Goal: Task Accomplishment & Management: Use online tool/utility

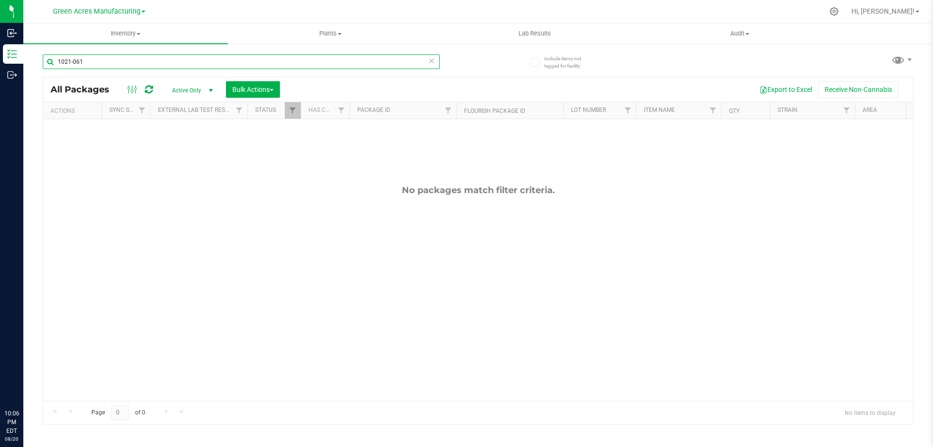
click at [48, 62] on input "1021-061" at bounding box center [241, 61] width 397 height 15
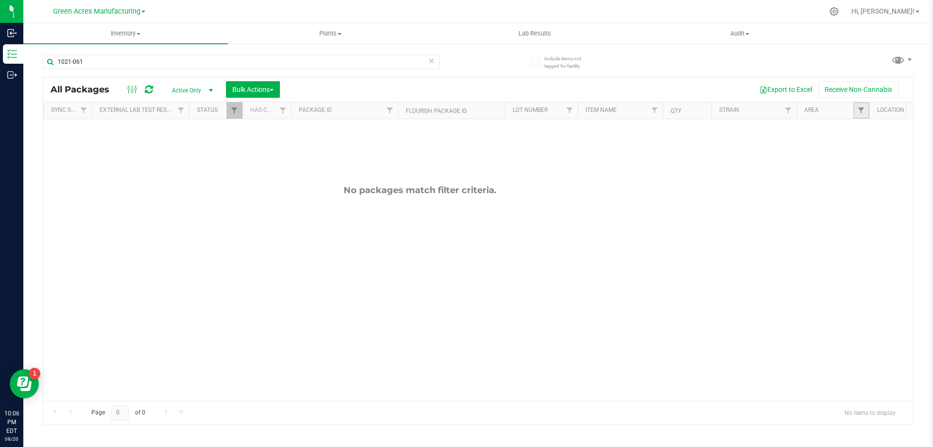
click at [856, 113] on link "Filter" at bounding box center [861, 110] width 16 height 17
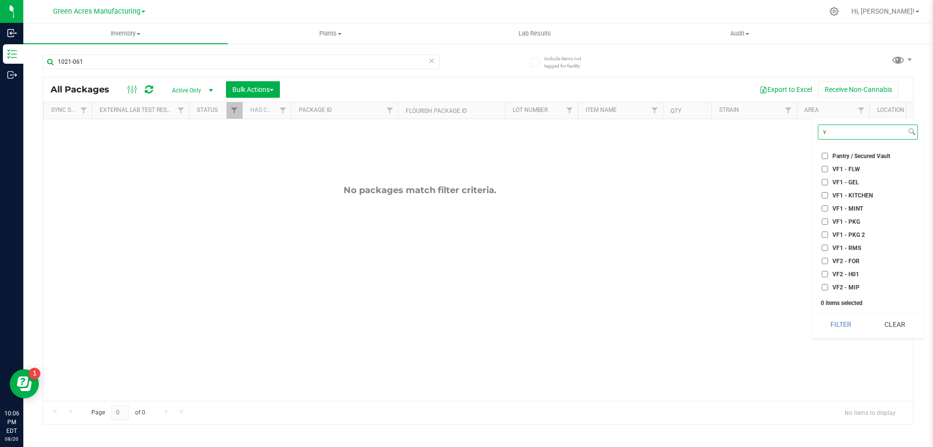
scroll to position [87, 0]
type input "v"
click at [824, 274] on input "VF2 - P6" at bounding box center [825, 274] width 6 height 6
checkbox input "true"
click at [841, 325] on button "Filter" at bounding box center [841, 323] width 47 height 21
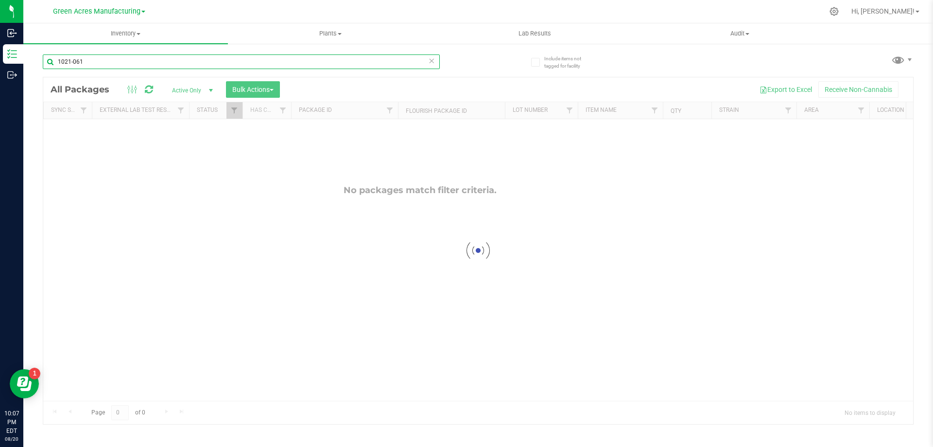
drag, startPoint x: 99, startPoint y: 61, endPoint x: 50, endPoint y: 61, distance: 49.1
click at [50, 61] on input "1021-061" at bounding box center [241, 61] width 397 height 15
click at [134, 64] on input "1636140324475459" at bounding box center [241, 61] width 397 height 15
type input "1636140324475459"
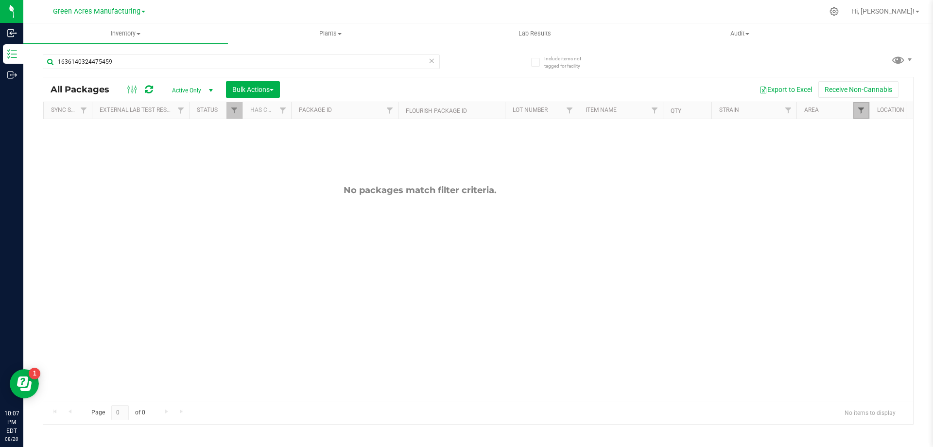
click at [862, 107] on span "Filter" at bounding box center [861, 110] width 8 height 8
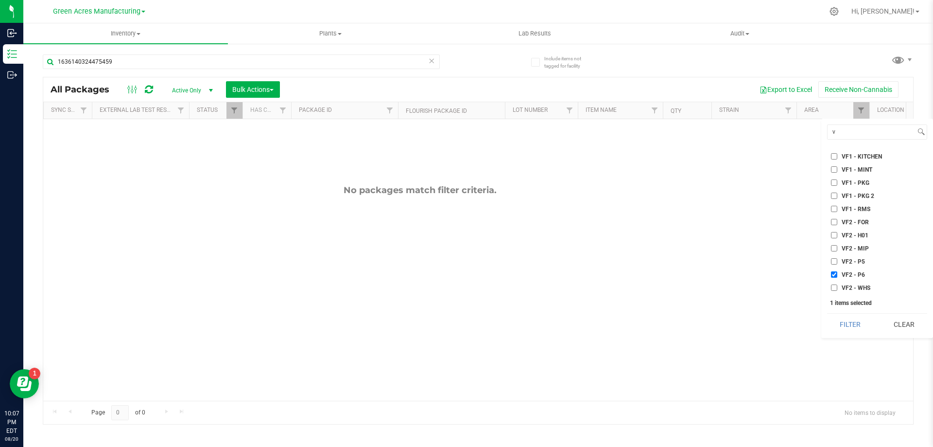
click at [834, 274] on input "VF2 - P6" at bounding box center [834, 274] width 6 height 6
checkbox input "false"
click at [896, 329] on button "Clear" at bounding box center [904, 323] width 47 height 21
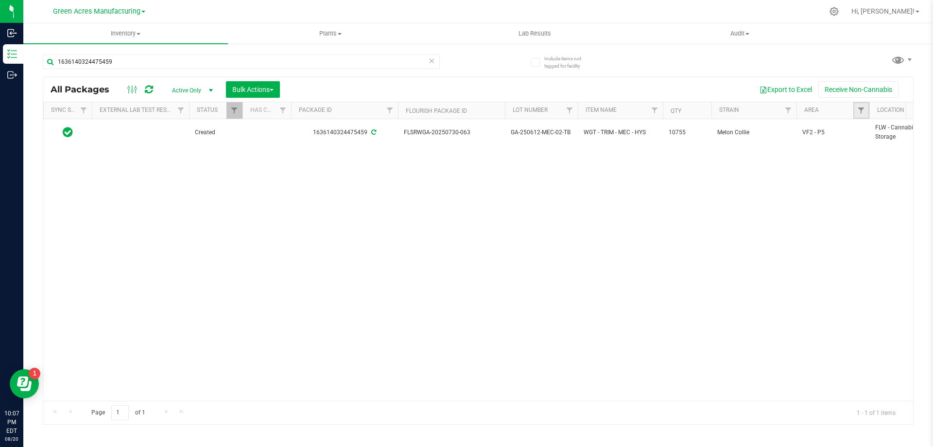
click at [864, 115] on link "Filter" at bounding box center [861, 110] width 16 height 17
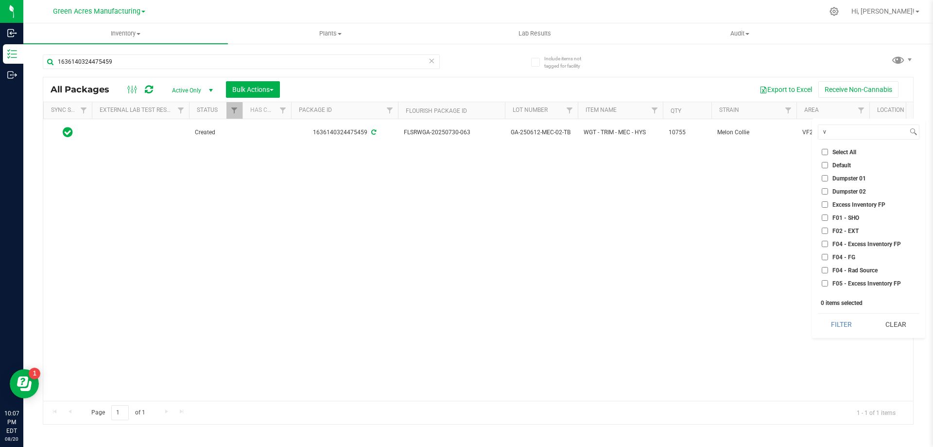
checkbox input "true"
click at [841, 320] on button "Filter" at bounding box center [841, 323] width 47 height 21
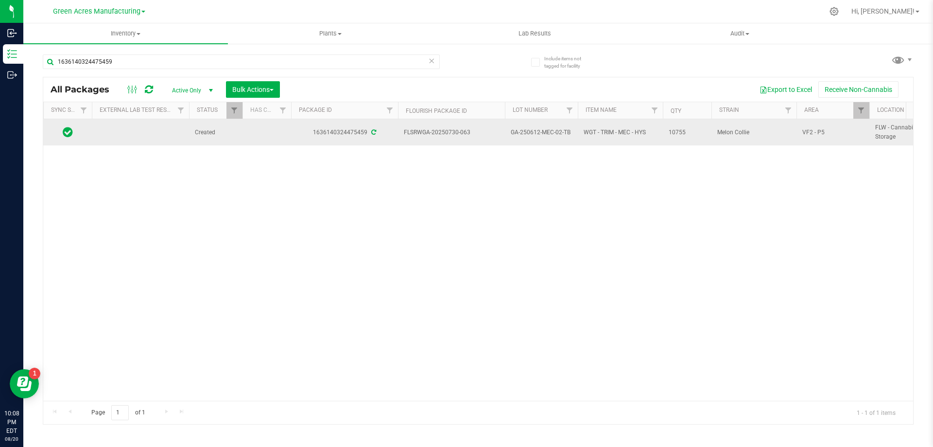
drag, startPoint x: 474, startPoint y: 133, endPoint x: 396, endPoint y: 134, distance: 78.2
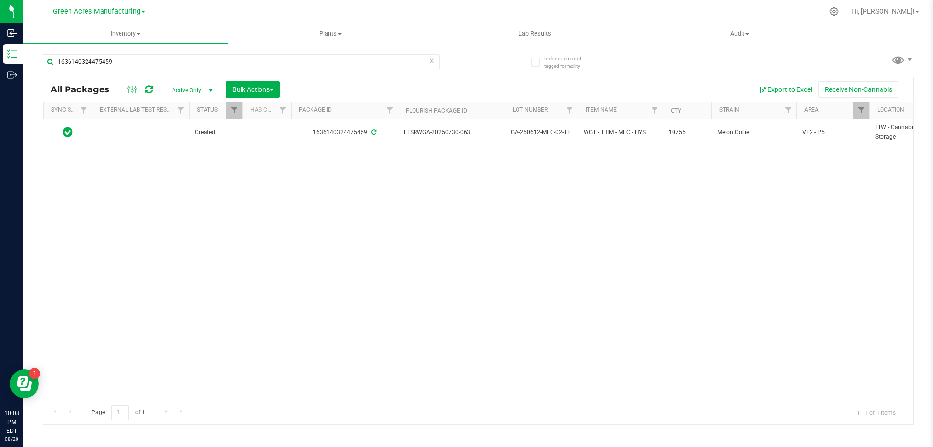
copy tr "FLSRWGA-20250730-063"
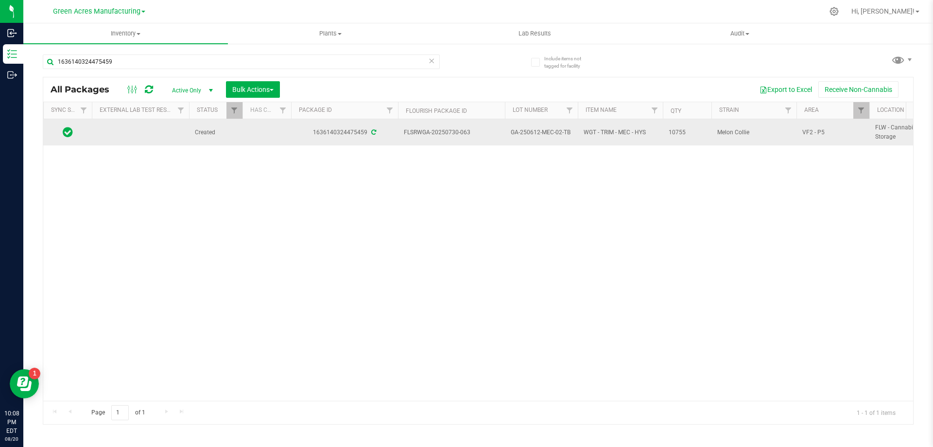
drag, startPoint x: 571, startPoint y: 136, endPoint x: 510, endPoint y: 137, distance: 60.8
click at [510, 137] on td "GA-250612-MEC-02-TB" at bounding box center [541, 132] width 73 height 26
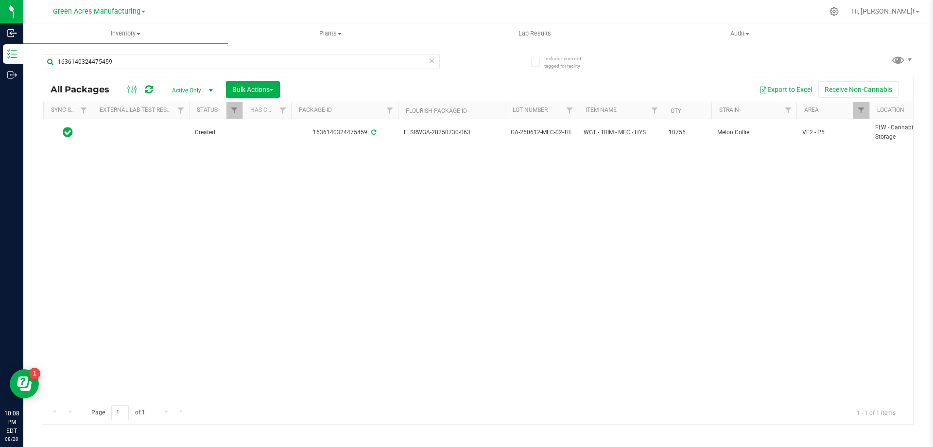
copy span "GA-250612-MEC-02-TB"
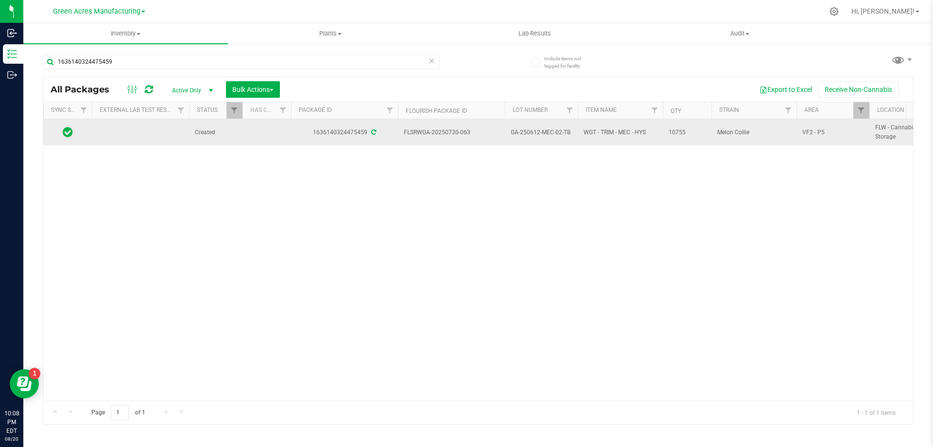
drag, startPoint x: 678, startPoint y: 134, endPoint x: 662, endPoint y: 134, distance: 16.0
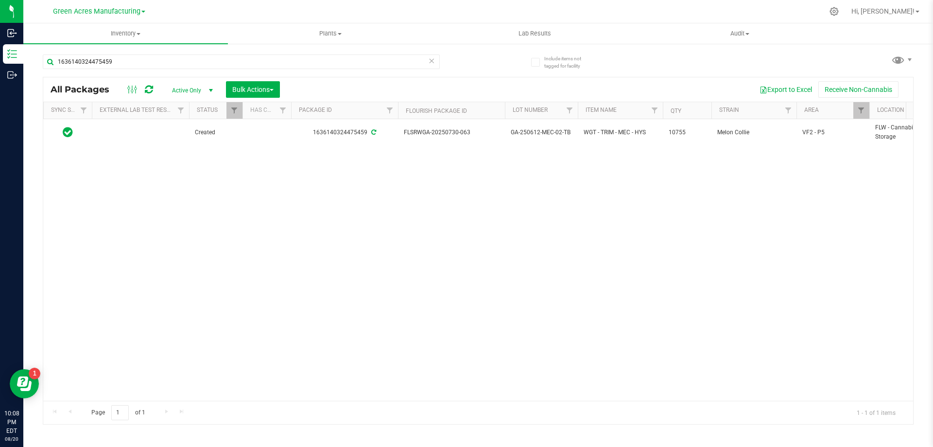
copy tr "10755"
click at [618, 219] on div "Action Action Adjust qty Create package Edit attributes Global inventory Locate…" at bounding box center [478, 259] width 870 height 281
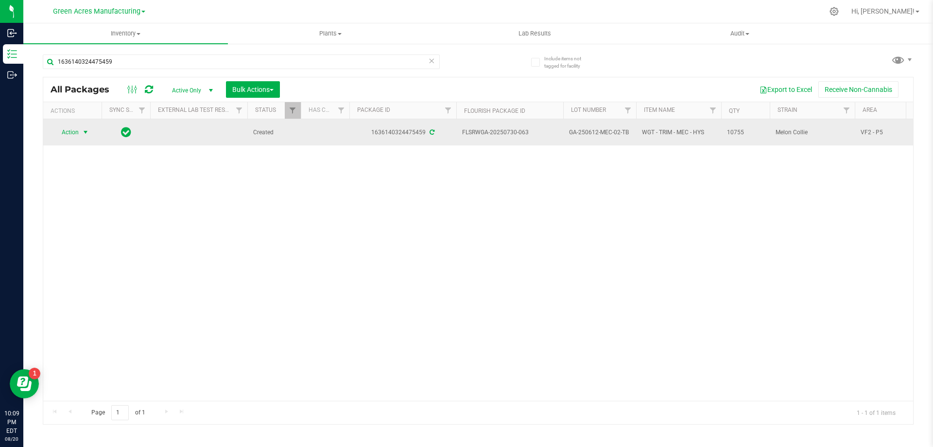
click at [90, 134] on span "select" at bounding box center [86, 132] width 12 height 14
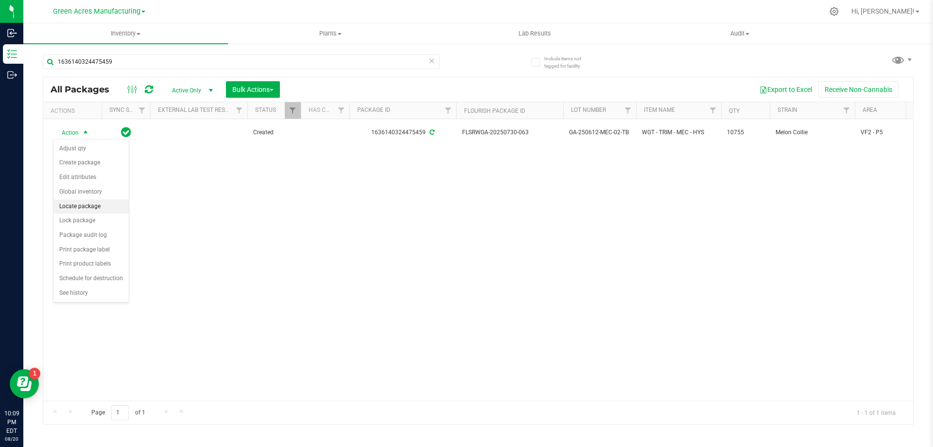
click at [99, 207] on li "Locate package" at bounding box center [90, 206] width 75 height 15
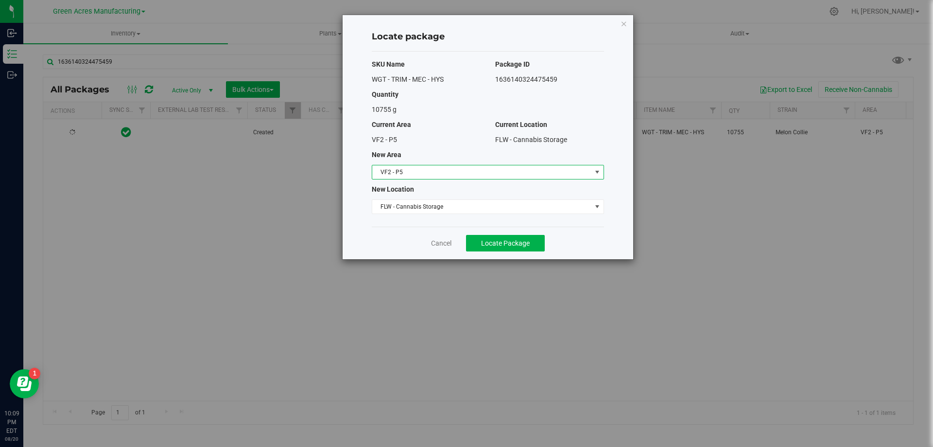
click at [432, 169] on span "VF2 - P5" at bounding box center [481, 172] width 219 height 14
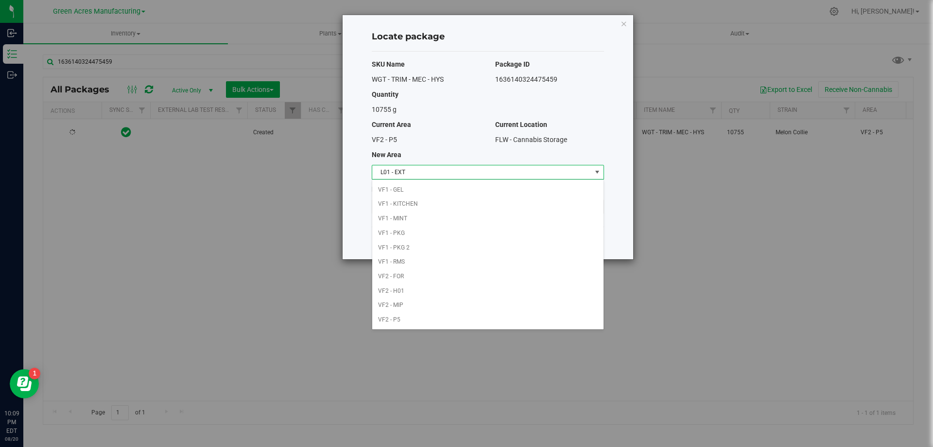
scroll to position [188, 0]
click at [409, 188] on li "L01 - EXT" at bounding box center [487, 188] width 231 height 15
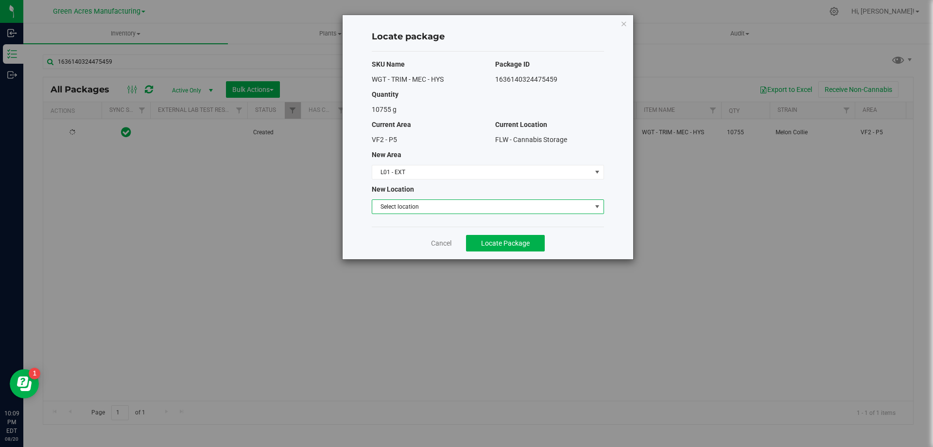
click at [416, 207] on span "Select location" at bounding box center [481, 207] width 219 height 14
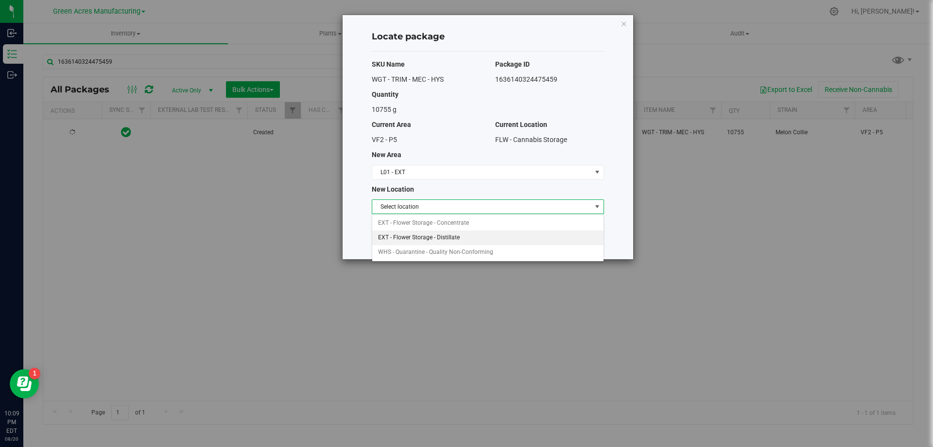
click at [426, 237] on li "EXT - Flower Storage - Distillate" at bounding box center [487, 237] width 231 height 15
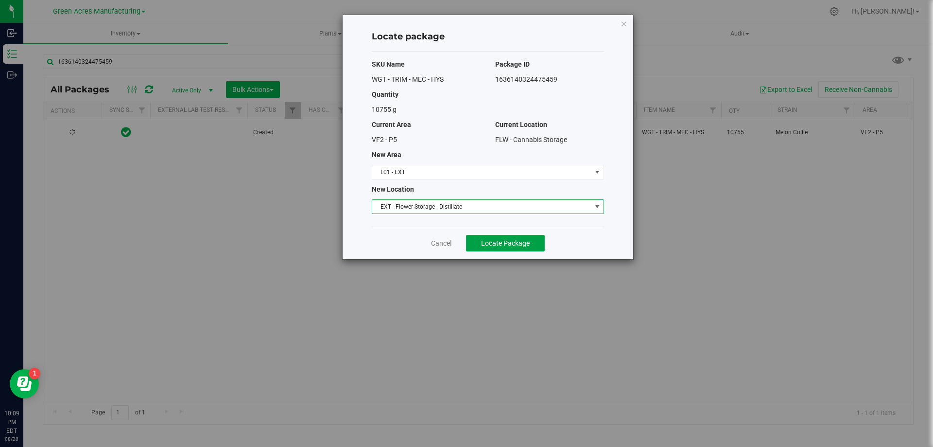
click at [496, 243] on span "Locate Package" at bounding box center [505, 243] width 49 height 8
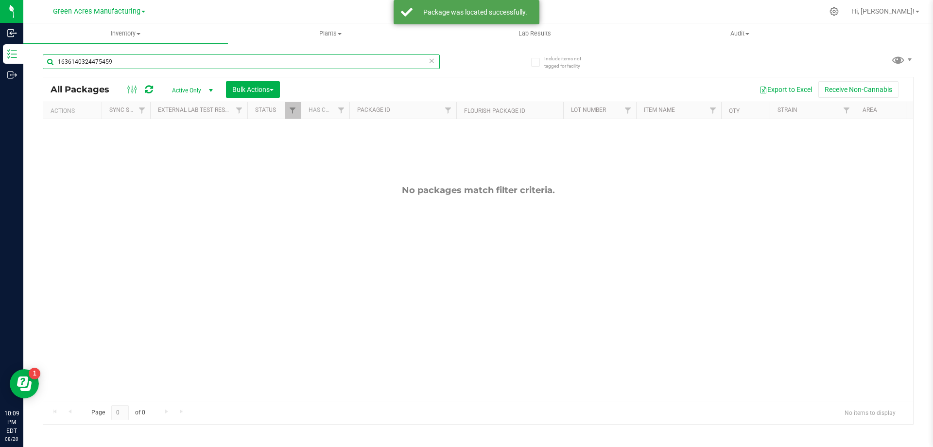
drag, startPoint x: 116, startPoint y: 60, endPoint x: 35, endPoint y: 55, distance: 80.8
click at [35, 55] on div "Include items not tagged for facility 1636140324475459 All Packages Active Only…" at bounding box center [478, 191] width 910 height 296
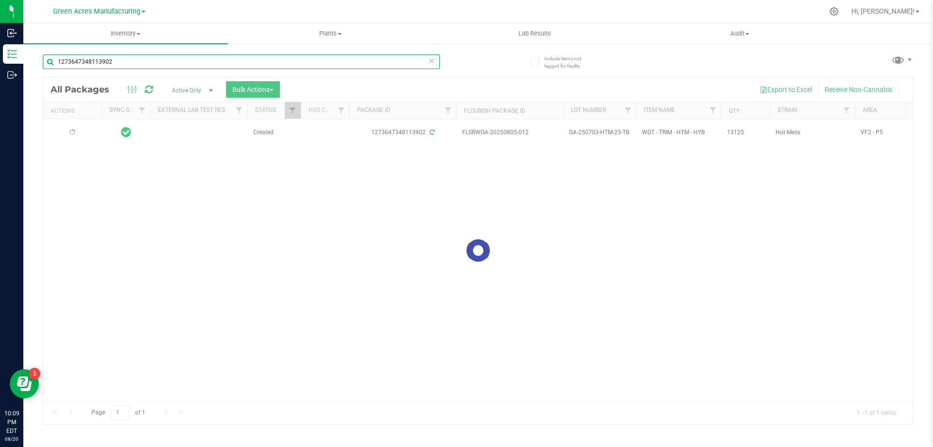
type input "1273647348113902"
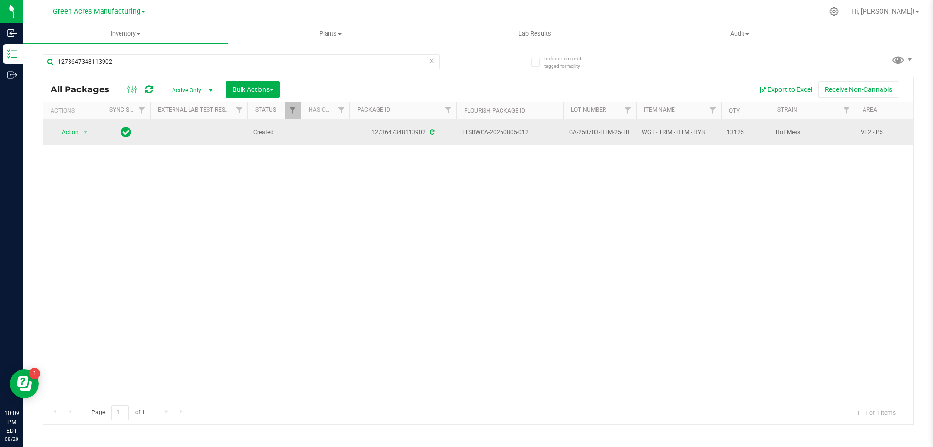
drag, startPoint x: 531, startPoint y: 134, endPoint x: 459, endPoint y: 140, distance: 72.2
click at [459, 140] on td "FLSRWGA-20250805-012" at bounding box center [509, 132] width 107 height 26
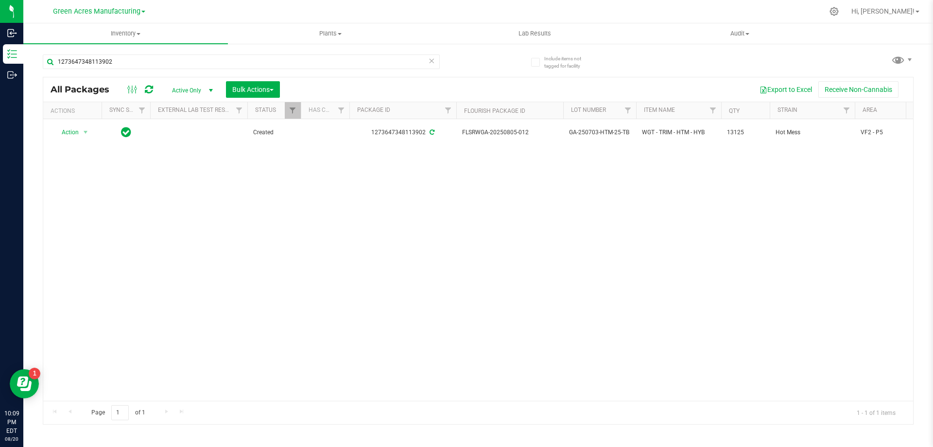
copy span "FLSRWGA-20250805-012"
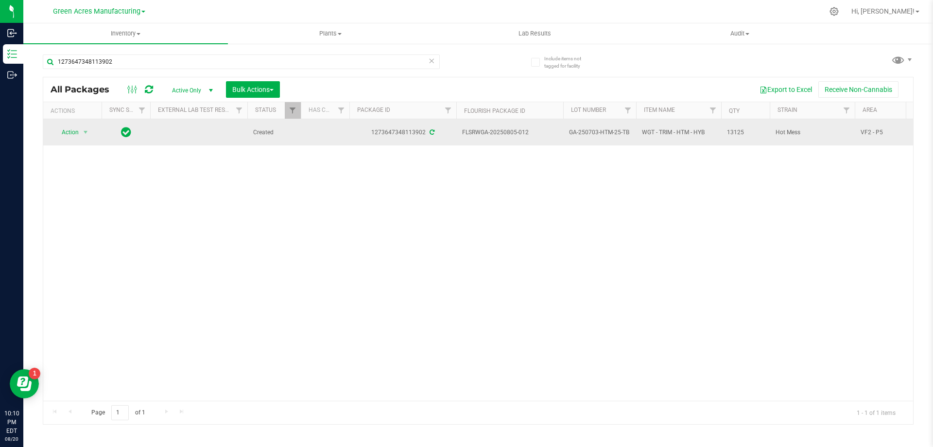
drag, startPoint x: 622, startPoint y: 133, endPoint x: 541, endPoint y: 140, distance: 80.6
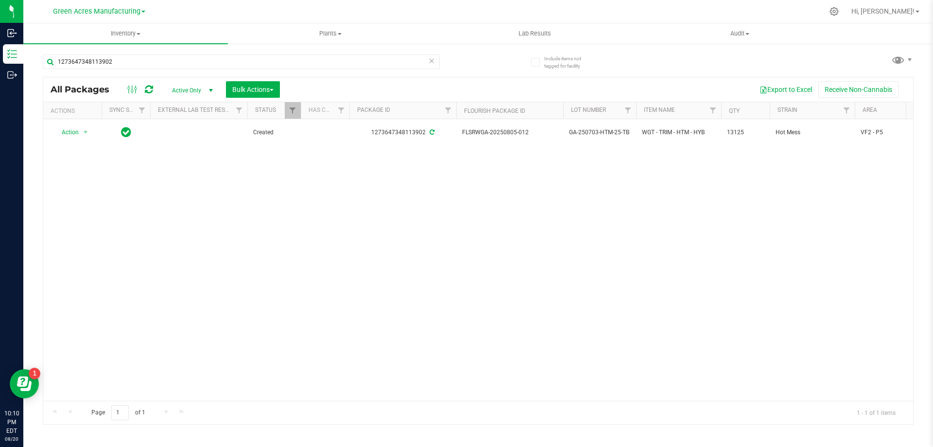
copy tr "GA-250703-HTM-25-TB"
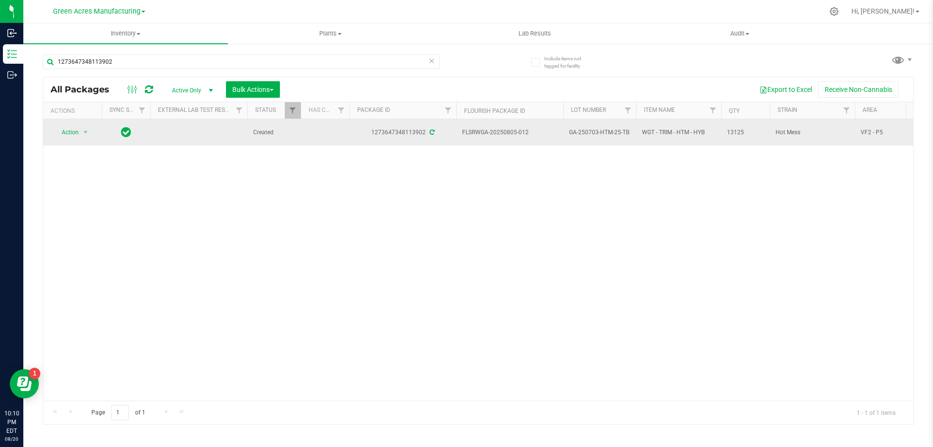
drag, startPoint x: 753, startPoint y: 136, endPoint x: 705, endPoint y: 136, distance: 48.1
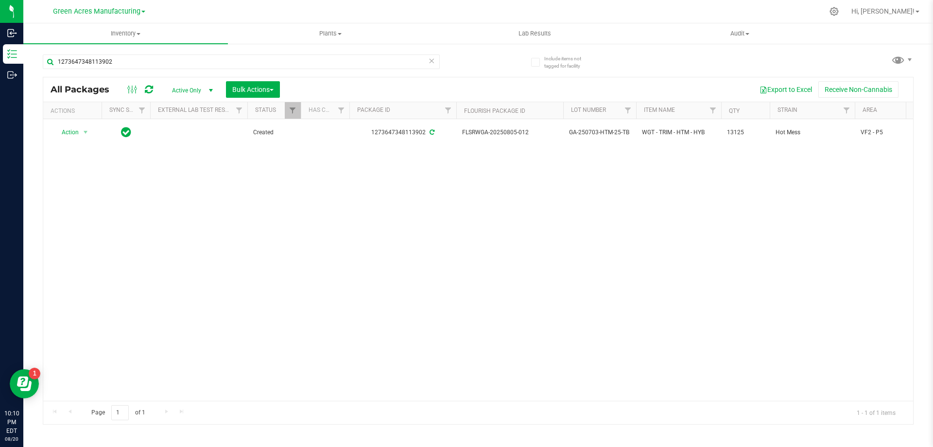
copy tr "13125"
click at [612, 152] on div "Action Action Adjust qty Create package Edit attributes Global inventory Locate…" at bounding box center [478, 259] width 870 height 281
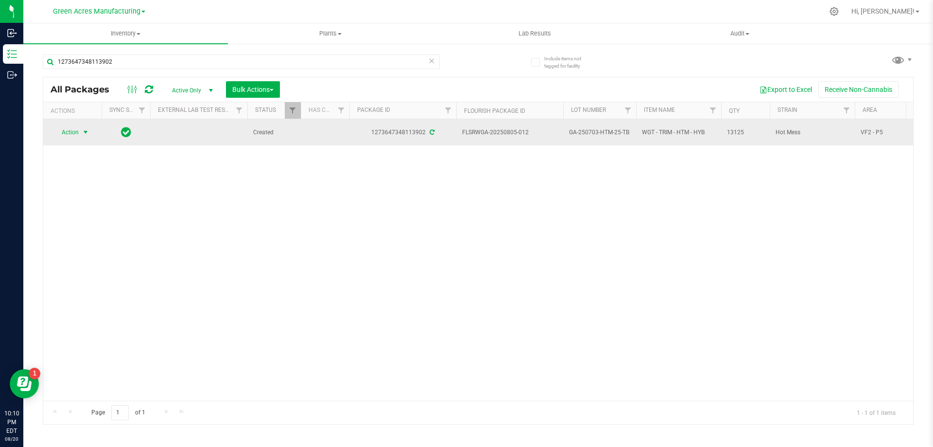
click at [87, 134] on span "select" at bounding box center [86, 132] width 8 height 8
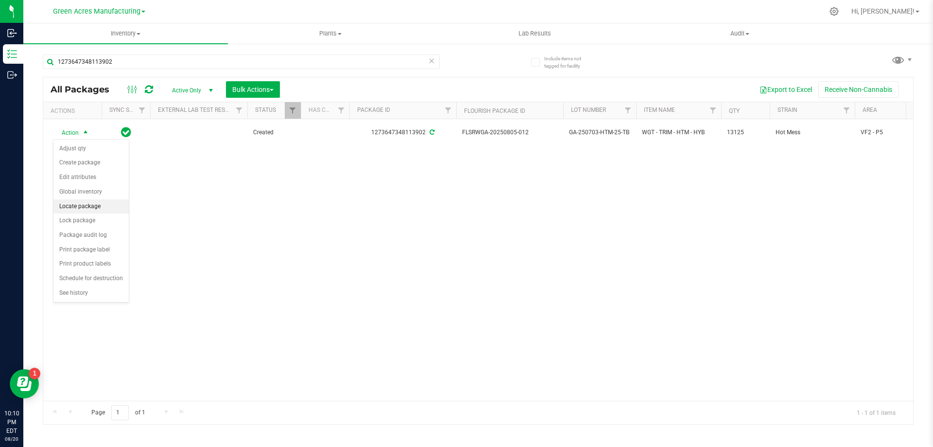
click at [104, 209] on li "Locate package" at bounding box center [90, 206] width 75 height 15
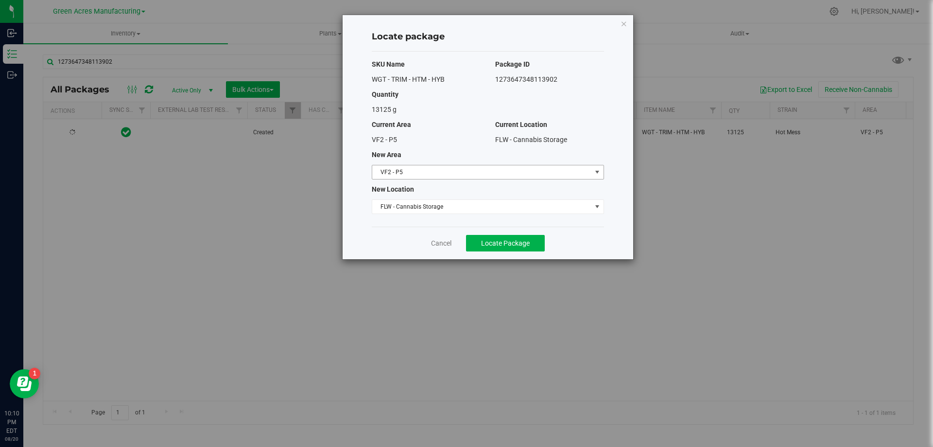
click at [420, 174] on span "VF2 - P5" at bounding box center [481, 172] width 219 height 14
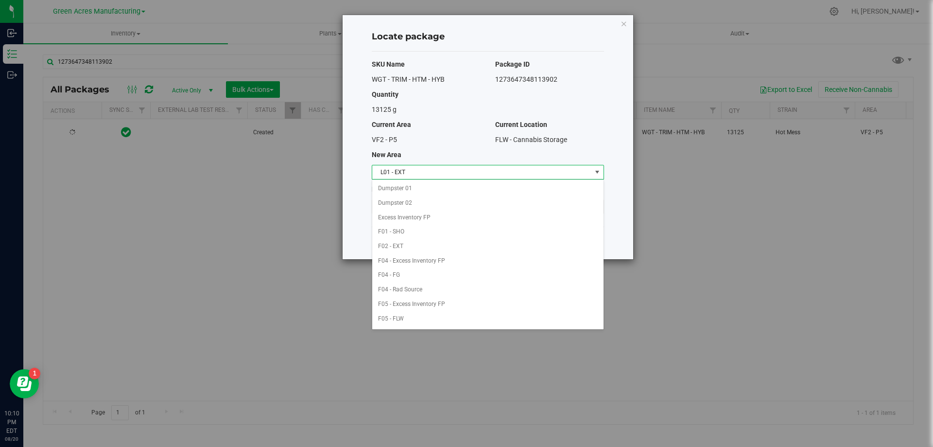
scroll to position [188, 0]
click at [408, 188] on li "L01 - EXT" at bounding box center [487, 188] width 231 height 15
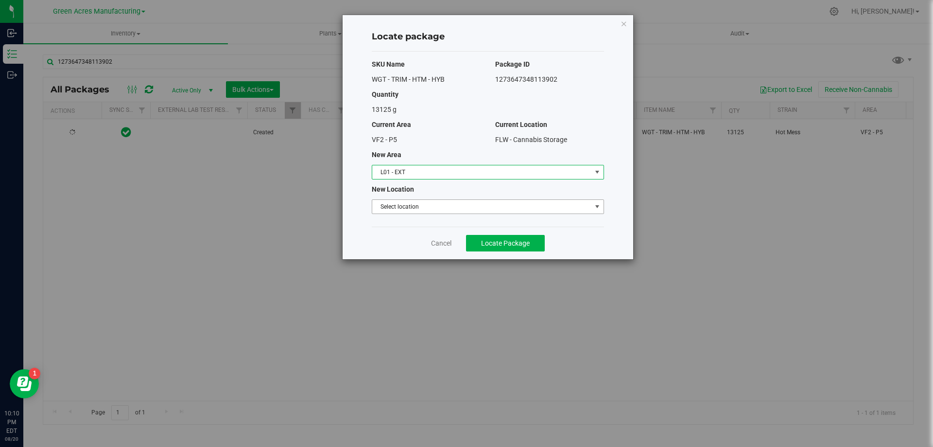
click at [415, 206] on span "Select location" at bounding box center [481, 207] width 219 height 14
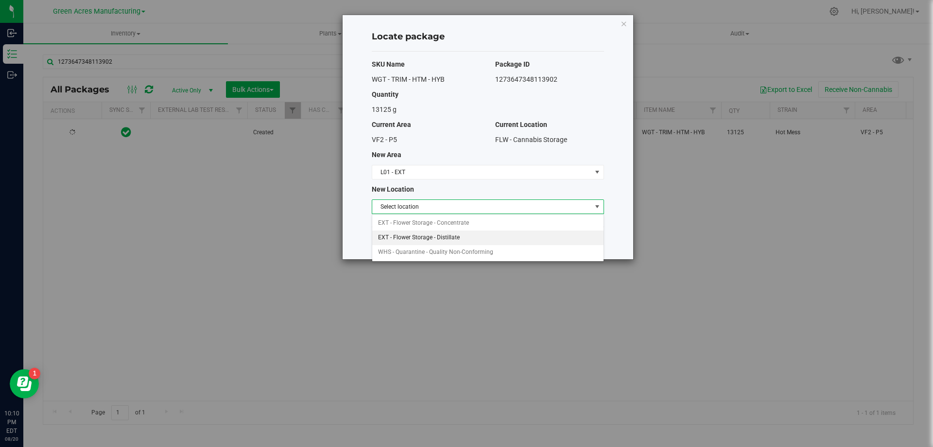
click at [428, 234] on li "EXT - Flower Storage - Distillate" at bounding box center [487, 237] width 231 height 15
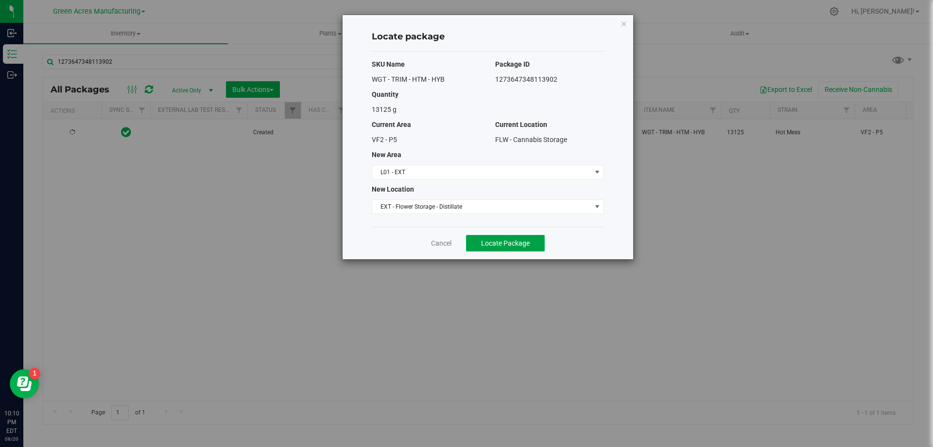
click at [509, 246] on span "Locate Package" at bounding box center [505, 243] width 49 height 8
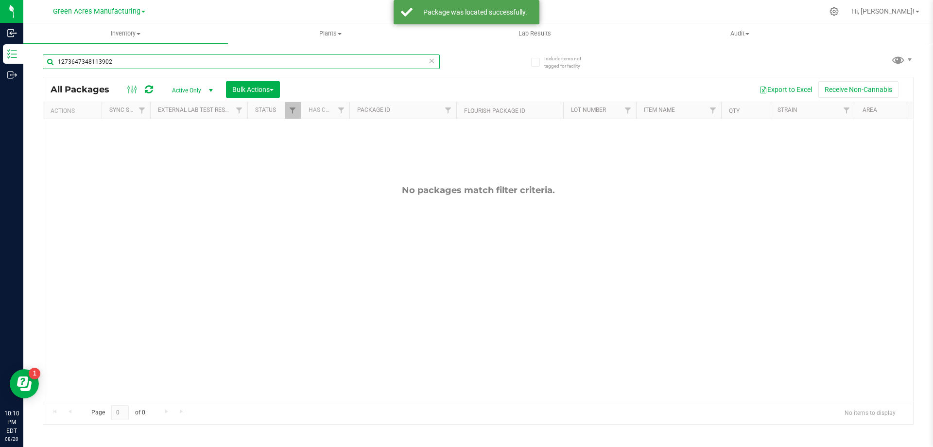
drag, startPoint x: 128, startPoint y: 63, endPoint x: 42, endPoint y: 63, distance: 86.0
click at [42, 63] on div "Include items not tagged for facility 1273647348113902 All Packages Active Only…" at bounding box center [478, 191] width 910 height 296
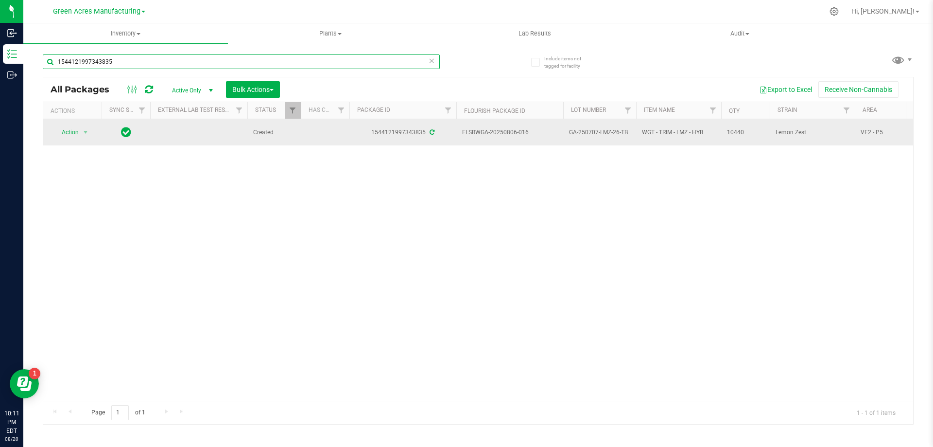
type input "1544121997343835"
drag, startPoint x: 532, startPoint y: 133, endPoint x: 457, endPoint y: 140, distance: 74.7
click at [457, 140] on td "FLSRWGA-20250806-016" at bounding box center [509, 132] width 107 height 26
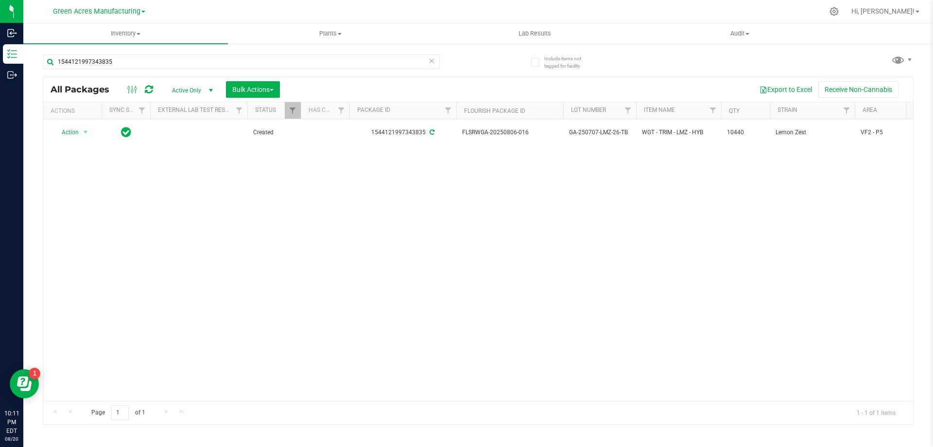
copy span "FLSRWGA-20250806-016"
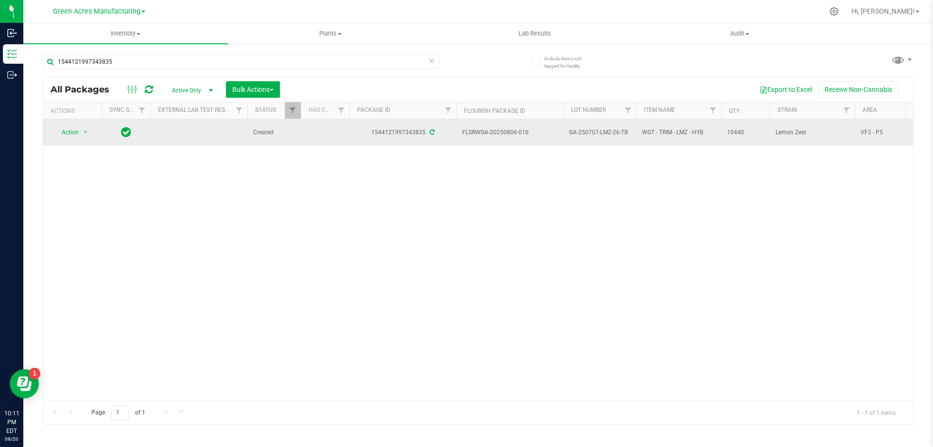
drag, startPoint x: 628, startPoint y: 135, endPoint x: 551, endPoint y: 132, distance: 77.3
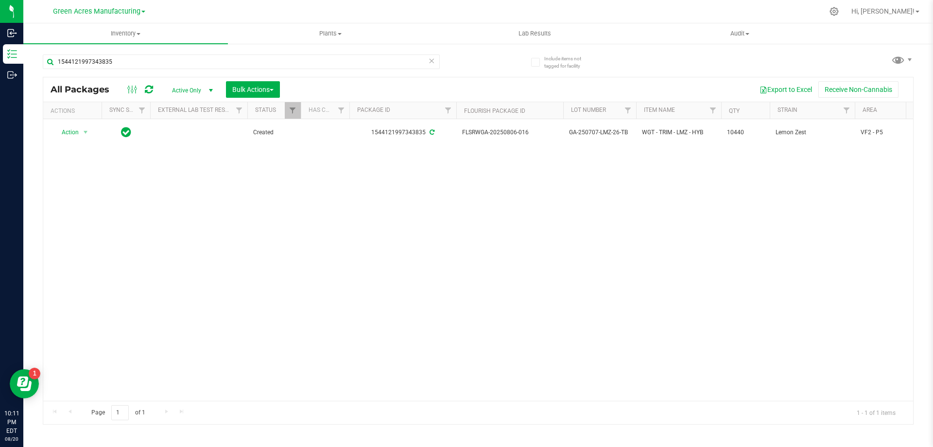
copy tr "GA-250707-LMZ-26-TB"
click at [624, 216] on div "Action Action Adjust qty Create package Edit attributes Global inventory Locate…" at bounding box center [478, 259] width 870 height 281
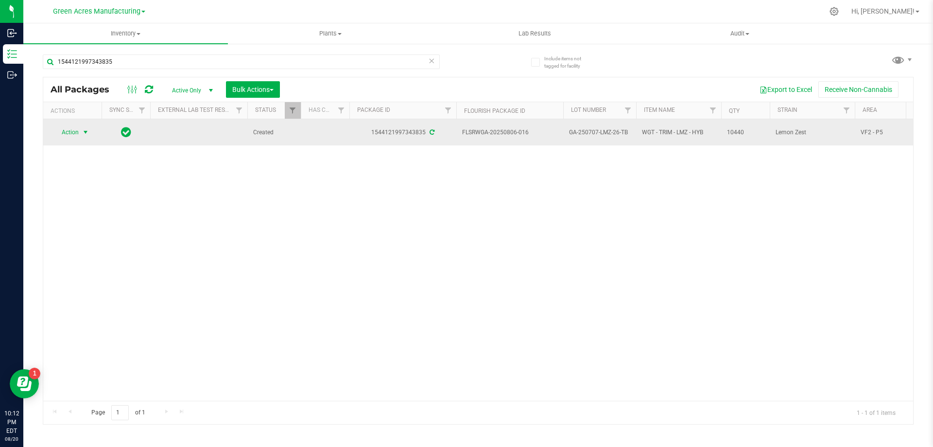
click at [84, 136] on span "select" at bounding box center [86, 132] width 8 height 8
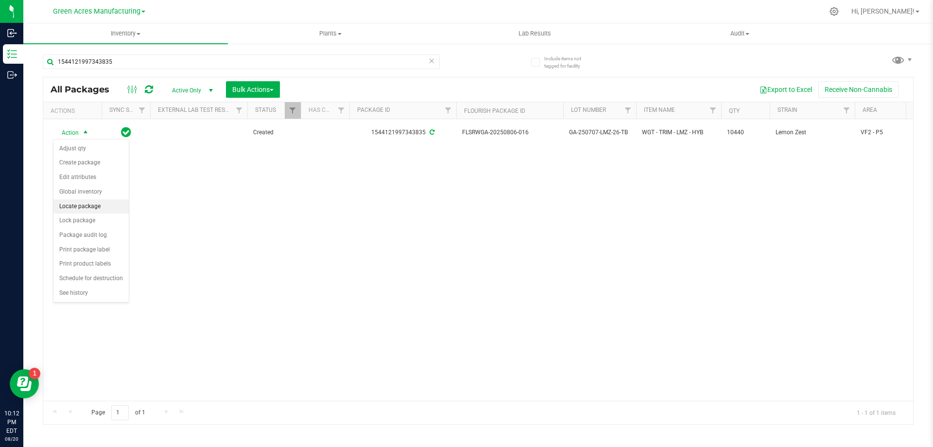
click at [99, 208] on li "Locate package" at bounding box center [90, 206] width 75 height 15
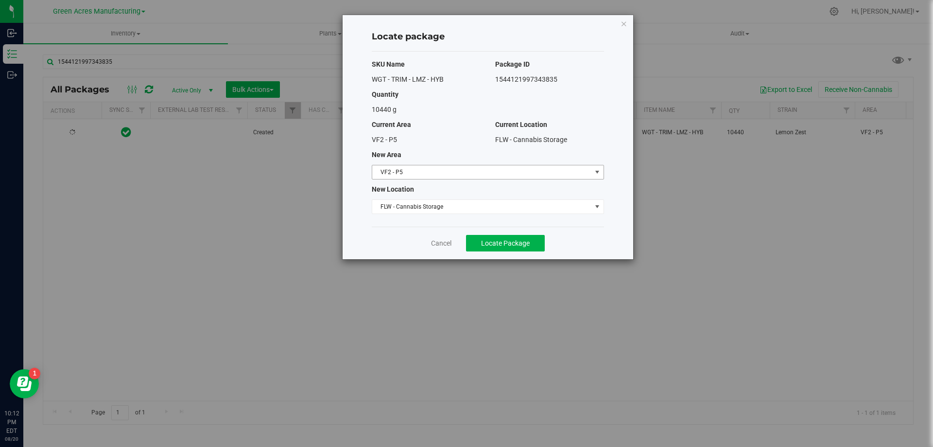
click at [482, 174] on span "VF2 - P5" at bounding box center [481, 172] width 219 height 14
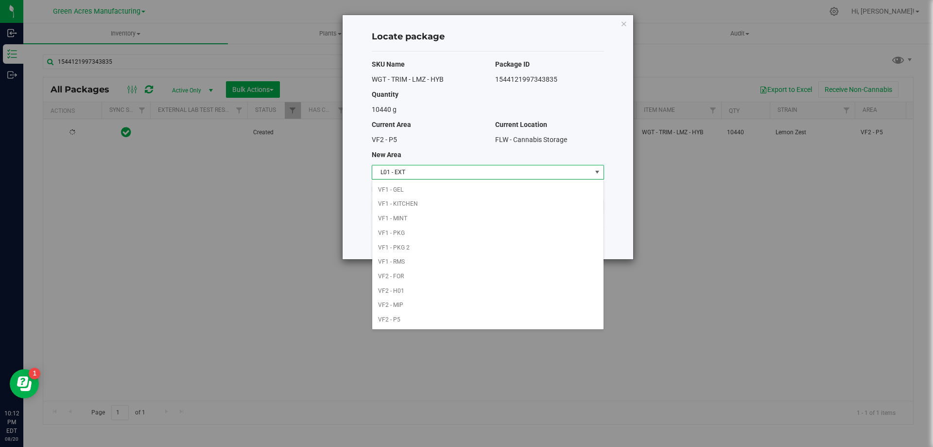
scroll to position [188, 0]
click at [410, 192] on li "L01 - EXT" at bounding box center [487, 188] width 231 height 15
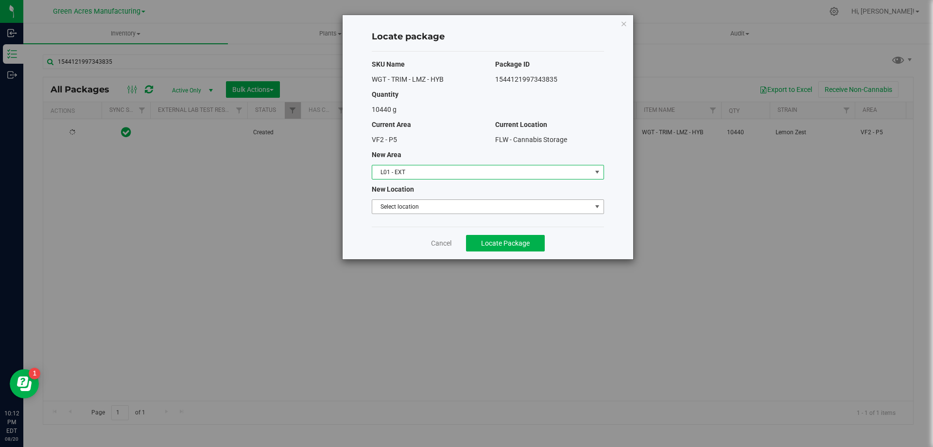
click at [402, 204] on span "Select location" at bounding box center [481, 207] width 219 height 14
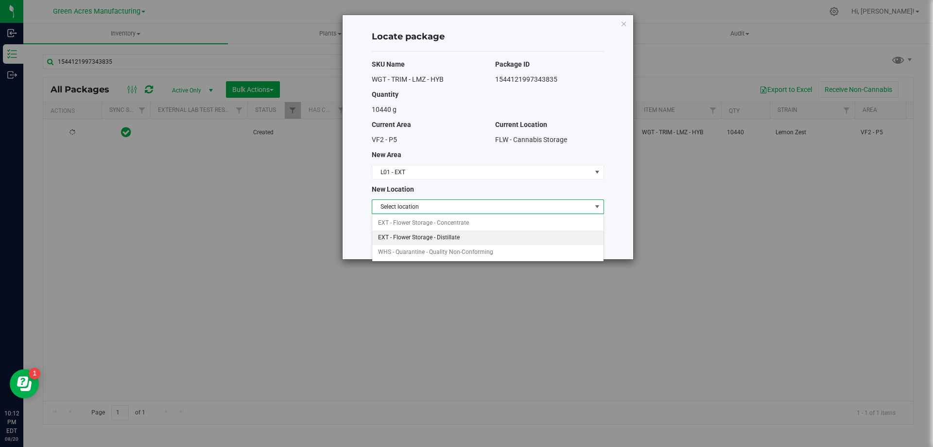
click at [407, 232] on li "EXT - Flower Storage - Distillate" at bounding box center [487, 237] width 231 height 15
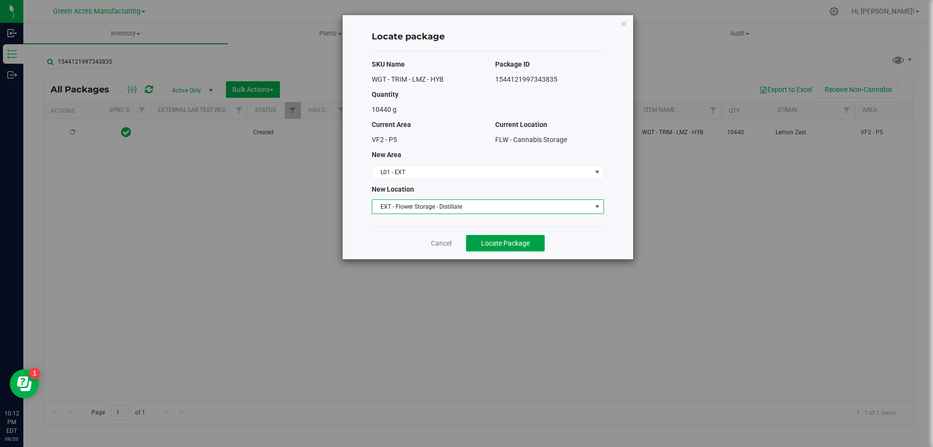
click at [502, 244] on span "Locate Package" at bounding box center [505, 243] width 49 height 8
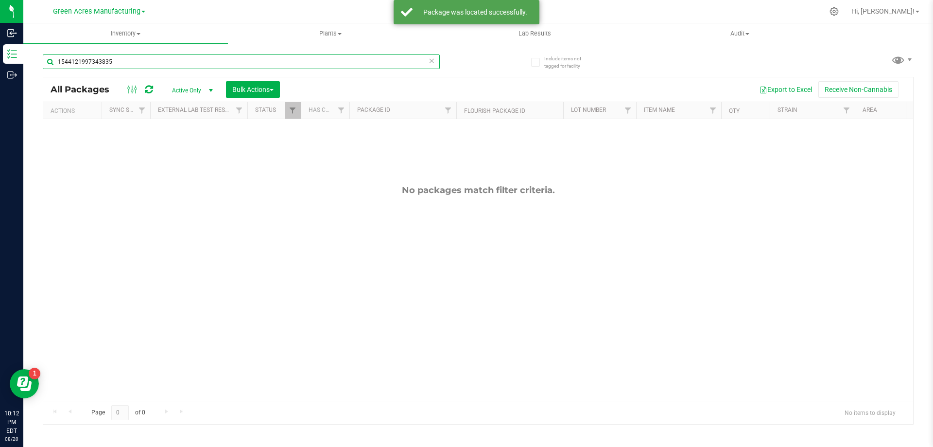
drag, startPoint x: 148, startPoint y: 62, endPoint x: 26, endPoint y: 62, distance: 122.0
click at [26, 62] on div "Include items not tagged for facility 1544121997343835 All Packages Active Only…" at bounding box center [478, 191] width 910 height 296
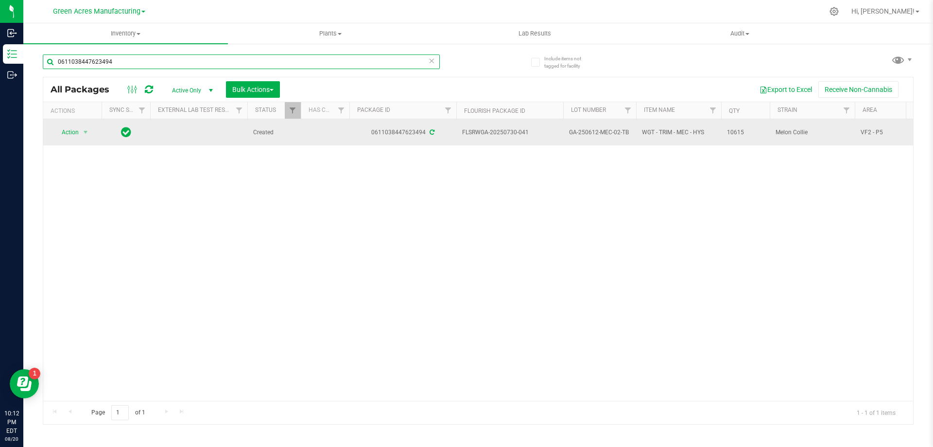
type input "0611038447623494"
drag, startPoint x: 529, startPoint y: 132, endPoint x: 463, endPoint y: 140, distance: 66.6
click at [463, 140] on td "FLSRWGA-20250730-041" at bounding box center [509, 132] width 107 height 26
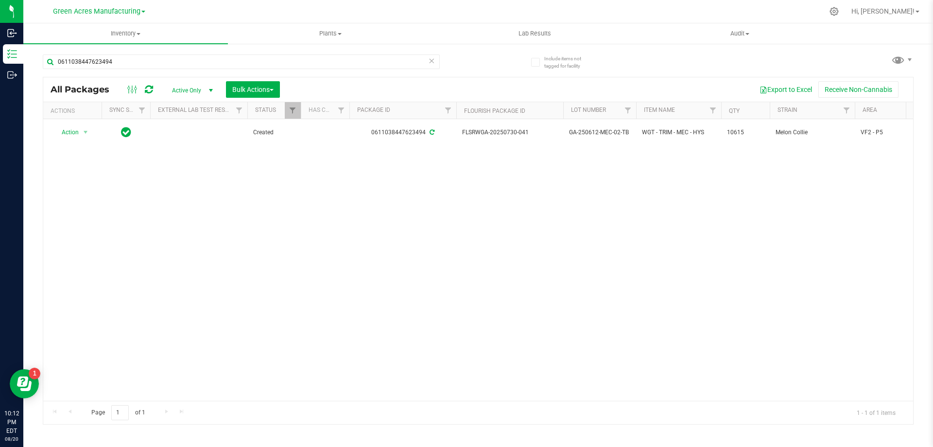
copy span "FLSRWGA-20250730-041"
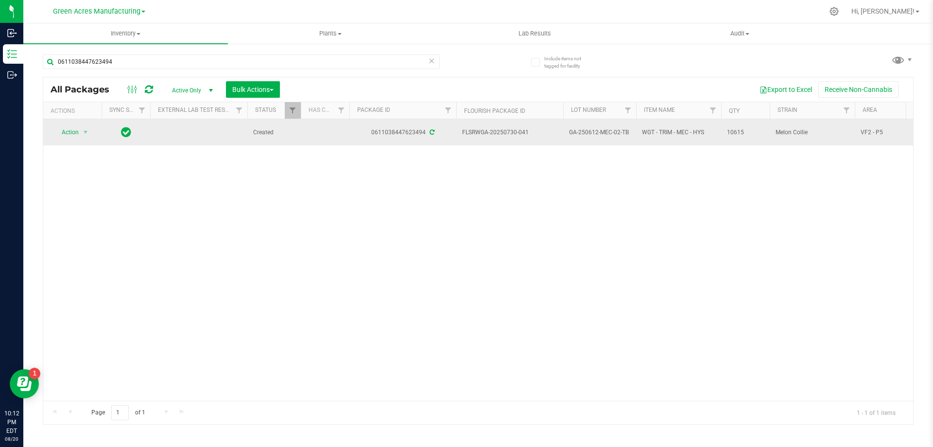
drag, startPoint x: 628, startPoint y: 131, endPoint x: 549, endPoint y: 137, distance: 79.9
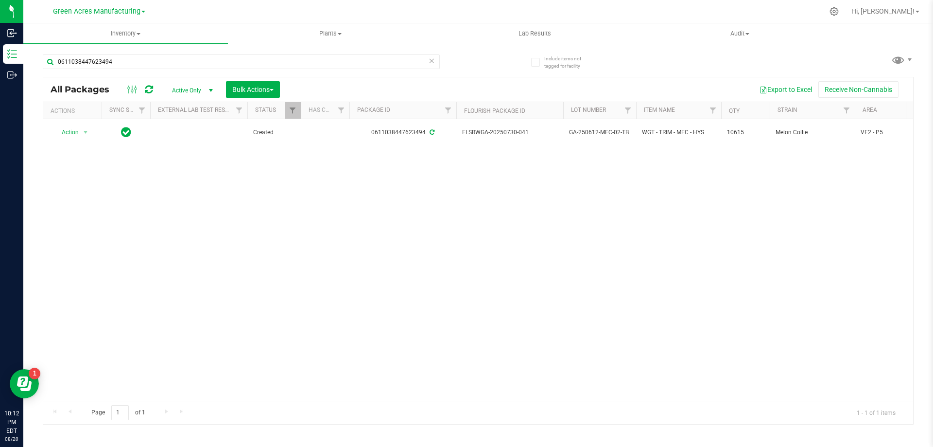
copy tr "GA-250612-MEC-02-TB"
click at [684, 223] on div "Action Action Adjust qty Create package Edit attributes Global inventory Locate…" at bounding box center [478, 259] width 870 height 281
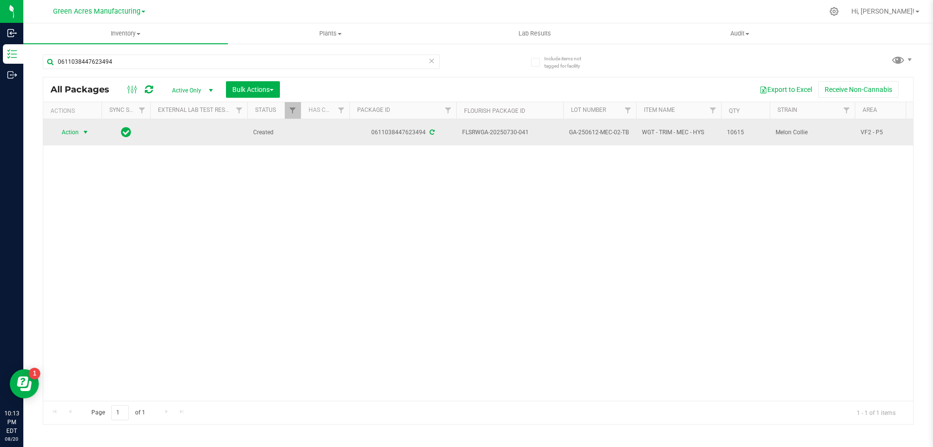
click at [87, 130] on span "select" at bounding box center [86, 132] width 8 height 8
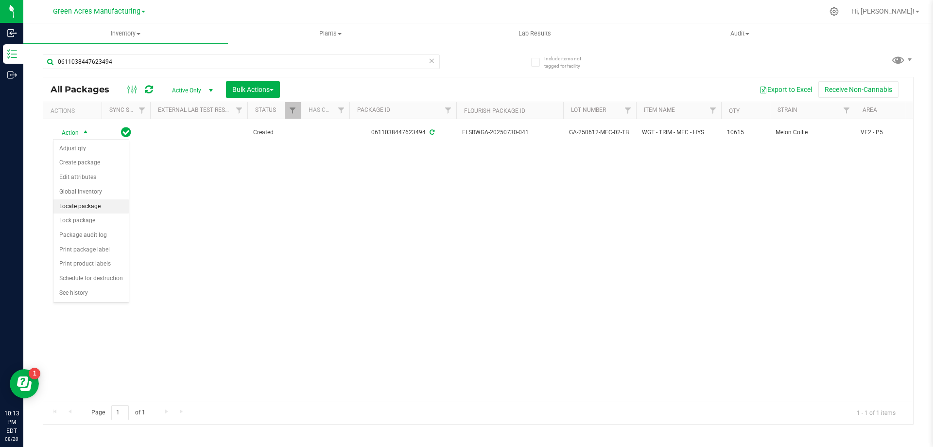
click at [104, 208] on li "Locate package" at bounding box center [90, 206] width 75 height 15
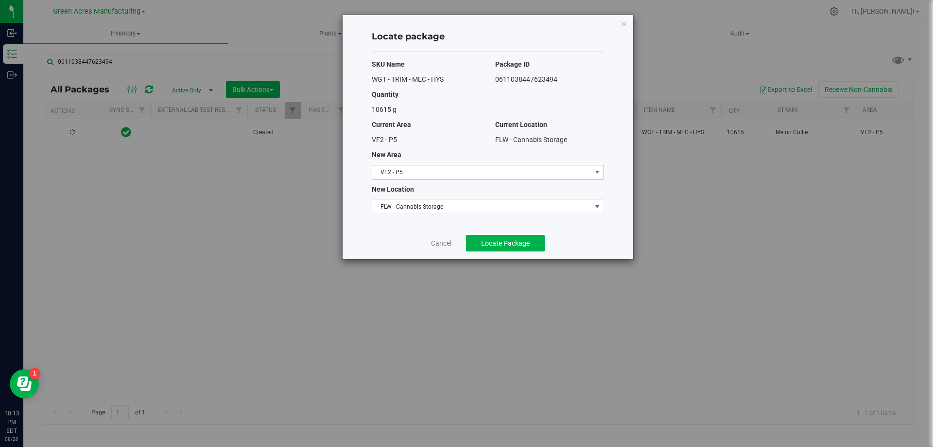
click at [582, 175] on span "VF2 - P5" at bounding box center [481, 172] width 219 height 14
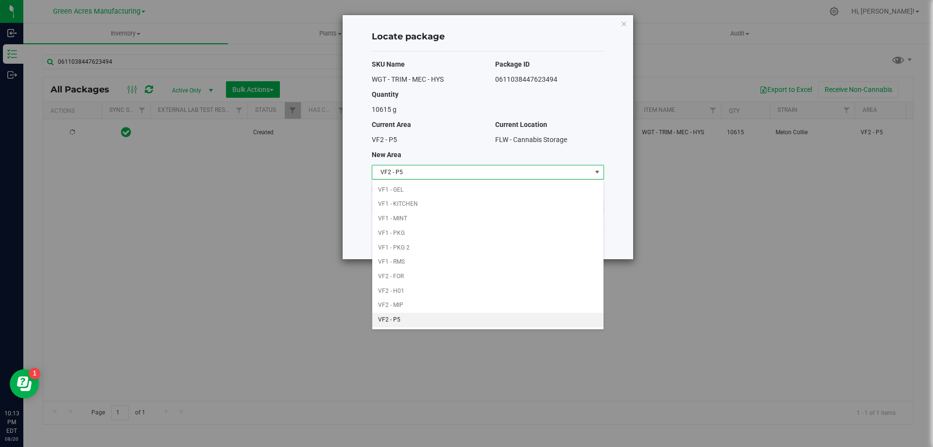
scroll to position [188, 0]
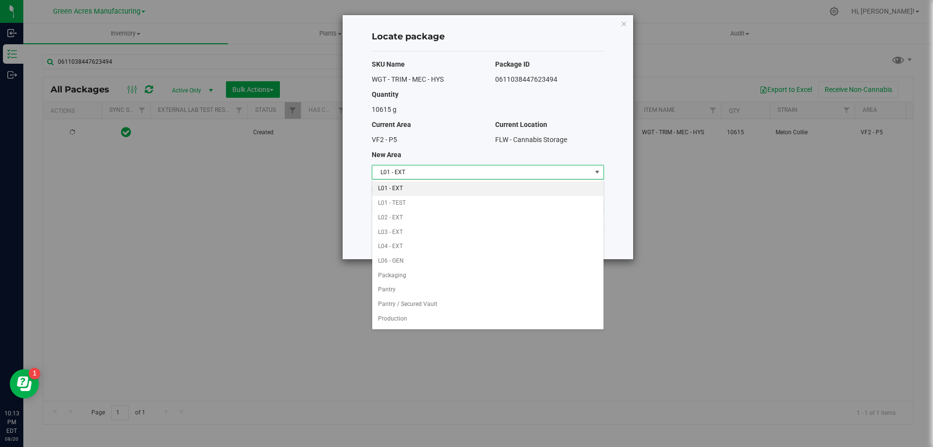
click at [417, 189] on li "L01 - EXT" at bounding box center [487, 188] width 231 height 15
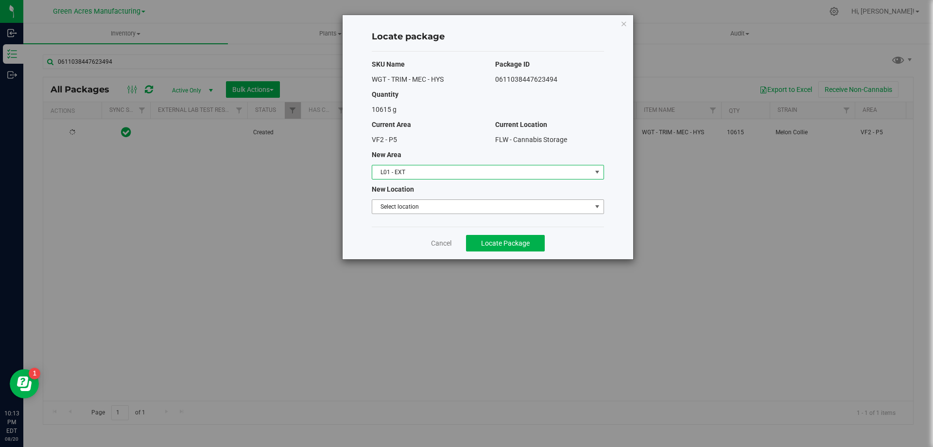
click at [422, 205] on span "Select location" at bounding box center [481, 207] width 219 height 14
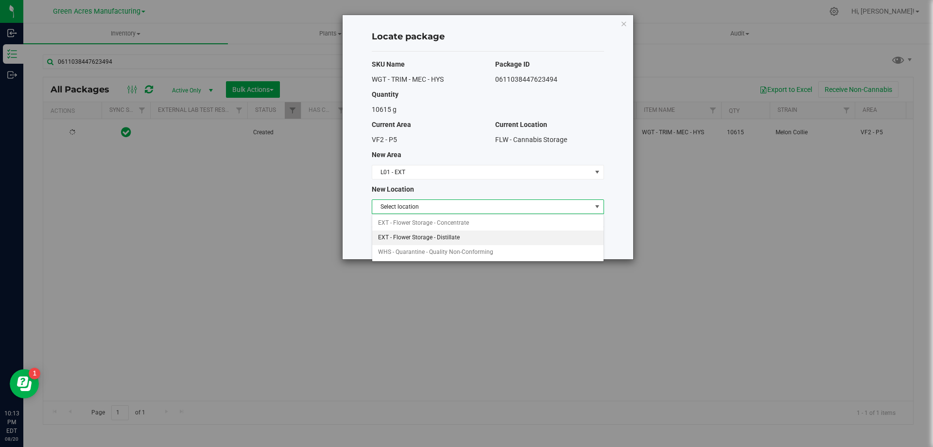
click at [436, 235] on li "EXT - Flower Storage - Distillate" at bounding box center [487, 237] width 231 height 15
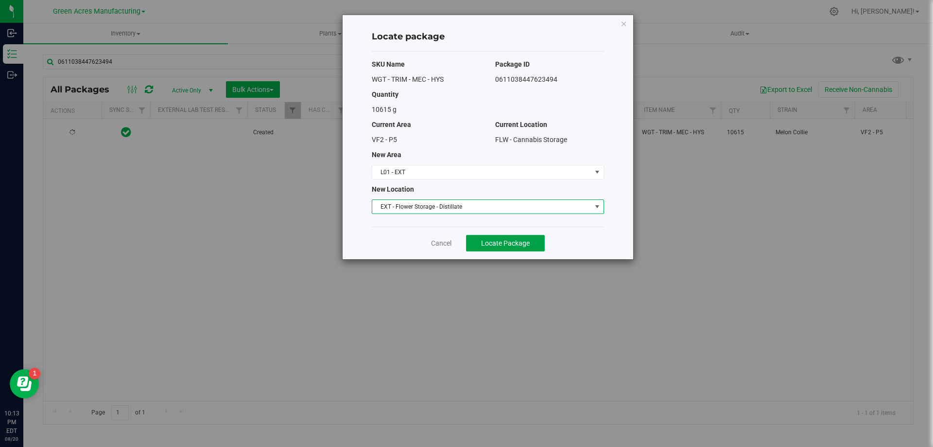
click at [490, 245] on span "Locate Package" at bounding box center [505, 243] width 49 height 8
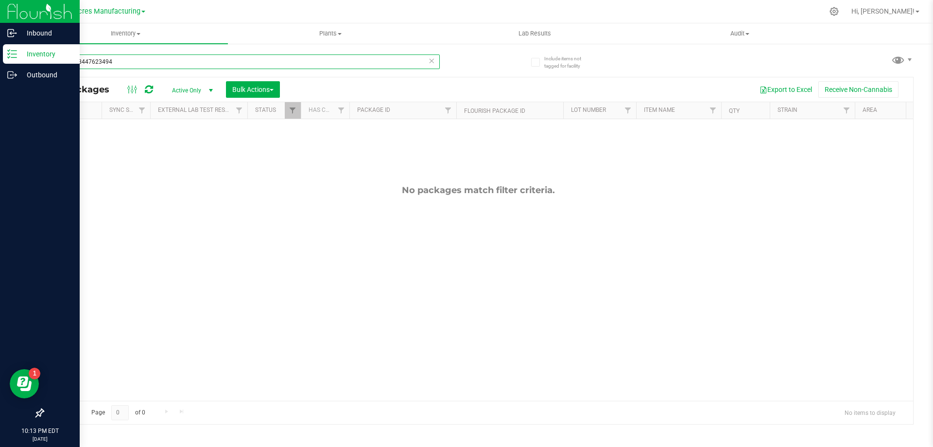
drag, startPoint x: 143, startPoint y: 65, endPoint x: 0, endPoint y: 64, distance: 142.9
click at [0, 64] on div "Inbound Inventory Outbound 10:13 PM EDT [DATE] 08/20 Green Acres Manufacturing …" at bounding box center [466, 223] width 933 height 447
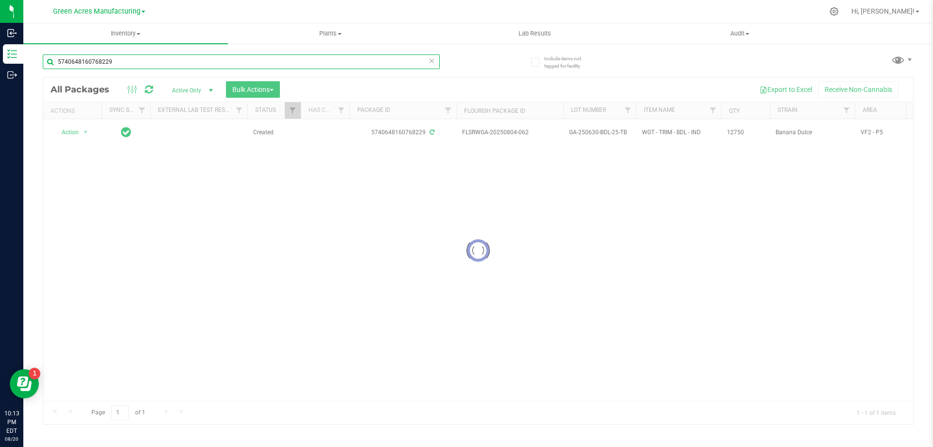
type input "5740648160768229"
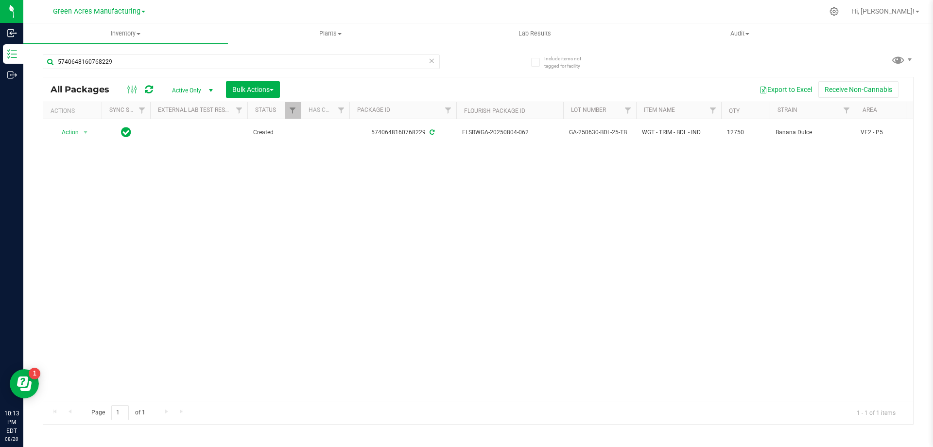
click at [660, 231] on div "Action Action Adjust qty Create package Edit attributes Global inventory Locate…" at bounding box center [478, 259] width 870 height 281
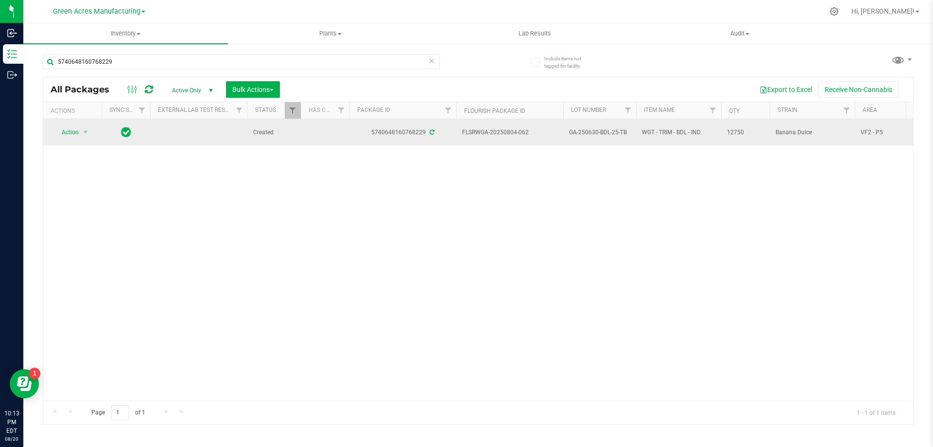
drag, startPoint x: 541, startPoint y: 133, endPoint x: 459, endPoint y: 133, distance: 82.1
click at [459, 133] on td "FLSRWGA-20250804-062" at bounding box center [509, 132] width 107 height 26
drag, startPoint x: 624, startPoint y: 130, endPoint x: 573, endPoint y: 138, distance: 51.6
click at [573, 138] on td "GA-250630-BDL-25-TB" at bounding box center [599, 132] width 73 height 26
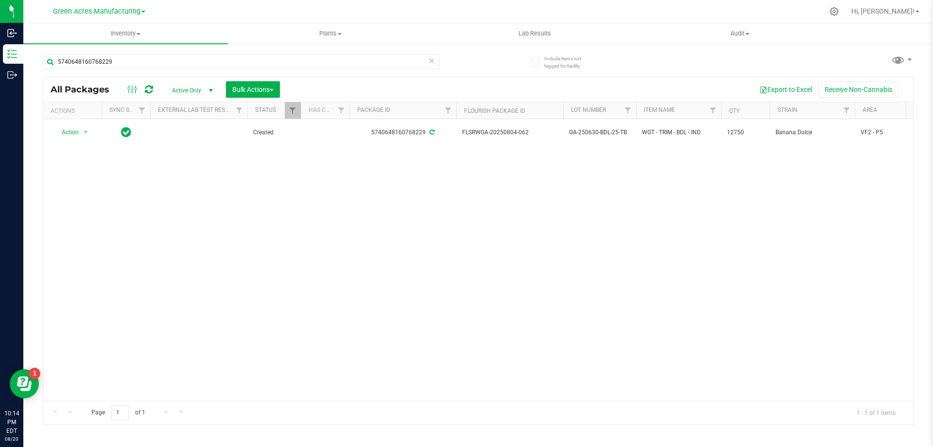
click at [609, 163] on div "Action Action Adjust qty Create package Edit attributes Global inventory Locate…" at bounding box center [478, 259] width 870 height 281
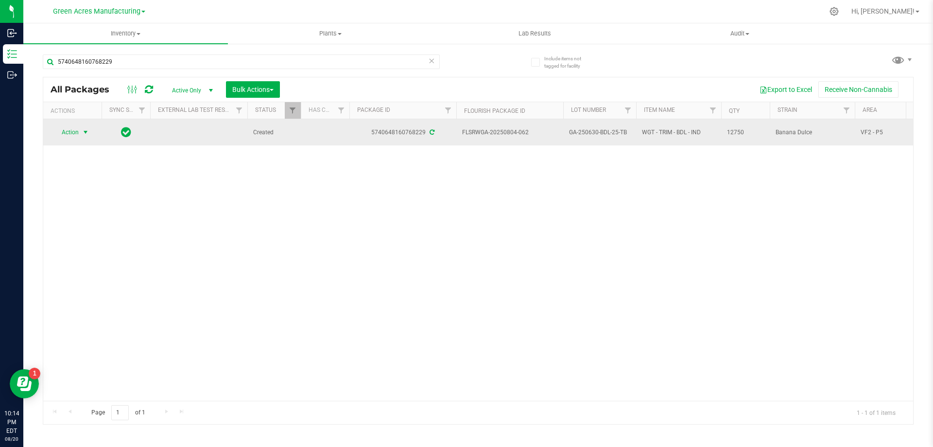
click at [89, 132] on span "select" at bounding box center [86, 132] width 8 height 8
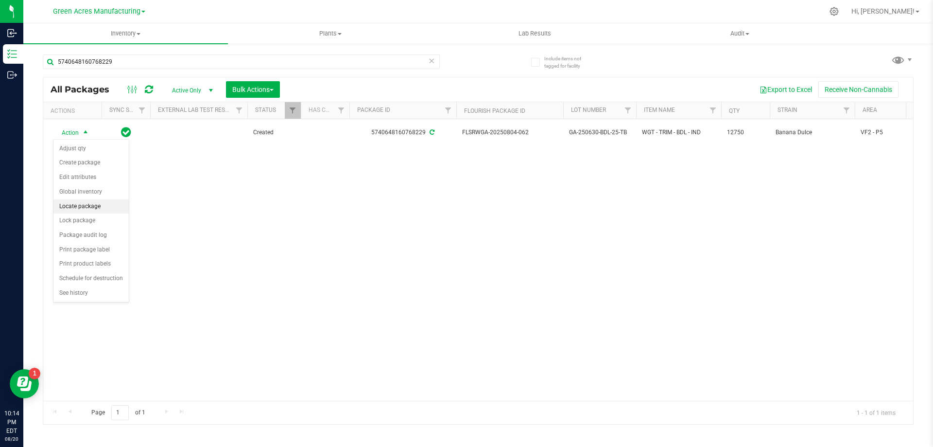
click at [104, 205] on li "Locate package" at bounding box center [90, 206] width 75 height 15
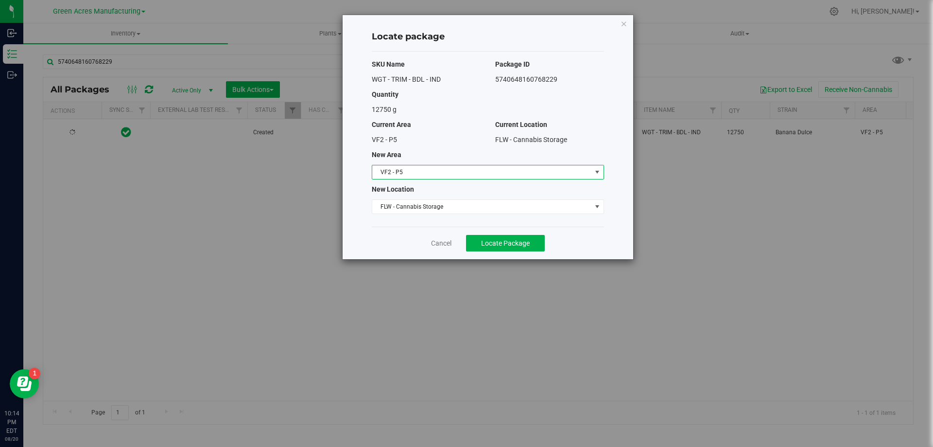
click at [516, 178] on span "VF2 - P5" at bounding box center [481, 172] width 219 height 14
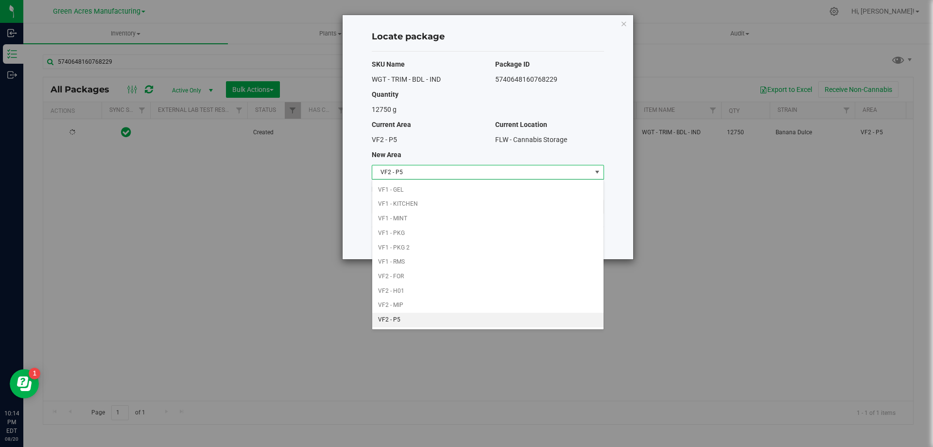
scroll to position [188, 0]
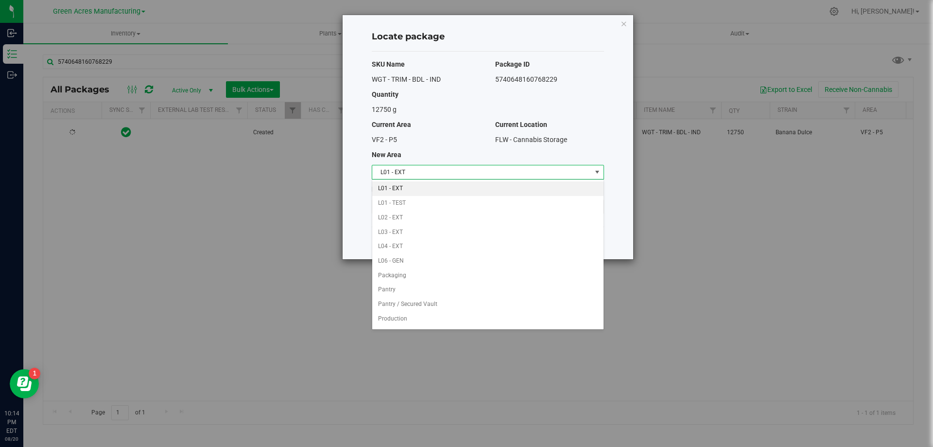
click at [449, 185] on li "L01 - EXT" at bounding box center [487, 188] width 231 height 15
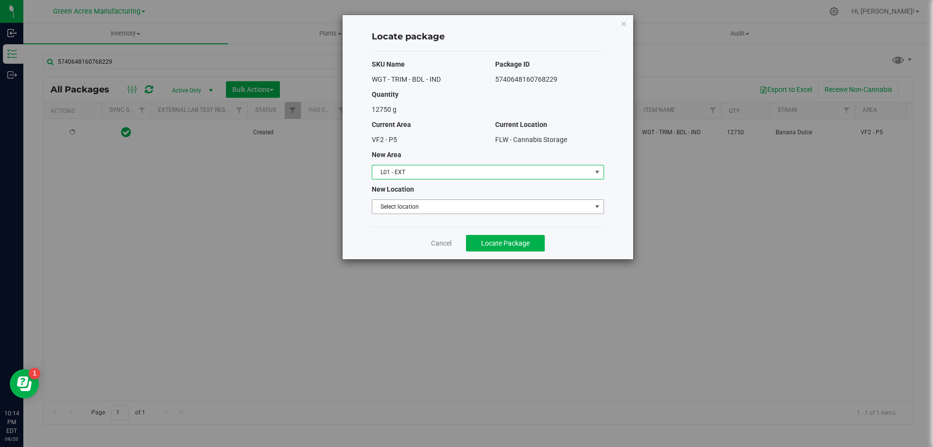
click at [430, 208] on span "Select location" at bounding box center [481, 207] width 219 height 14
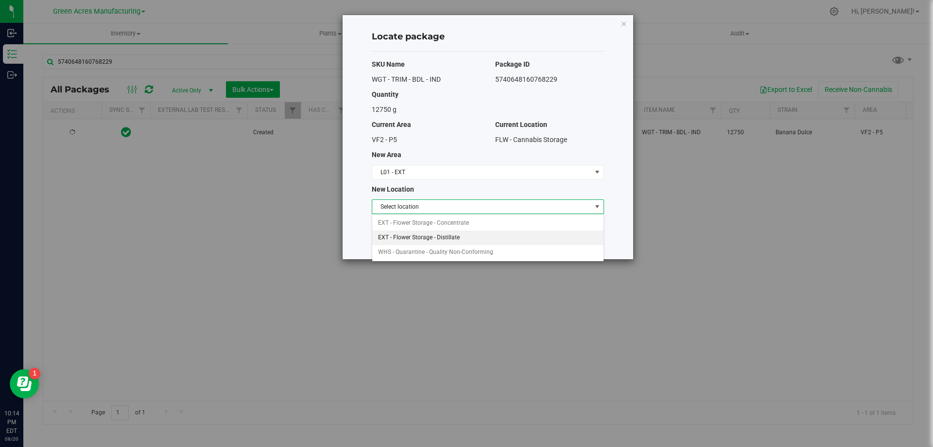
click at [436, 235] on li "EXT - Flower Storage - Distillate" at bounding box center [487, 237] width 231 height 15
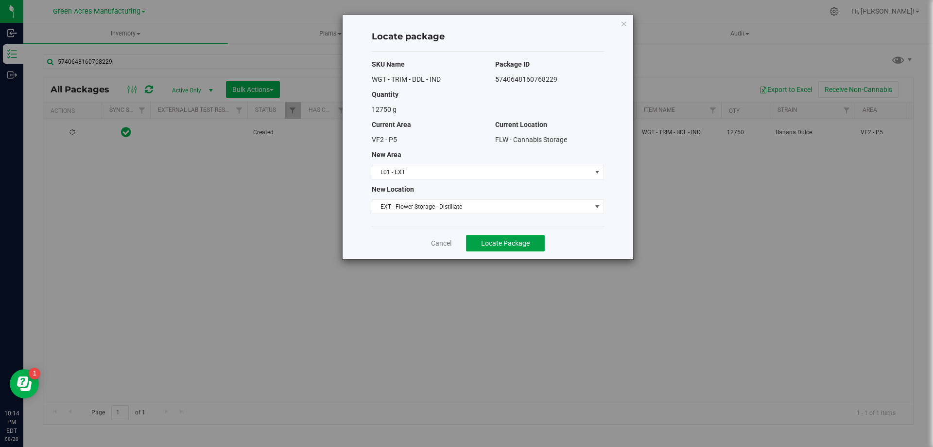
click at [504, 248] on button "Locate Package" at bounding box center [505, 243] width 79 height 17
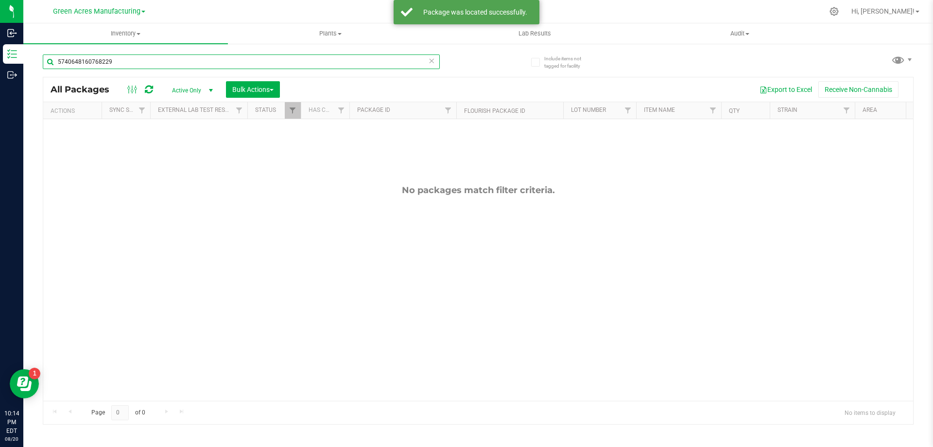
drag, startPoint x: 123, startPoint y: 59, endPoint x: 39, endPoint y: 59, distance: 84.1
click at [39, 59] on div "Include items not tagged for facility 5740648160768229 All Packages Active Only…" at bounding box center [478, 191] width 910 height 296
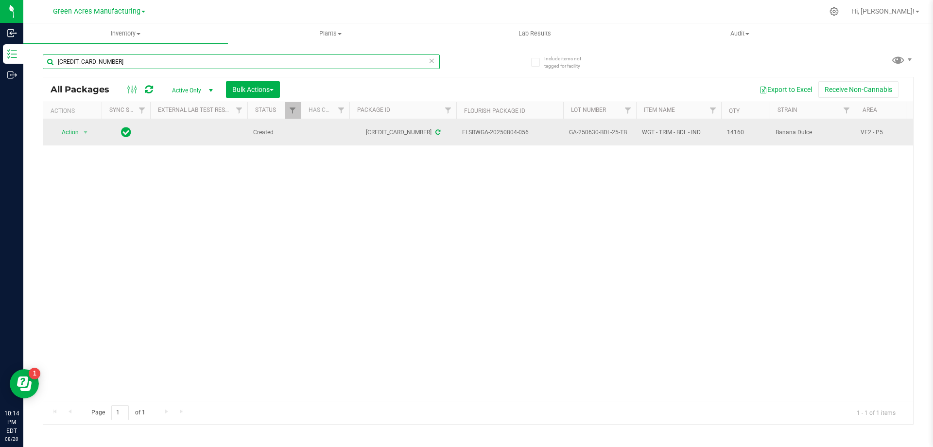
type input "[CREDIT_CARD_NUMBER]"
drag, startPoint x: 530, startPoint y: 136, endPoint x: 464, endPoint y: 136, distance: 66.6
click at [464, 136] on span "FLSRWGA-20250804-056" at bounding box center [509, 132] width 95 height 9
drag, startPoint x: 632, startPoint y: 131, endPoint x: 572, endPoint y: 139, distance: 59.9
click at [572, 139] on td "GA-250630-BDL-25-TB" at bounding box center [599, 132] width 73 height 26
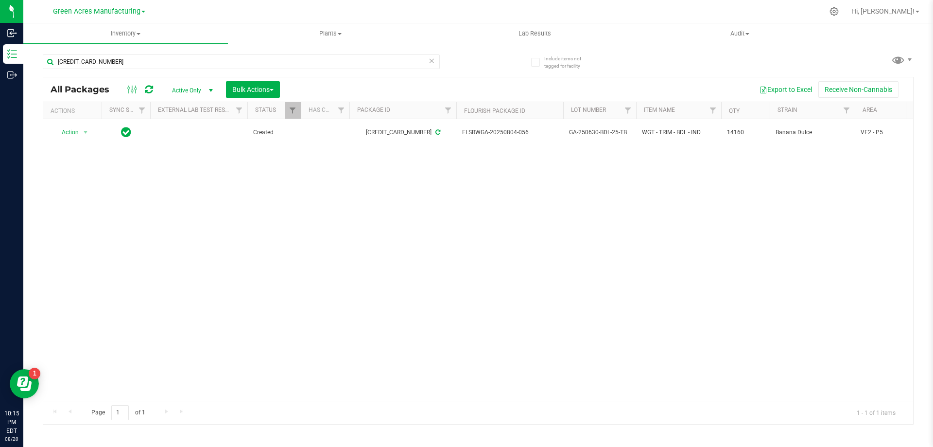
click at [765, 183] on div "Action Action Adjust qty Create package Edit attributes Global inventory Locate…" at bounding box center [478, 259] width 870 height 281
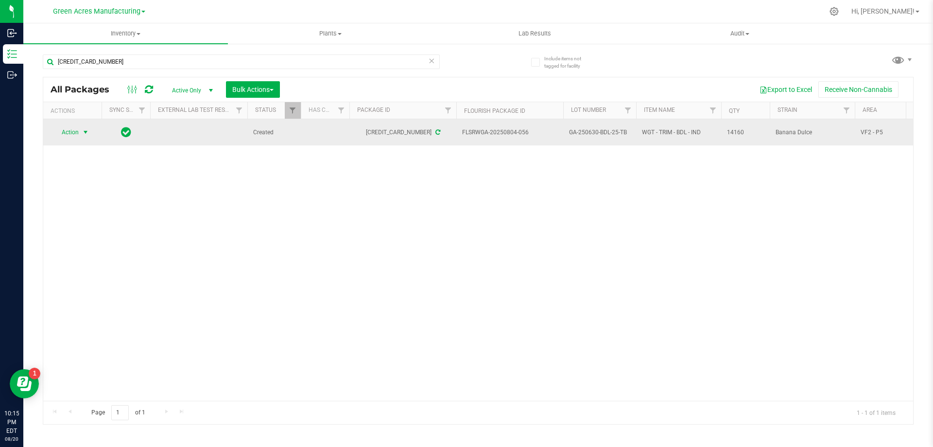
click at [87, 136] on span "select" at bounding box center [86, 132] width 8 height 8
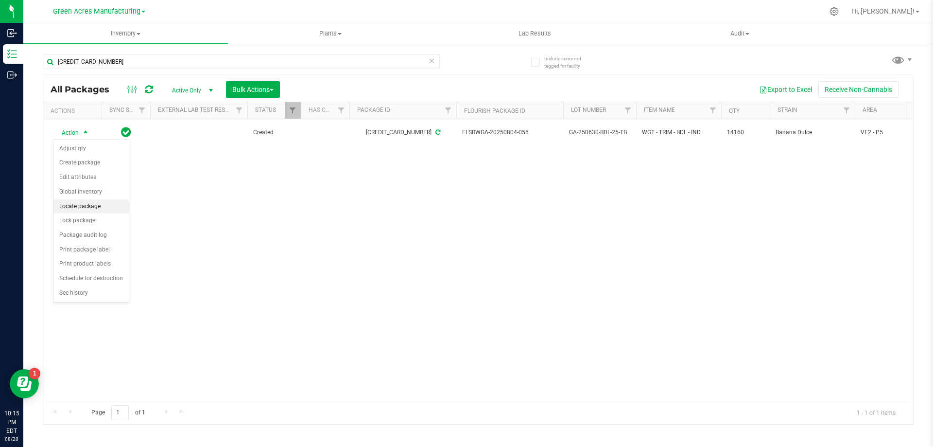
click at [93, 204] on li "Locate package" at bounding box center [90, 206] width 75 height 15
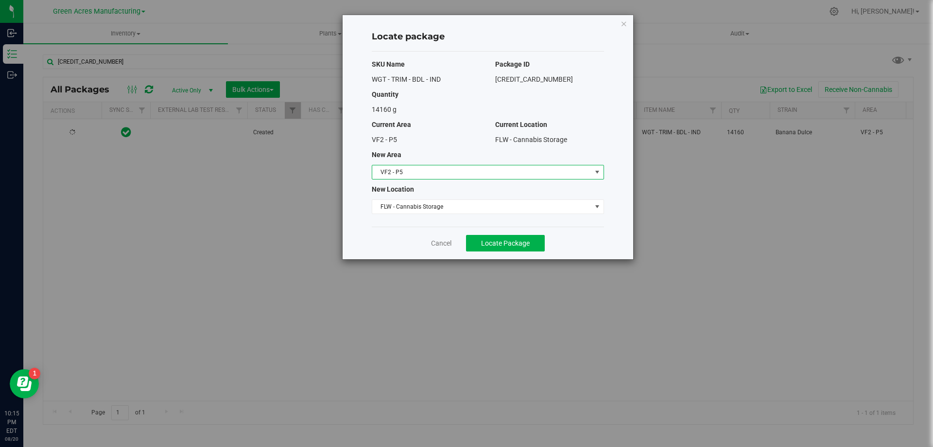
click at [448, 170] on span "VF2 - P5" at bounding box center [481, 172] width 219 height 14
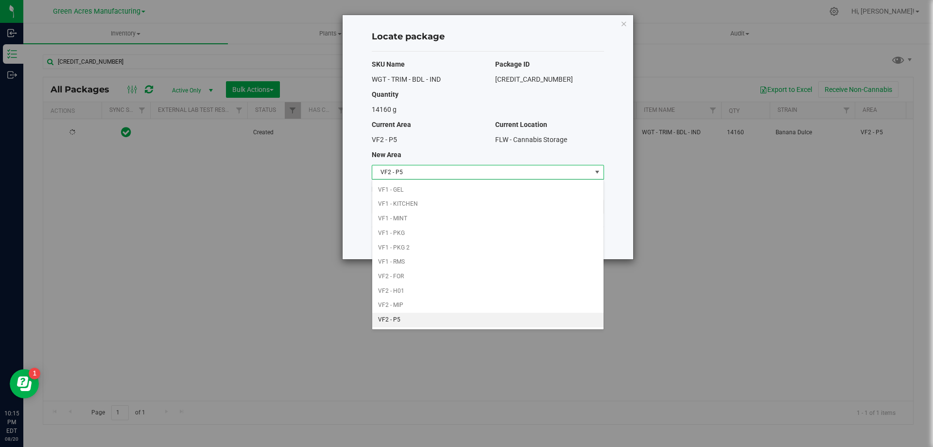
scroll to position [188, 0]
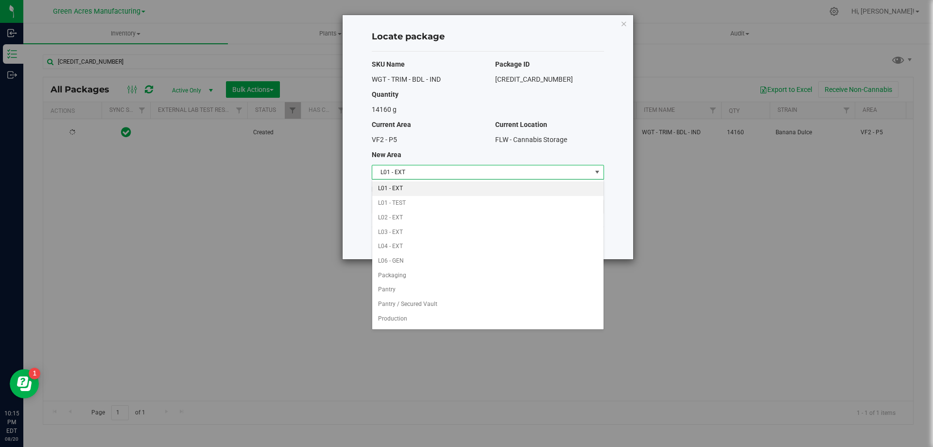
click at [432, 186] on li "L01 - EXT" at bounding box center [487, 188] width 231 height 15
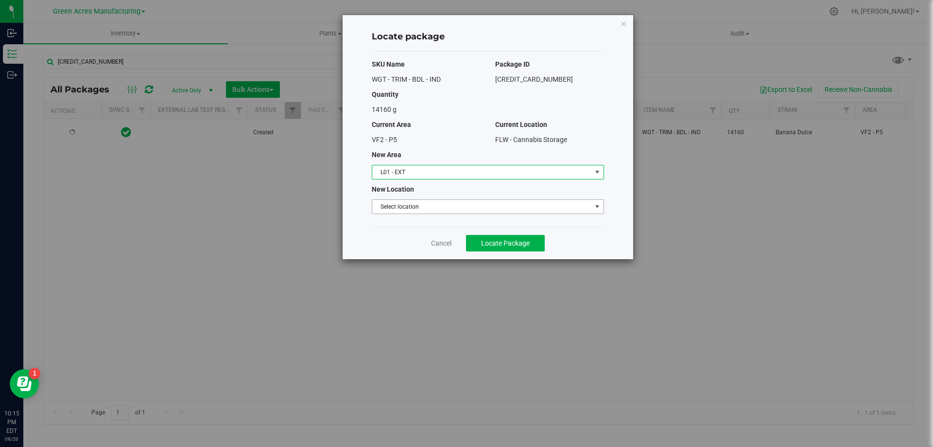
click at [431, 205] on span "Select location" at bounding box center [481, 207] width 219 height 14
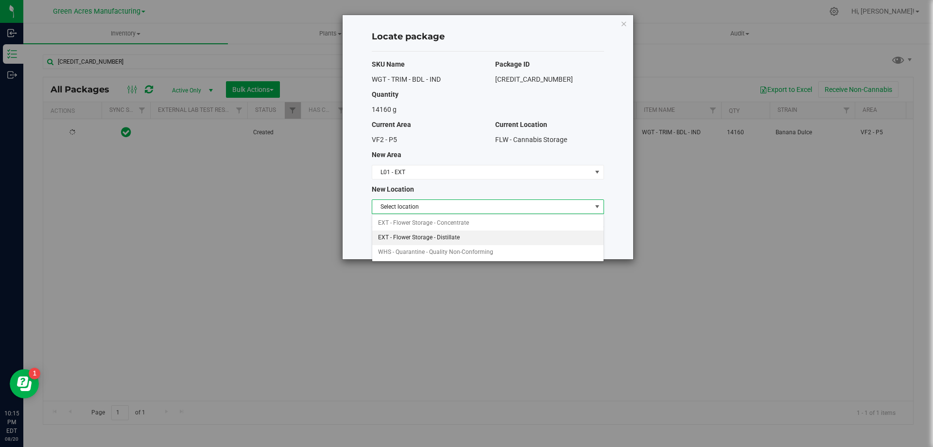
click at [439, 235] on li "EXT - Flower Storage - Distillate" at bounding box center [487, 237] width 231 height 15
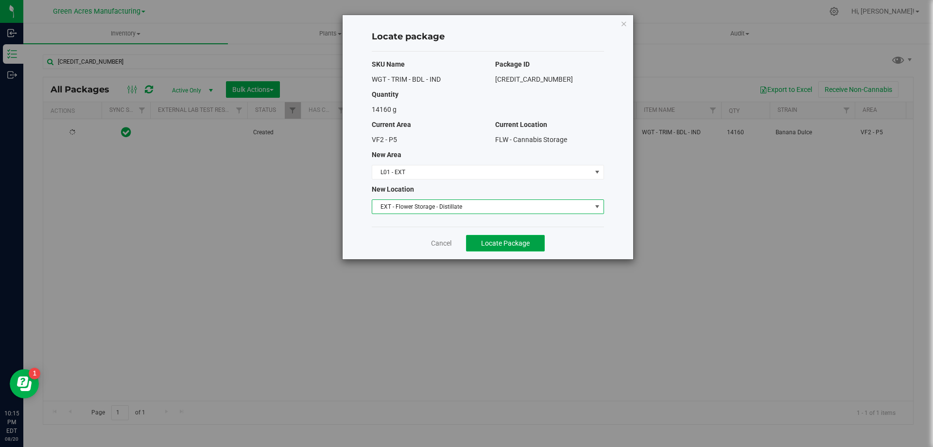
click at [501, 243] on span "Locate Package" at bounding box center [505, 243] width 49 height 8
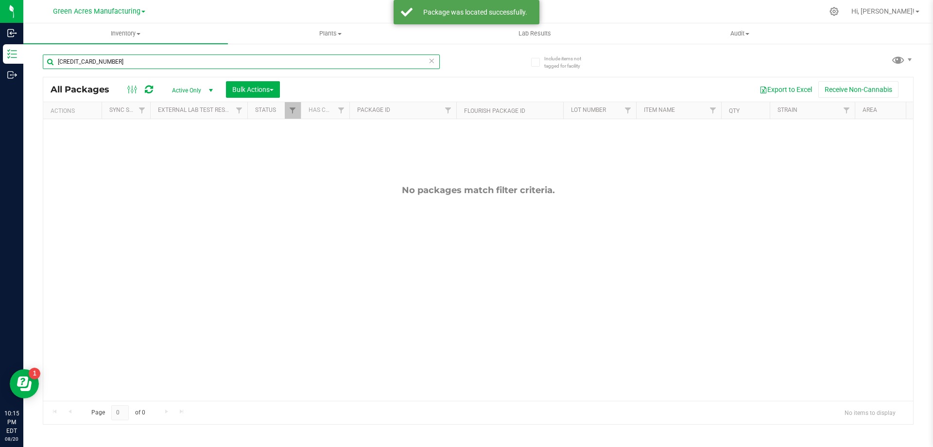
drag, startPoint x: 123, startPoint y: 61, endPoint x: 48, endPoint y: 61, distance: 75.3
click at [48, 61] on input "[CREDIT_CARD_NUMBER]" at bounding box center [241, 61] width 397 height 15
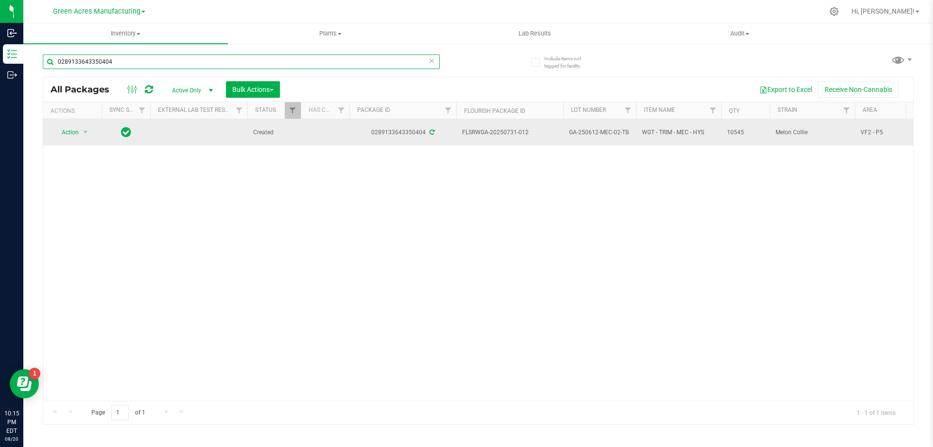
type input "0289133643350404"
click at [468, 139] on td "FLSRWGA-20250731-012" at bounding box center [509, 132] width 107 height 26
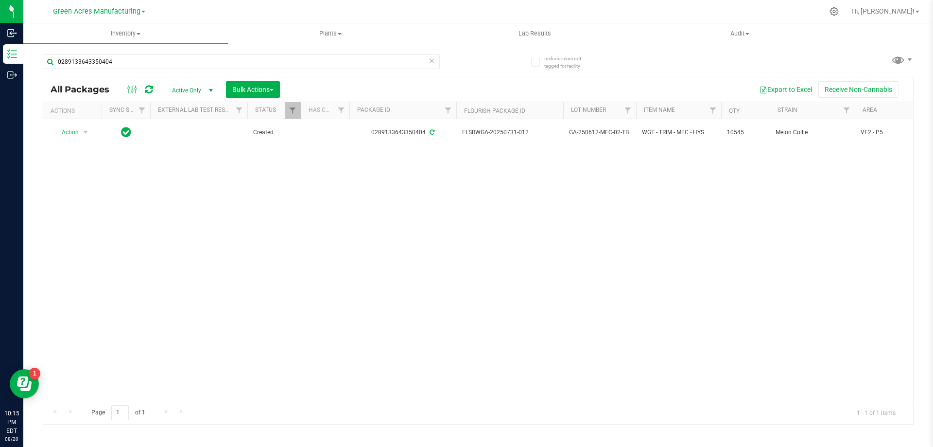
drag, startPoint x: 506, startPoint y: 134, endPoint x: 432, endPoint y: 203, distance: 101.1
click at [432, 203] on div "Action Action Adjust qty Create package Edit attributes Global inventory Locate…" at bounding box center [478, 259] width 870 height 281
drag, startPoint x: 530, startPoint y: 135, endPoint x: 432, endPoint y: 146, distance: 99.3
click at [432, 146] on div "Action Action Adjust qty Create package Edit attributes Global inventory Locate…" at bounding box center [478, 259] width 870 height 281
click at [462, 209] on div "Action Action Adjust qty Create package Edit attributes Global inventory Locate…" at bounding box center [478, 259] width 870 height 281
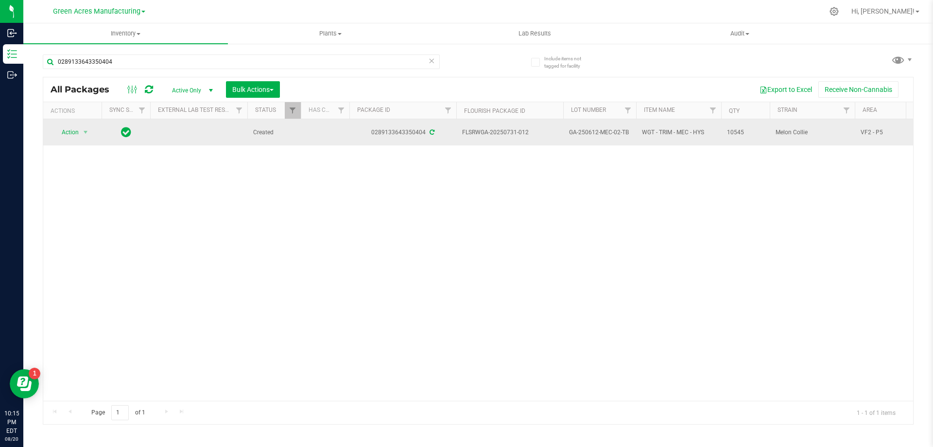
drag, startPoint x: 529, startPoint y: 136, endPoint x: 474, endPoint y: 141, distance: 55.1
click at [474, 141] on td "FLSRWGA-20250731-012" at bounding box center [509, 132] width 107 height 26
drag, startPoint x: 627, startPoint y: 135, endPoint x: 569, endPoint y: 135, distance: 58.8
click at [569, 135] on td "GA-250612-MEC-02-TB" at bounding box center [599, 132] width 73 height 26
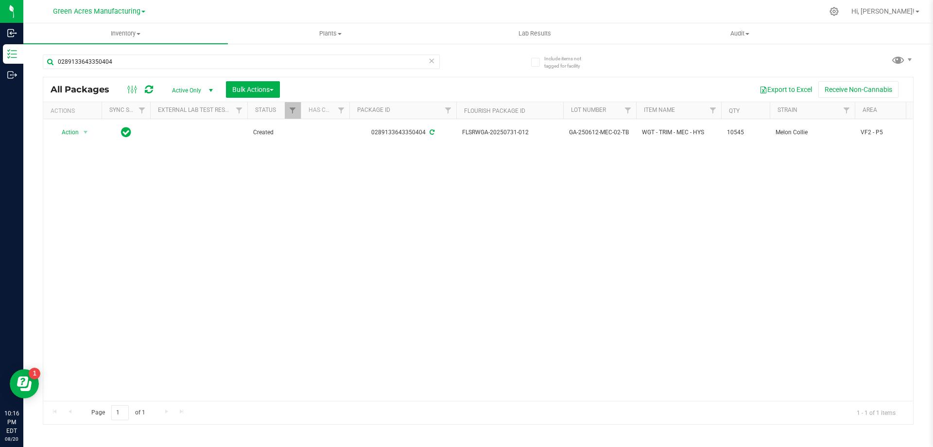
click at [571, 172] on div "Action Action Adjust qty Create package Edit attributes Global inventory Locate…" at bounding box center [478, 259] width 870 height 281
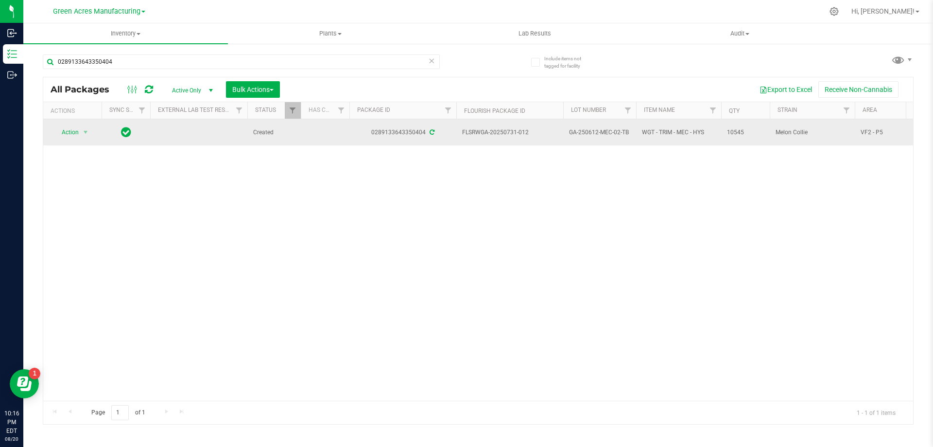
click at [94, 135] on div "Action Action Adjust qty Create package Edit attributes Global inventory Locate…" at bounding box center [72, 132] width 47 height 14
click at [91, 135] on span "select" at bounding box center [86, 132] width 12 height 14
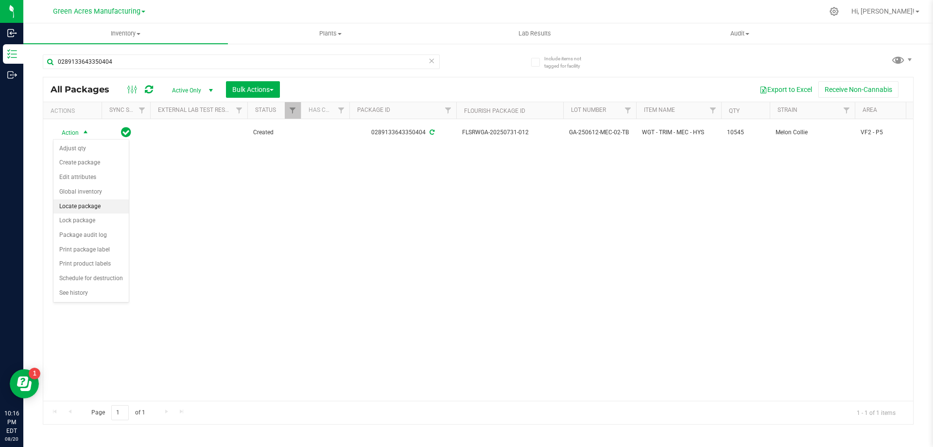
click at [105, 204] on li "Locate package" at bounding box center [90, 206] width 75 height 15
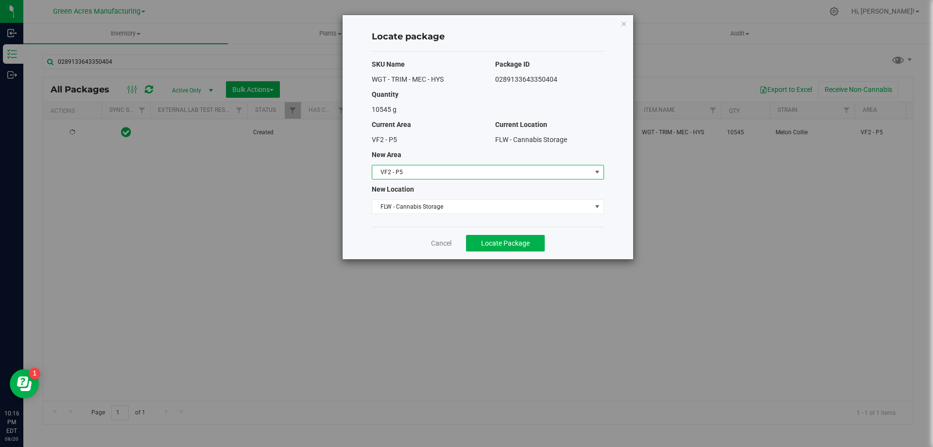
click at [407, 172] on span "VF2 - P5" at bounding box center [481, 172] width 219 height 14
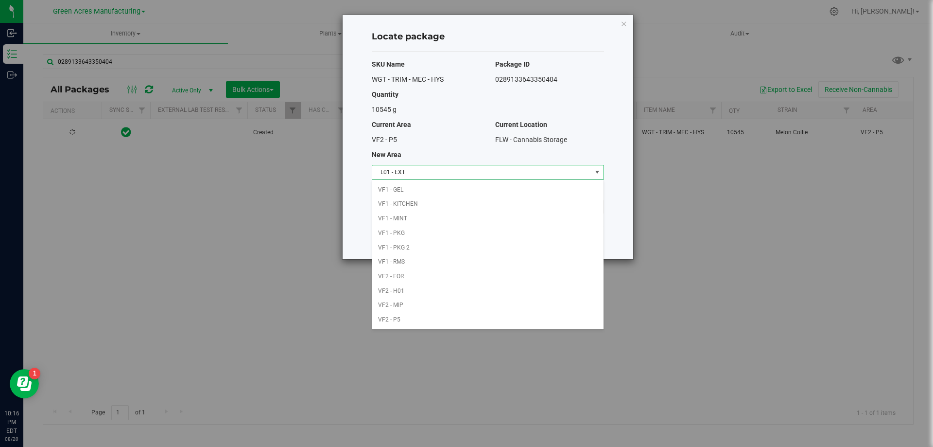
scroll to position [188, 0]
click at [403, 189] on li "L01 - EXT" at bounding box center [487, 188] width 231 height 15
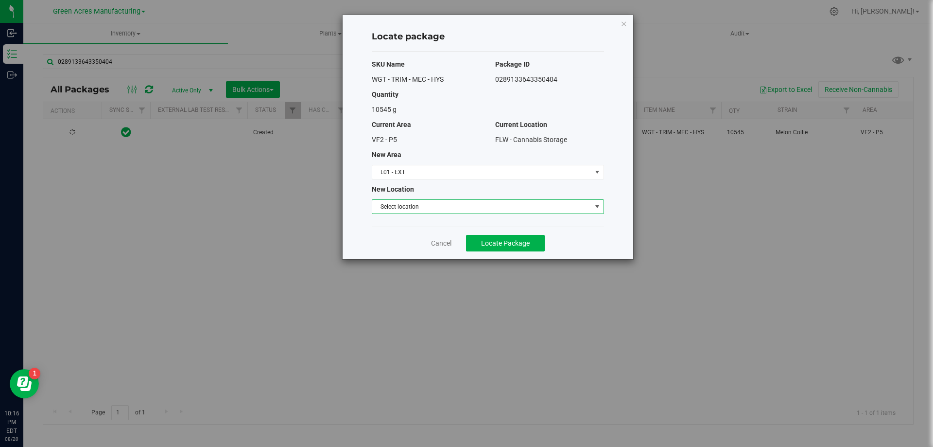
click at [410, 207] on span "Select location" at bounding box center [481, 207] width 219 height 14
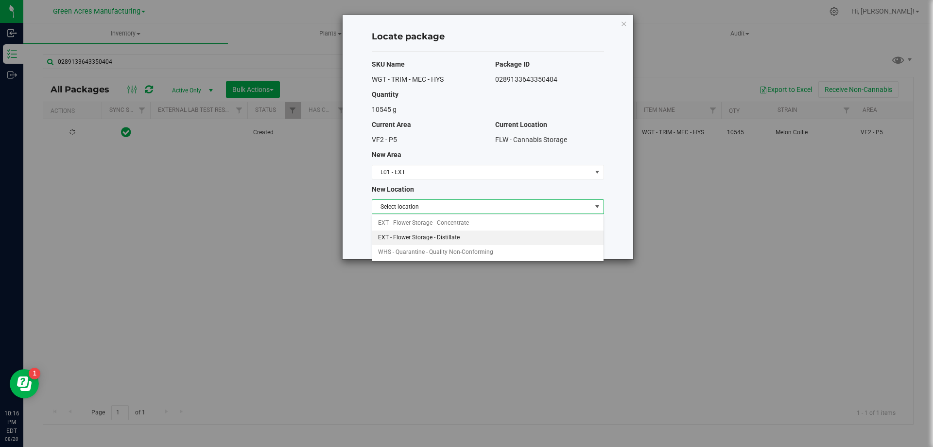
click at [418, 236] on li "EXT - Flower Storage - Distillate" at bounding box center [487, 237] width 231 height 15
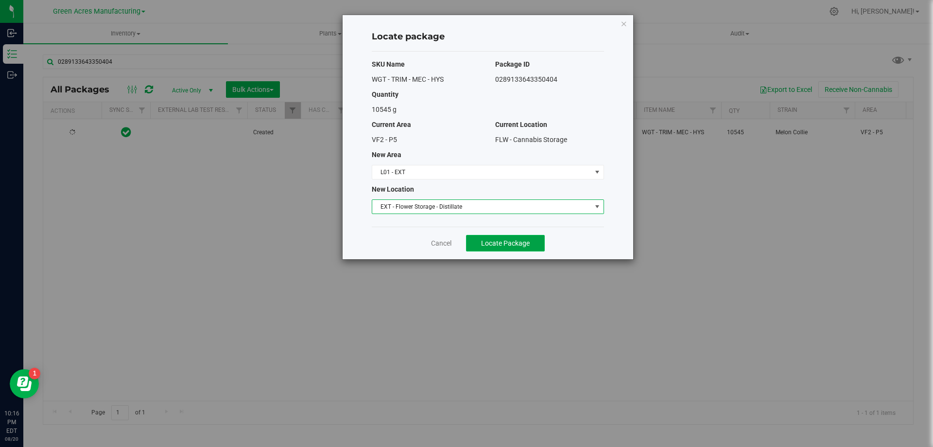
click at [503, 242] on span "Locate Package" at bounding box center [505, 243] width 49 height 8
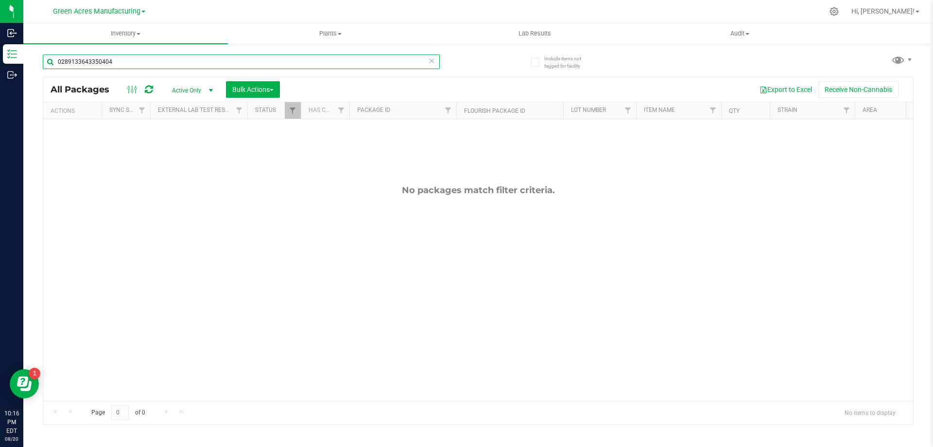
drag, startPoint x: 125, startPoint y: 60, endPoint x: 277, endPoint y: 355, distance: 331.5
click at [57, 60] on input "0289133643350404" at bounding box center [241, 61] width 397 height 15
click at [178, 69] on input "7966777978076032" at bounding box center [241, 61] width 397 height 15
click at [172, 59] on input "7966777978076032" at bounding box center [241, 61] width 397 height 15
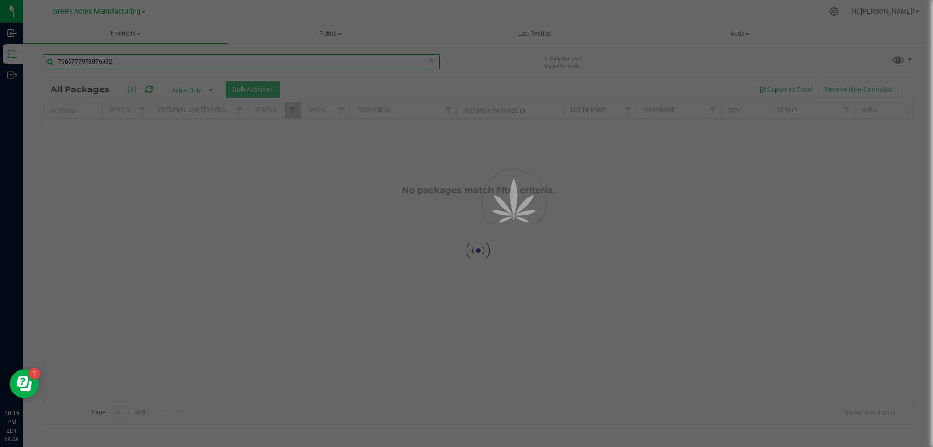
click at [139, 61] on input "7966777978076032" at bounding box center [241, 61] width 397 height 15
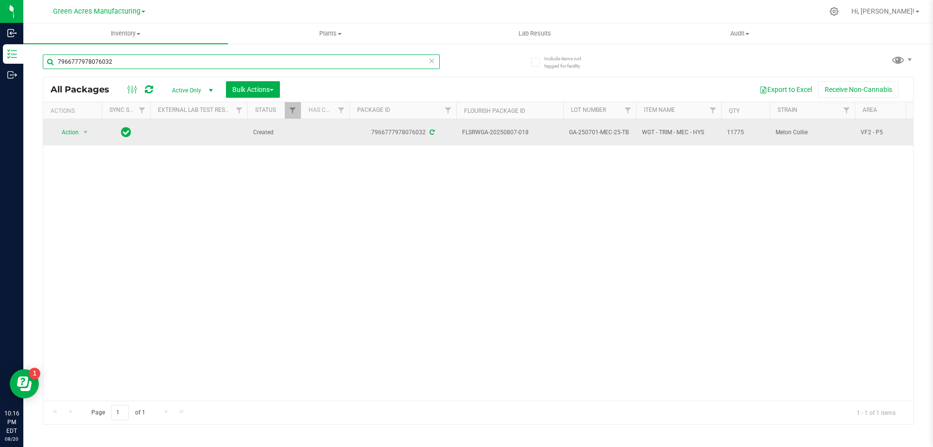
type input "7966777978076032"
drag, startPoint x: 531, startPoint y: 131, endPoint x: 453, endPoint y: 132, distance: 77.8
drag, startPoint x: 627, startPoint y: 134, endPoint x: 562, endPoint y: 138, distance: 64.8
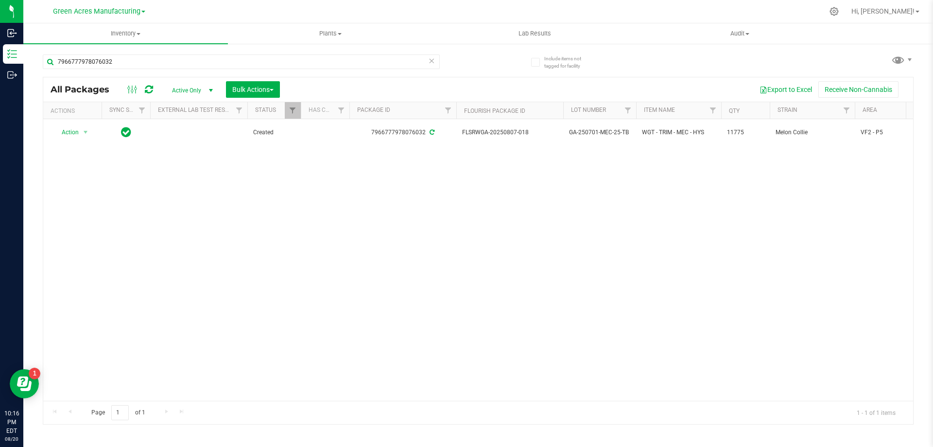
click at [609, 174] on div "Action Action Adjust qty Create package Edit attributes Global inventory Locate…" at bounding box center [478, 259] width 870 height 281
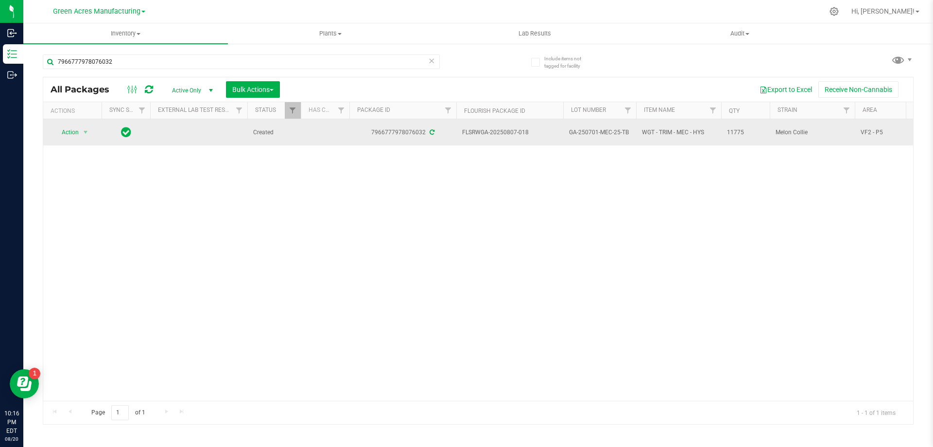
drag, startPoint x: 629, startPoint y: 133, endPoint x: 571, endPoint y: 134, distance: 58.8
click at [571, 134] on span "GA-250701-MEC-25-TB" at bounding box center [599, 132] width 61 height 9
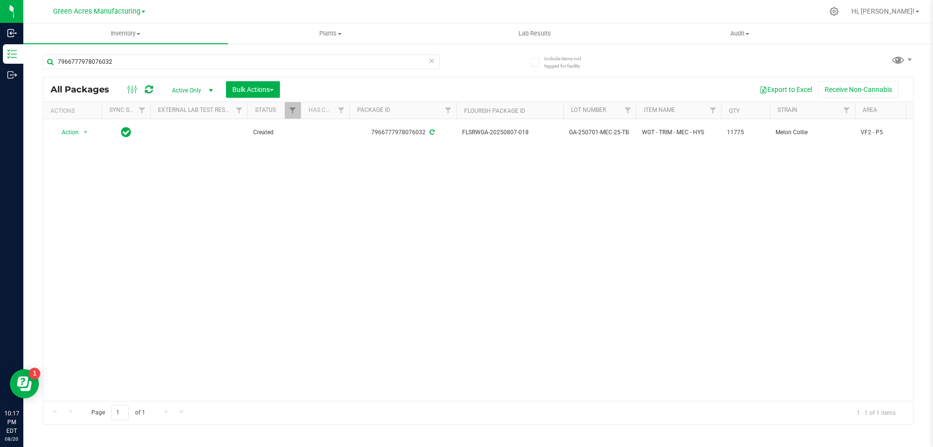
drag, startPoint x: 268, startPoint y: 227, endPoint x: 189, endPoint y: 221, distance: 80.0
click at [254, 229] on div "Action Action Adjust qty Create package Edit attributes Global inventory Locate…" at bounding box center [478, 259] width 870 height 281
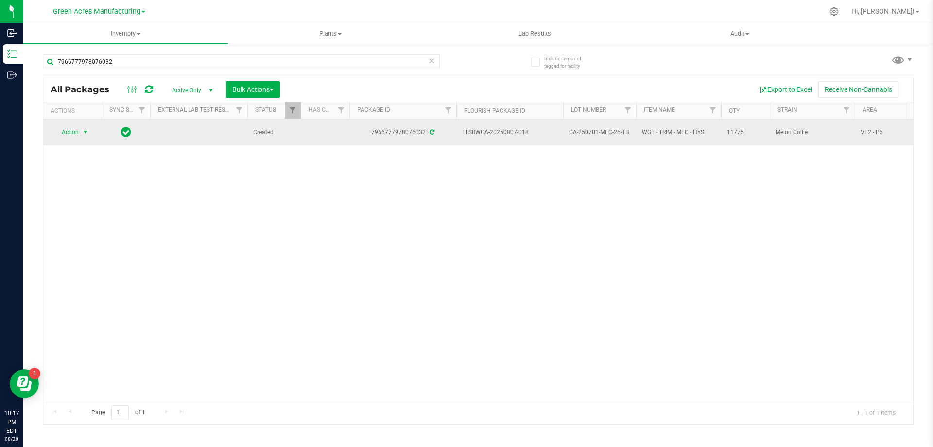
click at [90, 134] on span "select" at bounding box center [86, 132] width 12 height 14
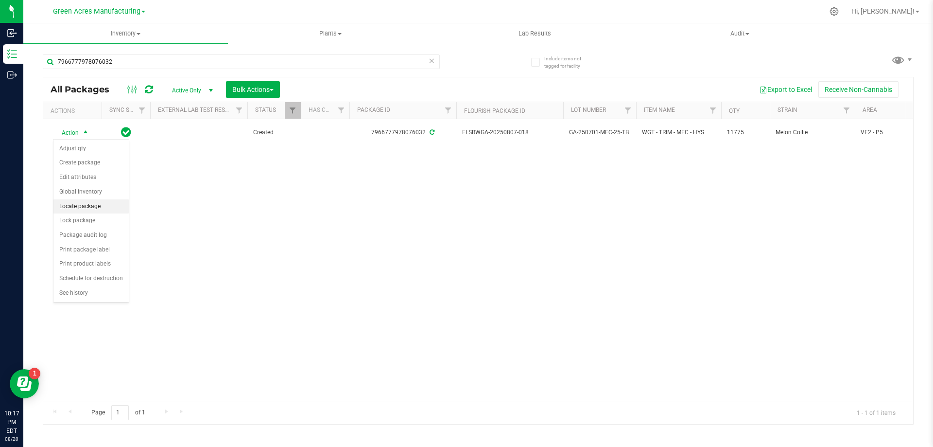
click at [89, 210] on li "Locate package" at bounding box center [90, 206] width 75 height 15
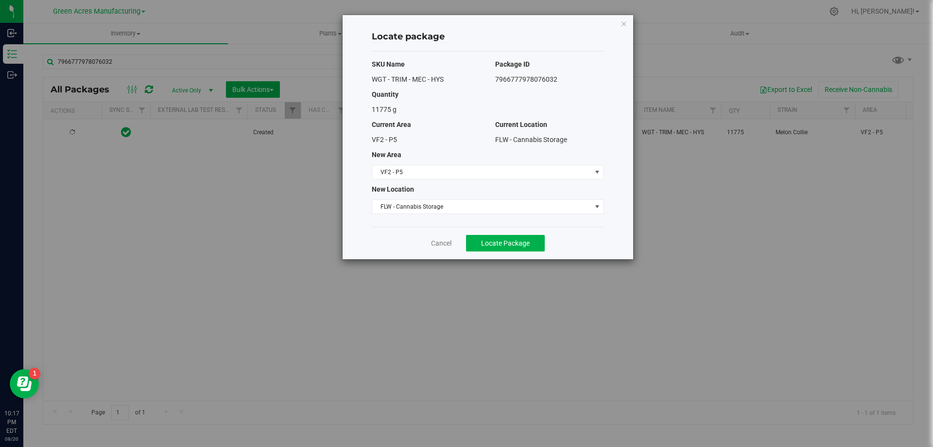
click at [487, 182] on div "SKU Name Package ID WGT - TRIM - MEC - HYS 7966777978076032 Quantity 11775 g Cu…" at bounding box center [488, 139] width 232 height 175
click at [488, 176] on span "VF2 - P5" at bounding box center [481, 172] width 219 height 14
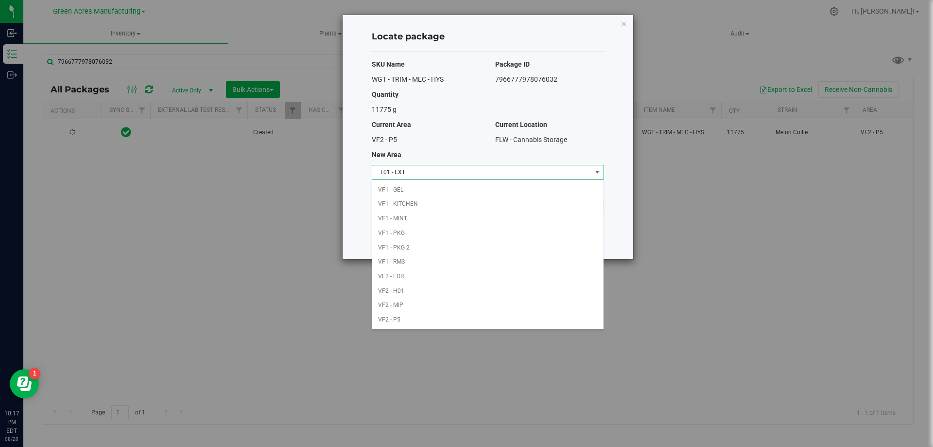
scroll to position [188, 0]
click at [393, 188] on li "L01 - EXT" at bounding box center [487, 188] width 231 height 15
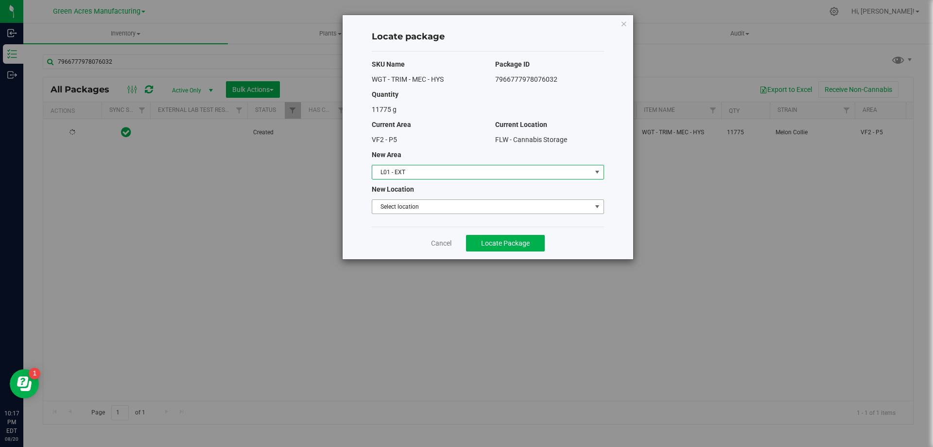
click at [442, 207] on span "Select location" at bounding box center [481, 207] width 219 height 14
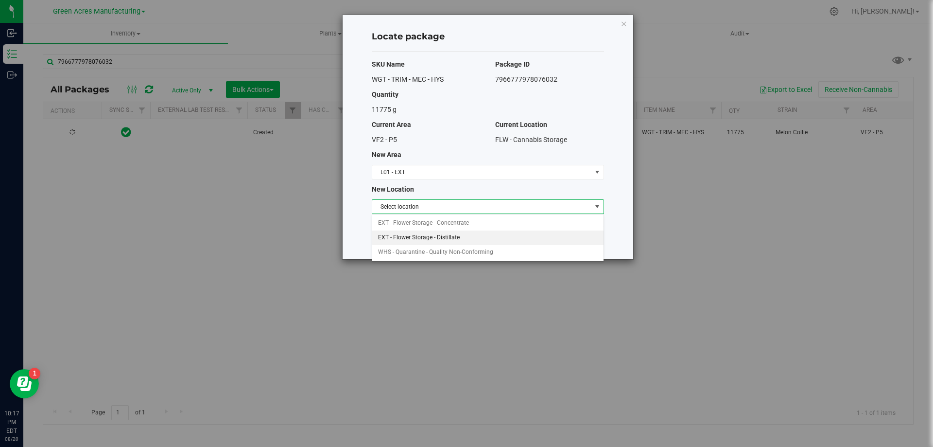
click at [451, 238] on li "EXT - Flower Storage - Distillate" at bounding box center [487, 237] width 231 height 15
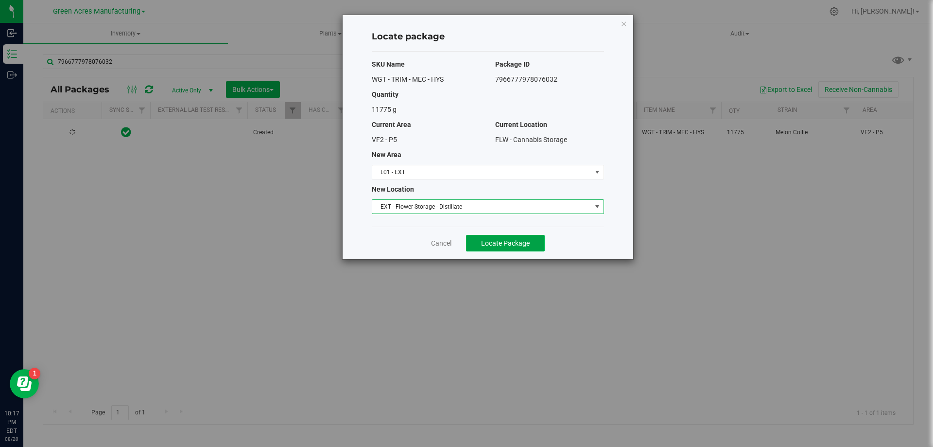
click at [502, 246] on span "Locate Package" at bounding box center [505, 243] width 49 height 8
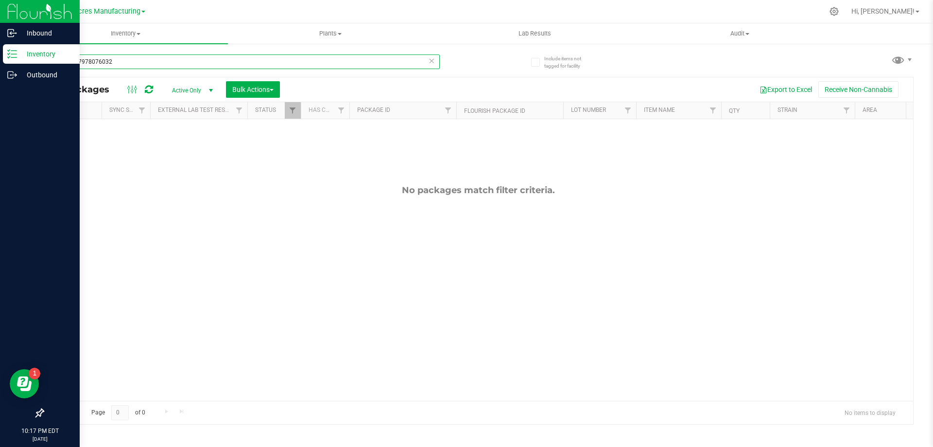
drag, startPoint x: 42, startPoint y: 60, endPoint x: 10, endPoint y: 60, distance: 31.6
click at [10, 60] on div "Inbound Inventory Outbound 10:17 PM EDT [DATE] 08/20 Green Acres Manufacturing …" at bounding box center [466, 223] width 933 height 447
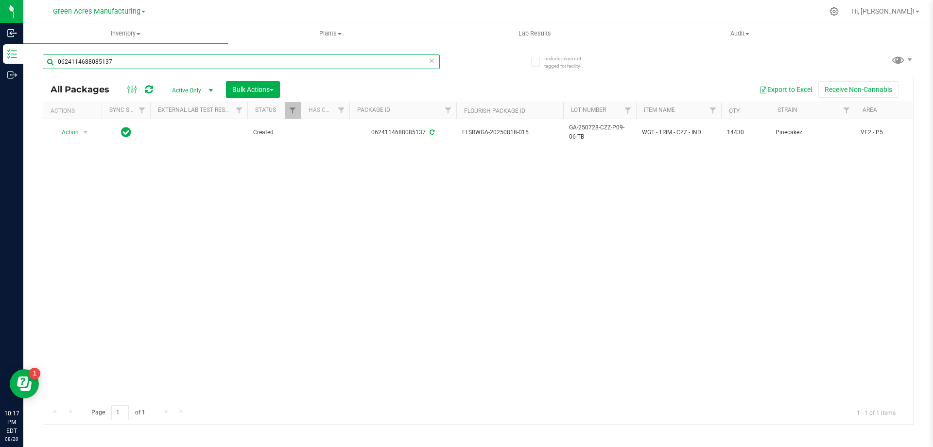
type input "0624114688085137"
click at [402, 216] on div "Action Action Adjust qty Create package Edit attributes Global inventory Locate…" at bounding box center [478, 259] width 870 height 281
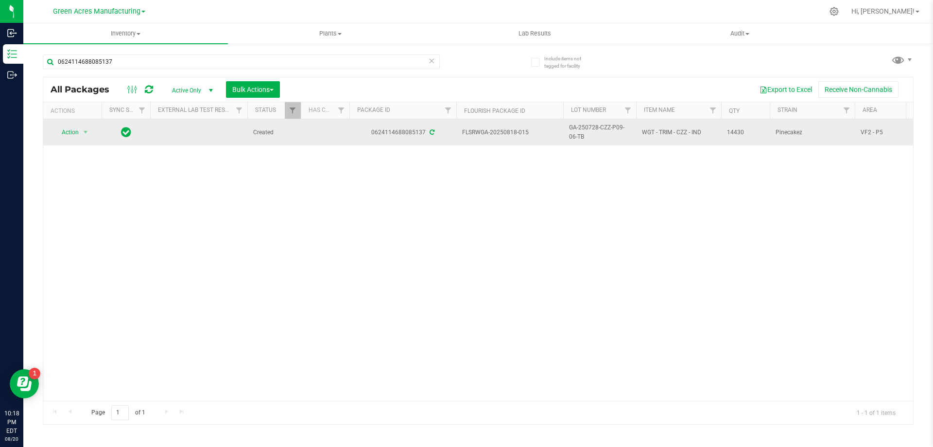
drag, startPoint x: 536, startPoint y: 130, endPoint x: 473, endPoint y: 137, distance: 63.1
click at [473, 137] on td "FLSRWGA-20250818-015" at bounding box center [509, 132] width 107 height 26
drag, startPoint x: 588, startPoint y: 138, endPoint x: 549, endPoint y: 133, distance: 39.2
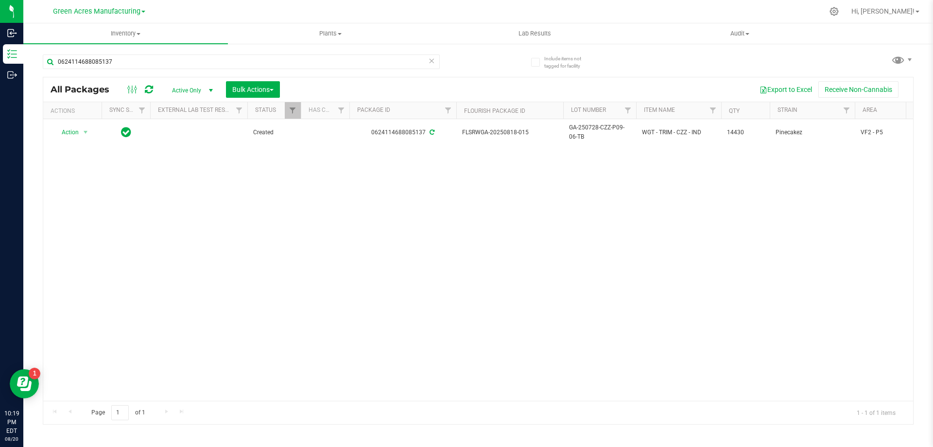
click at [506, 169] on div "Action Action Adjust qty Create package Edit attributes Global inventory Locate…" at bounding box center [478, 259] width 870 height 281
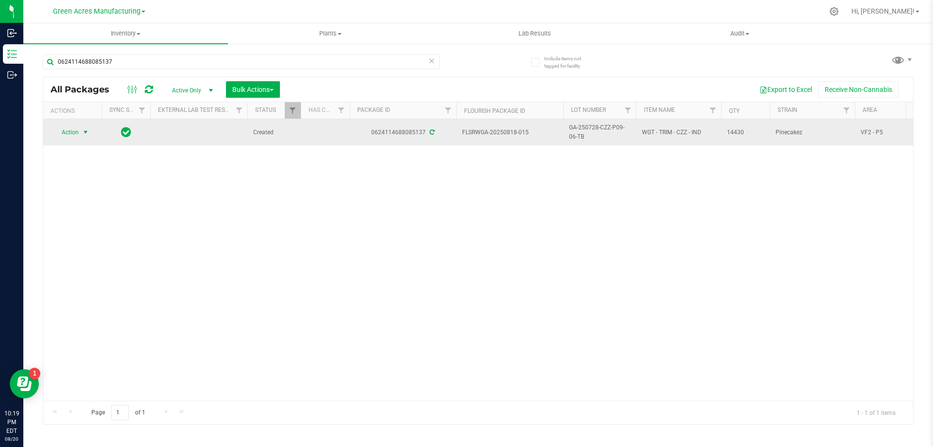
click at [88, 136] on span "select" at bounding box center [86, 132] width 8 height 8
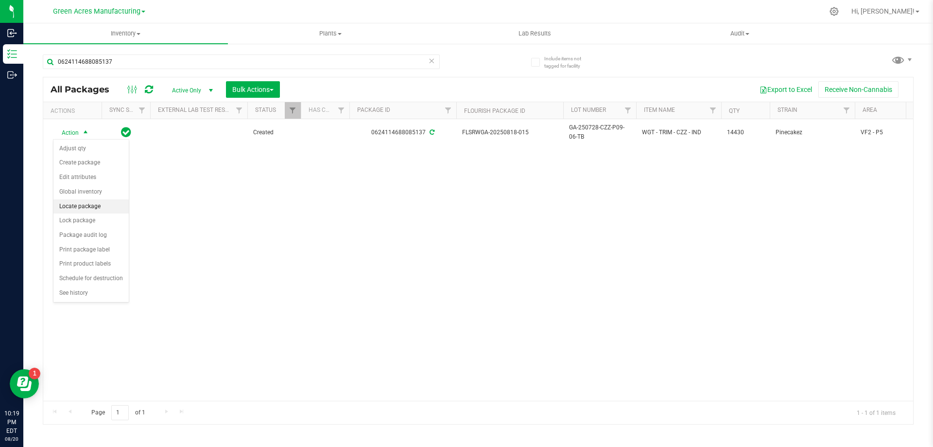
click at [101, 208] on li "Locate package" at bounding box center [90, 206] width 75 height 15
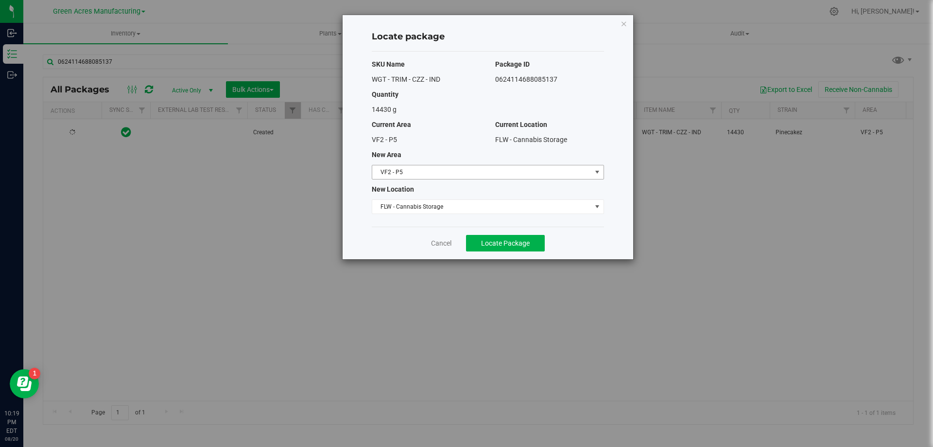
click at [451, 172] on span "VF2 - P5" at bounding box center [481, 172] width 219 height 14
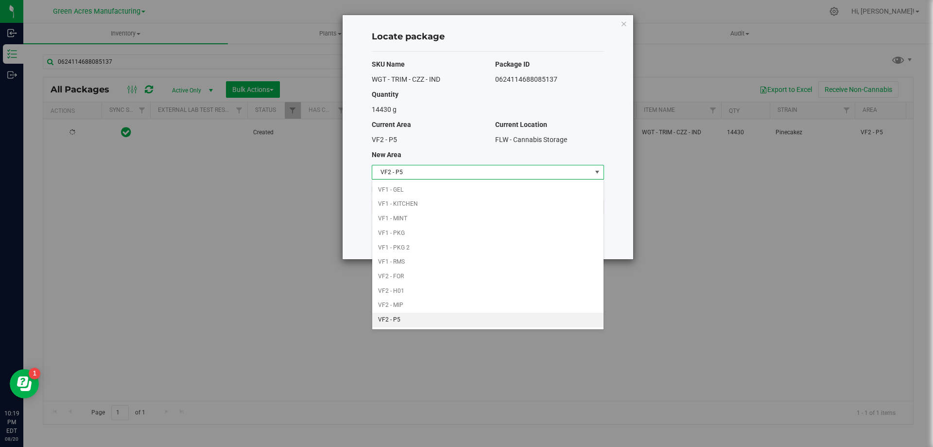
scroll to position [188, 0]
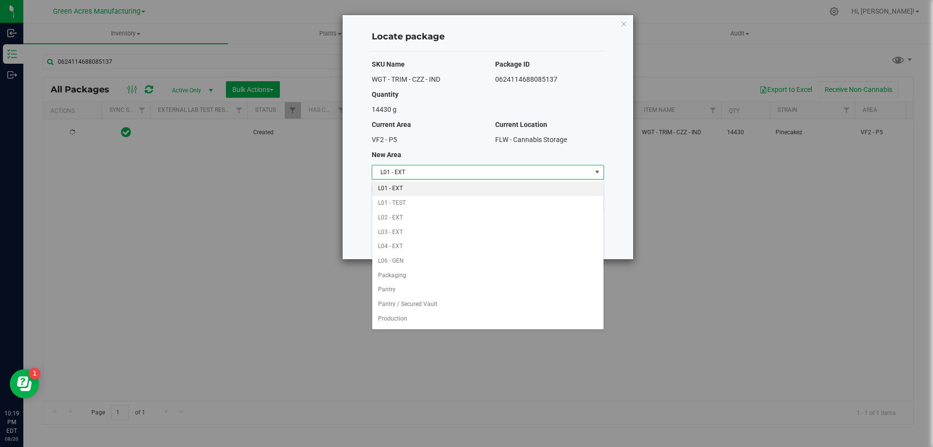
click at [420, 191] on li "L01 - EXT" at bounding box center [487, 188] width 231 height 15
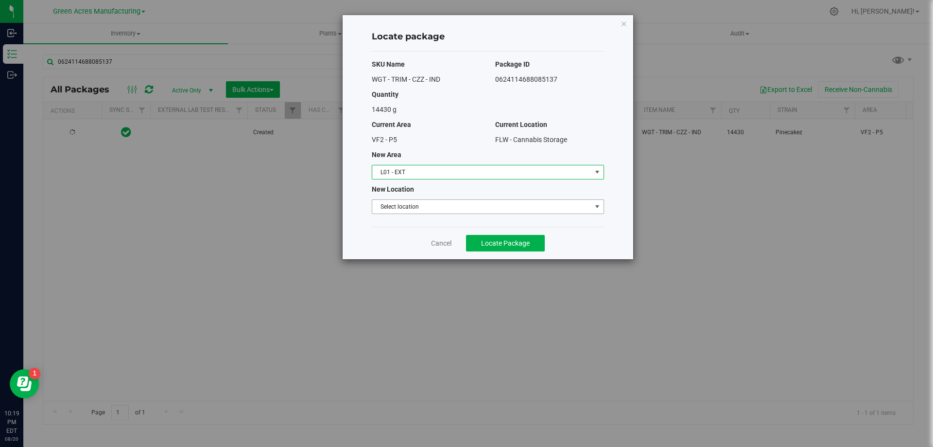
click at [419, 208] on span "Select location" at bounding box center [481, 207] width 219 height 14
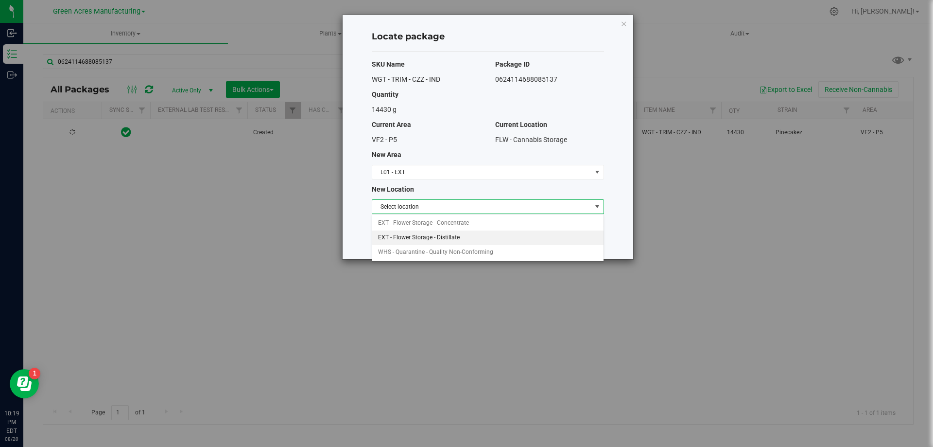
click at [432, 241] on li "EXT - Flower Storage - Distillate" at bounding box center [487, 237] width 231 height 15
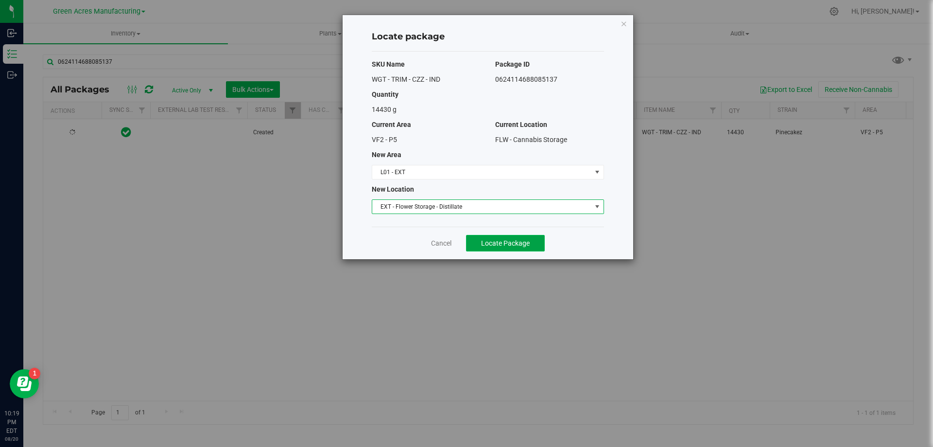
click at [490, 240] on span "Locate Package" at bounding box center [505, 243] width 49 height 8
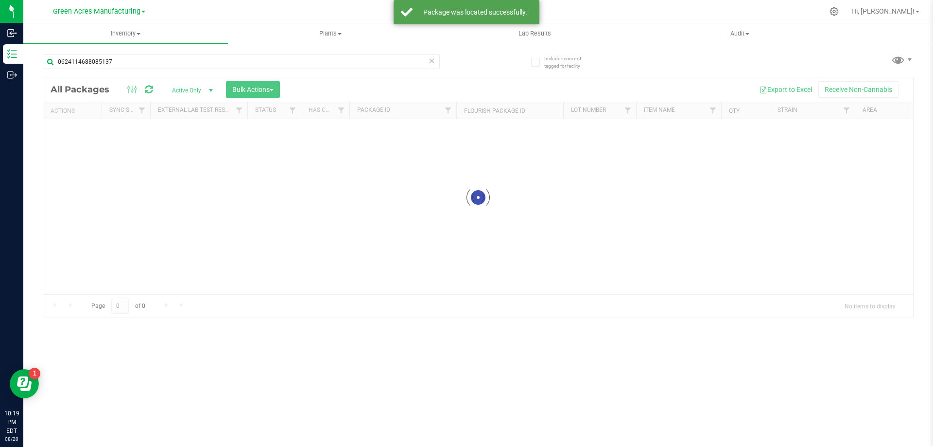
click at [317, 243] on div at bounding box center [478, 197] width 870 height 240
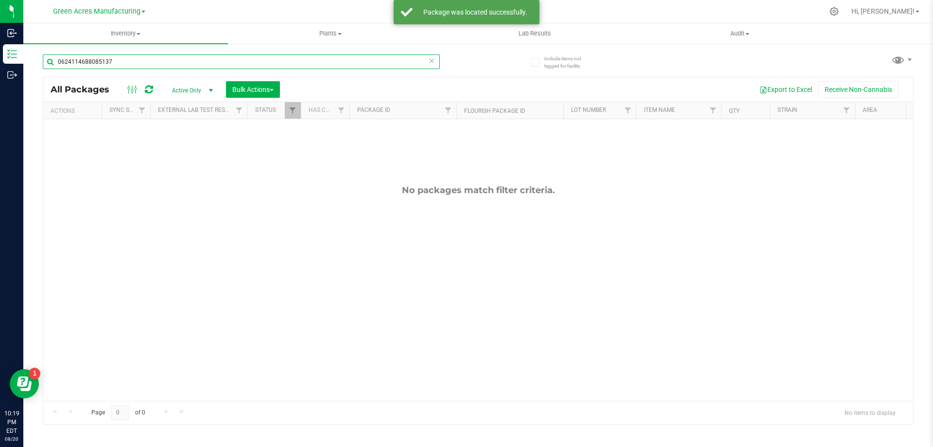
drag, startPoint x: 125, startPoint y: 64, endPoint x: 48, endPoint y: 58, distance: 77.5
click at [48, 58] on input "0624114688085137" at bounding box center [241, 61] width 397 height 15
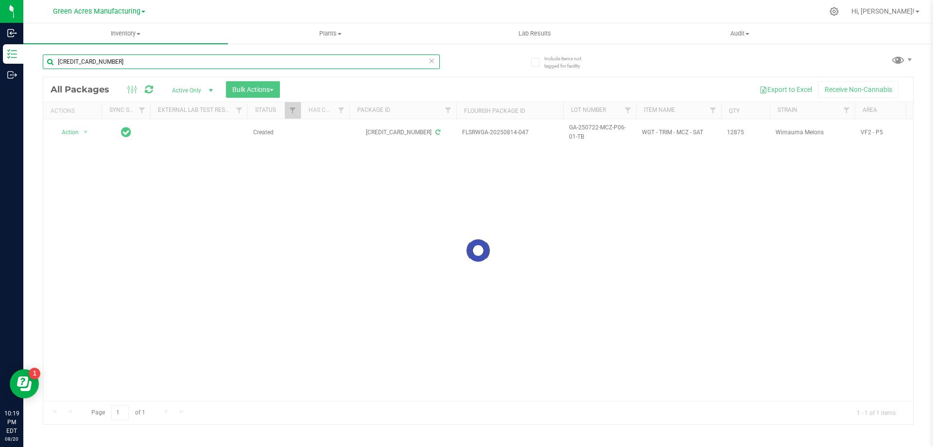
type input "[CREDIT_CARD_NUMBER]"
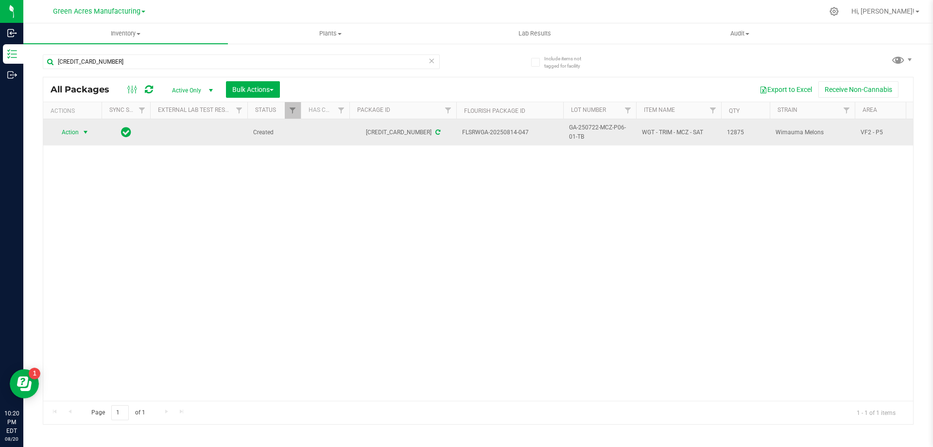
click at [81, 131] on span "select" at bounding box center [86, 132] width 12 height 14
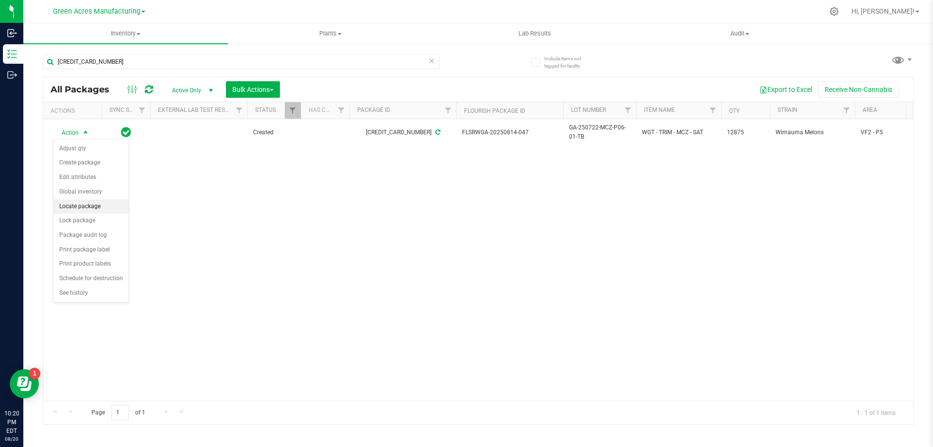
click at [111, 207] on li "Locate package" at bounding box center [90, 206] width 75 height 15
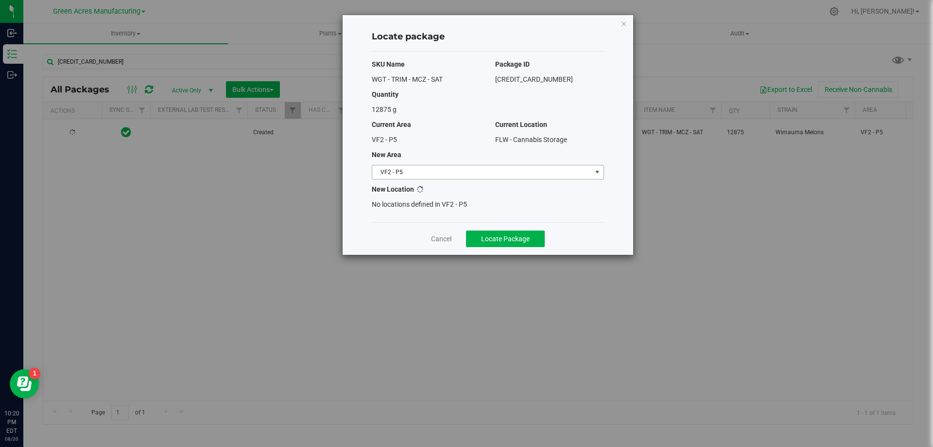
click at [494, 176] on span "VF2 - P5" at bounding box center [481, 172] width 219 height 14
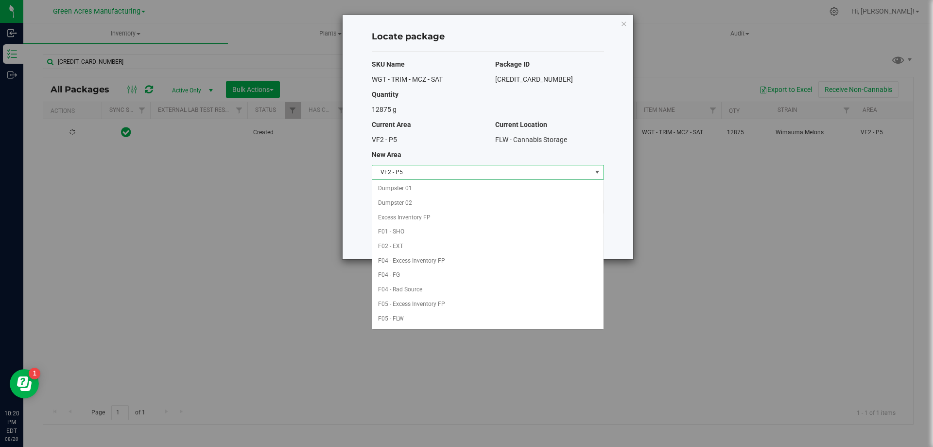
click at [599, 172] on span "select" at bounding box center [597, 172] width 8 height 8
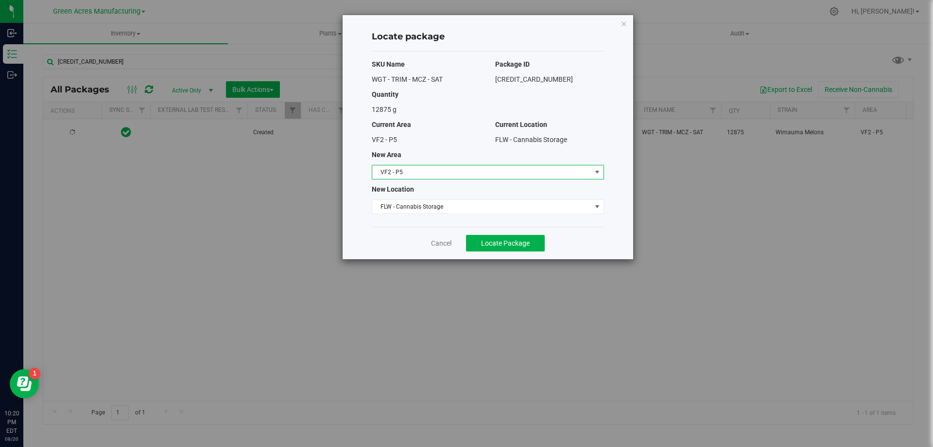
click at [599, 172] on span "select" at bounding box center [597, 172] width 8 height 8
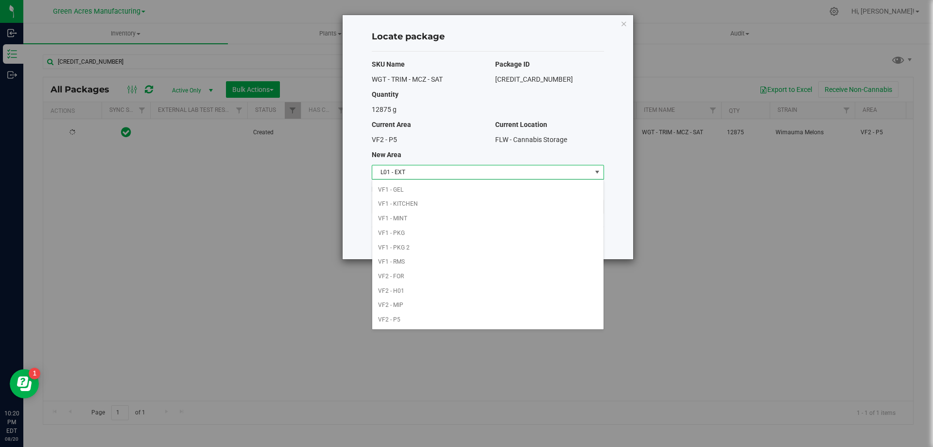
scroll to position [188, 0]
click at [483, 190] on li "L01 - EXT" at bounding box center [487, 188] width 231 height 15
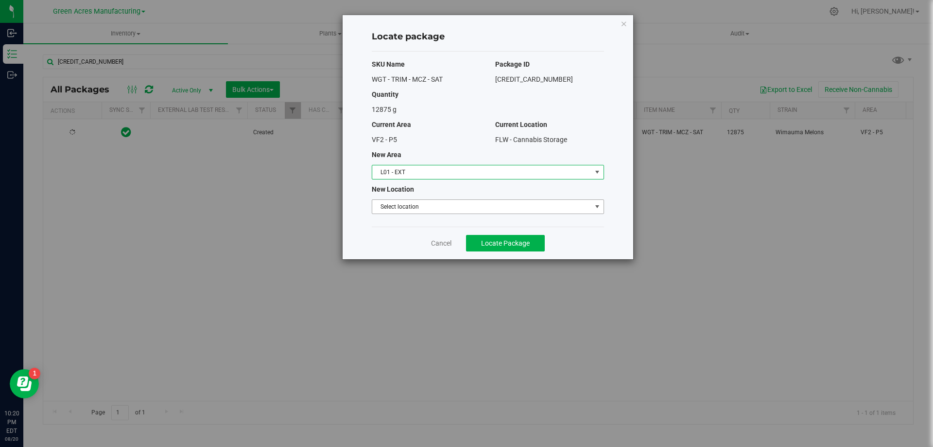
click at [463, 208] on span "Select location" at bounding box center [481, 207] width 219 height 14
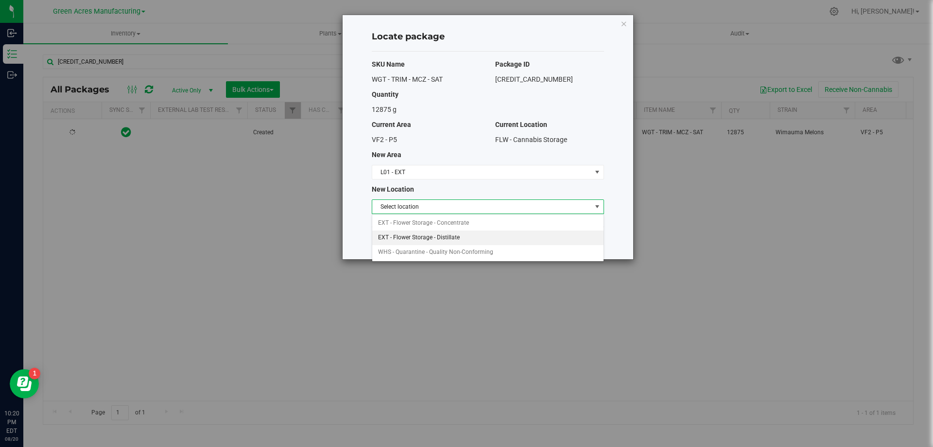
click at [461, 233] on li "EXT - Flower Storage - Distillate" at bounding box center [487, 237] width 231 height 15
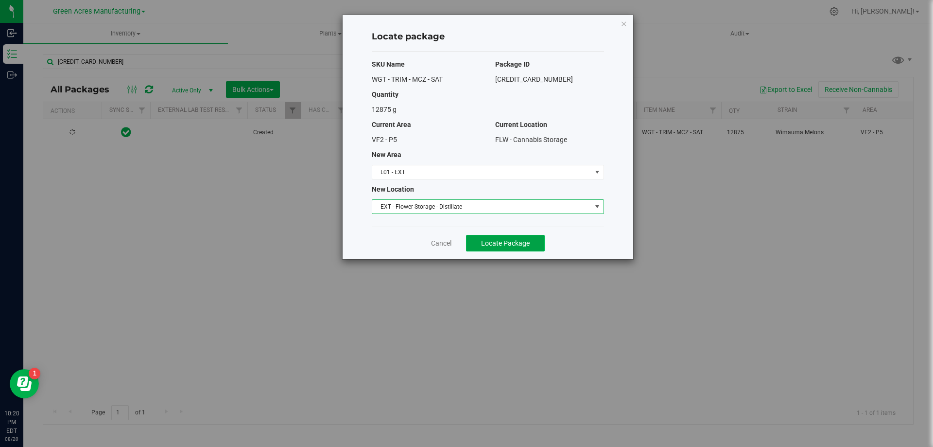
click at [512, 249] on button "Locate Package" at bounding box center [505, 243] width 79 height 17
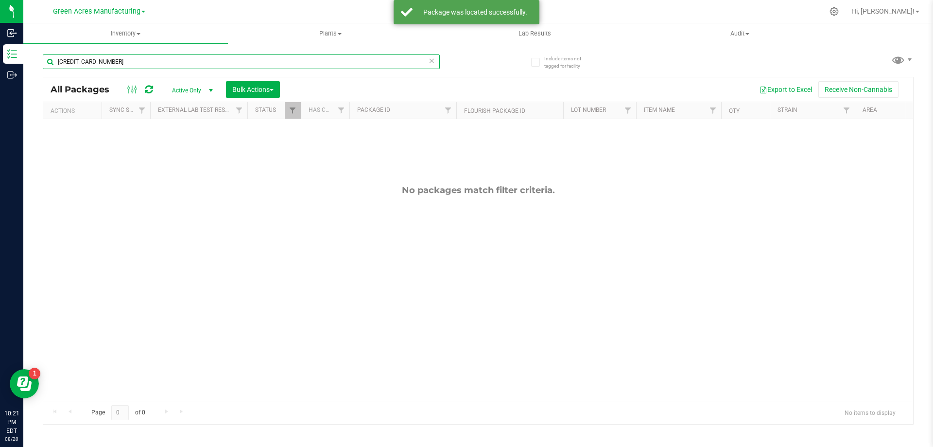
drag, startPoint x: 118, startPoint y: 62, endPoint x: 49, endPoint y: 62, distance: 68.5
click at [49, 62] on input "[CREDIT_CARD_NUMBER]" at bounding box center [241, 61] width 397 height 15
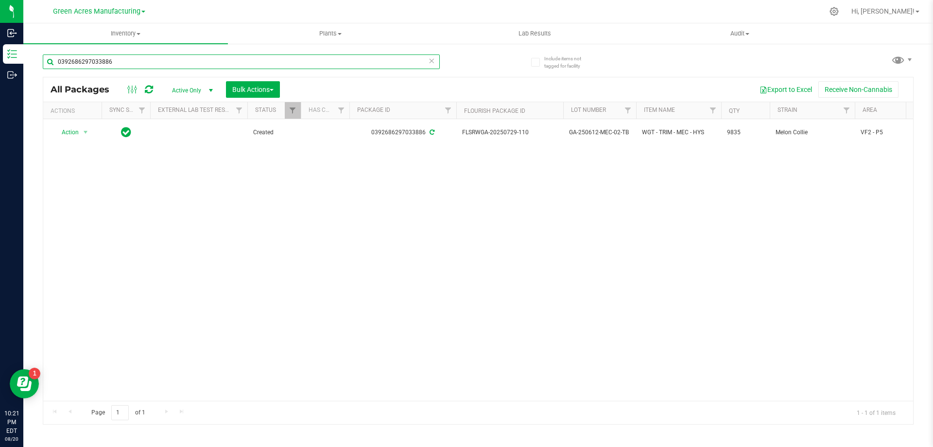
drag, startPoint x: 93, startPoint y: 65, endPoint x: 47, endPoint y: 65, distance: 45.7
click at [47, 65] on input "0392686297033886" at bounding box center [241, 61] width 397 height 15
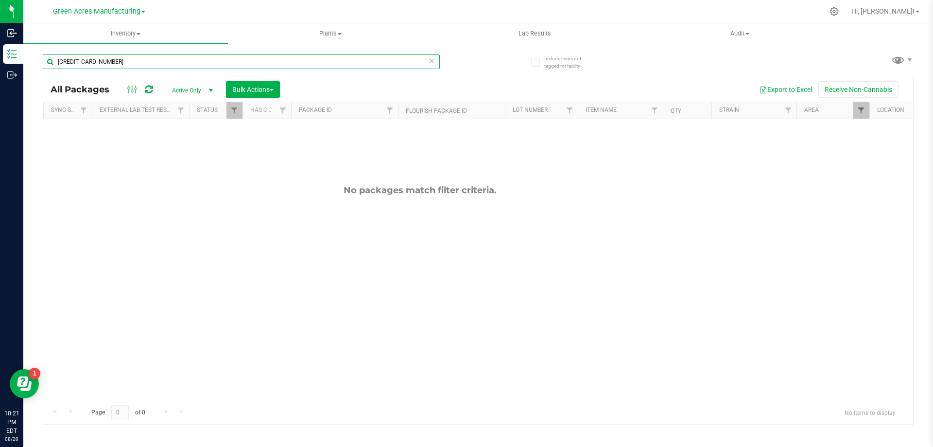
type input "[CREDIT_CARD_NUMBER]"
click at [858, 114] on span "Filter" at bounding box center [861, 110] width 8 height 8
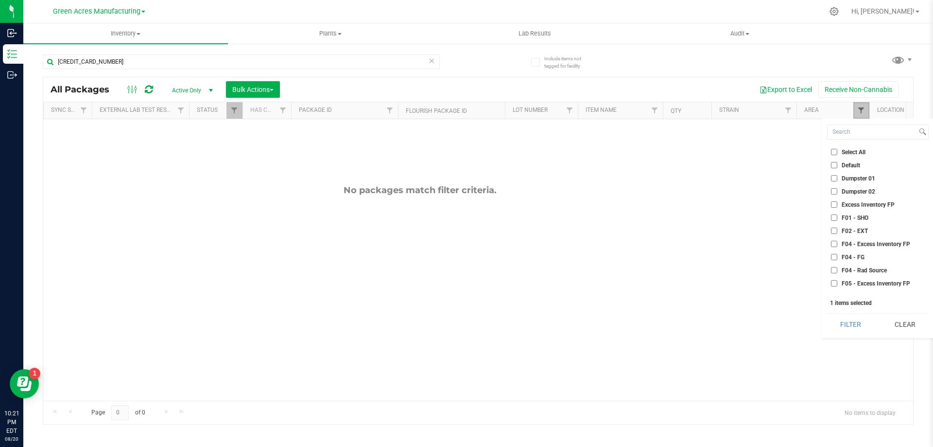
click at [858, 114] on span "Filter" at bounding box center [861, 110] width 8 height 8
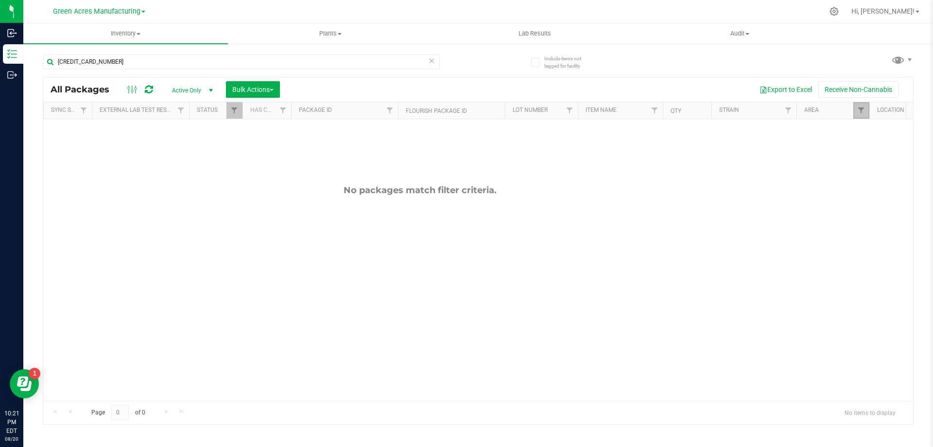
click at [863, 115] on link "Filter" at bounding box center [861, 110] width 16 height 17
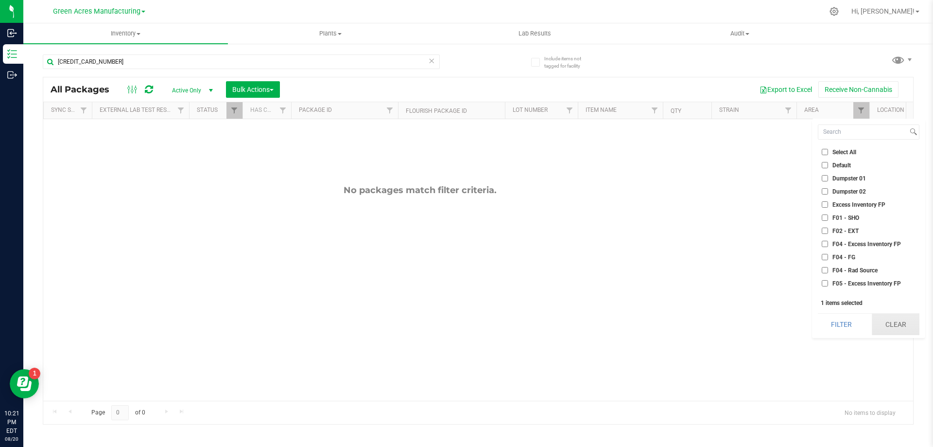
click at [906, 330] on button "Clear" at bounding box center [896, 323] width 48 height 21
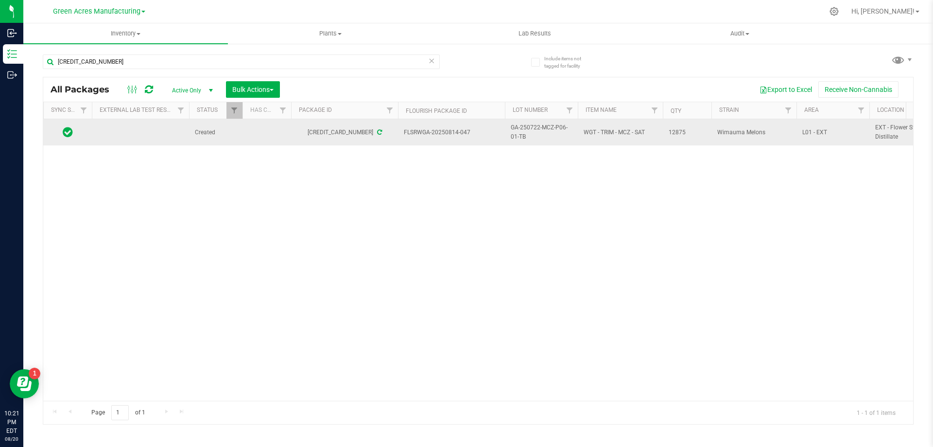
drag, startPoint x: 469, startPoint y: 134, endPoint x: 392, endPoint y: 134, distance: 77.3
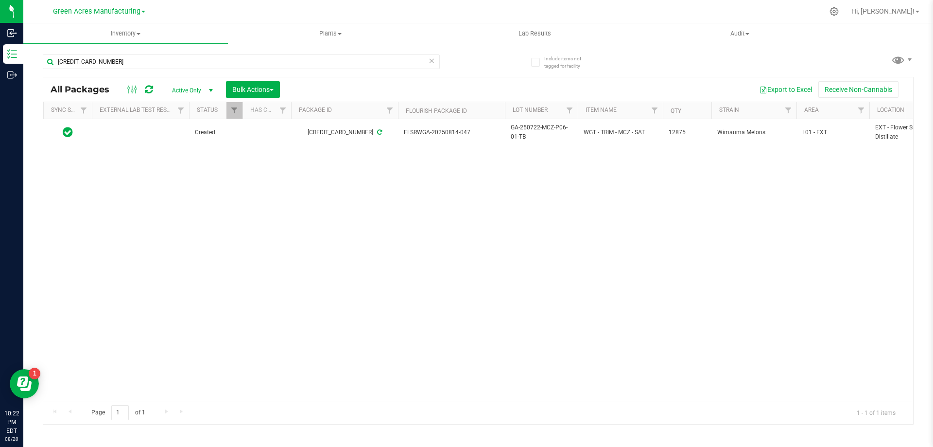
copy tr "FLSRWGA-20250814-047"
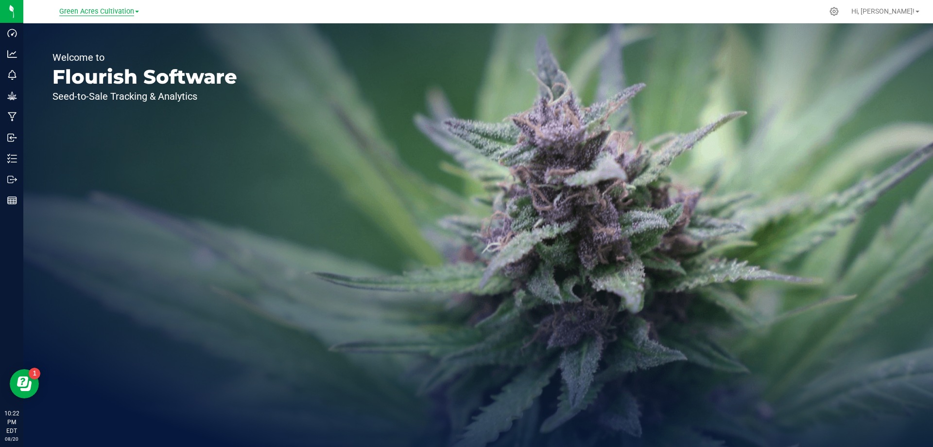
click at [104, 8] on span "Green Acres Cultivation" at bounding box center [96, 11] width 75 height 9
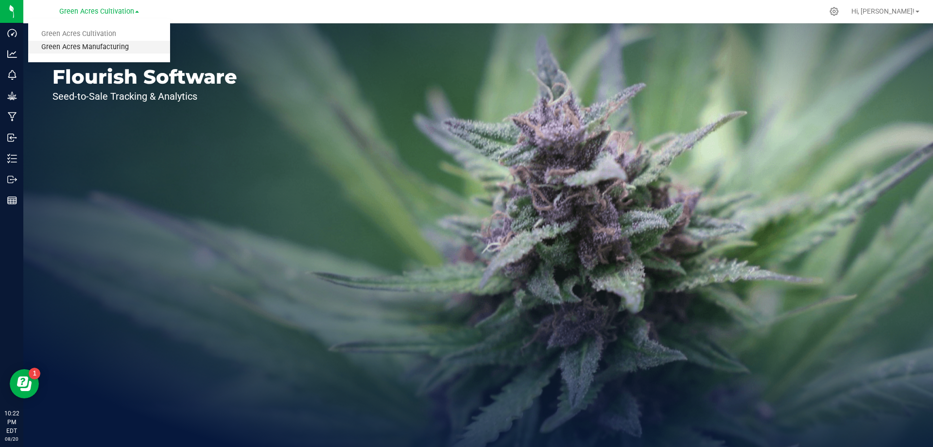
click at [97, 50] on link "Green Acres Manufacturing" at bounding box center [99, 47] width 142 height 13
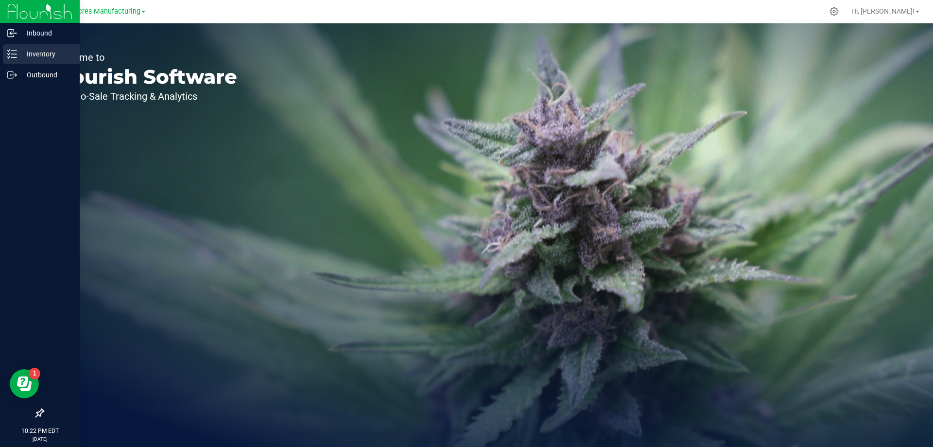
click at [8, 56] on icon at bounding box center [12, 54] width 10 height 10
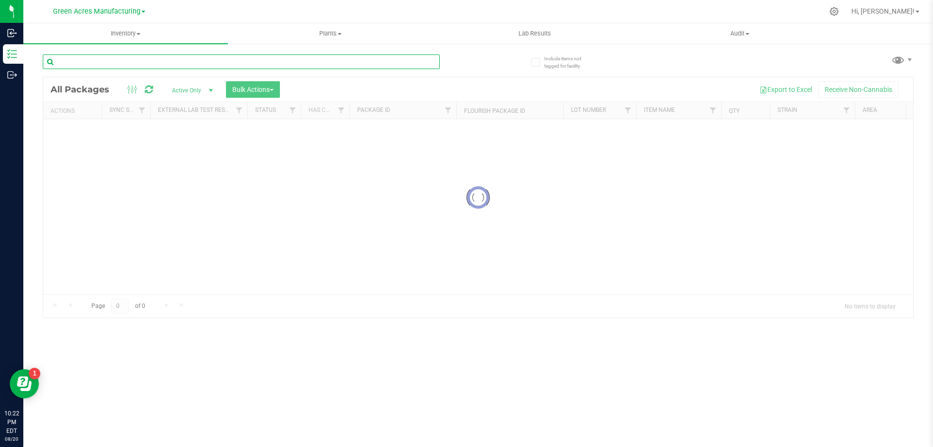
click at [182, 63] on input "text" at bounding box center [241, 61] width 397 height 15
type input "[CREDIT_CARD_NUMBER]"
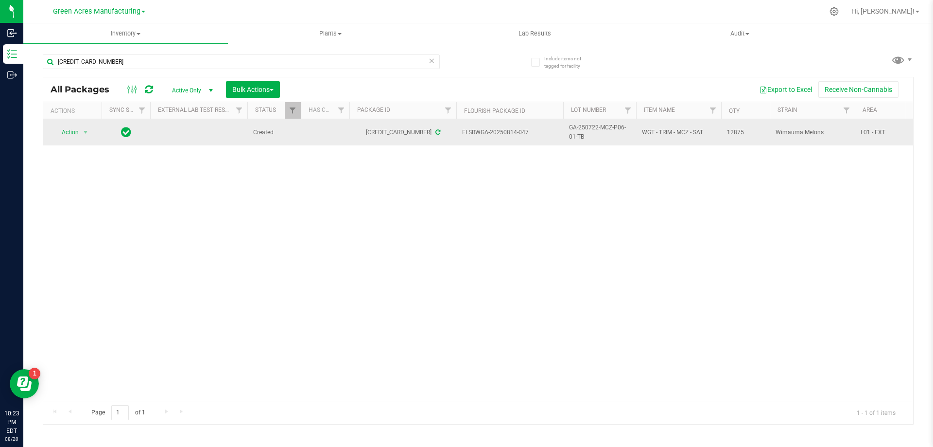
drag, startPoint x: 591, startPoint y: 134, endPoint x: 564, endPoint y: 129, distance: 27.3
click at [564, 129] on td "GA-250722-MCZ-P06-01-TB" at bounding box center [599, 132] width 73 height 26
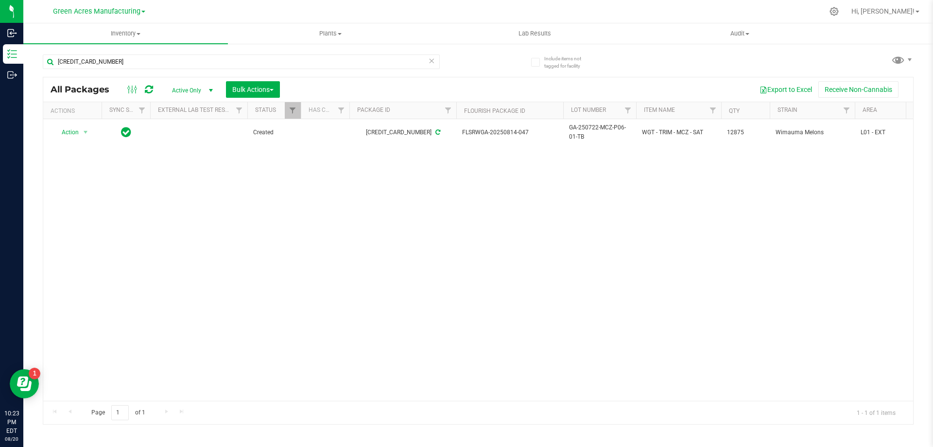
click at [642, 216] on div "Action Action Adjust qty Create package Edit attributes Global inventory Locate…" at bounding box center [478, 259] width 870 height 281
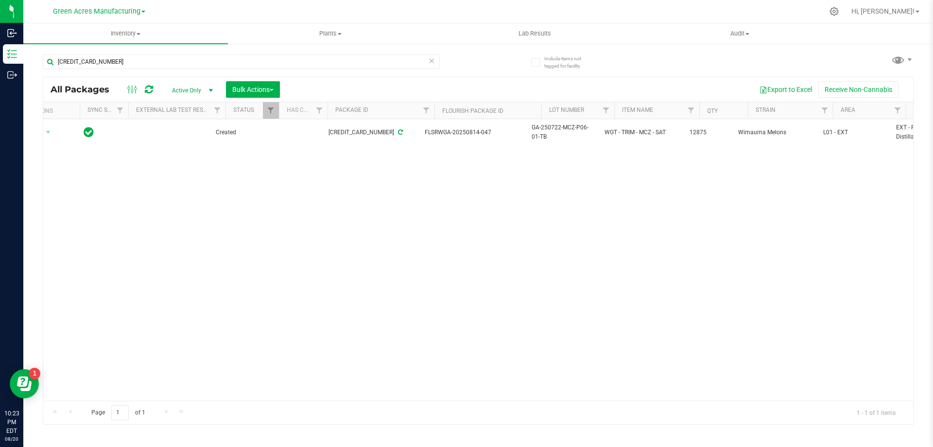
scroll to position [0, 39]
click at [882, 114] on span "Filter" at bounding box center [881, 110] width 8 height 8
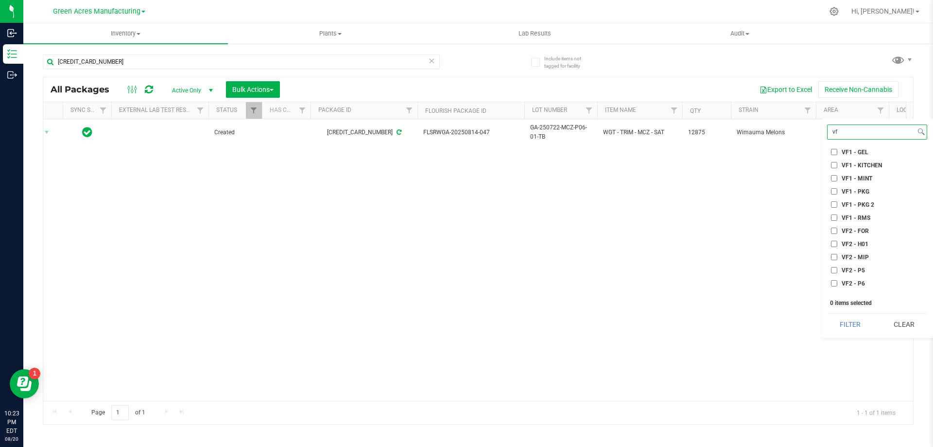
scroll to position [25, 0]
type input "vf"
click at [834, 262] on input "VF2 - P5" at bounding box center [834, 261] width 6 height 6
checkbox input "true"
click at [864, 330] on button "Filter" at bounding box center [850, 323] width 47 height 21
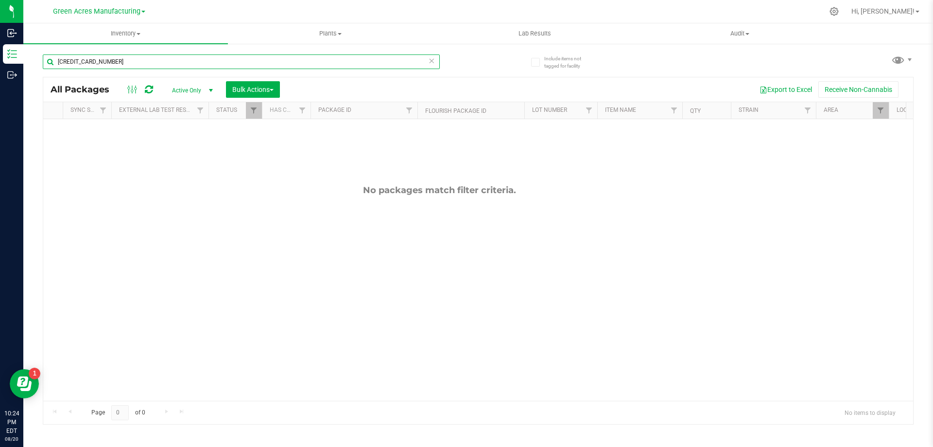
drag, startPoint x: 152, startPoint y: 64, endPoint x: 59, endPoint y: 62, distance: 92.9
click at [59, 62] on input "[CREDIT_CARD_NUMBER]" at bounding box center [241, 61] width 397 height 15
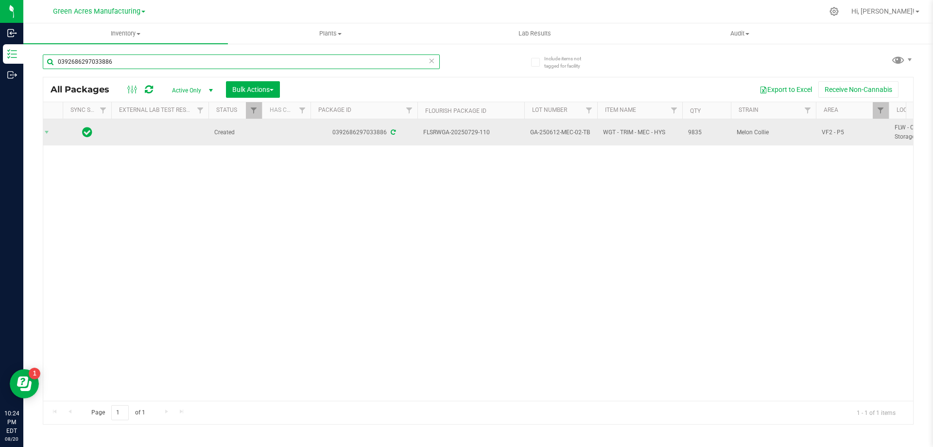
type input "0392686297033886"
drag, startPoint x: 500, startPoint y: 135, endPoint x: 424, endPoint y: 136, distance: 75.8
click at [424, 136] on span "FLSRWGA-20250729-110" at bounding box center [470, 132] width 95 height 9
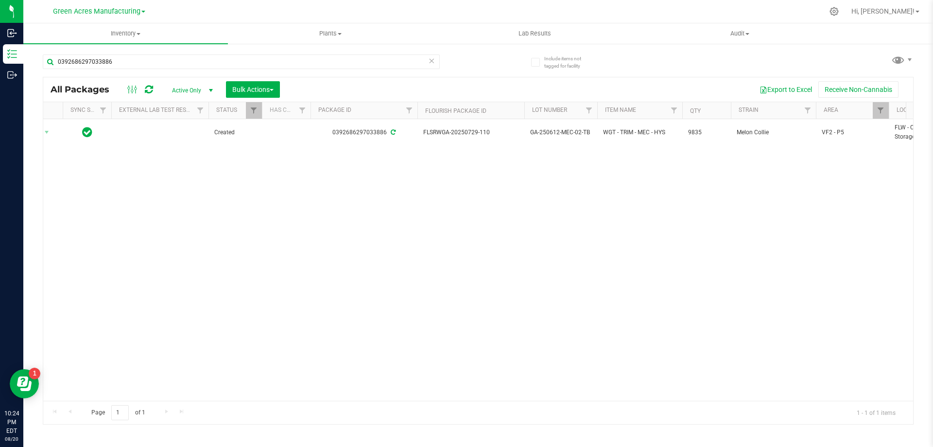
copy span "FLSRWGA-20250729-110"
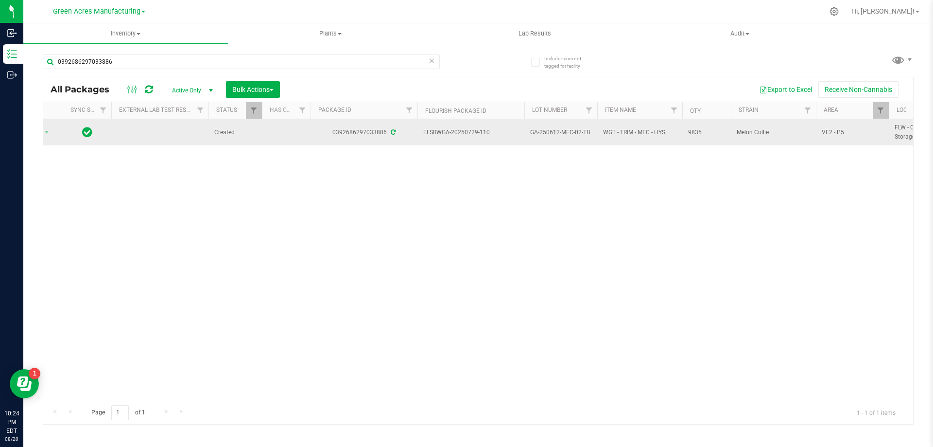
drag, startPoint x: 590, startPoint y: 133, endPoint x: 521, endPoint y: 133, distance: 68.5
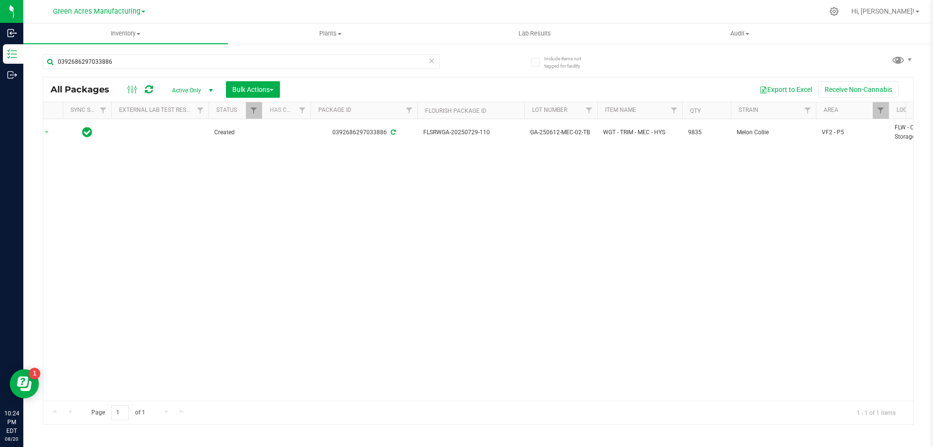
copy tr "GA-250612-MEC-02-TB"
click at [293, 181] on div "Action Action Adjust qty Create package Edit attributes Global inventory Locate…" at bounding box center [478, 259] width 870 height 281
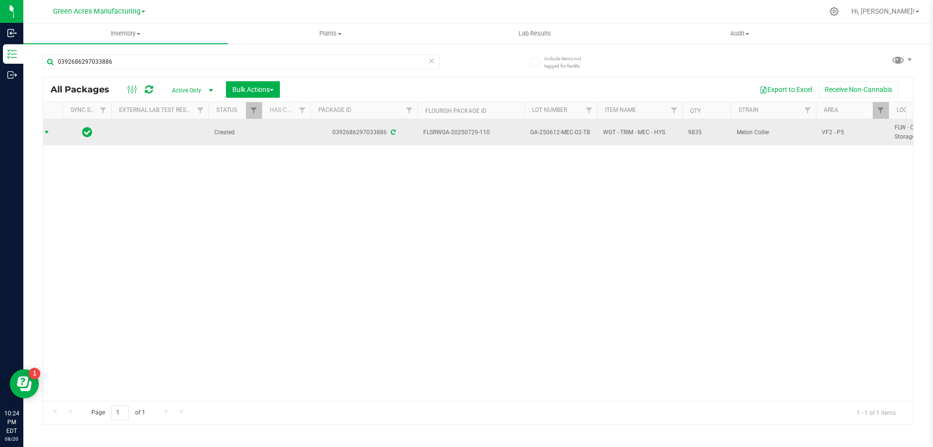
click at [51, 132] on span "select" at bounding box center [47, 132] width 8 height 8
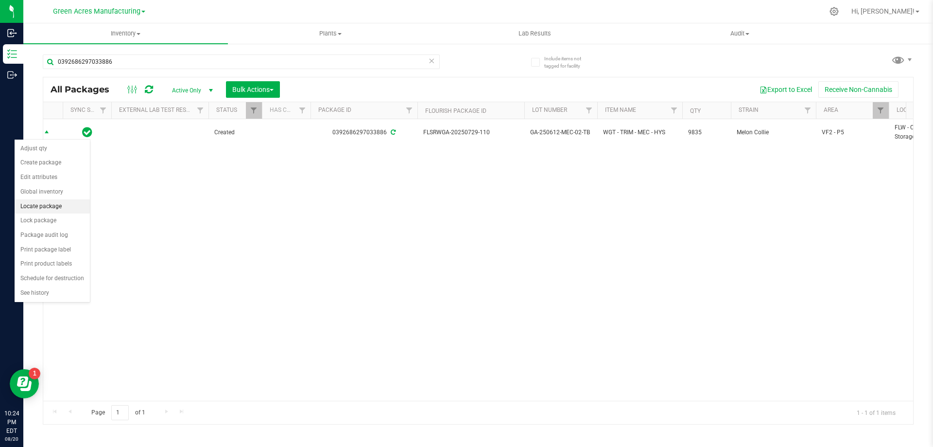
click at [71, 208] on li "Locate package" at bounding box center [52, 206] width 75 height 15
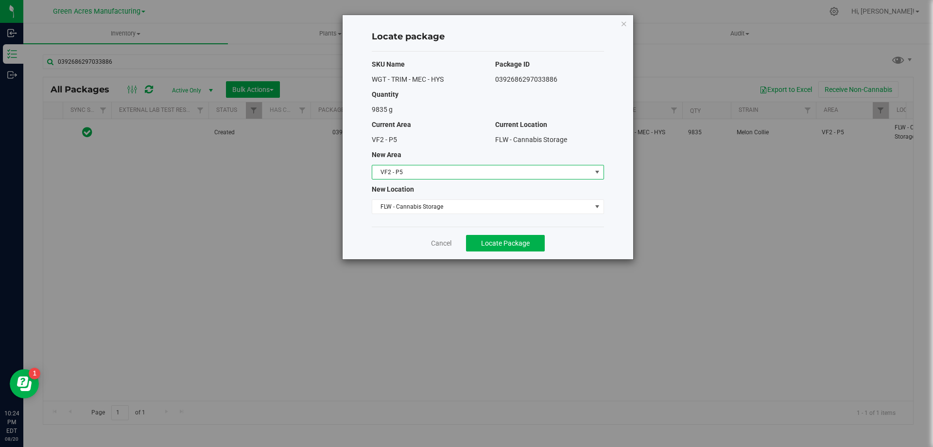
click at [439, 174] on span "VF2 - P5" at bounding box center [481, 172] width 219 height 14
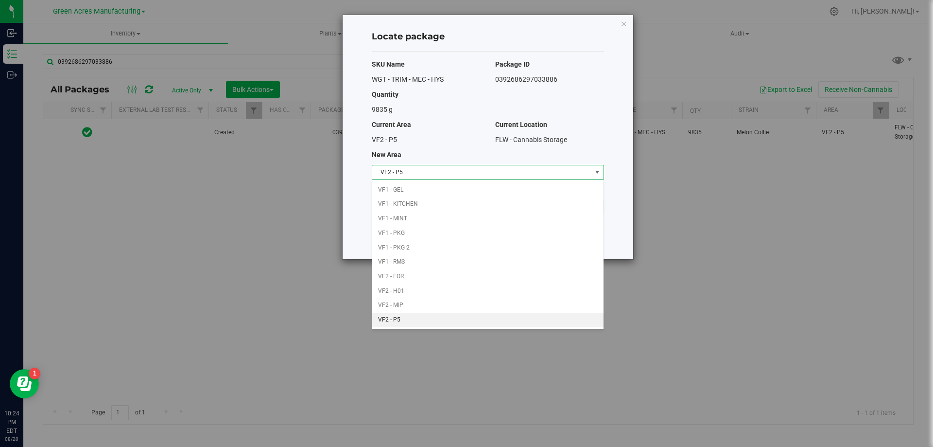
scroll to position [188, 0]
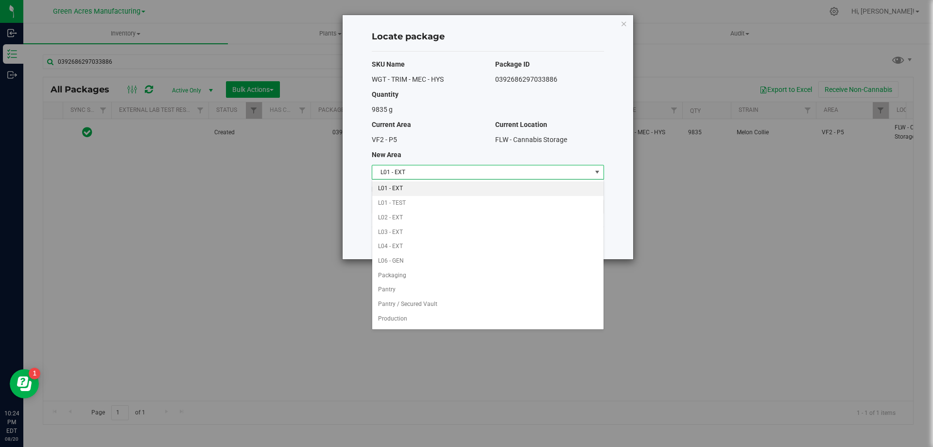
click at [421, 191] on li "L01 - EXT" at bounding box center [487, 188] width 231 height 15
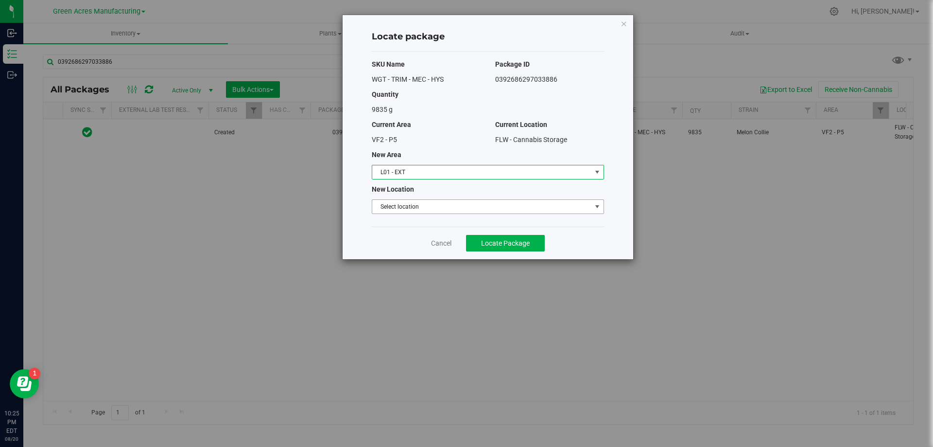
click at [425, 208] on span "Select location" at bounding box center [481, 207] width 219 height 14
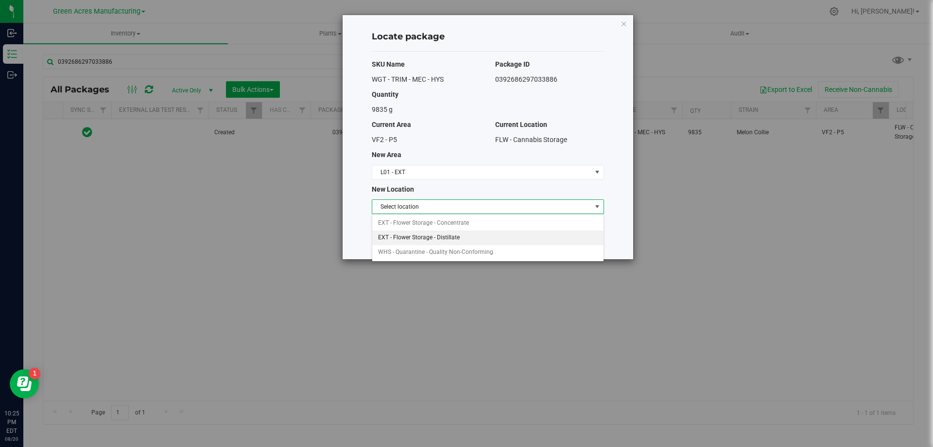
click at [442, 233] on li "EXT - Flower Storage - Distillate" at bounding box center [487, 237] width 231 height 15
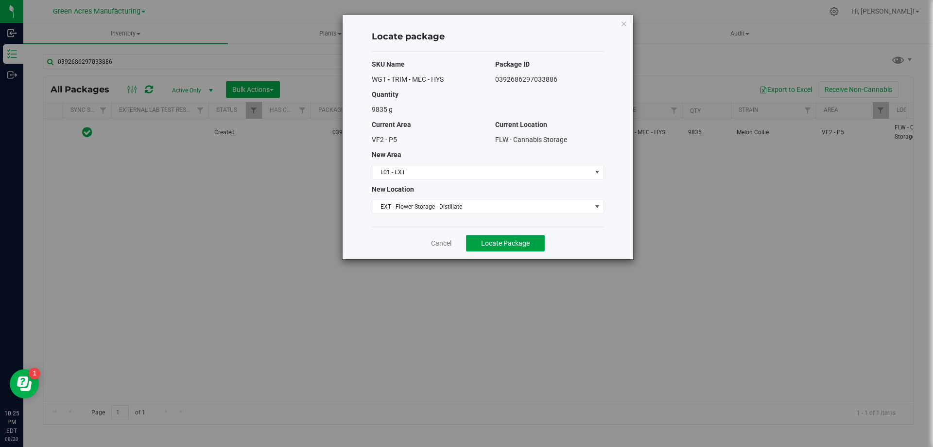
click at [486, 249] on button "Locate Package" at bounding box center [505, 243] width 79 height 17
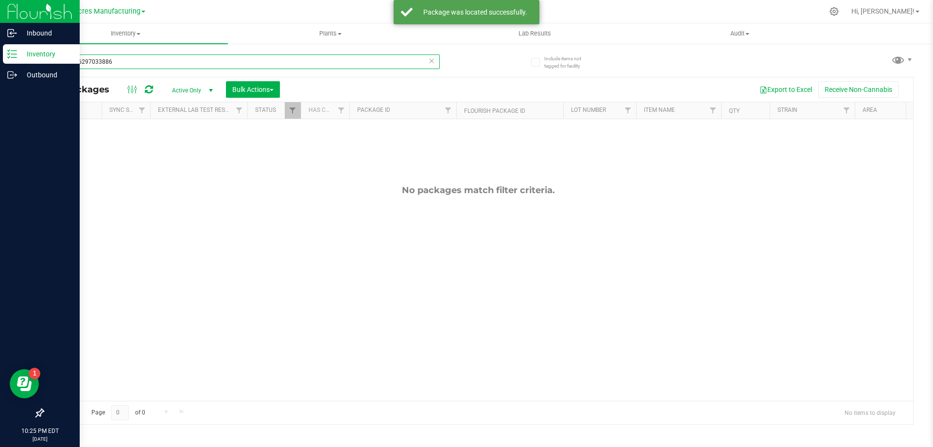
drag, startPoint x: 135, startPoint y: 62, endPoint x: 13, endPoint y: 63, distance: 122.5
click at [13, 63] on div "Inbound Inventory Outbound 10:25 PM EDT 08/20/2025 08/20 Green Acres Manufactur…" at bounding box center [466, 223] width 933 height 447
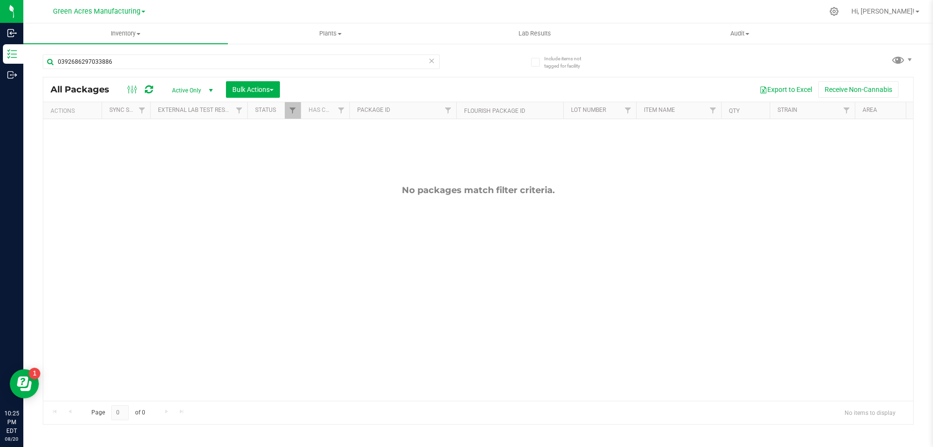
click at [231, 207] on div "No packages match filter criteria." at bounding box center [478, 292] width 870 height 347
drag, startPoint x: 131, startPoint y: 61, endPoint x: 44, endPoint y: 58, distance: 87.5
click at [44, 58] on input "0392686297033886" at bounding box center [241, 61] width 397 height 15
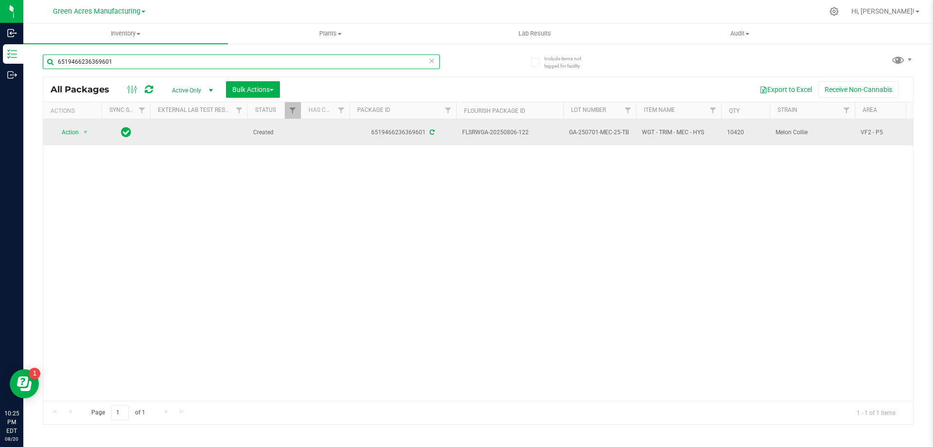
type input "6519466236369601"
drag, startPoint x: 531, startPoint y: 130, endPoint x: 471, endPoint y: 141, distance: 60.7
click at [471, 141] on td "FLSRWGA-20250806-122" at bounding box center [509, 132] width 107 height 26
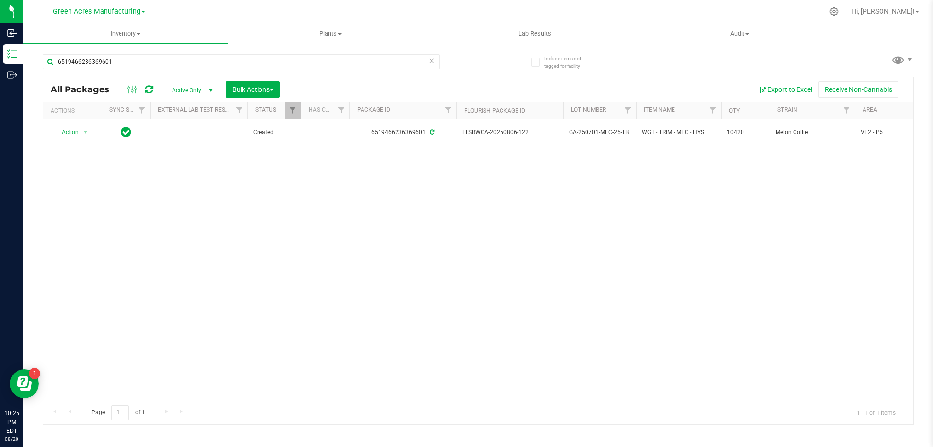
copy span "FLSRWGA-20250806-122"
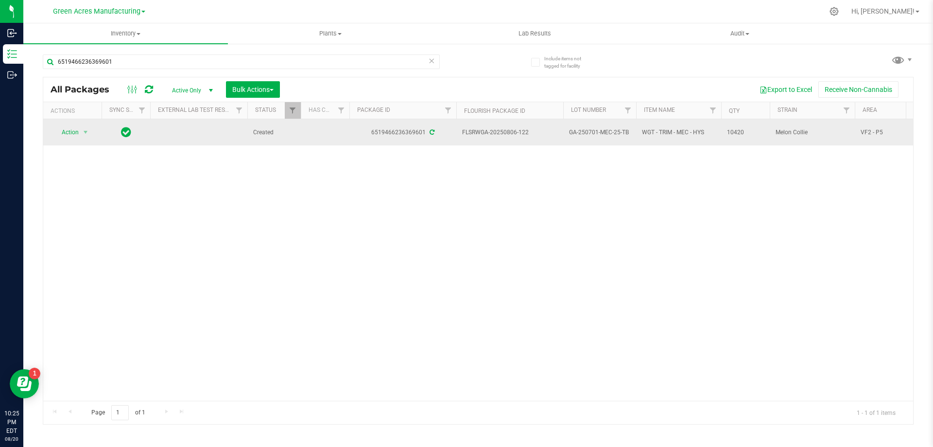
drag, startPoint x: 577, startPoint y: 173, endPoint x: 635, endPoint y: 138, distance: 68.1
click at [577, 173] on div "Action Action Adjust qty Create package Edit attributes Global inventory Locate…" at bounding box center [478, 259] width 870 height 281
drag, startPoint x: 632, startPoint y: 134, endPoint x: 563, endPoint y: 134, distance: 69.0
click at [563, 134] on td "GA-250701-MEC-25-TB" at bounding box center [599, 132] width 73 height 26
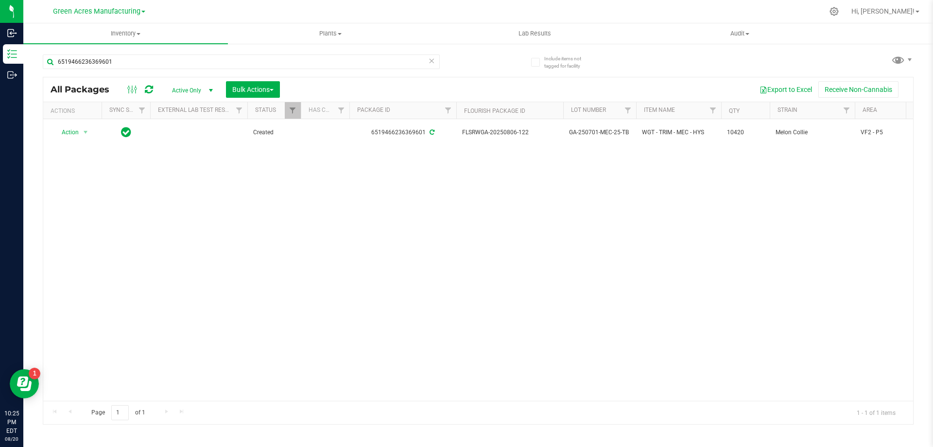
copy span "GA-250701-MEC-25-TB"
click at [694, 217] on div "Action Action Adjust qty Create package Edit attributes Global inventory Locate…" at bounding box center [478, 259] width 870 height 281
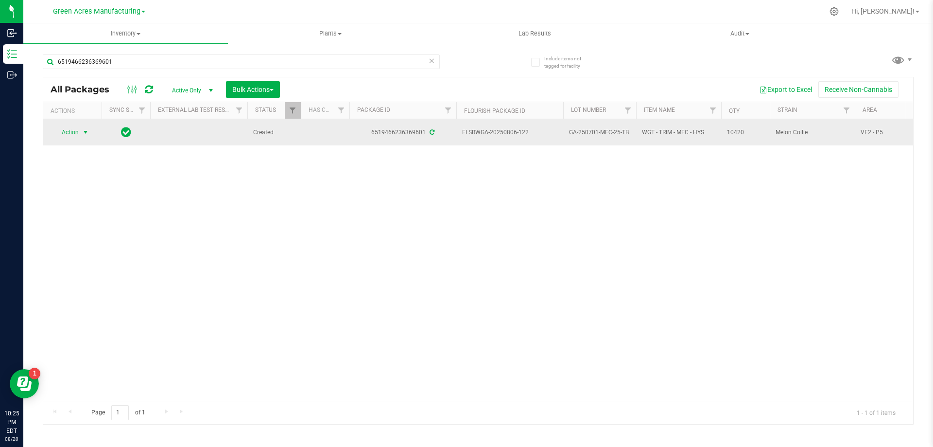
click at [85, 133] on span "select" at bounding box center [86, 132] width 8 height 8
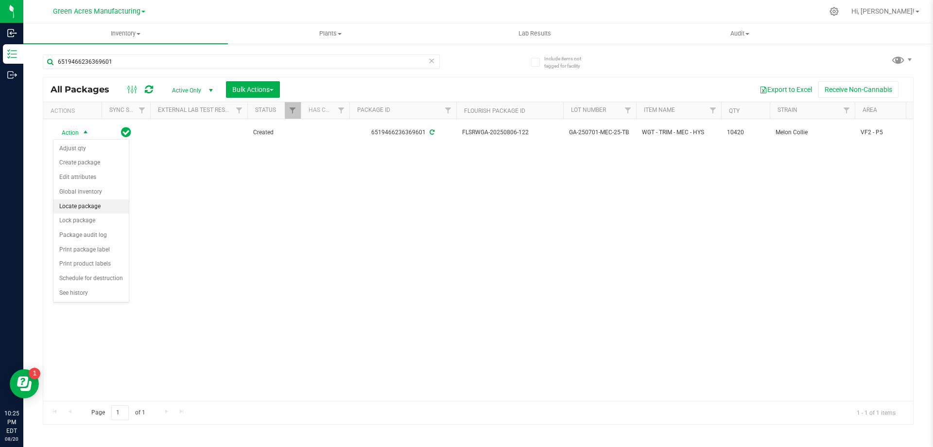
click at [96, 204] on li "Locate package" at bounding box center [90, 206] width 75 height 15
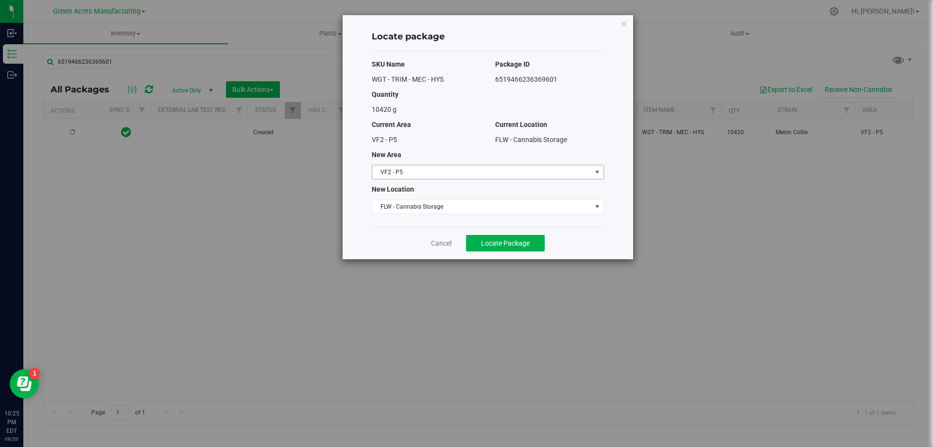
click at [466, 176] on span "VF2 - P5" at bounding box center [481, 172] width 219 height 14
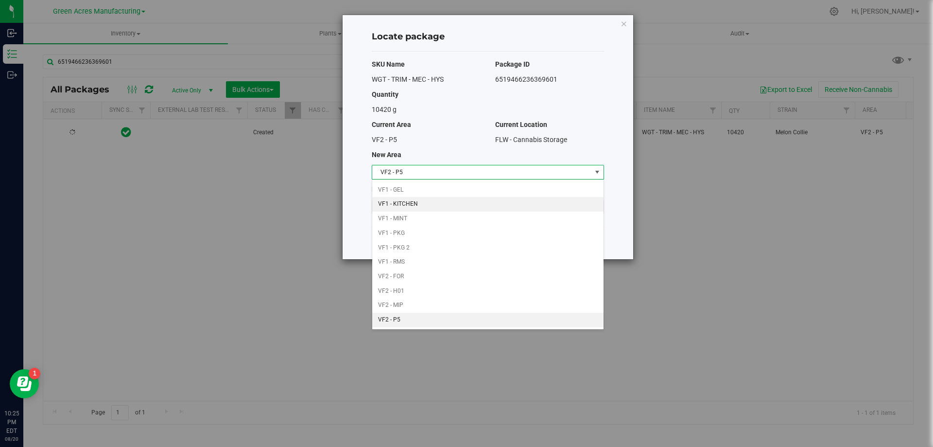
scroll to position [188, 0]
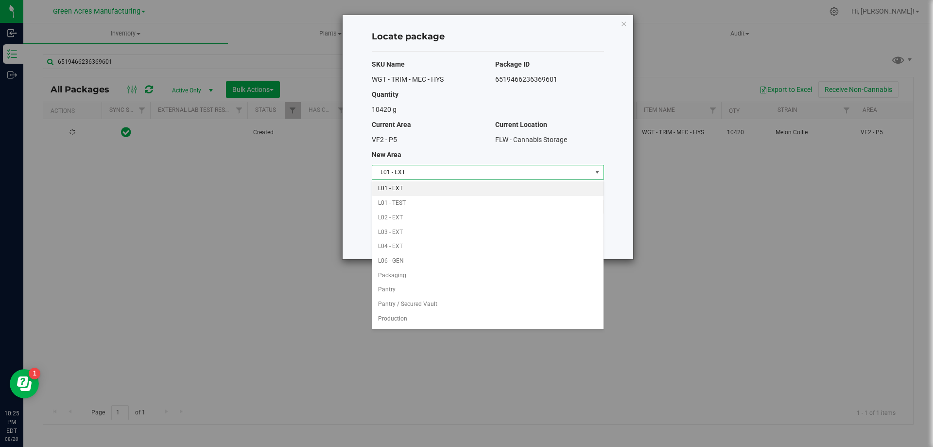
click at [415, 187] on li "L01 - EXT" at bounding box center [487, 188] width 231 height 15
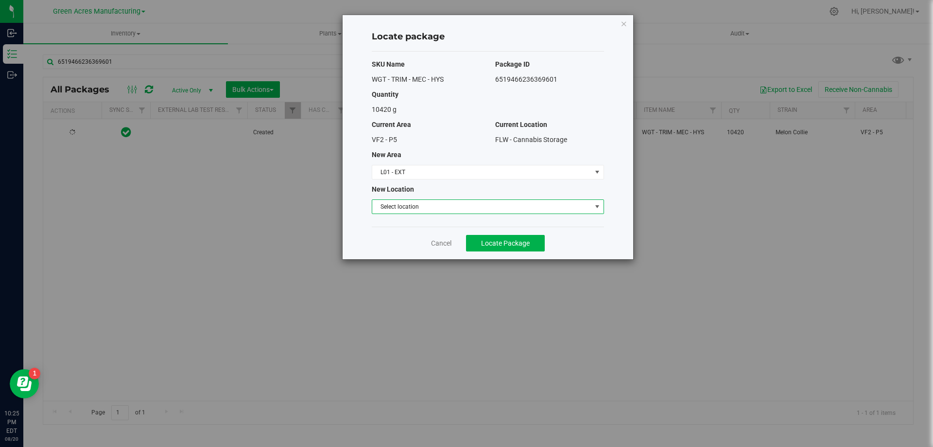
click at [415, 206] on span "Select location" at bounding box center [481, 207] width 219 height 14
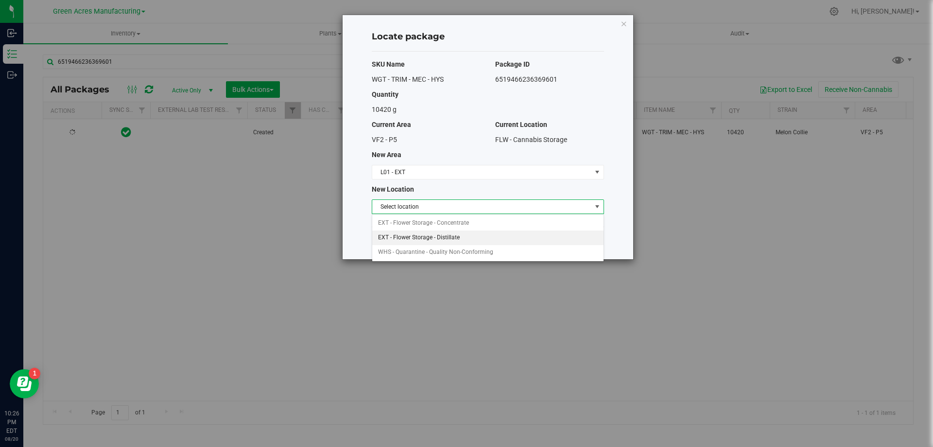
click at [431, 234] on li "EXT - Flower Storage - Distillate" at bounding box center [487, 237] width 231 height 15
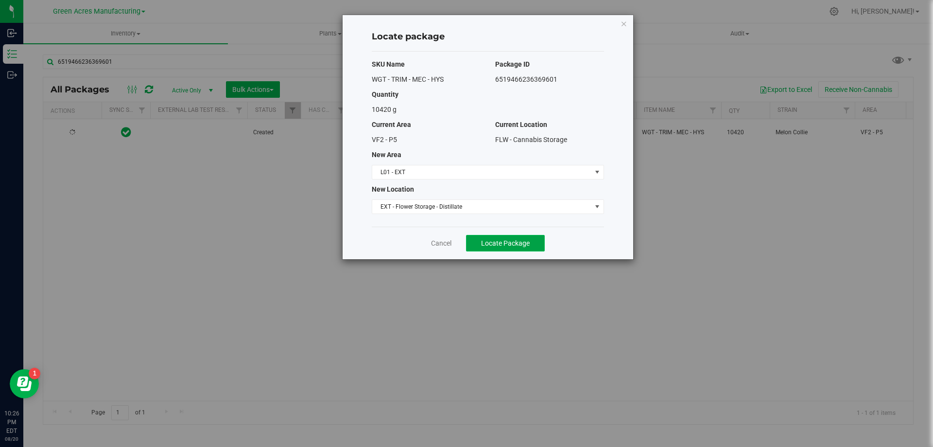
click at [510, 244] on span "Locate Package" at bounding box center [505, 243] width 49 height 8
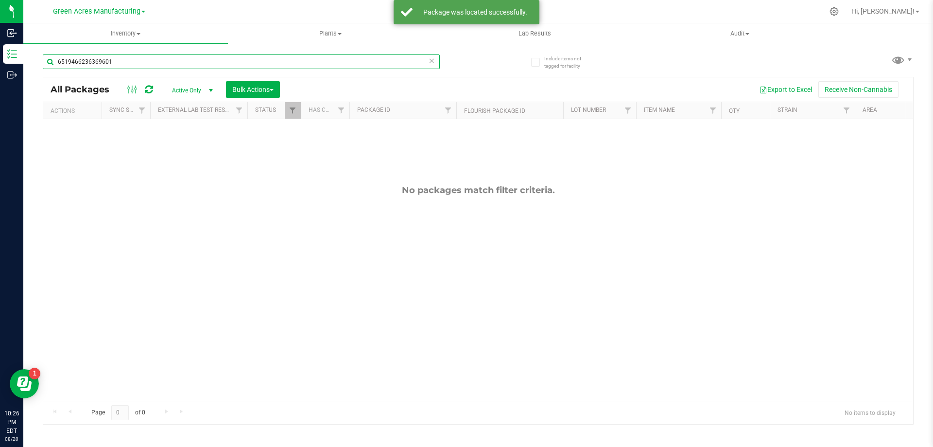
drag, startPoint x: 115, startPoint y: 62, endPoint x: 35, endPoint y: 63, distance: 80.2
click at [35, 63] on div "Include items not tagged for facility 6519466236369601 All Packages Active Only…" at bounding box center [478, 191] width 910 height 296
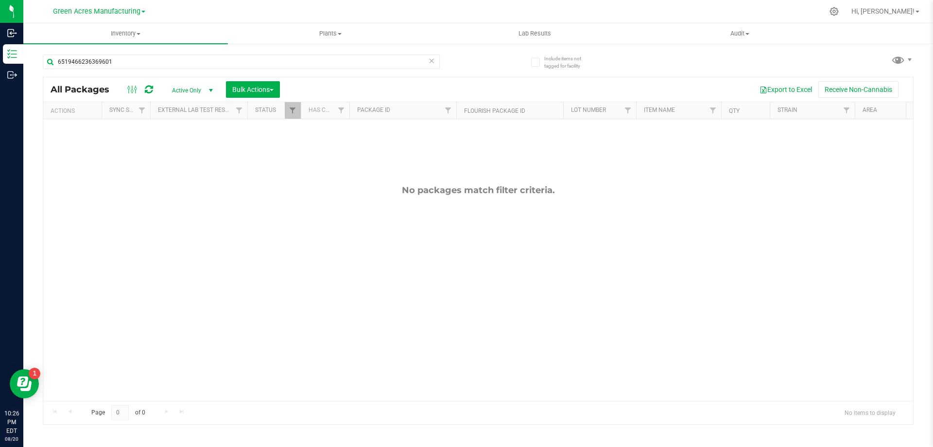
click at [396, 278] on div "No packages match filter criteria." at bounding box center [478, 292] width 870 height 347
drag, startPoint x: 129, startPoint y: 62, endPoint x: 29, endPoint y: 51, distance: 100.7
click at [30, 50] on div "Include items not tagged for facility 6519466236369601 All Packages Active Only…" at bounding box center [478, 191] width 910 height 296
drag, startPoint x: 138, startPoint y: 62, endPoint x: 55, endPoint y: 61, distance: 82.6
click at [55, 61] on input "6519466236369601" at bounding box center [241, 61] width 397 height 15
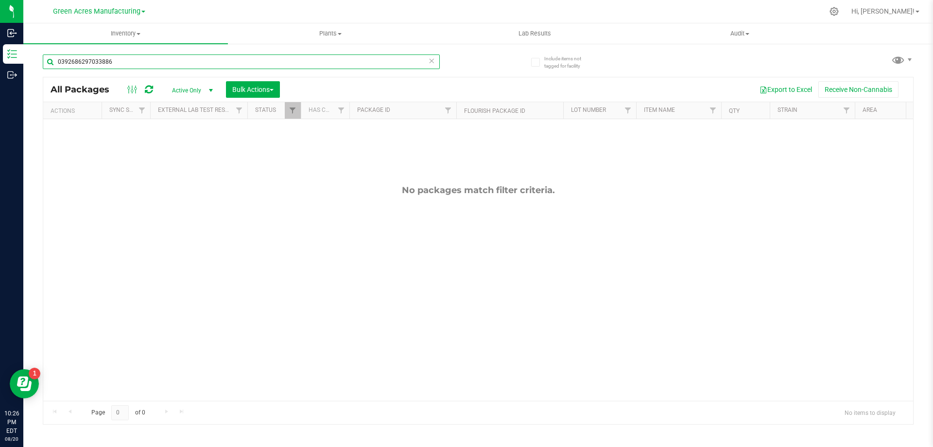
drag, startPoint x: 120, startPoint y: 58, endPoint x: 57, endPoint y: 62, distance: 62.8
click at [57, 62] on input "0392686297033886" at bounding box center [241, 61] width 397 height 15
drag, startPoint x: 142, startPoint y: 59, endPoint x: 45, endPoint y: 59, distance: 97.2
click at [45, 59] on input "[CREDIT_CARD_NUMBER]" at bounding box center [241, 61] width 397 height 15
drag, startPoint x: 121, startPoint y: 61, endPoint x: 38, endPoint y: 60, distance: 82.1
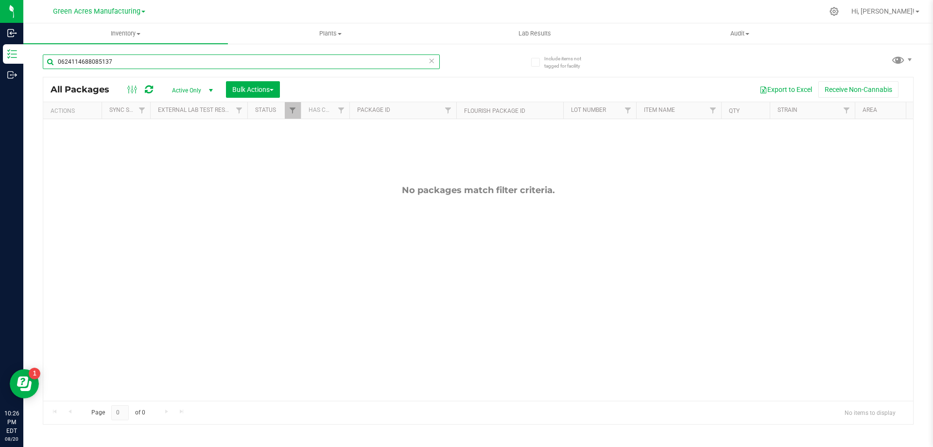
click at [38, 60] on div "Include items not tagged for facility 0624114688085137 All Packages Active Only…" at bounding box center [478, 191] width 910 height 296
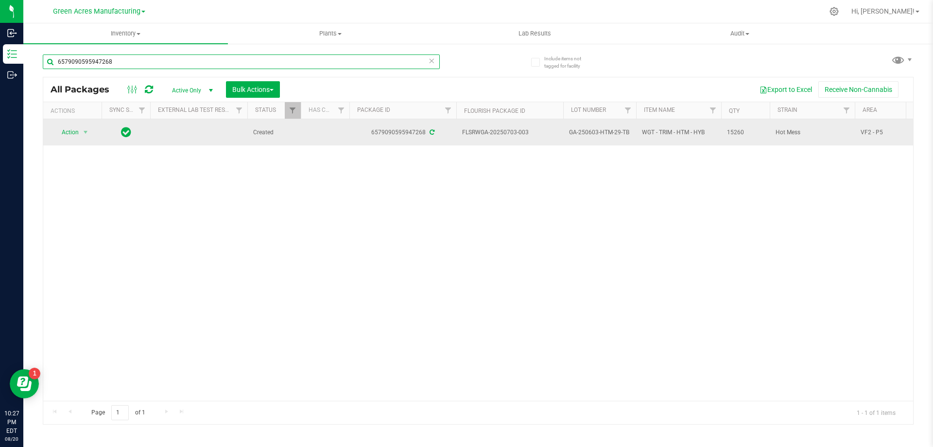
type input "6579090595947268"
drag, startPoint x: 529, startPoint y: 130, endPoint x: 478, endPoint y: 139, distance: 51.8
click at [478, 139] on td "FLSRWGA-20250703-003" at bounding box center [509, 132] width 107 height 26
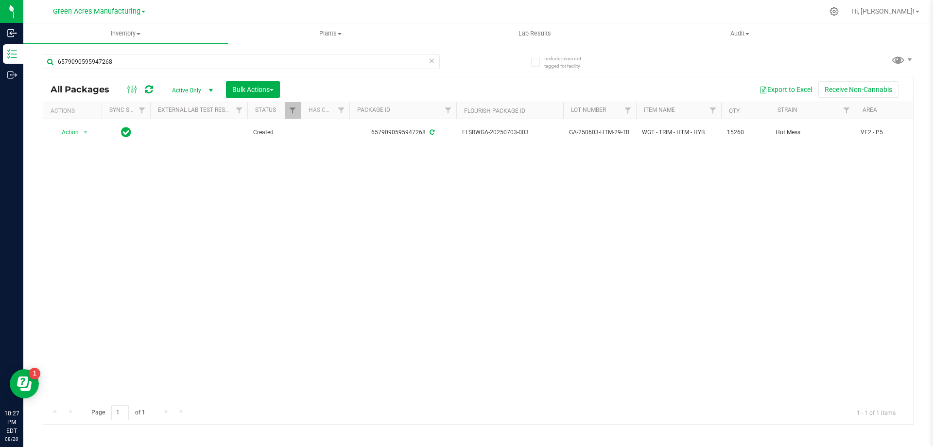
copy span "FLSRWGA-20250703-003"
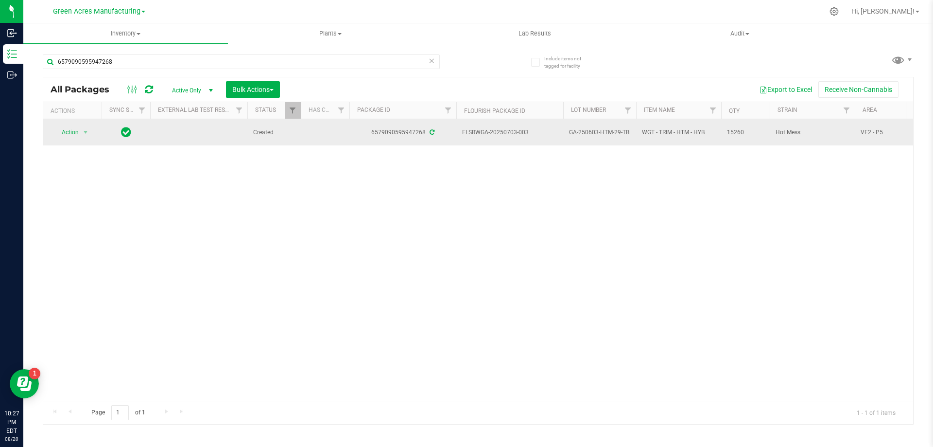
drag, startPoint x: 628, startPoint y: 134, endPoint x: 556, endPoint y: 134, distance: 72.4
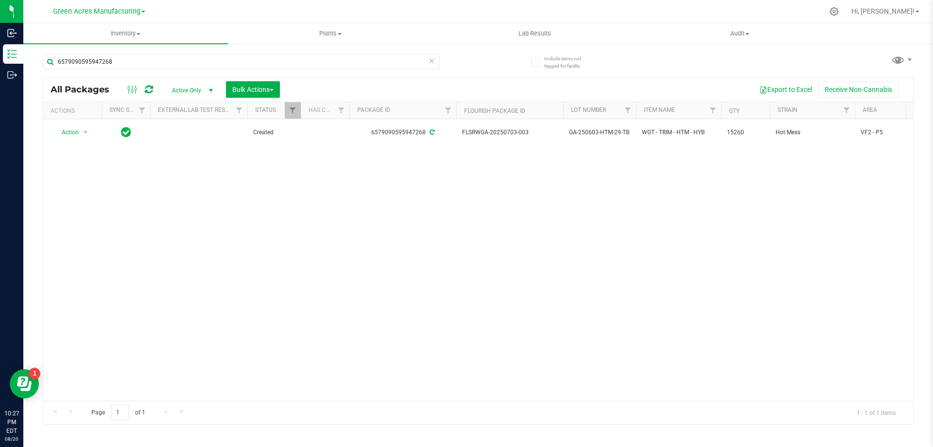
copy tr "GA-250603-HTM-29-TB"
click at [691, 205] on div "Action Action Adjust qty Create package Edit attributes Global inventory Locate…" at bounding box center [478, 259] width 870 height 281
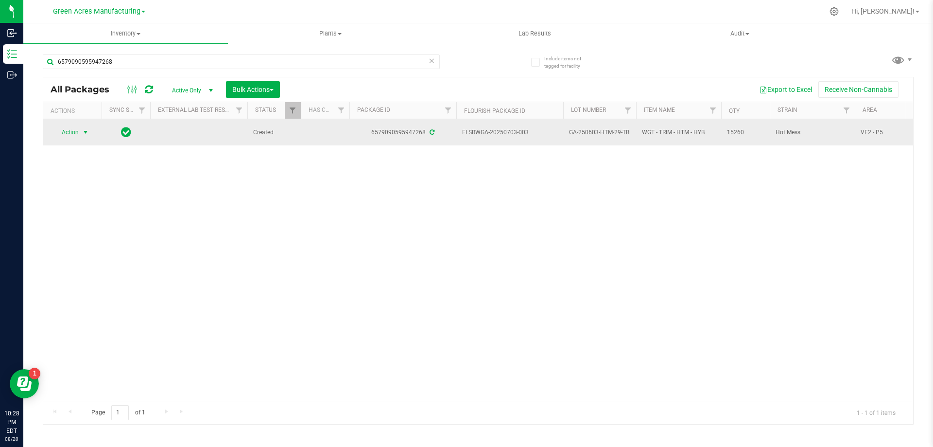
click at [87, 137] on span "select" at bounding box center [86, 132] width 12 height 14
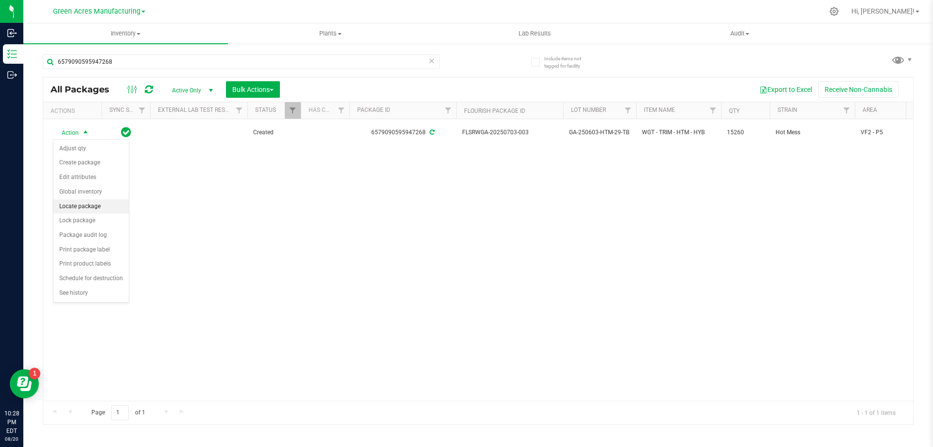
click at [98, 210] on li "Locate package" at bounding box center [90, 206] width 75 height 15
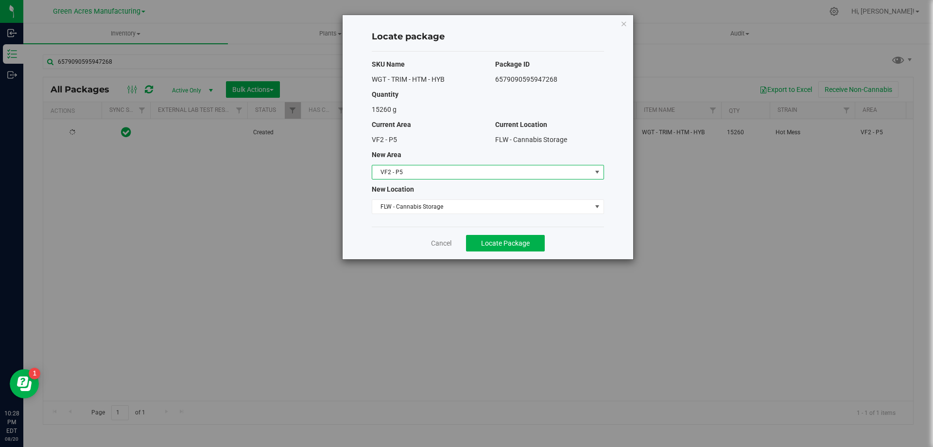
click at [414, 177] on span "VF2 - P5" at bounding box center [481, 172] width 219 height 14
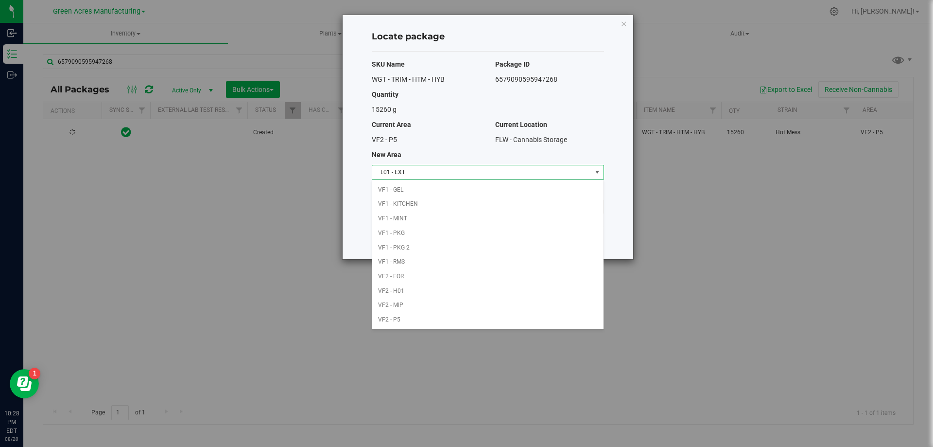
scroll to position [188, 0]
click at [413, 186] on li "L01 - EXT" at bounding box center [487, 188] width 231 height 15
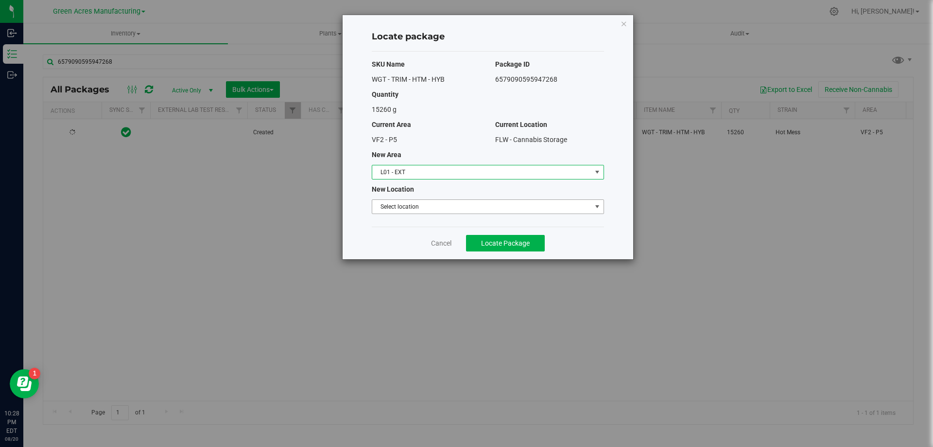
click at [413, 204] on span "Select location" at bounding box center [481, 207] width 219 height 14
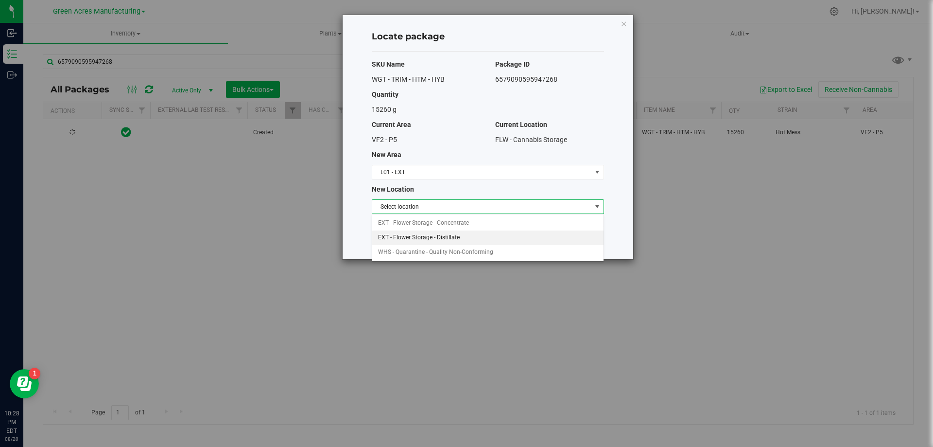
click at [415, 231] on li "EXT - Flower Storage - Distillate" at bounding box center [487, 237] width 231 height 15
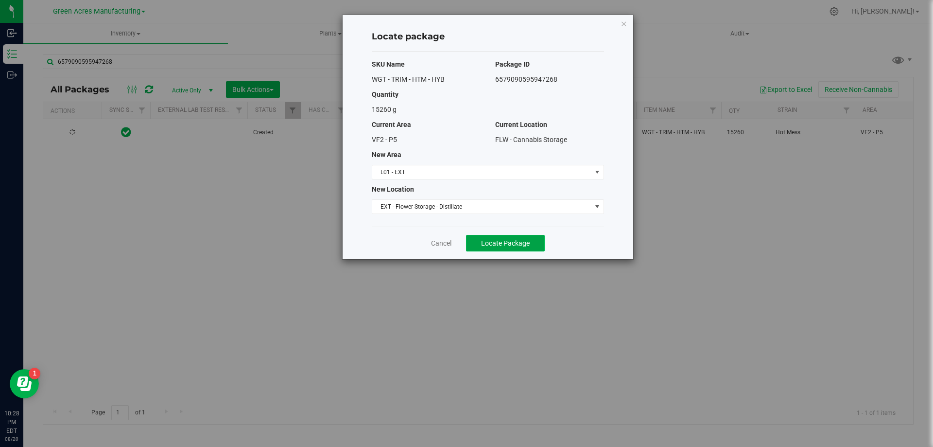
click at [497, 245] on span "Locate Package" at bounding box center [505, 243] width 49 height 8
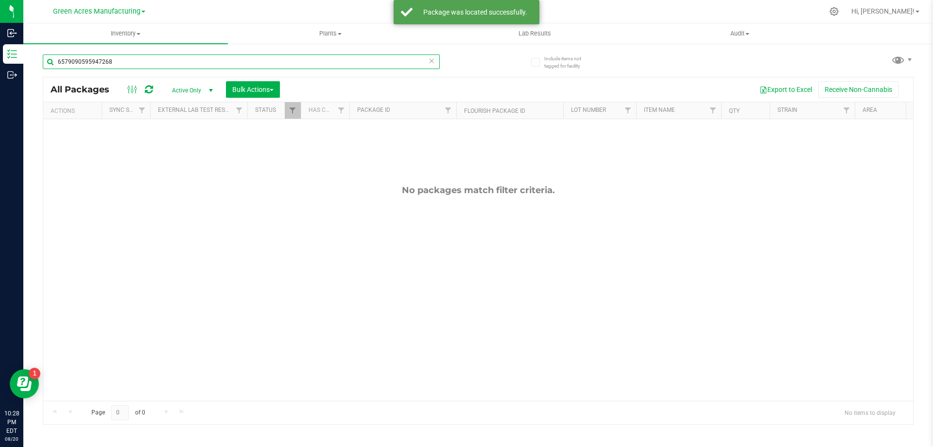
drag, startPoint x: 126, startPoint y: 61, endPoint x: 43, endPoint y: 59, distance: 83.1
click at [43, 59] on input "6579090595947268" at bounding box center [241, 61] width 397 height 15
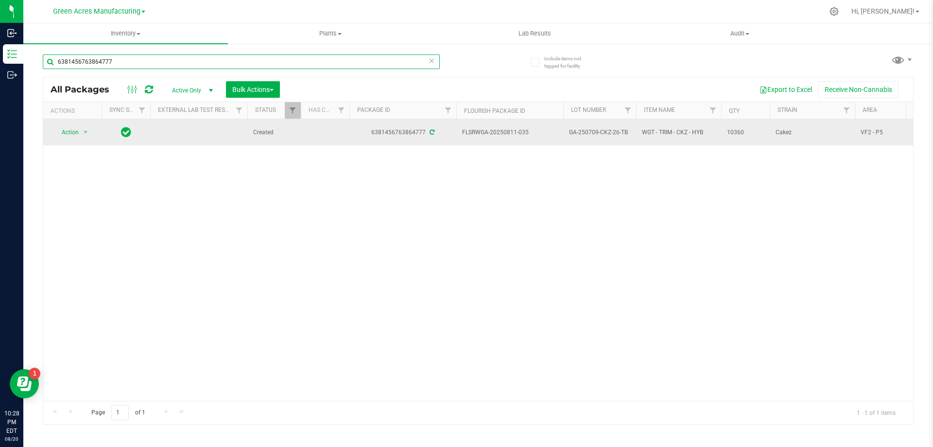
type input "6381456763864777"
click at [468, 135] on span "FLSRWGA-20250811-035" at bounding box center [509, 132] width 95 height 9
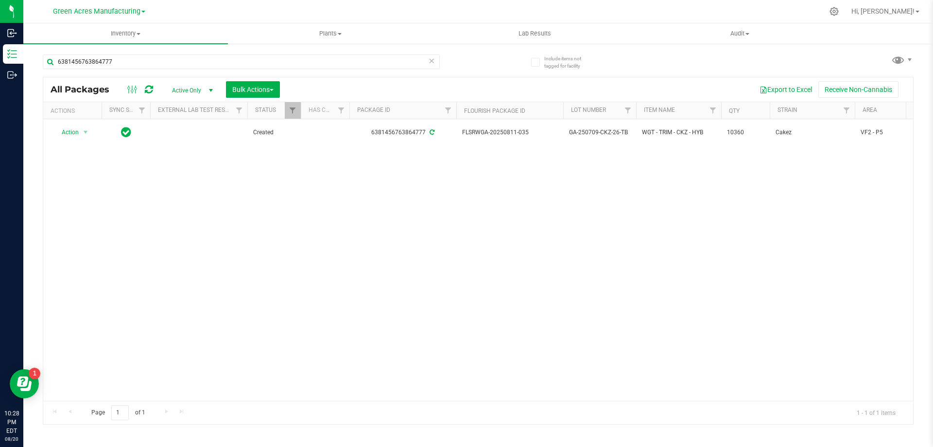
click at [533, 187] on div "Action Action Adjust qty Create package Edit attributes Global inventory Locate…" at bounding box center [478, 259] width 870 height 281
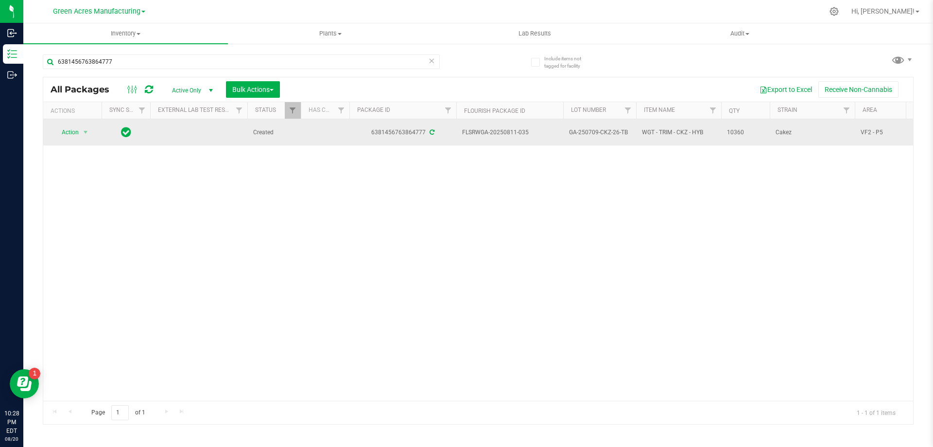
drag, startPoint x: 533, startPoint y: 131, endPoint x: 455, endPoint y: 135, distance: 77.9
copy tr "FLSRWGA-20250811-035"
drag, startPoint x: 627, startPoint y: 133, endPoint x: 567, endPoint y: 133, distance: 60.3
click at [567, 133] on td "GA-250709-CKZ-26-TB" at bounding box center [599, 132] width 73 height 26
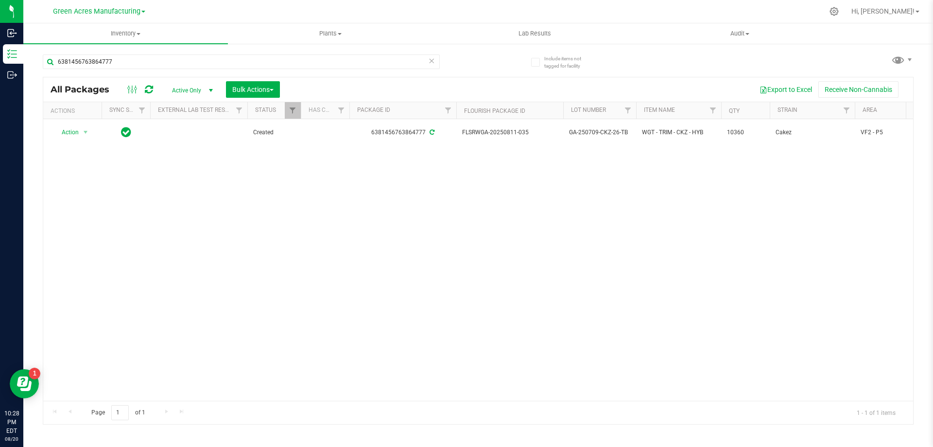
copy span "GA-250709-CKZ-26-TB"
click at [694, 308] on div "Action Action Adjust qty Create package Edit attributes Global inventory Locate…" at bounding box center [478, 259] width 870 height 281
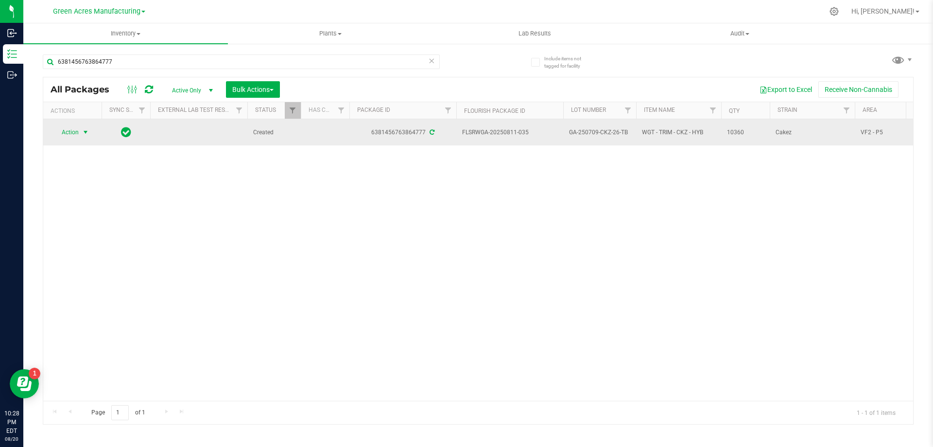
click at [86, 130] on span "select" at bounding box center [86, 132] width 8 height 8
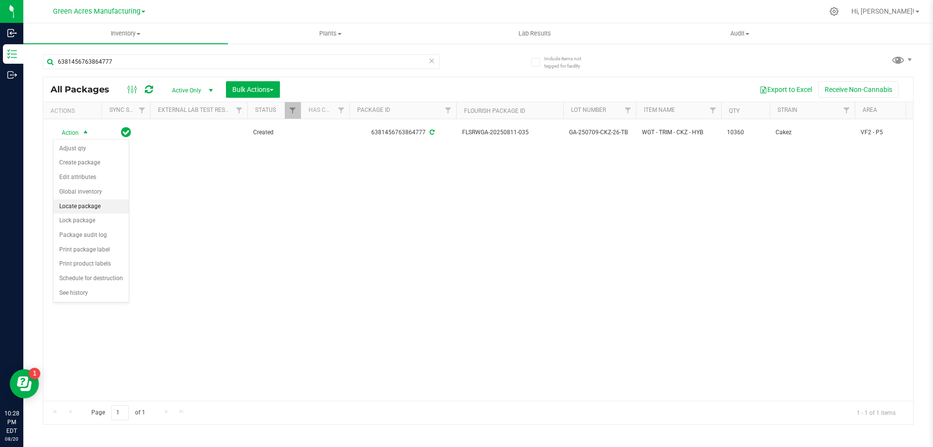
click at [104, 206] on li "Locate package" at bounding box center [90, 206] width 75 height 15
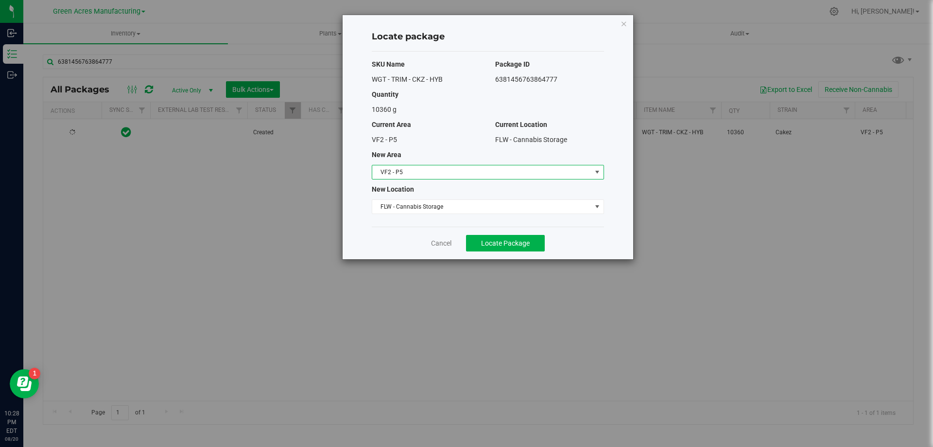
click at [456, 172] on span "VF2 - P5" at bounding box center [481, 172] width 219 height 14
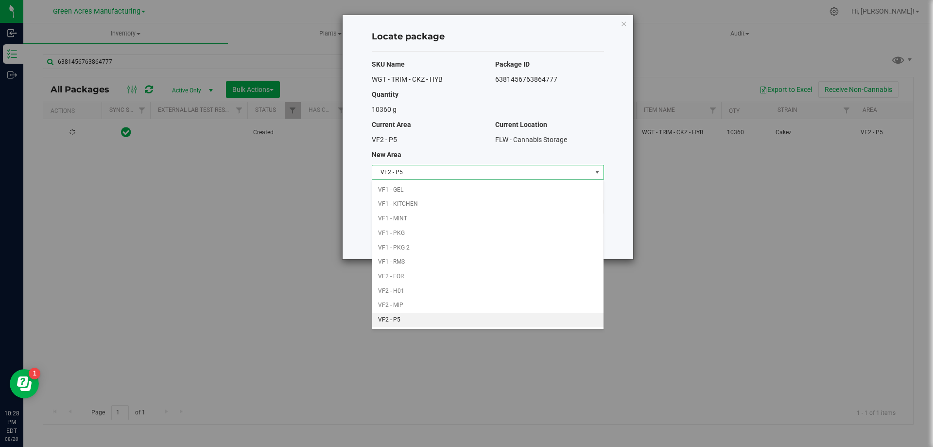
scroll to position [188, 0]
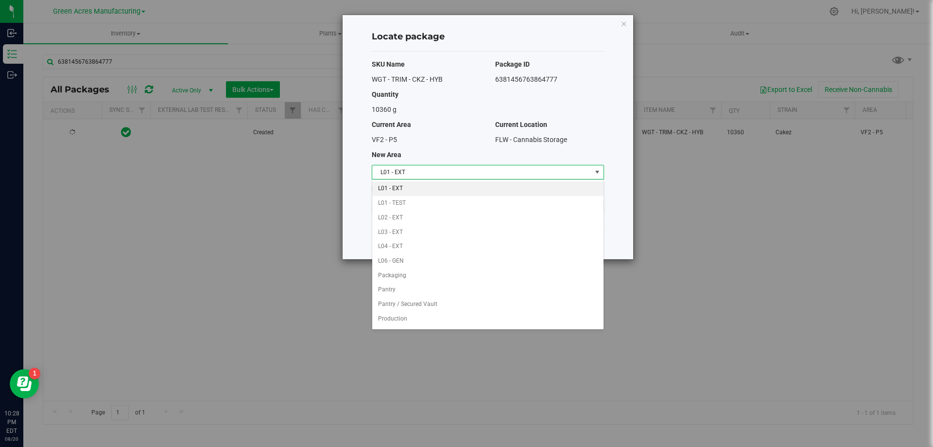
click at [420, 186] on li "L01 - EXT" at bounding box center [487, 188] width 231 height 15
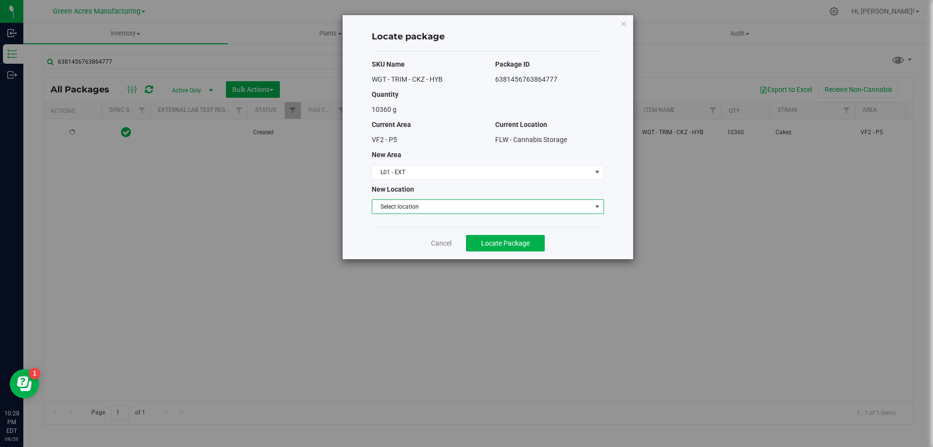
click at [414, 205] on span "Select location" at bounding box center [481, 207] width 219 height 14
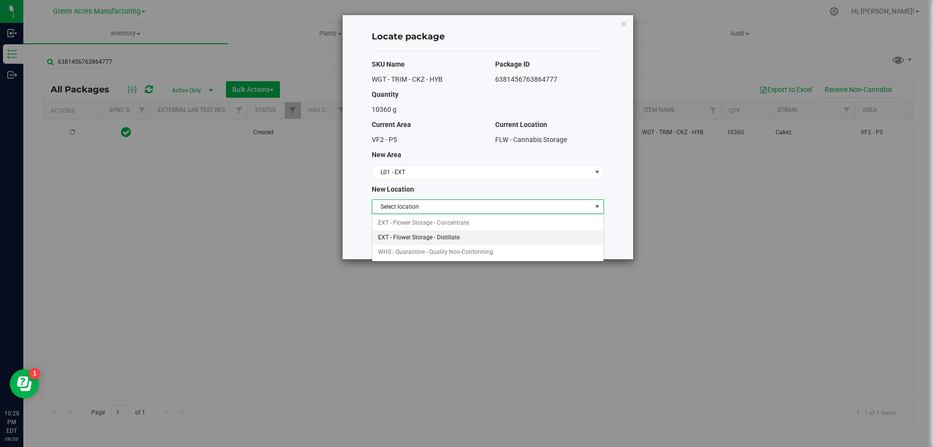
click at [421, 236] on li "EXT - Flower Storage - Distillate" at bounding box center [487, 237] width 231 height 15
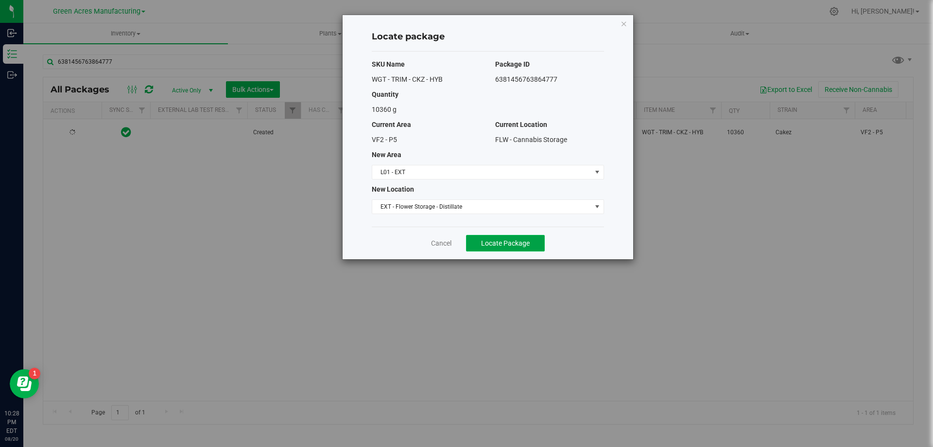
click at [497, 239] on span "Locate Package" at bounding box center [505, 243] width 49 height 8
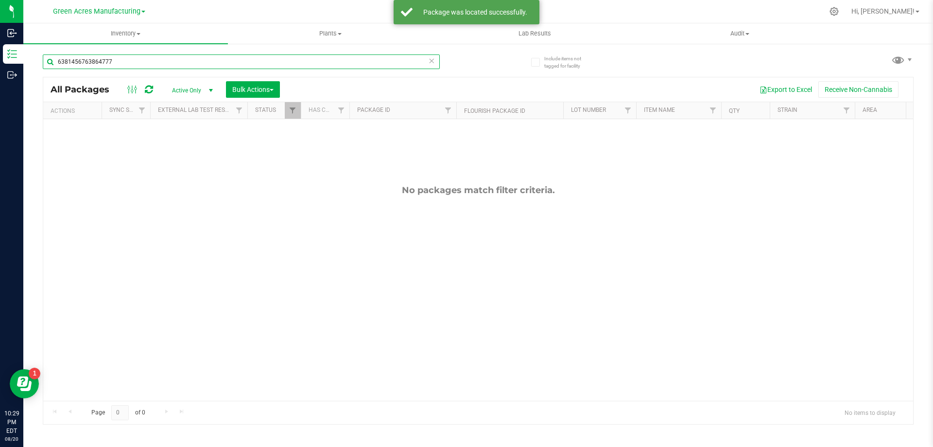
drag, startPoint x: 133, startPoint y: 62, endPoint x: 51, endPoint y: 59, distance: 82.2
click at [51, 59] on input "6381456763864777" at bounding box center [241, 61] width 397 height 15
drag, startPoint x: 119, startPoint y: 63, endPoint x: 55, endPoint y: 54, distance: 64.3
click at [55, 54] on input "6381456763864777" at bounding box center [241, 61] width 397 height 15
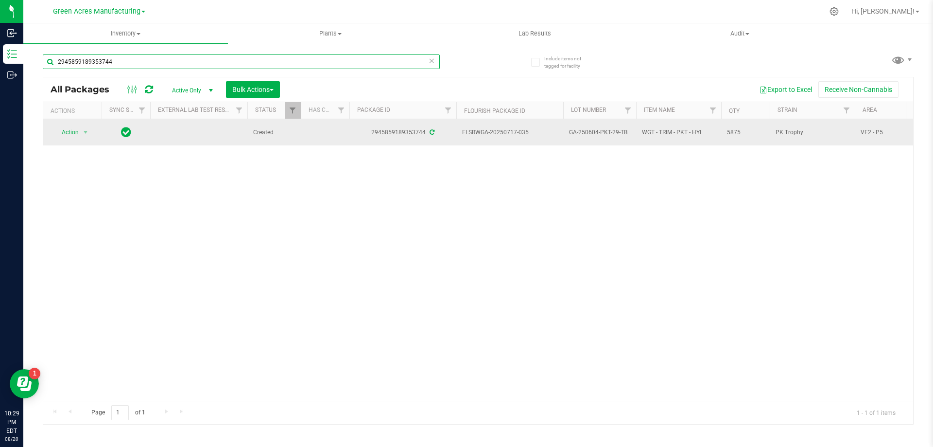
type input "2945859189353744"
drag, startPoint x: 534, startPoint y: 131, endPoint x: 454, endPoint y: 133, distance: 80.2
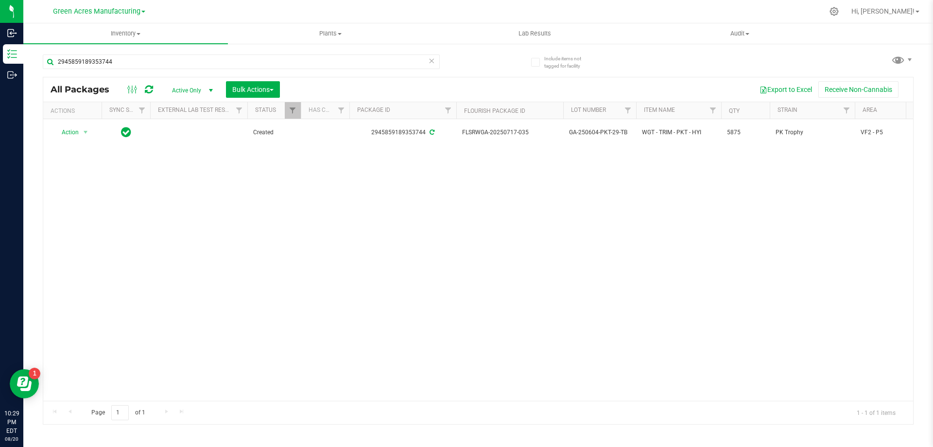
copy tr "FLSRWGA-20250717-035"
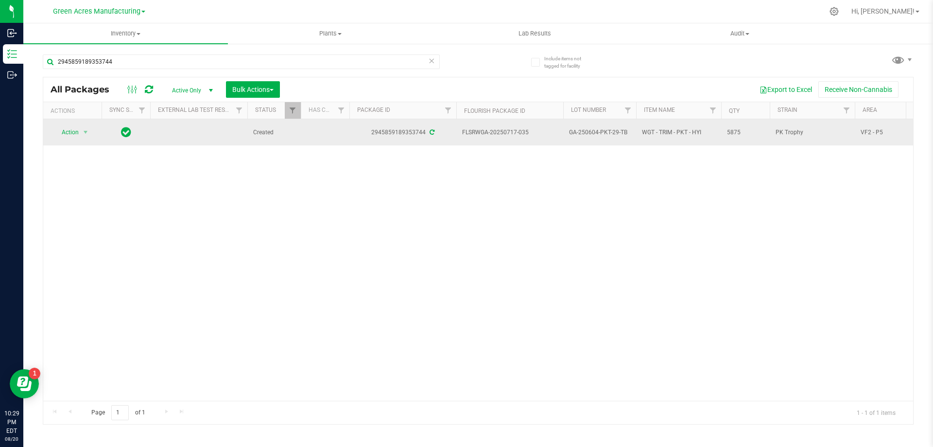
drag, startPoint x: 623, startPoint y: 133, endPoint x: 578, endPoint y: 139, distance: 45.1
click at [578, 139] on td "GA-250604-PKT-29-TB" at bounding box center [599, 132] width 73 height 26
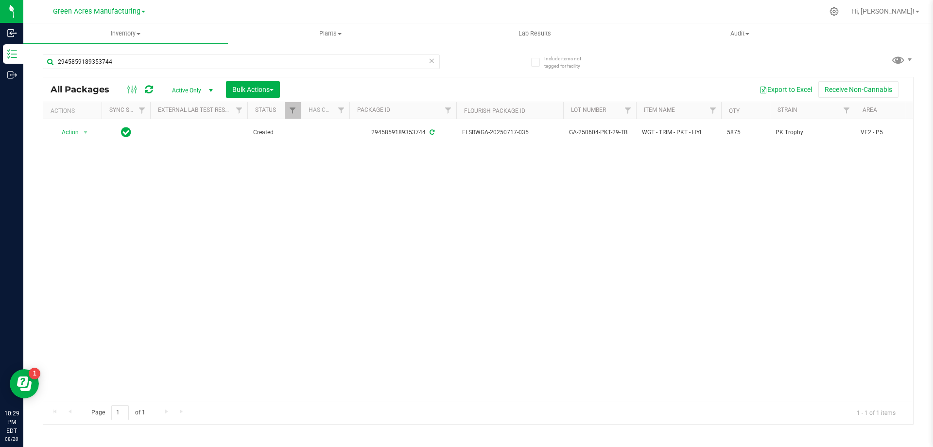
copy span "GA-250604-PKT-29-TB"
click at [538, 238] on div "Action Action Adjust qty Create package Edit attributes Global inventory Locate…" at bounding box center [478, 259] width 870 height 281
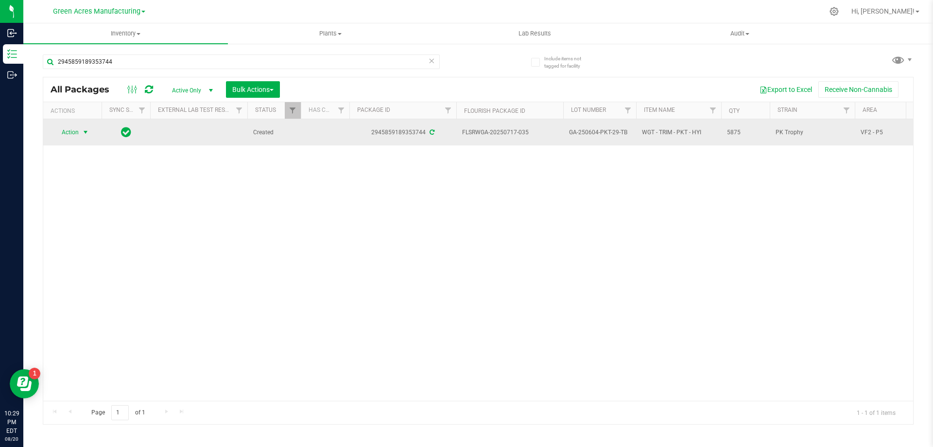
click at [88, 132] on span "select" at bounding box center [86, 132] width 8 height 8
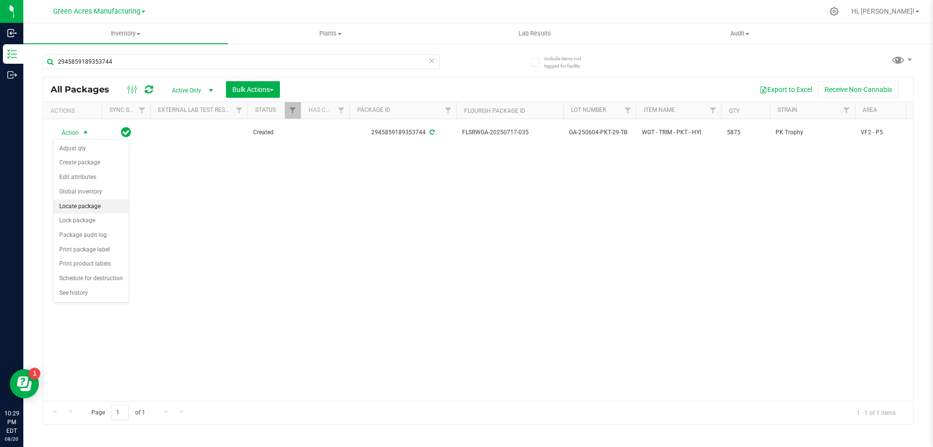
click at [85, 210] on li "Locate package" at bounding box center [90, 206] width 75 height 15
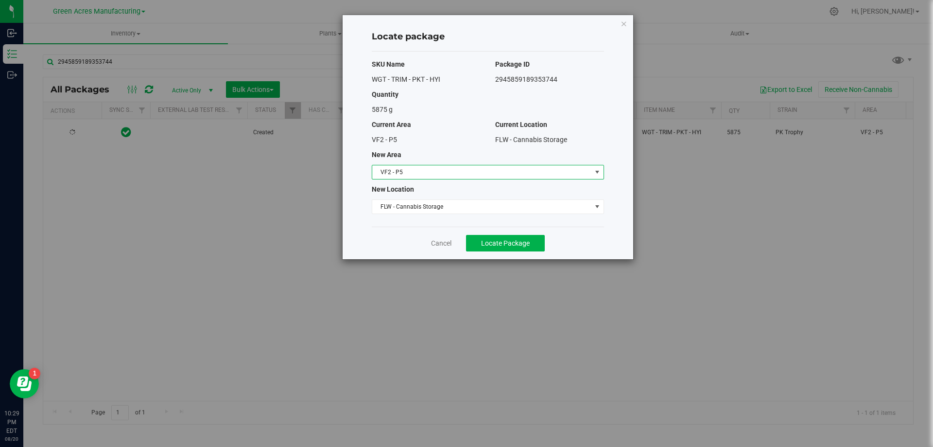
click at [388, 168] on span "VF2 - P5" at bounding box center [481, 172] width 219 height 14
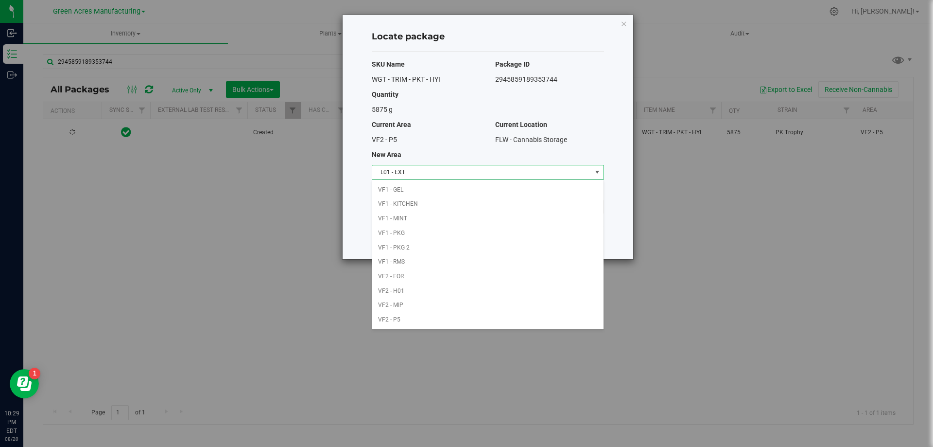
scroll to position [188, 0]
click at [398, 185] on li "L01 - EXT" at bounding box center [487, 188] width 231 height 15
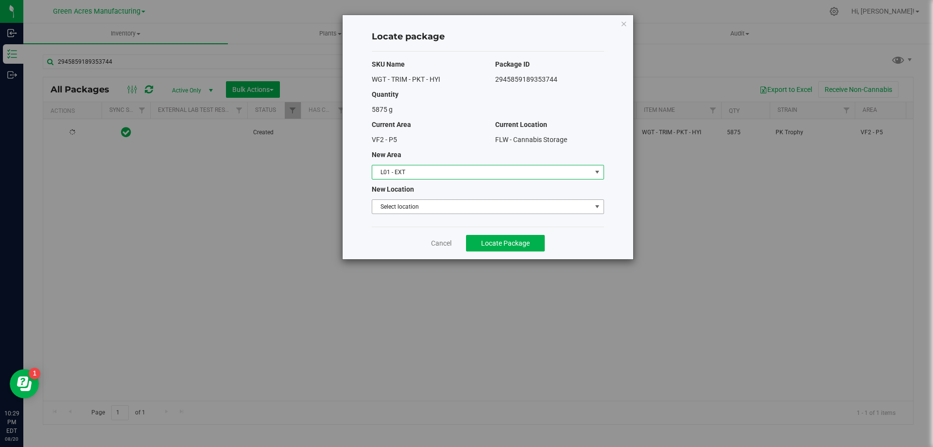
click at [400, 204] on span "Select location" at bounding box center [481, 207] width 219 height 14
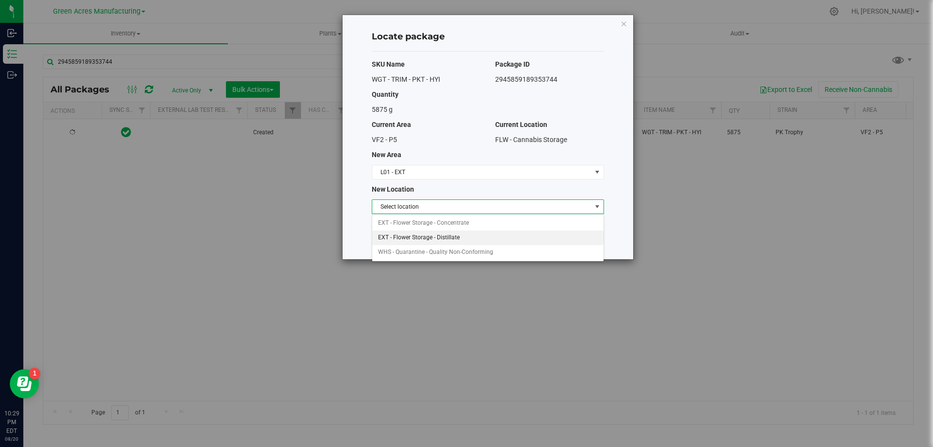
click at [436, 233] on li "EXT - Flower Storage - Distillate" at bounding box center [487, 237] width 231 height 15
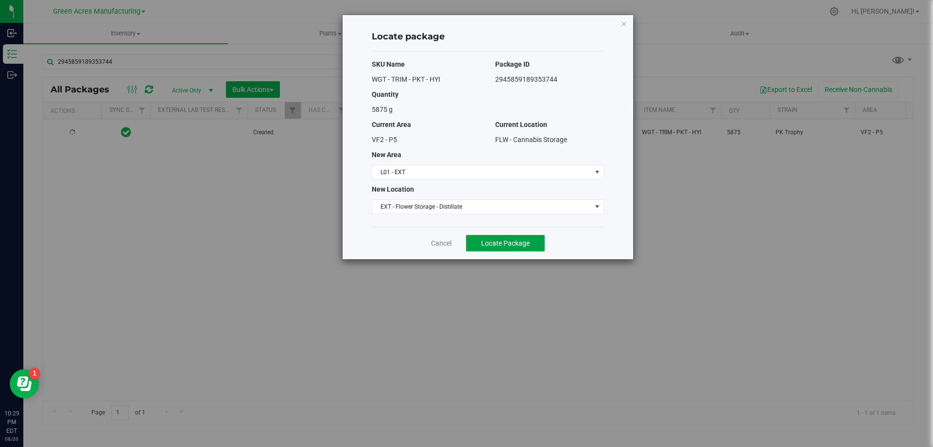
click at [494, 249] on button "Locate Package" at bounding box center [505, 243] width 79 height 17
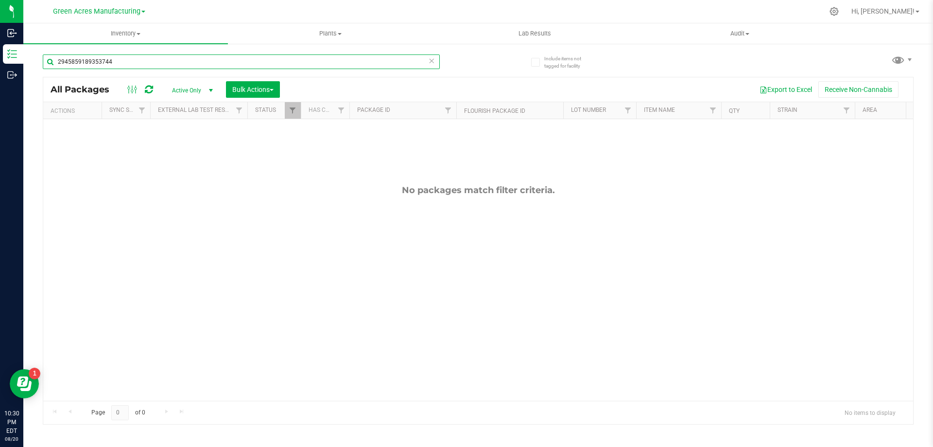
click at [74, 65] on input "2945859189353744" at bounding box center [241, 61] width 397 height 15
click at [119, 62] on input "5918935374429458" at bounding box center [241, 61] width 397 height 15
drag, startPoint x: 119, startPoint y: 62, endPoint x: 57, endPoint y: 62, distance: 61.7
click at [57, 62] on input "5918935374429458" at bounding box center [241, 61] width 397 height 15
drag, startPoint x: 131, startPoint y: 63, endPoint x: 44, endPoint y: 63, distance: 87.0
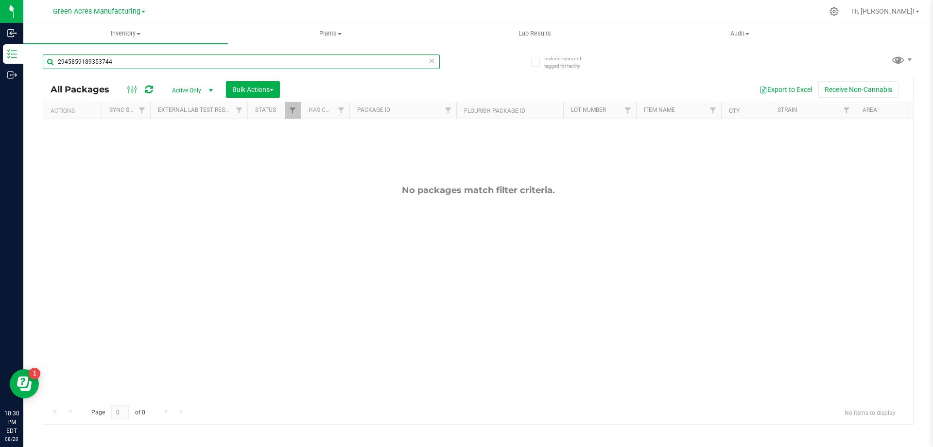
click at [44, 63] on input "2945859189353744" at bounding box center [241, 61] width 397 height 15
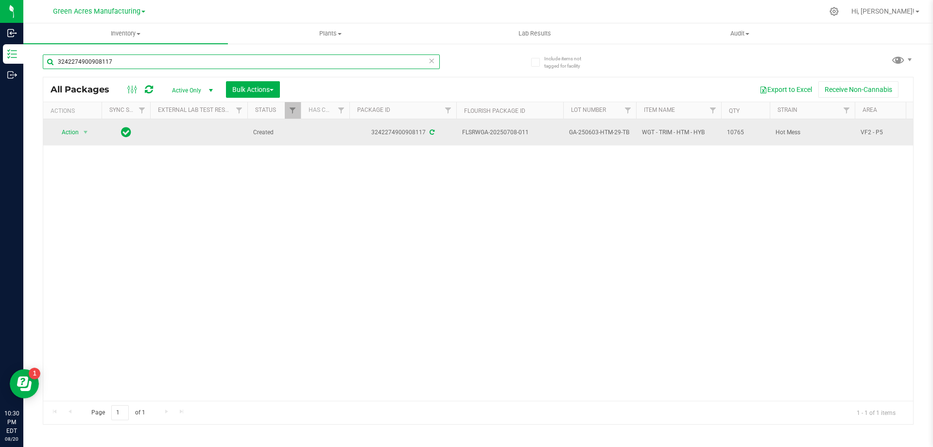
type input "3242274900908117"
drag, startPoint x: 532, startPoint y: 132, endPoint x: 476, endPoint y: 139, distance: 56.3
click at [476, 139] on td "FLSRWGA-20250708-011" at bounding box center [509, 132] width 107 height 26
drag, startPoint x: 631, startPoint y: 135, endPoint x: 570, endPoint y: 134, distance: 61.7
click at [570, 134] on td "GA-250603-HTM-29-TB" at bounding box center [599, 132] width 73 height 26
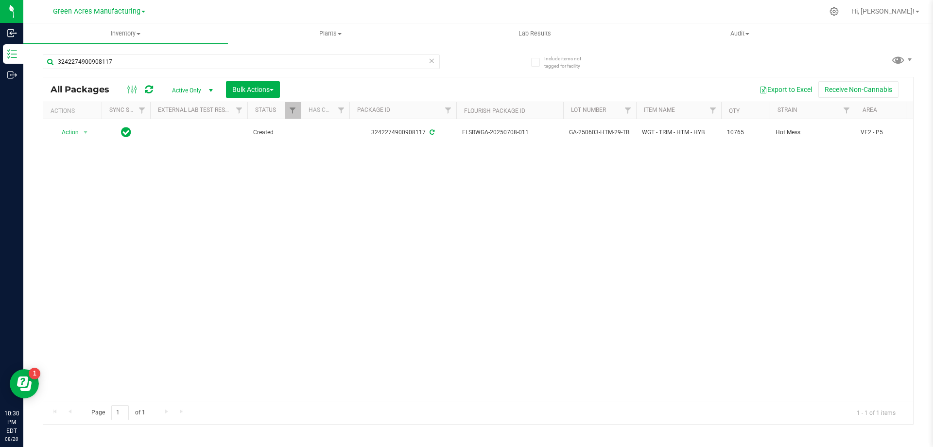
click at [477, 226] on div "Action Action Adjust qty Create package Edit attributes Global inventory Locate…" at bounding box center [478, 259] width 870 height 281
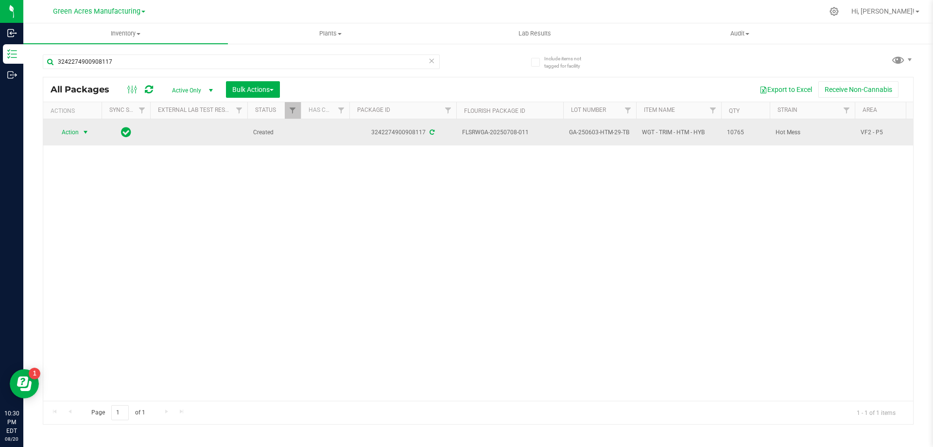
click at [84, 133] on span "select" at bounding box center [86, 132] width 8 height 8
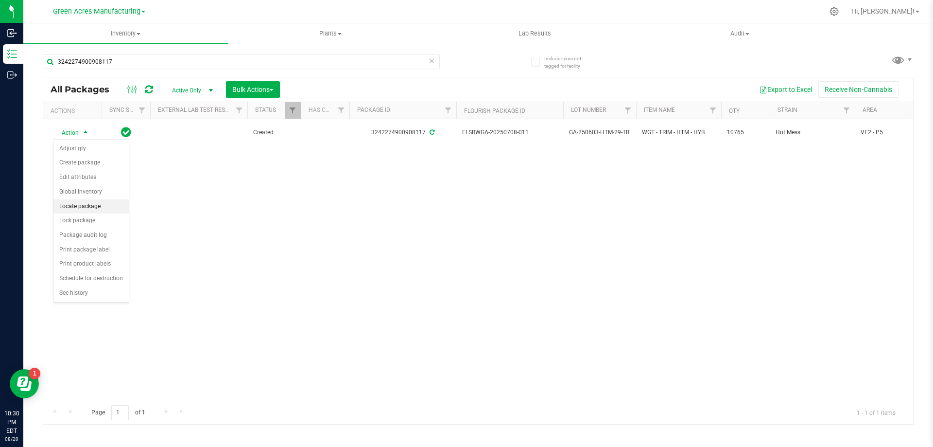
click at [92, 205] on li "Locate package" at bounding box center [90, 206] width 75 height 15
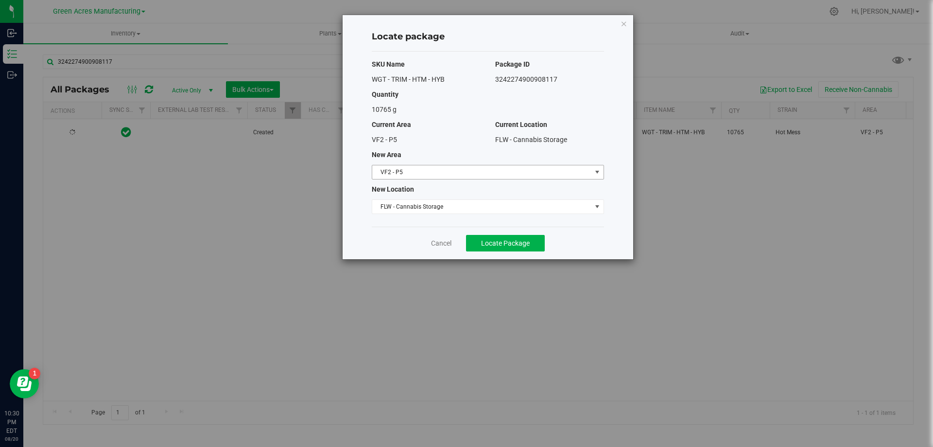
click at [504, 172] on span "VF2 - P5" at bounding box center [481, 172] width 219 height 14
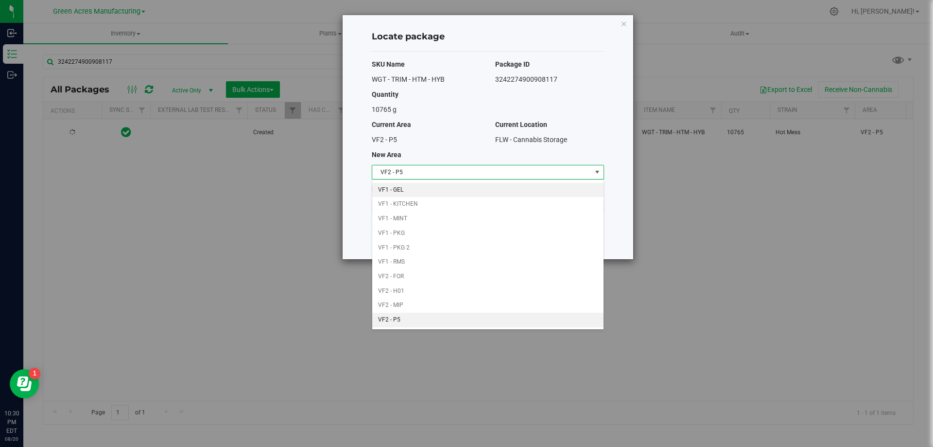
scroll to position [188, 0]
click at [414, 187] on li "L01 - EXT" at bounding box center [487, 188] width 231 height 15
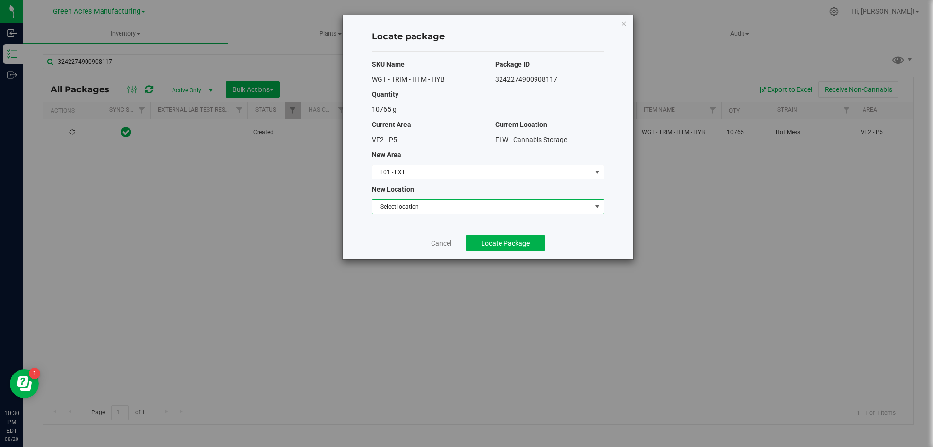
click at [418, 206] on span "Select location" at bounding box center [481, 207] width 219 height 14
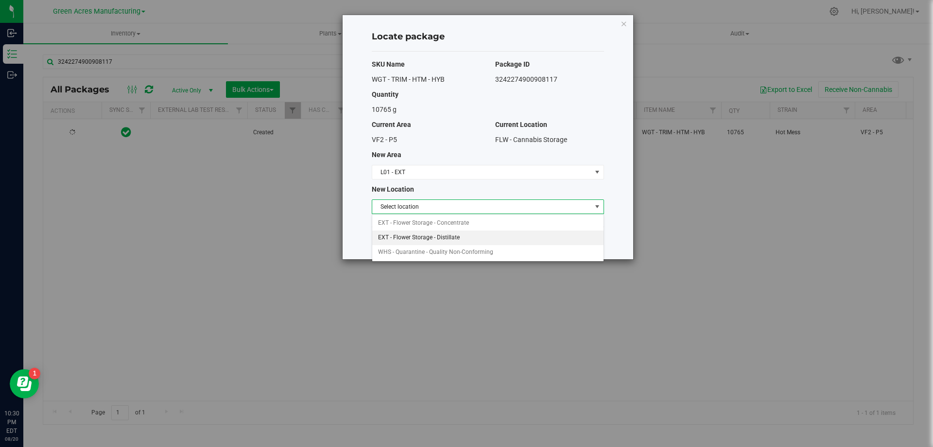
click at [437, 241] on li "EXT - Flower Storage - Distillate" at bounding box center [487, 237] width 231 height 15
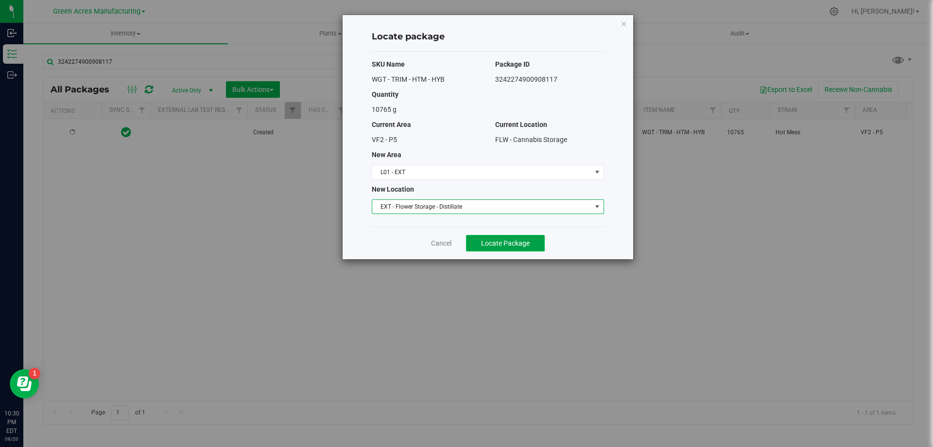
click at [537, 245] on button "Locate Package" at bounding box center [505, 243] width 79 height 17
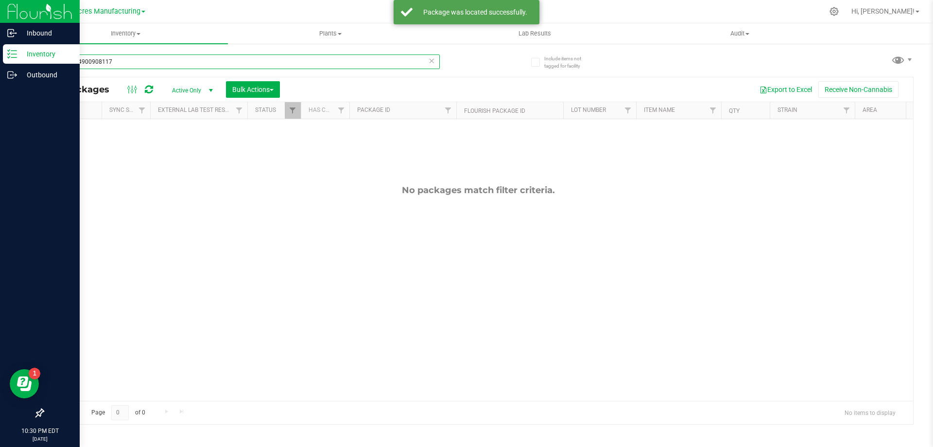
drag, startPoint x: 134, startPoint y: 62, endPoint x: 18, endPoint y: 61, distance: 115.7
click at [18, 61] on div "Inbound Inventory Outbound 10:30 PM EDT 08/20/2025 08/20 Green Acres Manufactur…" at bounding box center [466, 223] width 933 height 447
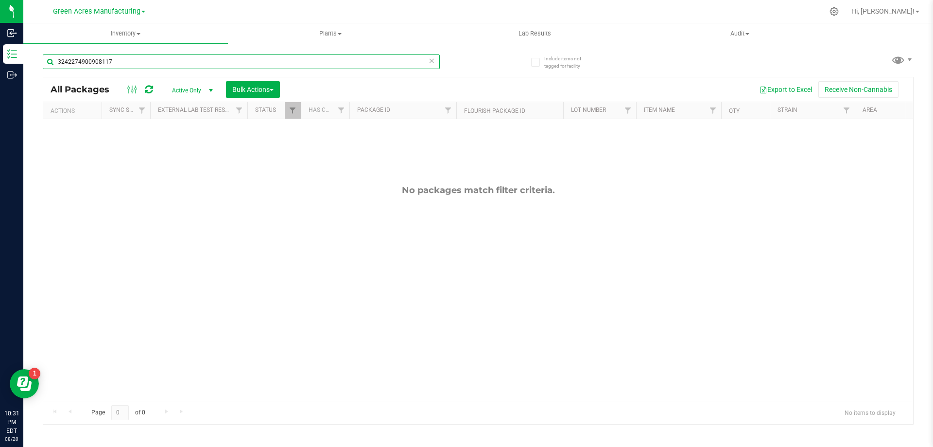
drag, startPoint x: 121, startPoint y: 64, endPoint x: 39, endPoint y: 64, distance: 82.1
click at [39, 64] on div "Include items not tagged for facility 3242274900908117 All Packages Active Only…" at bounding box center [478, 191] width 910 height 296
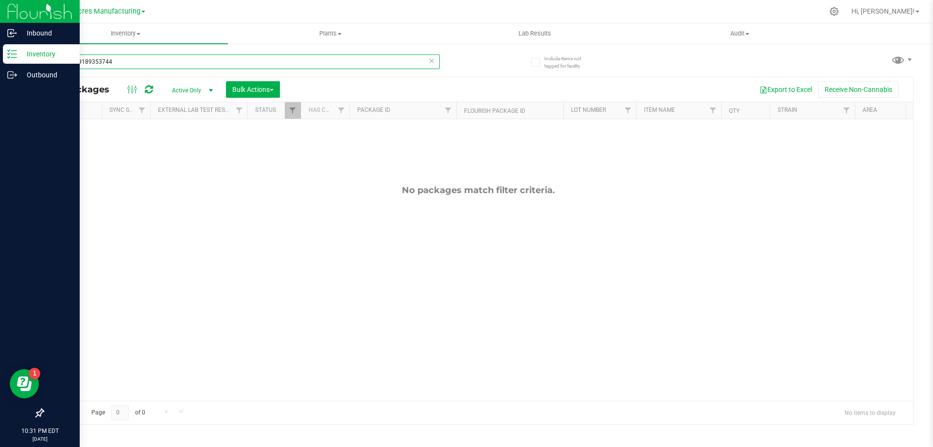
drag, startPoint x: 131, startPoint y: 62, endPoint x: 0, endPoint y: 62, distance: 130.7
click at [0, 62] on div "Inbound Inventory Outbound 10:31 PM EDT 08/20/2025 08/20 Green Acres Manufactur…" at bounding box center [466, 223] width 933 height 447
drag, startPoint x: 140, startPoint y: 62, endPoint x: 16, endPoint y: 41, distance: 126.1
click at [16, 41] on div "Inbound Inventory Outbound 10:31 PM EDT 08/20/2025 08/20 Green Acres Manufactur…" at bounding box center [466, 223] width 933 height 447
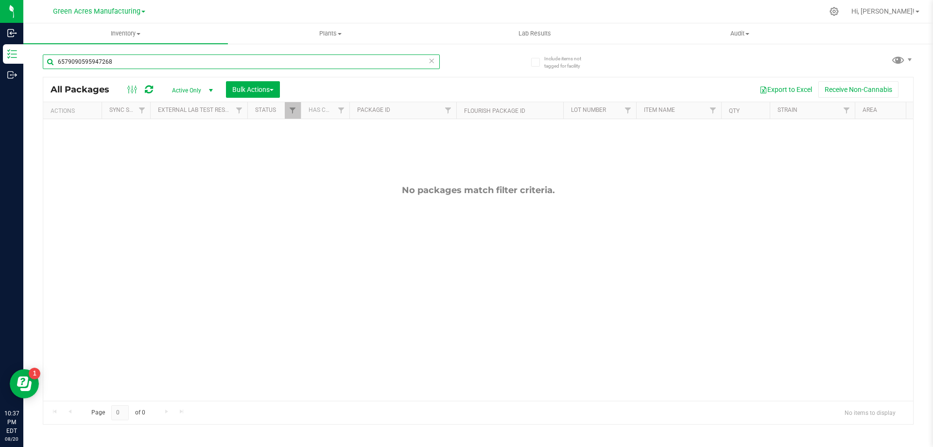
drag, startPoint x: 120, startPoint y: 60, endPoint x: 41, endPoint y: 56, distance: 78.3
click at [41, 56] on div "Include items not tagged for facility 6579090595947268 All Packages Active Only…" at bounding box center [478, 191] width 910 height 296
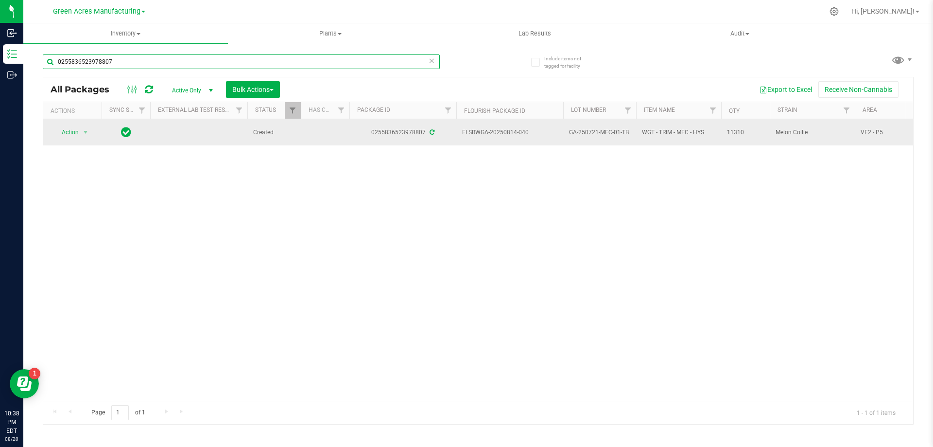
type input "0255836523978807"
drag, startPoint x: 537, startPoint y: 136, endPoint x: 458, endPoint y: 132, distance: 78.8
click at [458, 132] on td "FLSRWGA-20250814-040" at bounding box center [509, 132] width 107 height 26
drag, startPoint x: 628, startPoint y: 135, endPoint x: 572, endPoint y: 140, distance: 55.6
click at [572, 140] on td "GA-250721-MEC-01-TB" at bounding box center [599, 132] width 73 height 26
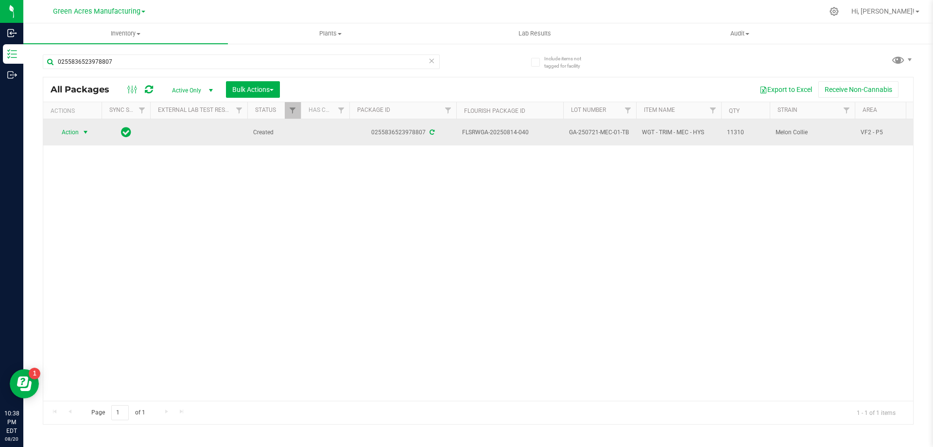
click at [89, 129] on span "select" at bounding box center [86, 132] width 8 height 8
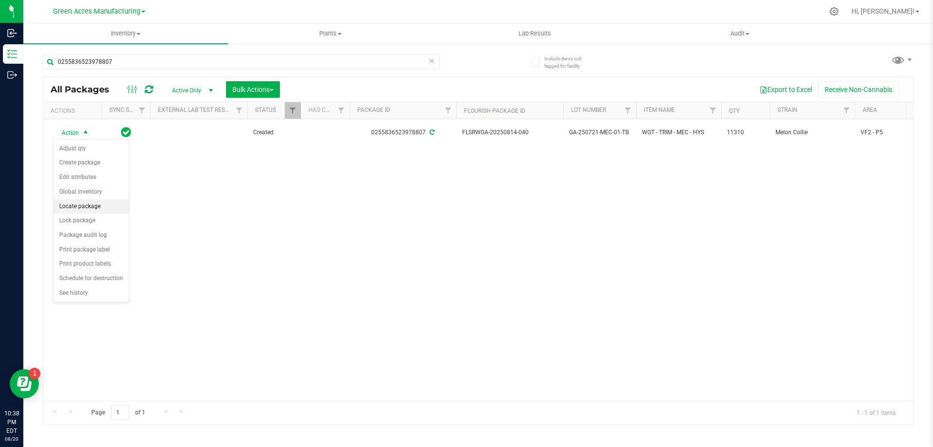
click at [110, 204] on li "Locate package" at bounding box center [90, 206] width 75 height 15
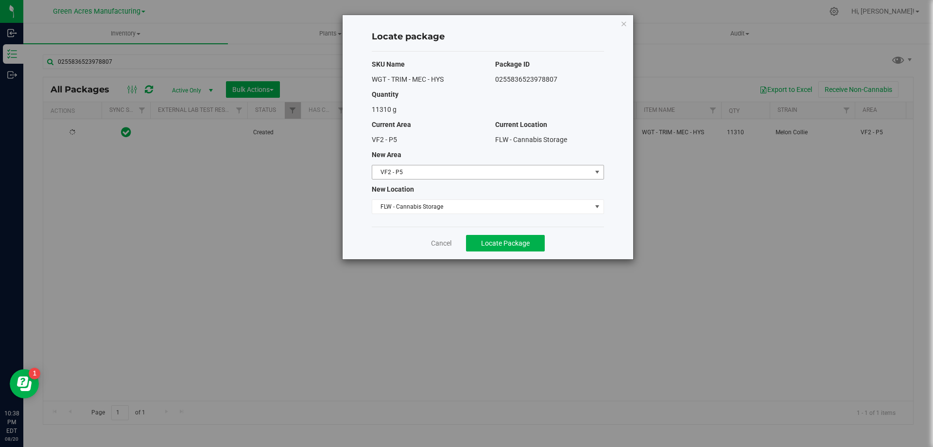
click at [468, 178] on span "VF2 - P5" at bounding box center [481, 172] width 219 height 14
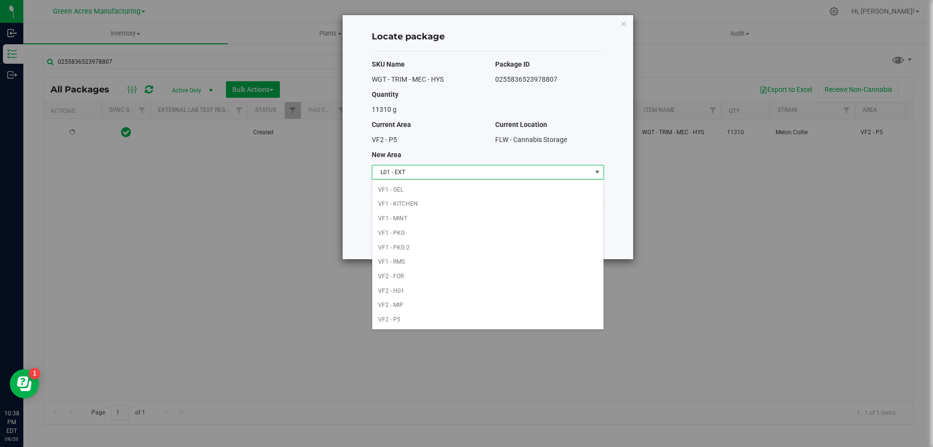
scroll to position [188, 0]
click at [421, 193] on li "L01 - EXT" at bounding box center [487, 188] width 231 height 15
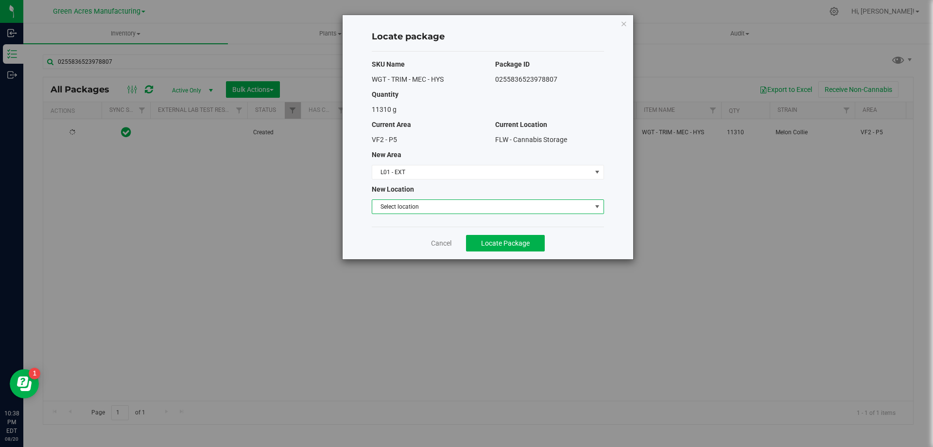
click at [419, 203] on span "Select location" at bounding box center [481, 207] width 219 height 14
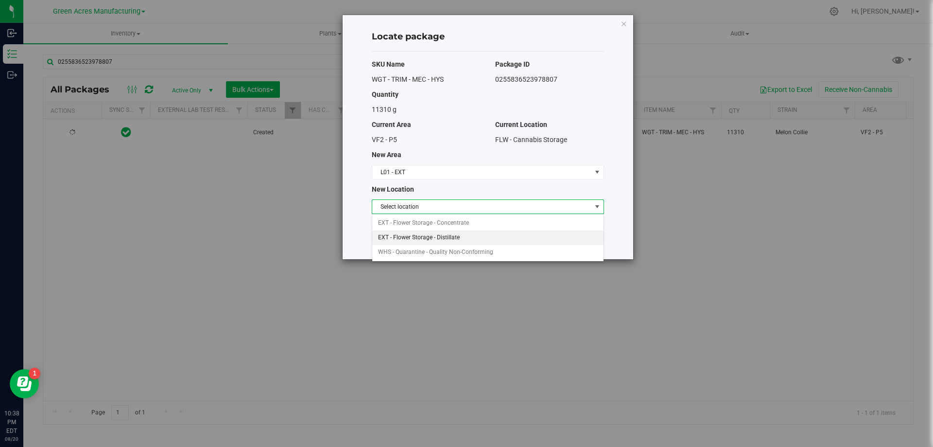
click at [427, 236] on li "EXT - Flower Storage - Distillate" at bounding box center [487, 237] width 231 height 15
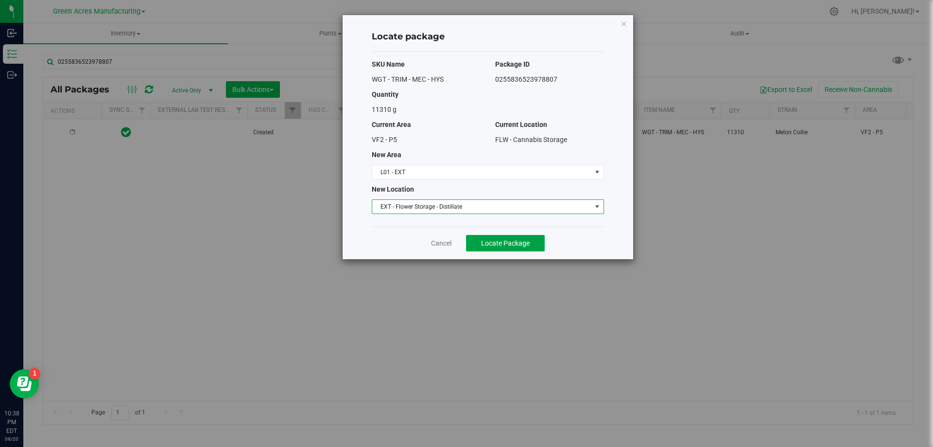
click at [504, 248] on button "Locate Package" at bounding box center [505, 243] width 79 height 17
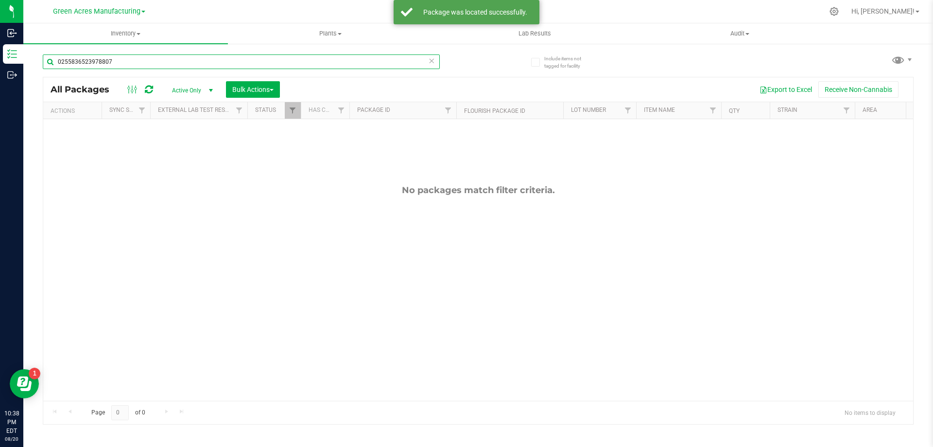
drag, startPoint x: 129, startPoint y: 65, endPoint x: 40, endPoint y: 65, distance: 88.9
click at [40, 65] on div "Include items not tagged for facility 0255836523978807 All Packages Active Only…" at bounding box center [478, 191] width 910 height 296
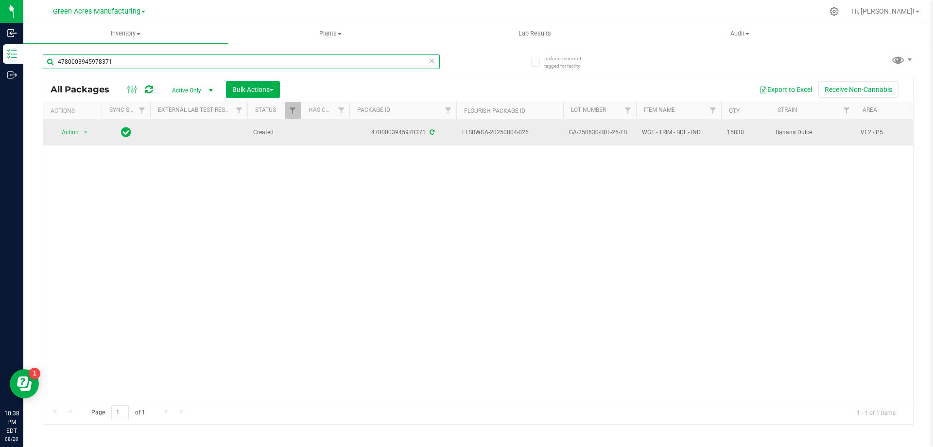
type input "4780003945978371"
drag, startPoint x: 531, startPoint y: 132, endPoint x: 461, endPoint y: 138, distance: 69.7
click at [461, 138] on td "FLSRWGA-20250804-026" at bounding box center [509, 132] width 107 height 26
drag, startPoint x: 626, startPoint y: 135, endPoint x: 571, endPoint y: 138, distance: 55.0
click at [571, 138] on td "GA-250630-BDL-25-TB" at bounding box center [599, 132] width 73 height 26
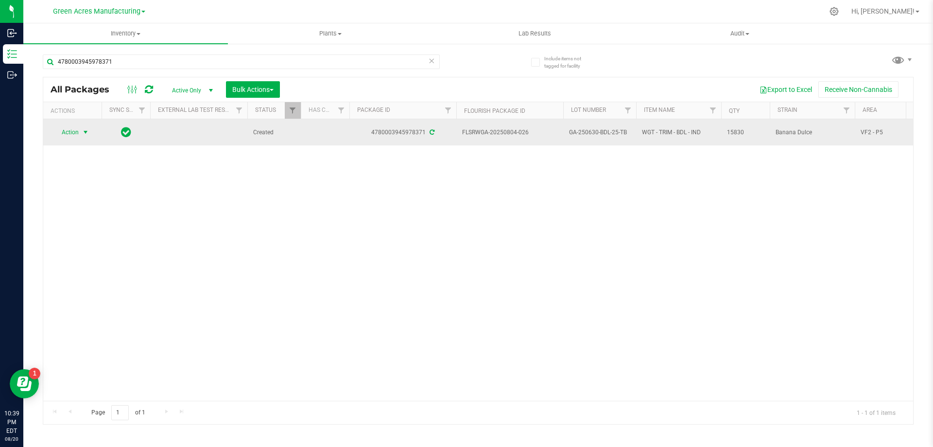
click at [82, 133] on span "select" at bounding box center [86, 132] width 12 height 14
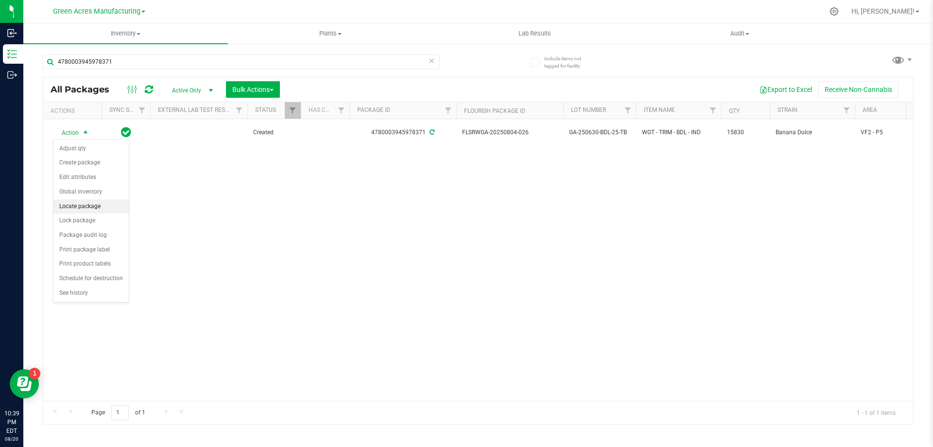
click at [96, 201] on li "Locate package" at bounding box center [90, 206] width 75 height 15
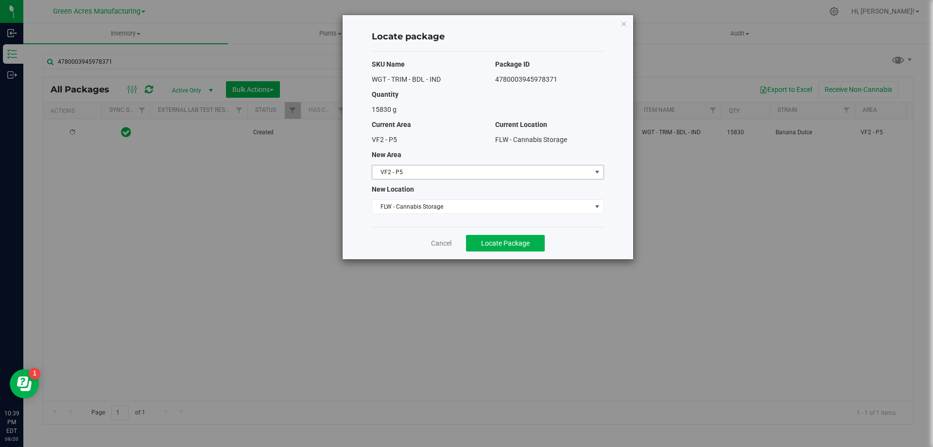
click at [464, 169] on span "VF2 - P5" at bounding box center [481, 172] width 219 height 14
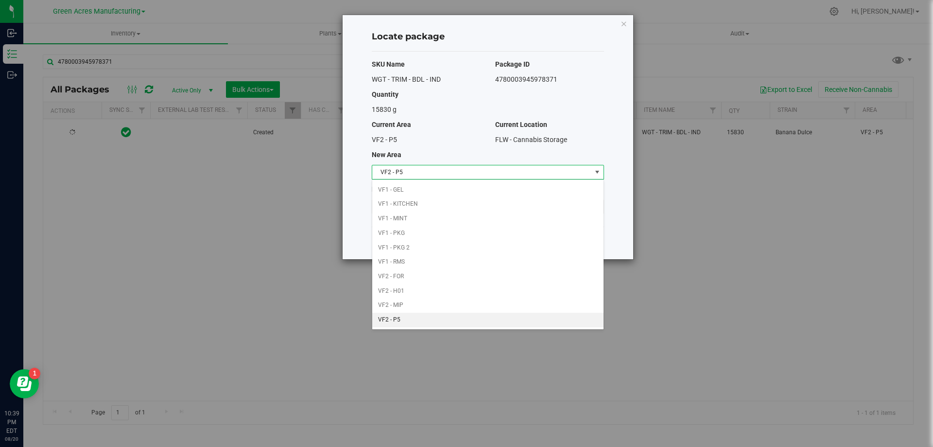
scroll to position [188, 0]
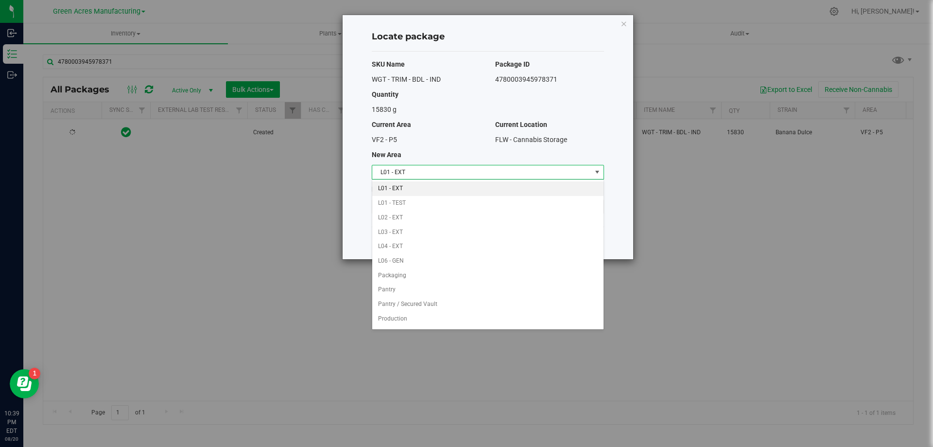
click at [453, 186] on li "L01 - EXT" at bounding box center [487, 188] width 231 height 15
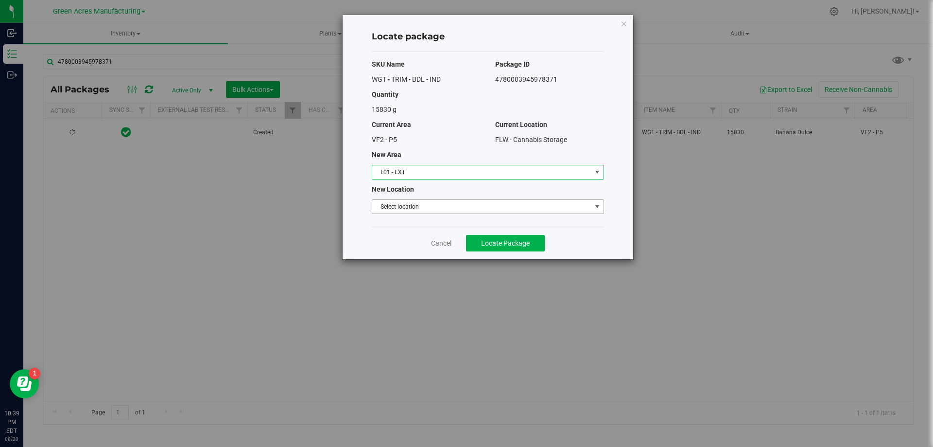
click at [448, 209] on span "Select location" at bounding box center [481, 207] width 219 height 14
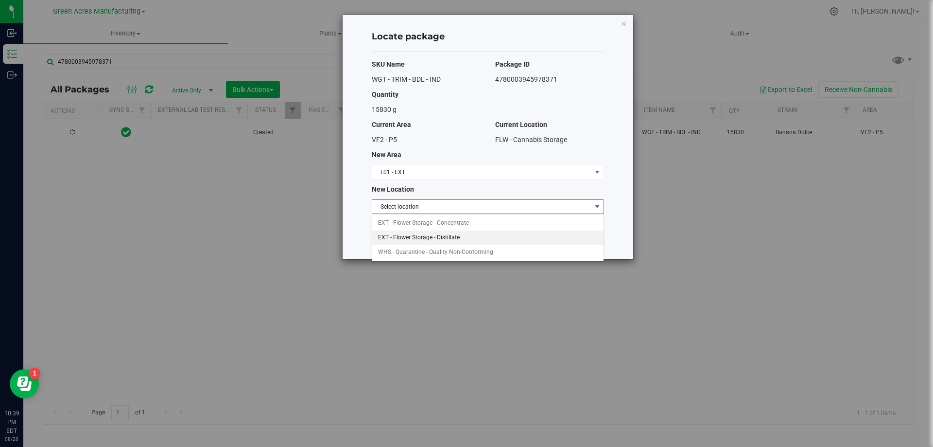
click at [457, 236] on li "EXT - Flower Storage - Distillate" at bounding box center [487, 237] width 231 height 15
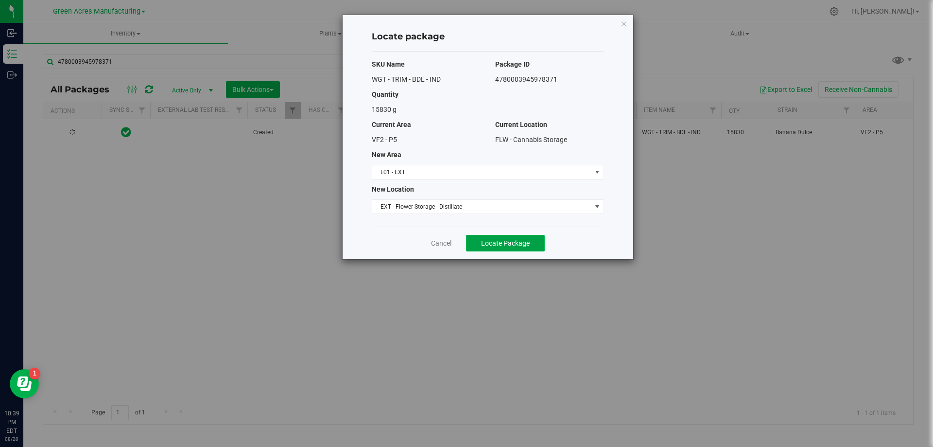
click at [499, 245] on span "Locate Package" at bounding box center [505, 243] width 49 height 8
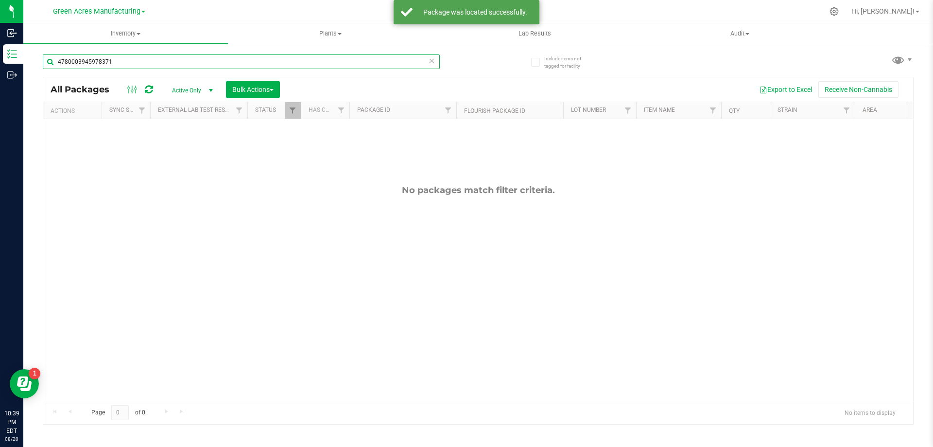
drag, startPoint x: 128, startPoint y: 61, endPoint x: 52, endPoint y: 61, distance: 76.8
click at [52, 61] on input "4780003945978371" at bounding box center [241, 61] width 397 height 15
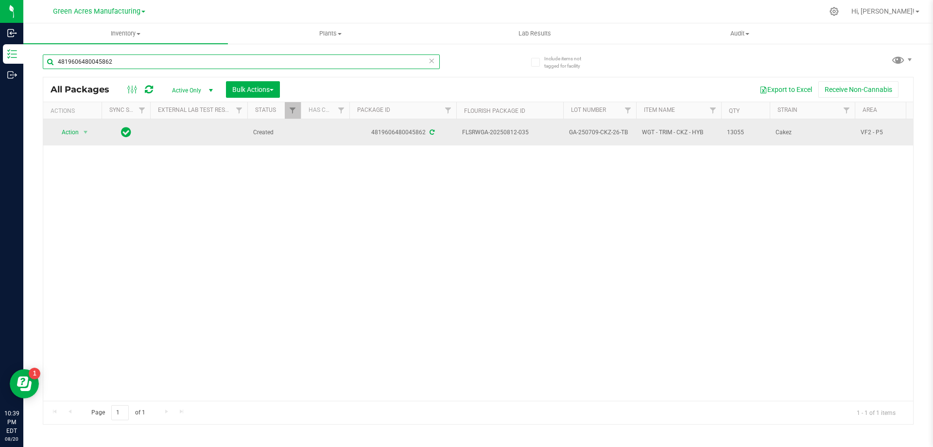
type input "4819606480045862"
click at [508, 187] on div "Action Action Adjust qty Create package Edit attributes Global inventory Locate…" at bounding box center [478, 259] width 870 height 281
click at [535, 134] on span "FLSRWGA-20250812-035" at bounding box center [509, 132] width 95 height 9
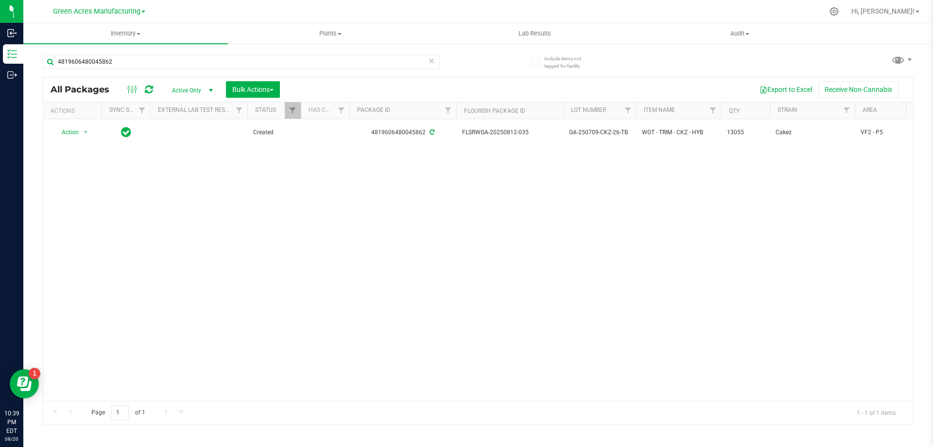
drag, startPoint x: 534, startPoint y: 134, endPoint x: 453, endPoint y: 149, distance: 82.2
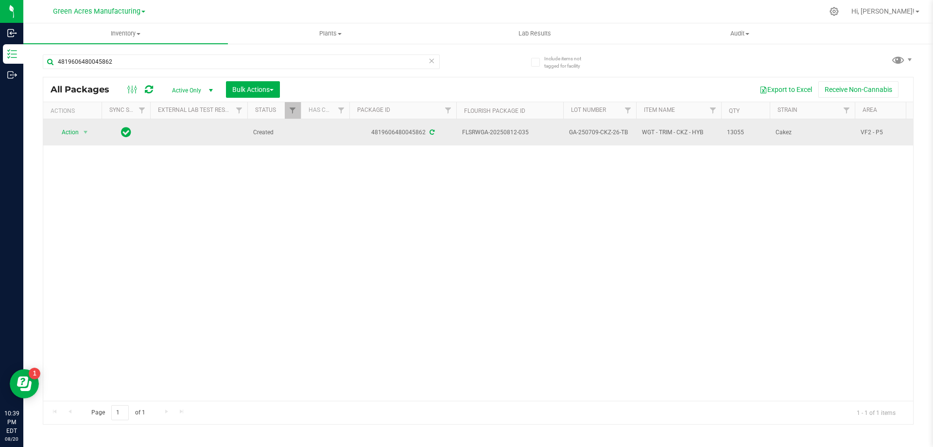
drag, startPoint x: 628, startPoint y: 134, endPoint x: 564, endPoint y: 137, distance: 64.2
click at [564, 137] on td "GA-250709-CKZ-26-TB" at bounding box center [599, 132] width 73 height 26
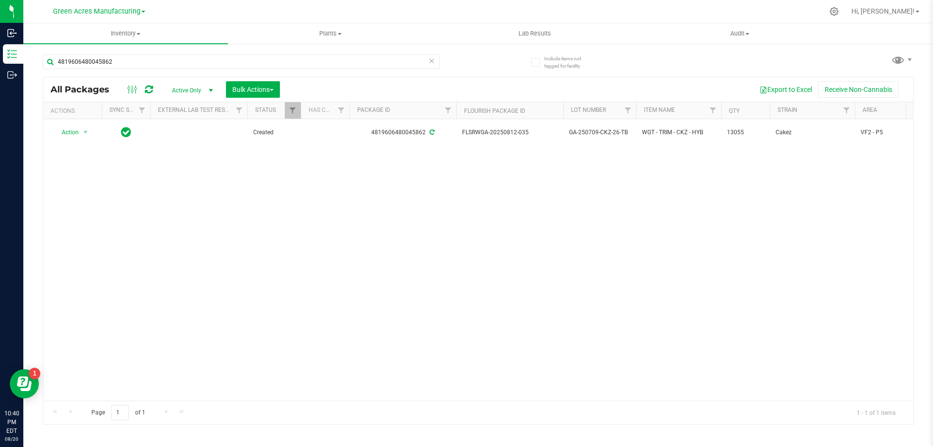
click at [734, 160] on div "Action Action Adjust qty Create package Edit attributes Global inventory Locate…" at bounding box center [478, 259] width 870 height 281
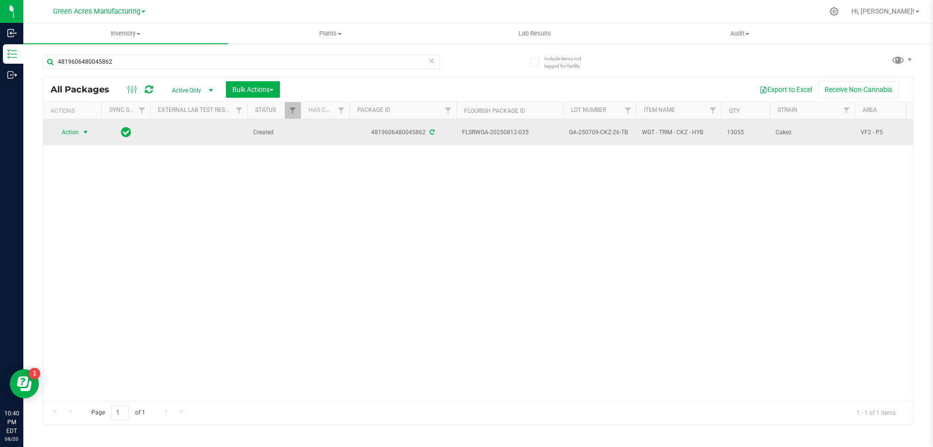
click at [88, 136] on span "select" at bounding box center [86, 132] width 8 height 8
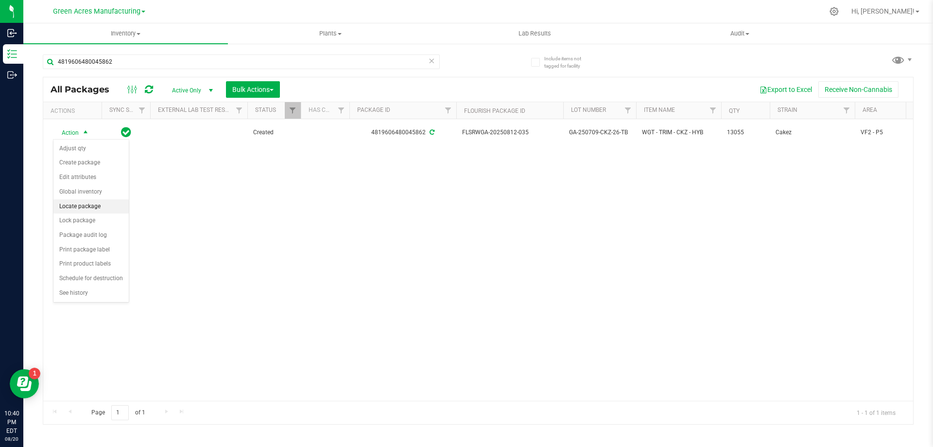
click at [104, 208] on li "Locate package" at bounding box center [90, 206] width 75 height 15
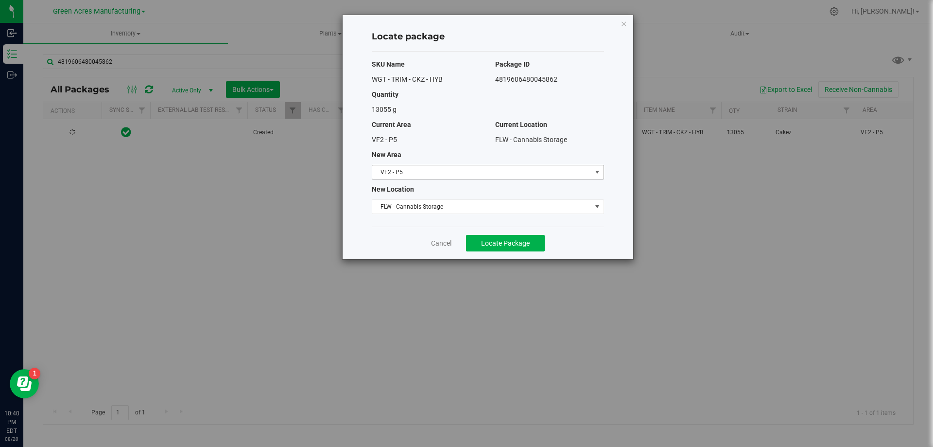
click at [452, 174] on span "VF2 - P5" at bounding box center [481, 172] width 219 height 14
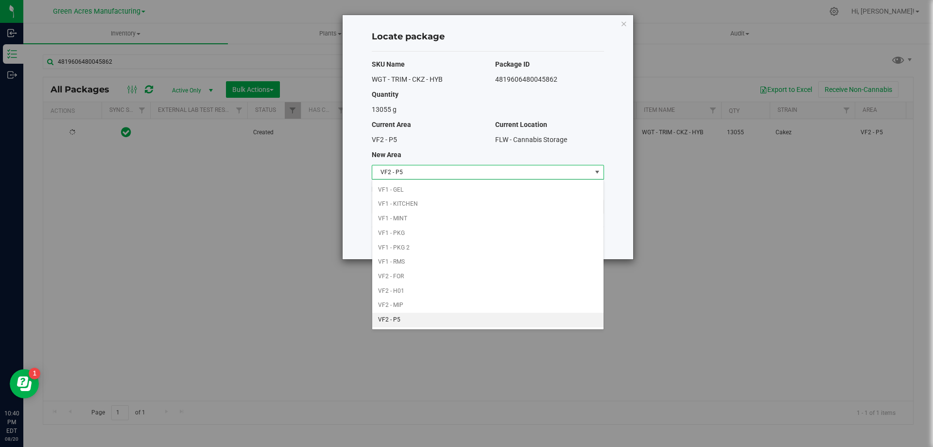
scroll to position [188, 0]
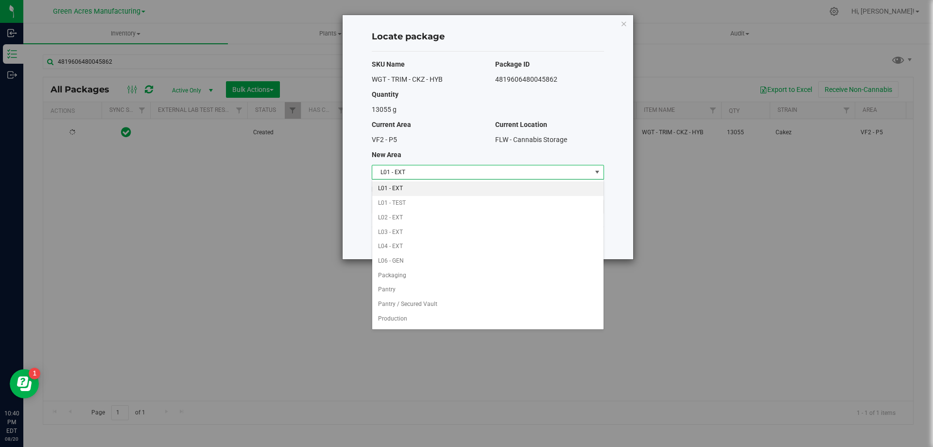
click at [421, 186] on li "L01 - EXT" at bounding box center [487, 188] width 231 height 15
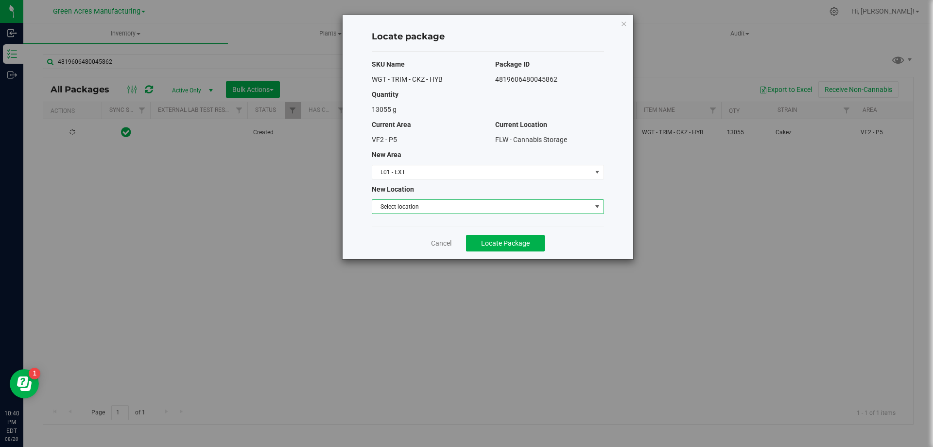
click at [412, 207] on span "Select location" at bounding box center [481, 207] width 219 height 14
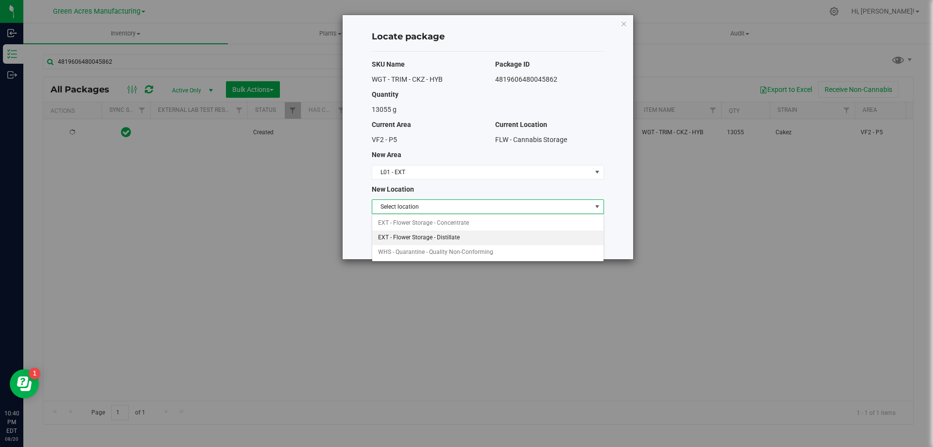
click at [430, 233] on li "EXT - Flower Storage - Distillate" at bounding box center [487, 237] width 231 height 15
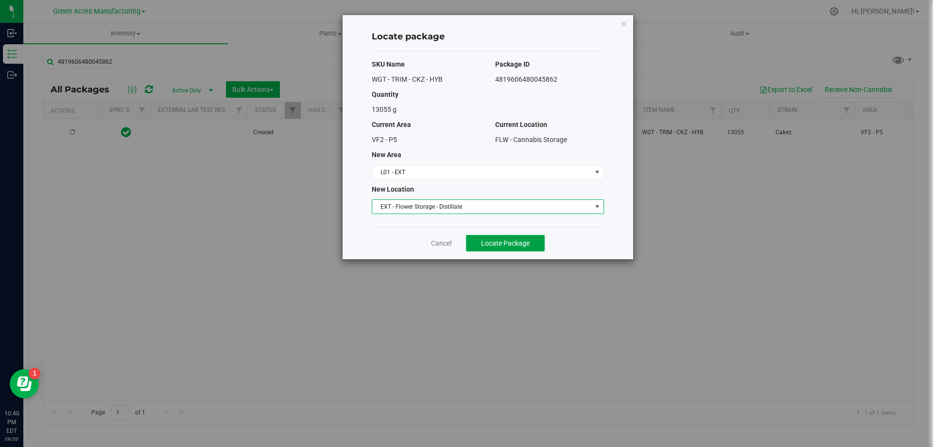
click at [507, 242] on span "Locate Package" at bounding box center [505, 243] width 49 height 8
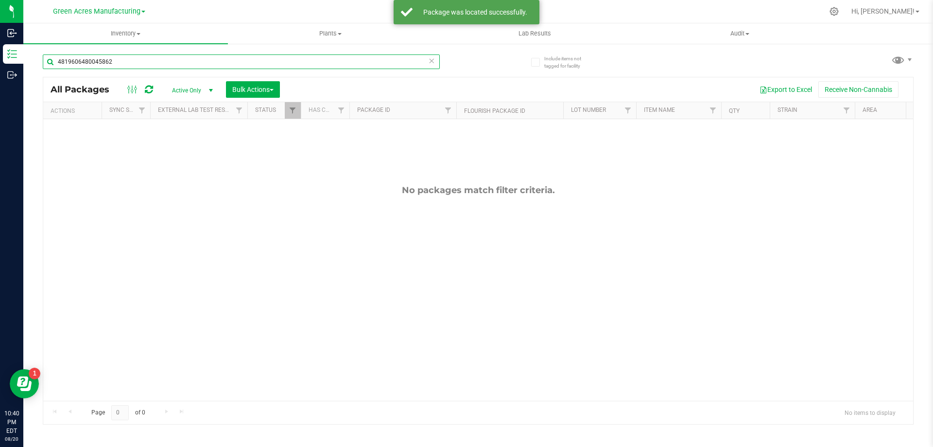
drag, startPoint x: 139, startPoint y: 62, endPoint x: 41, endPoint y: 60, distance: 98.2
click at [41, 60] on div "Include items not tagged for facility 4819606480045862 All Packages Active Only…" at bounding box center [478, 191] width 910 height 296
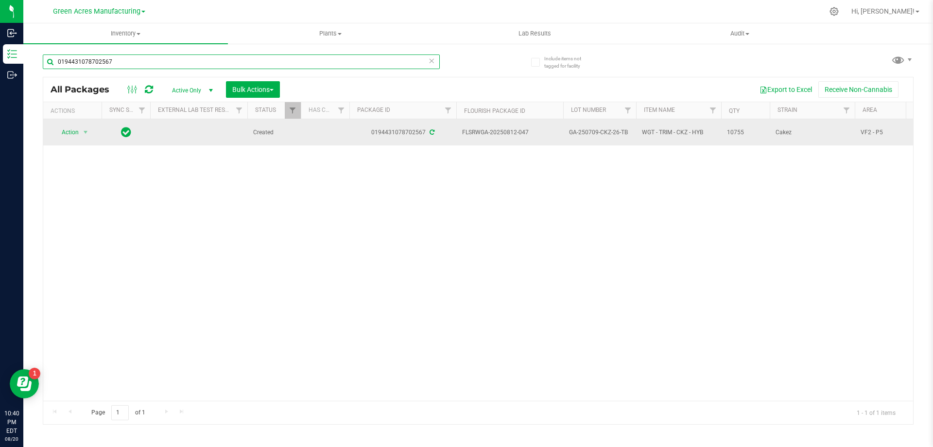
type input "0194431078702567"
drag, startPoint x: 536, startPoint y: 131, endPoint x: 462, endPoint y: 136, distance: 74.5
click at [462, 136] on td "FLSRWGA-20250812-047" at bounding box center [509, 132] width 107 height 26
click at [627, 132] on span "GA-250709-CKZ-26-TB" at bounding box center [599, 132] width 61 height 9
drag, startPoint x: 629, startPoint y: 134, endPoint x: 563, endPoint y: 134, distance: 66.6
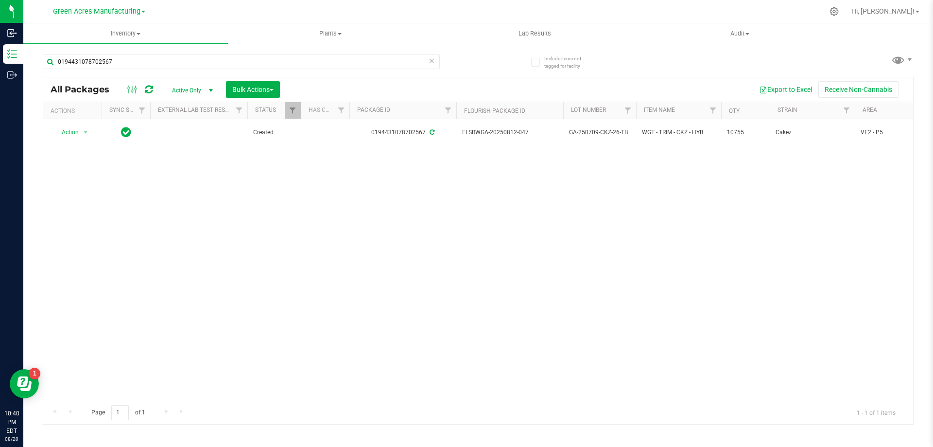
click at [640, 225] on div "Action Action Adjust qty Create package Edit attributes Global inventory Locate…" at bounding box center [478, 259] width 870 height 281
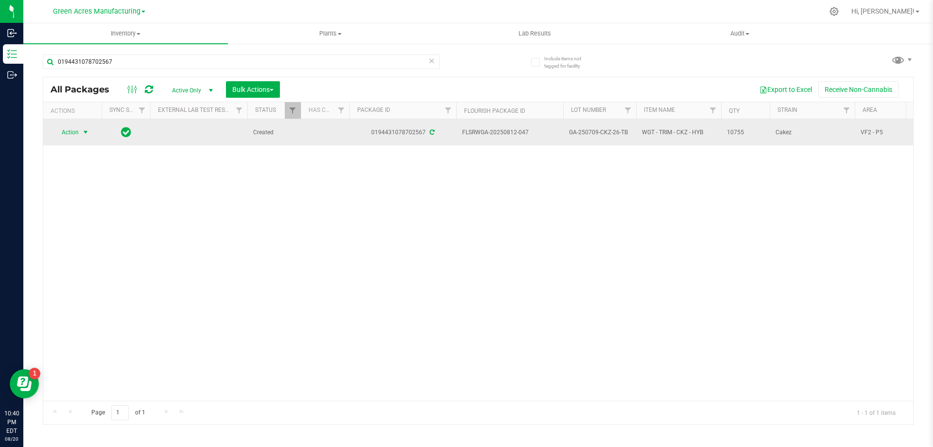
click at [82, 126] on span "select" at bounding box center [86, 132] width 12 height 14
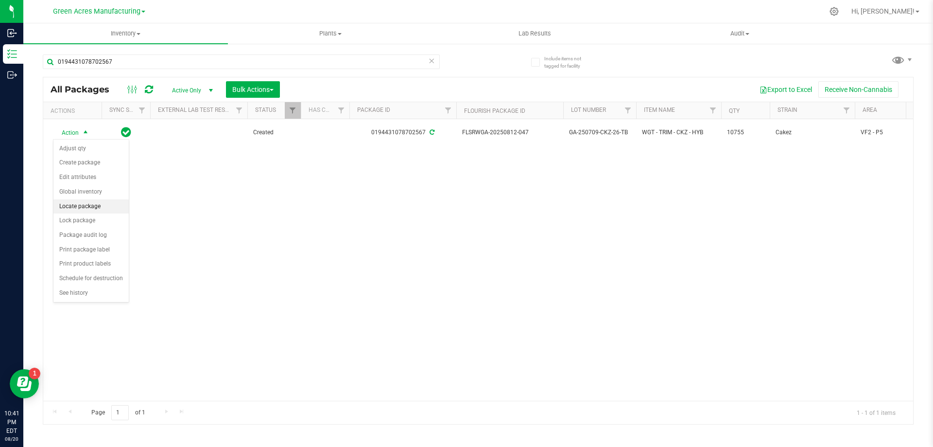
click at [105, 207] on li "Locate package" at bounding box center [90, 206] width 75 height 15
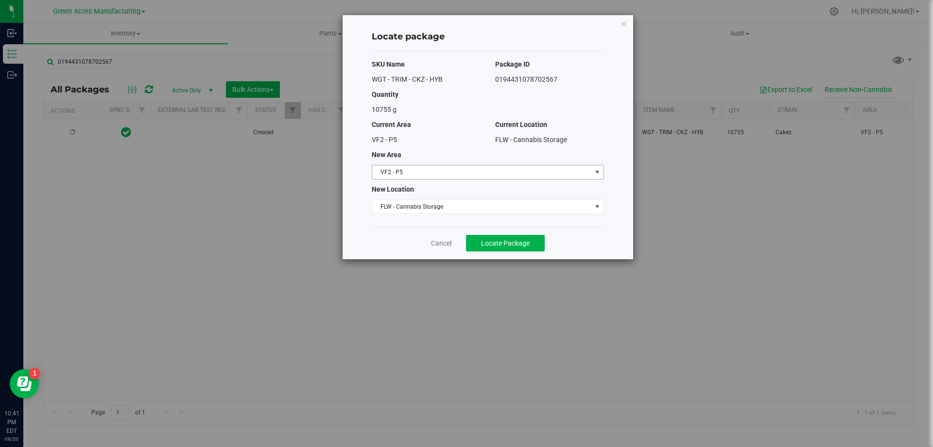
click at [436, 173] on span "VF2 - P5" at bounding box center [481, 172] width 219 height 14
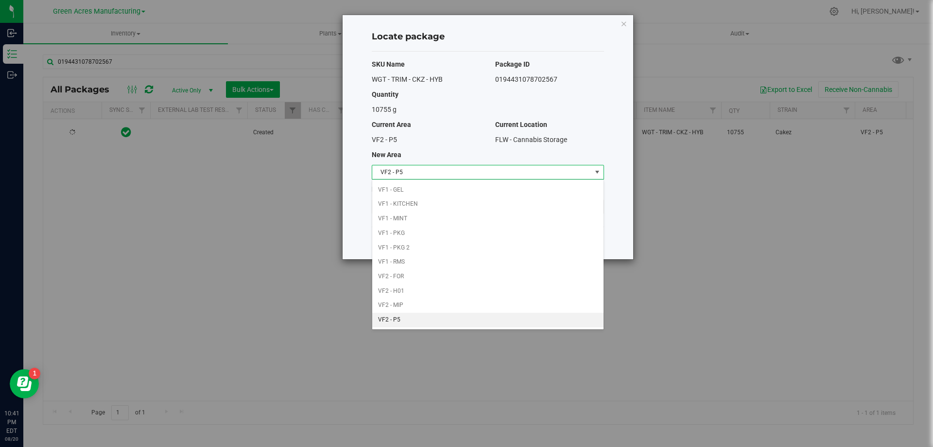
scroll to position [188, 0]
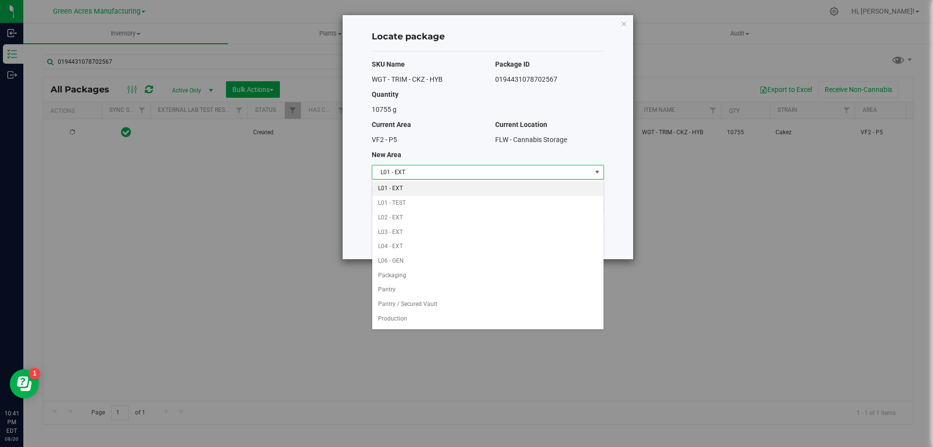
click at [429, 188] on li "L01 - EXT" at bounding box center [487, 188] width 231 height 15
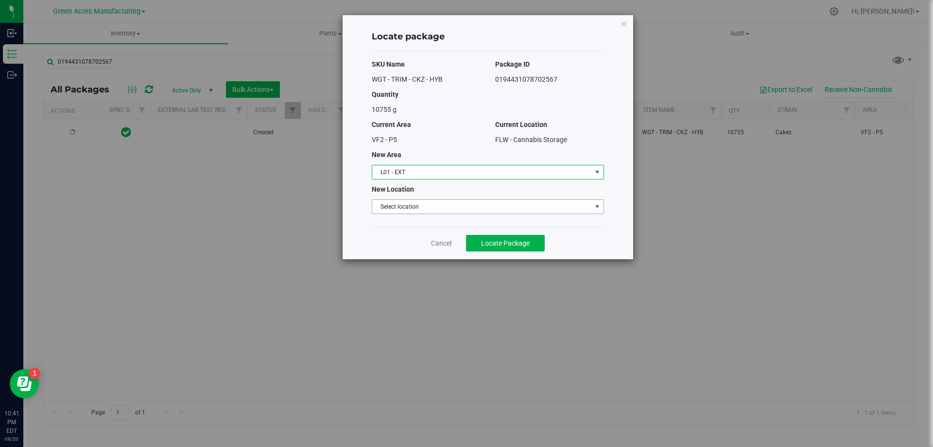
click at [421, 204] on span "Select location" at bounding box center [481, 207] width 219 height 14
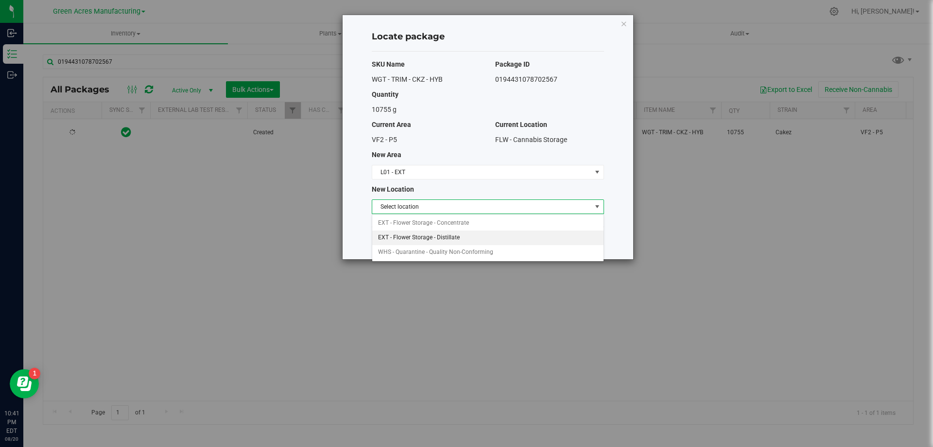
click at [441, 238] on li "EXT - Flower Storage - Distillate" at bounding box center [487, 237] width 231 height 15
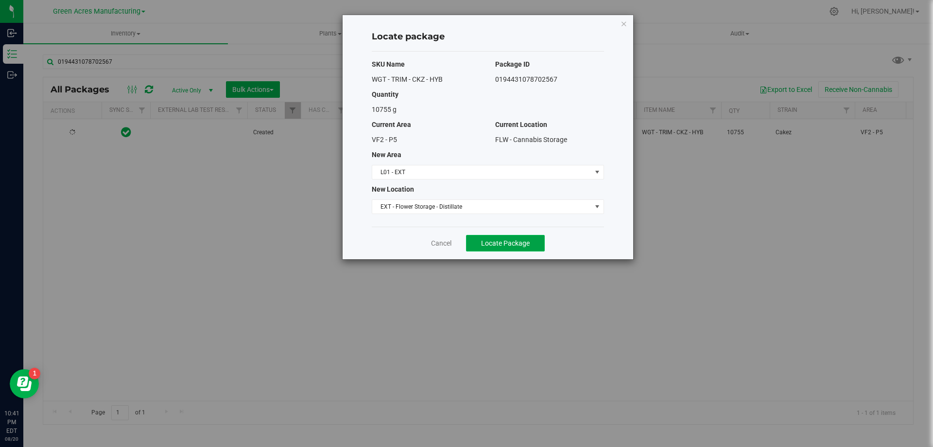
click at [489, 243] on span "Locate Package" at bounding box center [505, 243] width 49 height 8
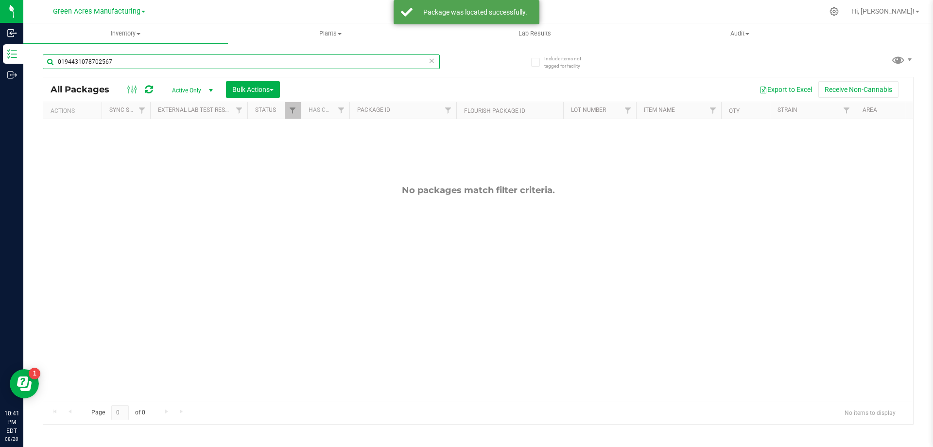
drag, startPoint x: 124, startPoint y: 66, endPoint x: 25, endPoint y: 60, distance: 99.3
click at [25, 60] on div "Include items not tagged for facility 0194431078702567 All Packages Active Only…" at bounding box center [478, 191] width 910 height 296
drag, startPoint x: 133, startPoint y: 66, endPoint x: 192, endPoint y: 201, distance: 147.7
click at [51, 64] on input "0194431078702567" at bounding box center [241, 61] width 397 height 15
click at [123, 61] on input "0194431078702567" at bounding box center [241, 61] width 397 height 15
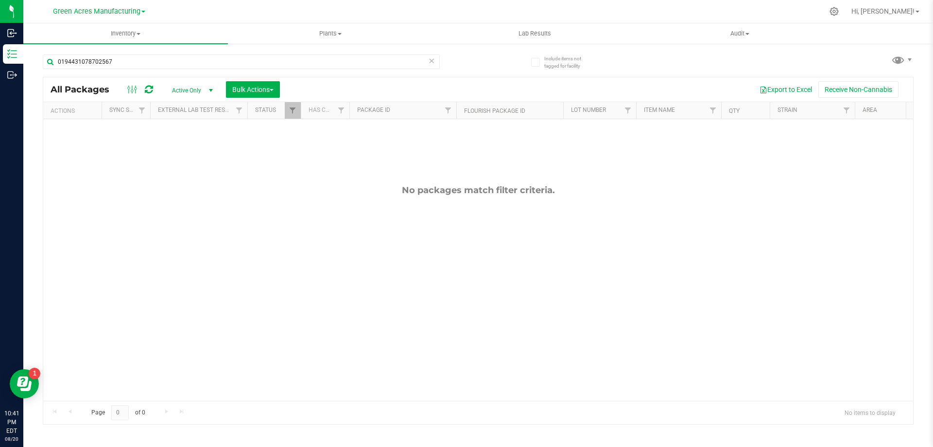
click at [192, 201] on div "No packages match filter criteria." at bounding box center [478, 292] width 870 height 347
click at [123, 65] on input "0194431078702567" at bounding box center [241, 61] width 397 height 15
drag, startPoint x: 123, startPoint y: 65, endPoint x: 72, endPoint y: 65, distance: 51.0
click at [72, 65] on input "0194431078702567" at bounding box center [241, 61] width 397 height 15
drag, startPoint x: 142, startPoint y: 58, endPoint x: 54, endPoint y: 56, distance: 88.5
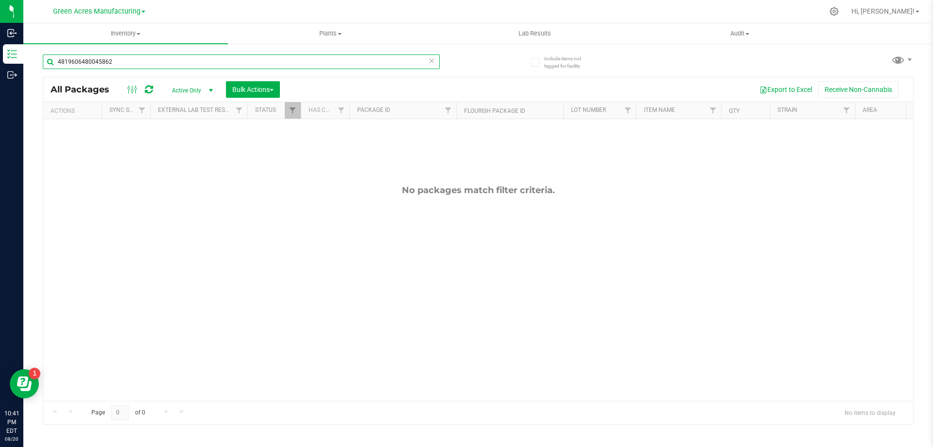
click at [54, 56] on input "4819606480045862" at bounding box center [241, 61] width 397 height 15
drag, startPoint x: 126, startPoint y: 61, endPoint x: 33, endPoint y: 61, distance: 93.3
click at [33, 61] on div "Include items not tagged for facility 4780003945978371 All Packages Active Only…" at bounding box center [478, 191] width 910 height 296
drag, startPoint x: 113, startPoint y: 61, endPoint x: 45, endPoint y: 64, distance: 68.6
click at [45, 64] on input "0255836523978807" at bounding box center [241, 61] width 397 height 15
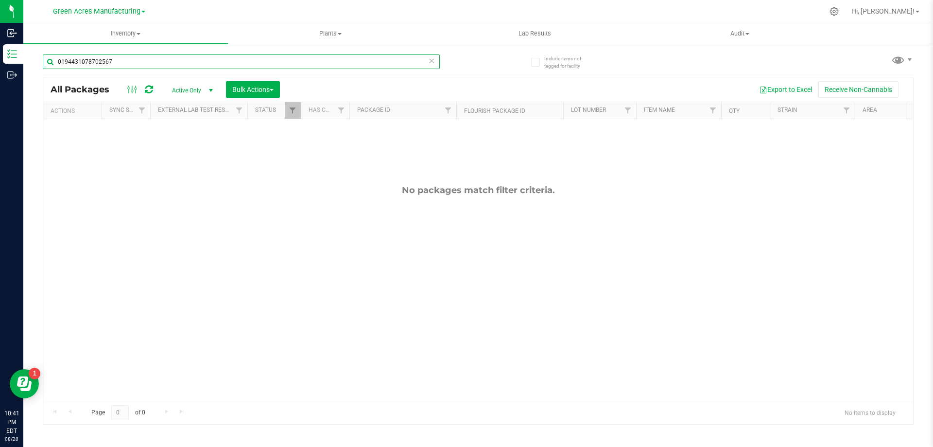
drag, startPoint x: 126, startPoint y: 64, endPoint x: 46, endPoint y: 53, distance: 80.8
click at [46, 53] on div "0194431078702567" at bounding box center [260, 61] width 435 height 31
type input "8083738877863715"
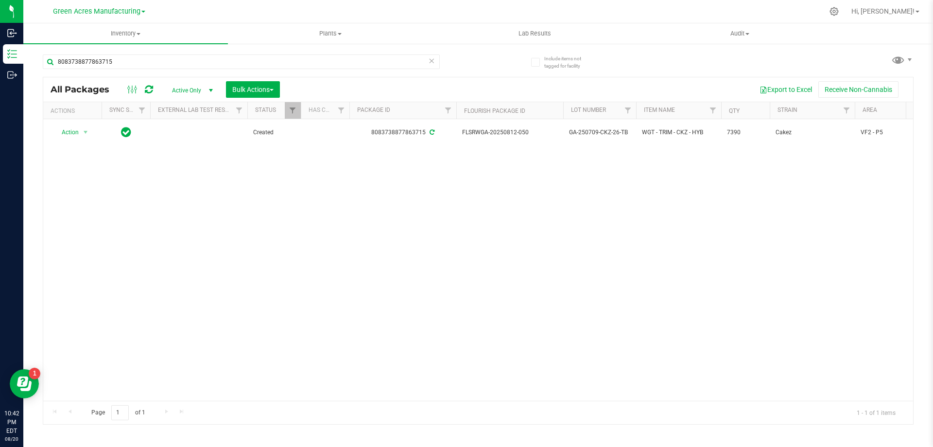
click at [475, 213] on div "Action Action Adjust qty Create package Edit attributes Global inventory Locate…" at bounding box center [478, 259] width 870 height 281
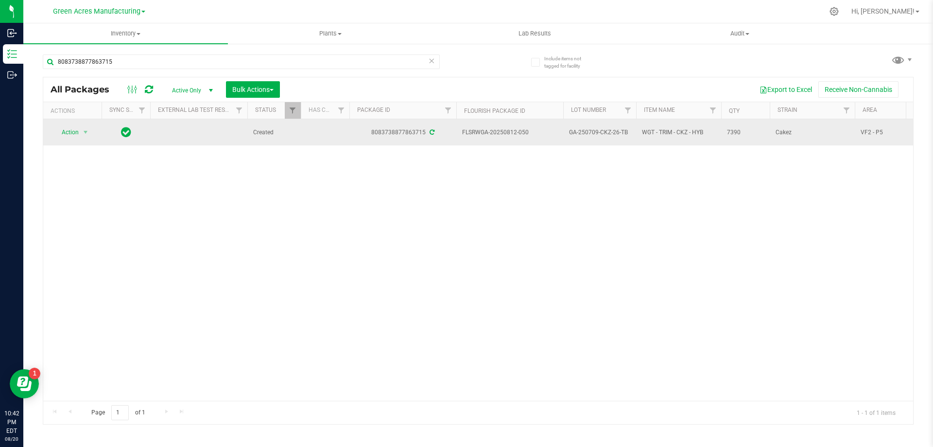
drag, startPoint x: 533, startPoint y: 136, endPoint x: 454, endPoint y: 137, distance: 79.2
drag, startPoint x: 627, startPoint y: 133, endPoint x: 547, endPoint y: 144, distance: 80.4
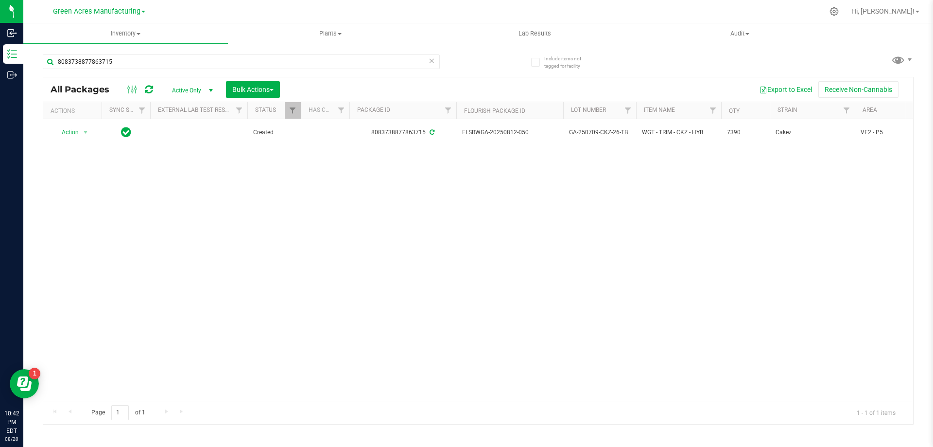
click at [523, 173] on div "Action Action Adjust qty Create package Edit attributes Global inventory Locate…" at bounding box center [478, 259] width 870 height 281
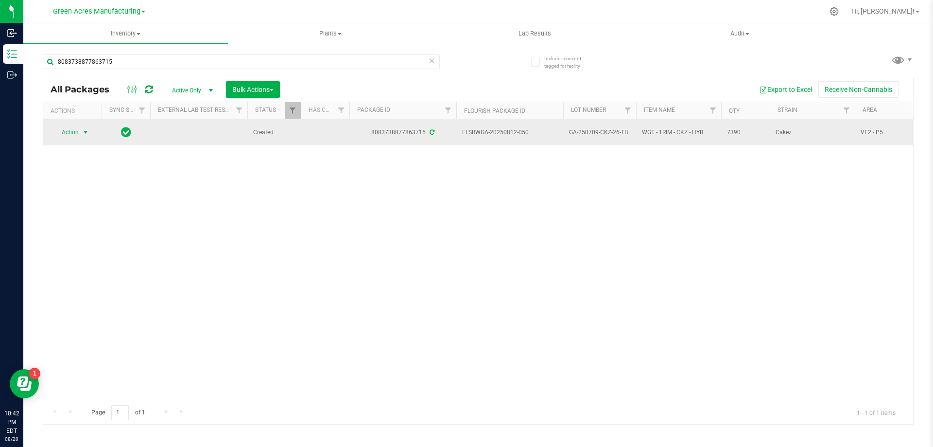
click at [86, 130] on span "select" at bounding box center [86, 132] width 8 height 8
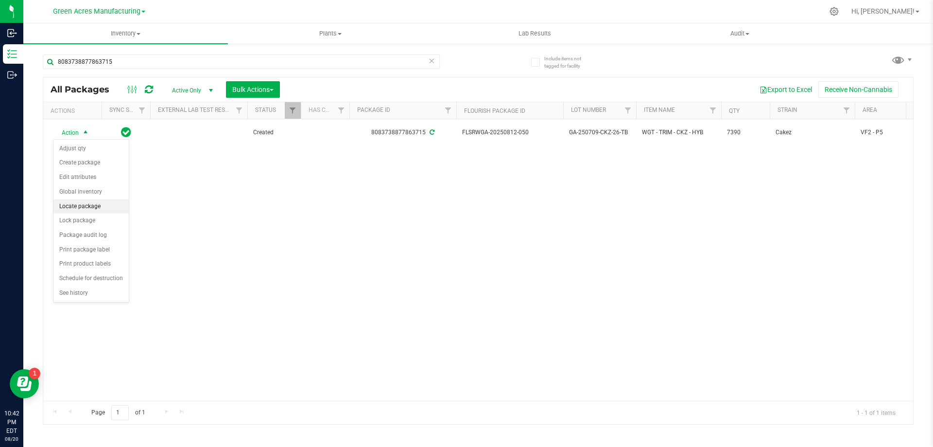
click at [87, 209] on li "Locate package" at bounding box center [90, 206] width 75 height 15
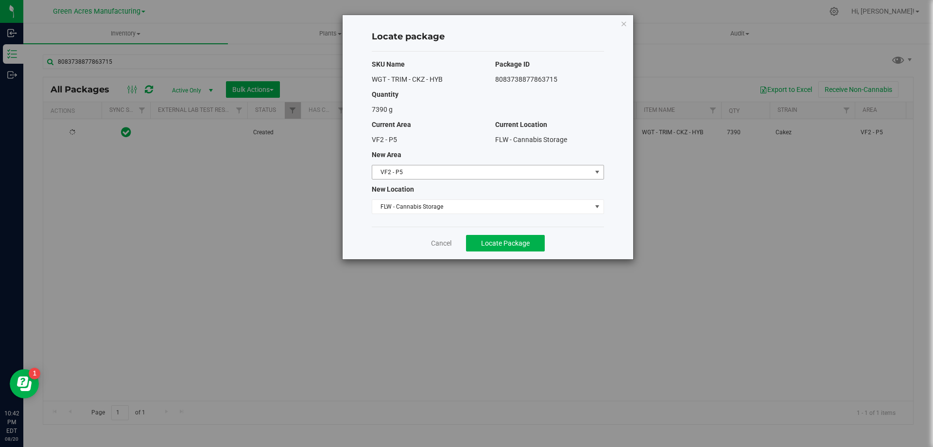
click at [397, 175] on span "VF2 - P5" at bounding box center [481, 172] width 219 height 14
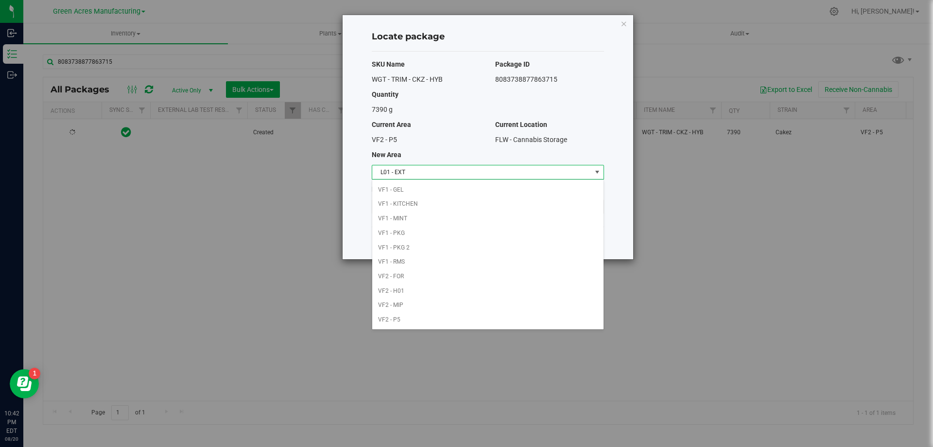
scroll to position [188, 0]
click at [399, 190] on li "L01 - EXT" at bounding box center [487, 188] width 231 height 15
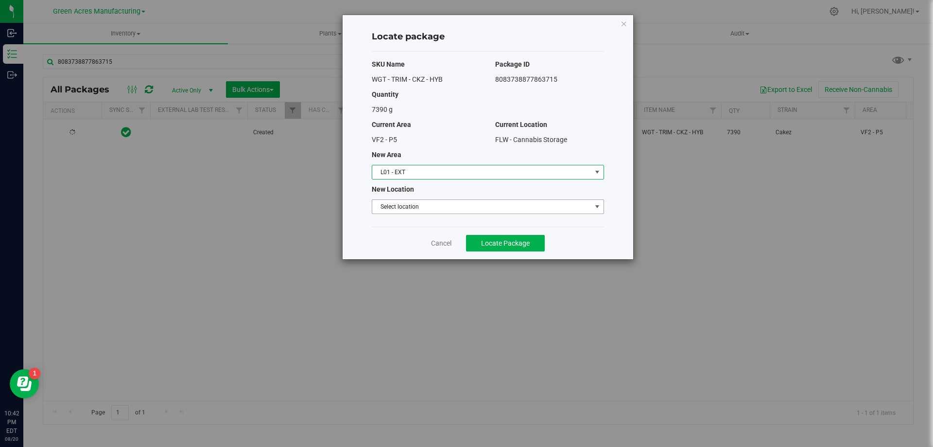
click at [402, 202] on span "Select location" at bounding box center [481, 207] width 219 height 14
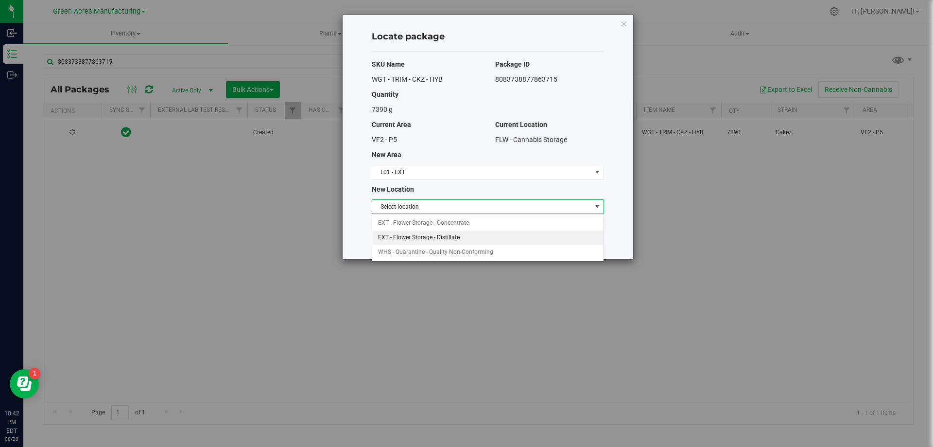
click at [411, 232] on li "EXT - Flower Storage - Distillate" at bounding box center [487, 237] width 231 height 15
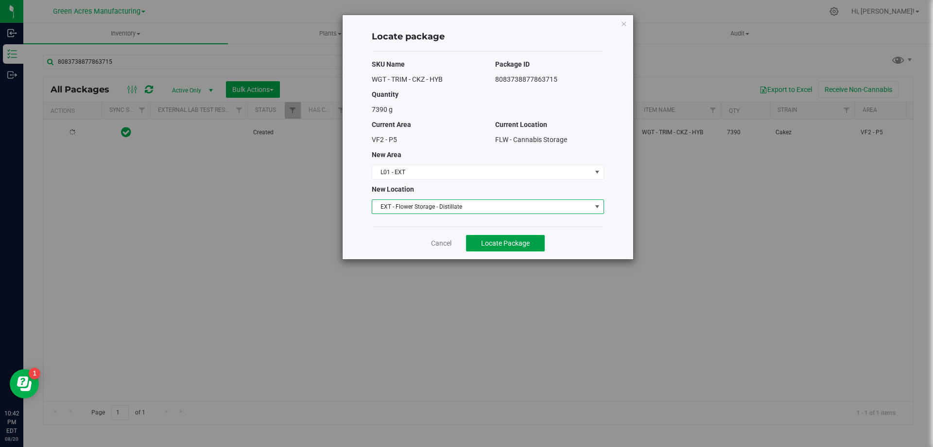
click at [497, 249] on button "Locate Package" at bounding box center [505, 243] width 79 height 17
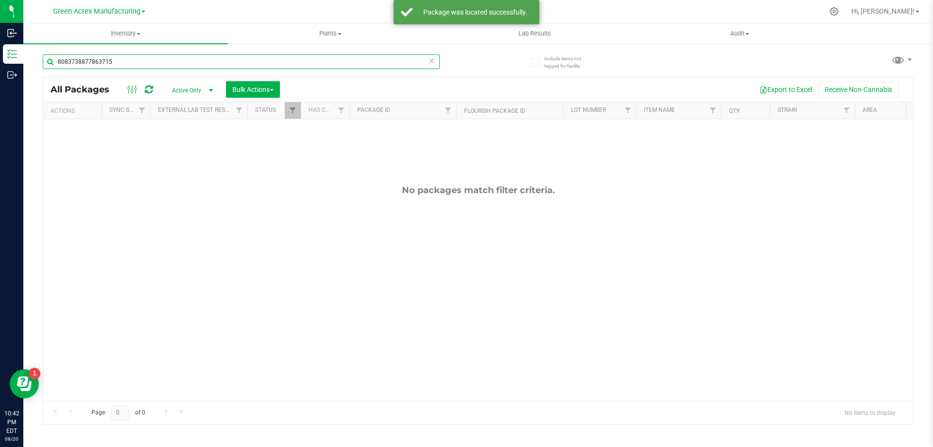
drag, startPoint x: 131, startPoint y: 59, endPoint x: 34, endPoint y: 64, distance: 97.3
click at [34, 64] on div "Include items not tagged for facility 8083738877863715 All Packages Active Only…" at bounding box center [478, 191] width 910 height 296
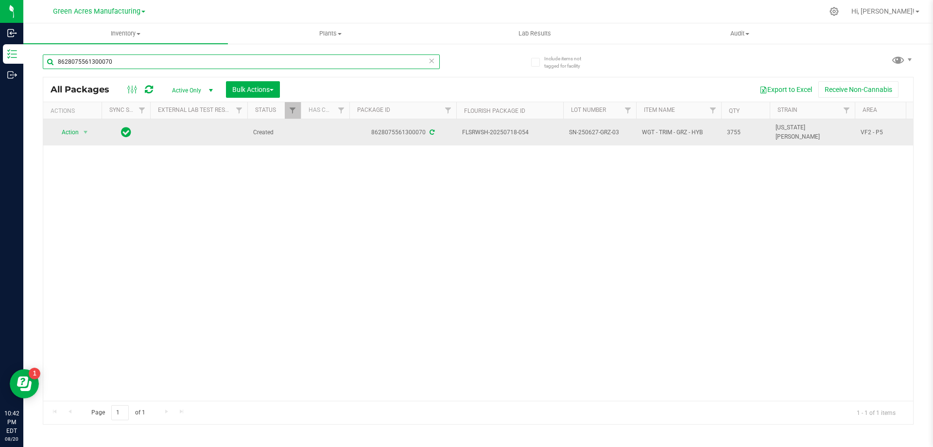
type input "8628075561300070"
drag, startPoint x: 528, startPoint y: 133, endPoint x: 461, endPoint y: 134, distance: 67.1
click at [461, 134] on td "FLSRWSH-20250718-054" at bounding box center [509, 132] width 107 height 26
click at [619, 130] on span "SN-250627-GRZ-03" at bounding box center [599, 132] width 61 height 9
drag, startPoint x: 616, startPoint y: 134, endPoint x: 600, endPoint y: 134, distance: 16.5
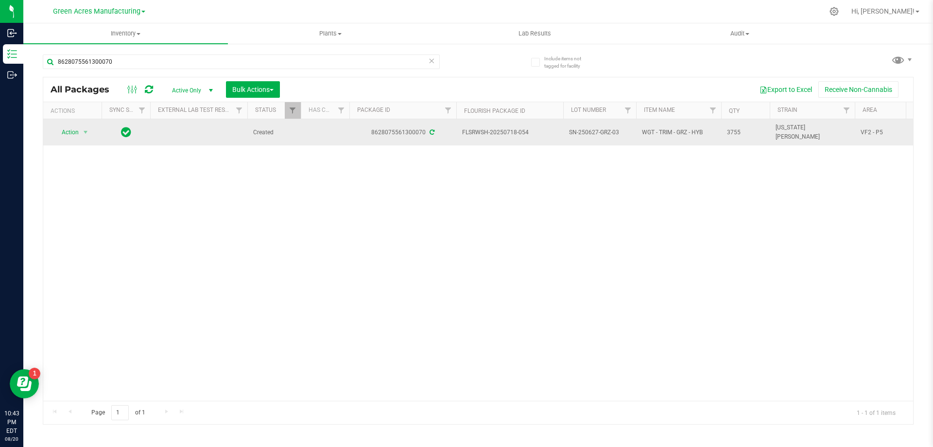
click at [600, 134] on span "SN-250627-GRZ-03" at bounding box center [599, 132] width 61 height 9
click at [616, 132] on span "SN-250627-GRZ-03" at bounding box center [599, 132] width 61 height 9
drag, startPoint x: 620, startPoint y: 132, endPoint x: 570, endPoint y: 133, distance: 49.6
click at [570, 133] on span "SN-250627-GRZ-03" at bounding box center [599, 132] width 61 height 9
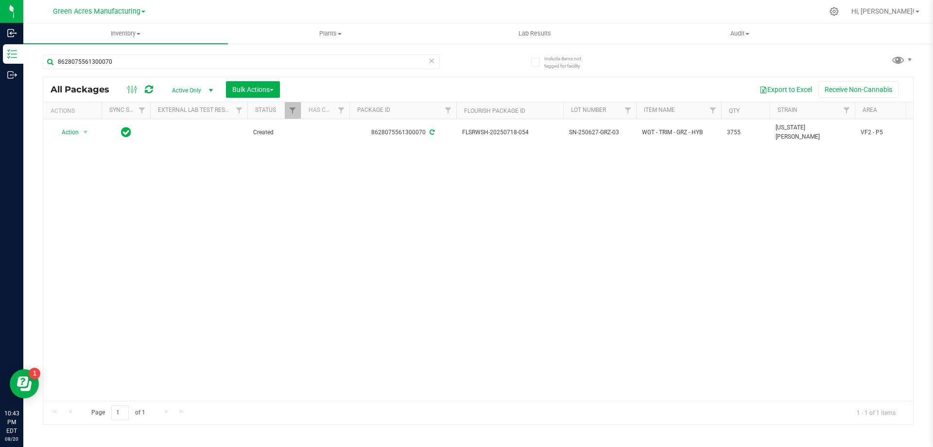
click at [679, 184] on div "Action Action Adjust qty Create package Edit attributes Global inventory Locate…" at bounding box center [478, 259] width 870 height 281
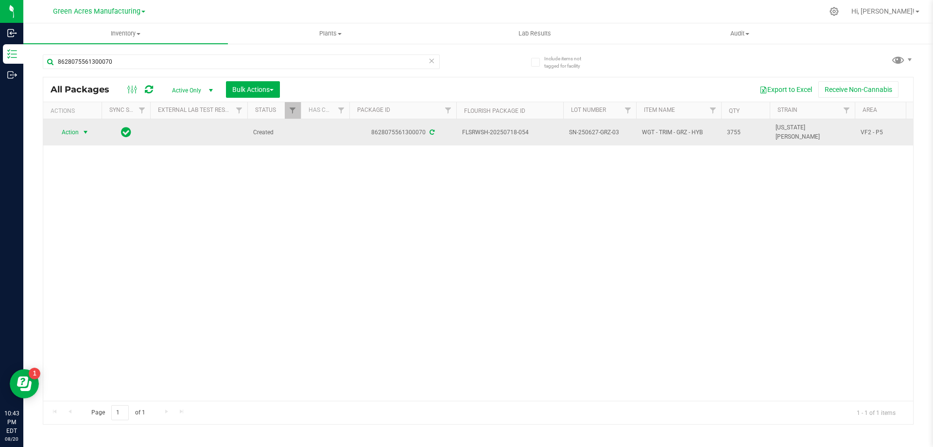
click at [87, 138] on span "select" at bounding box center [86, 132] width 12 height 14
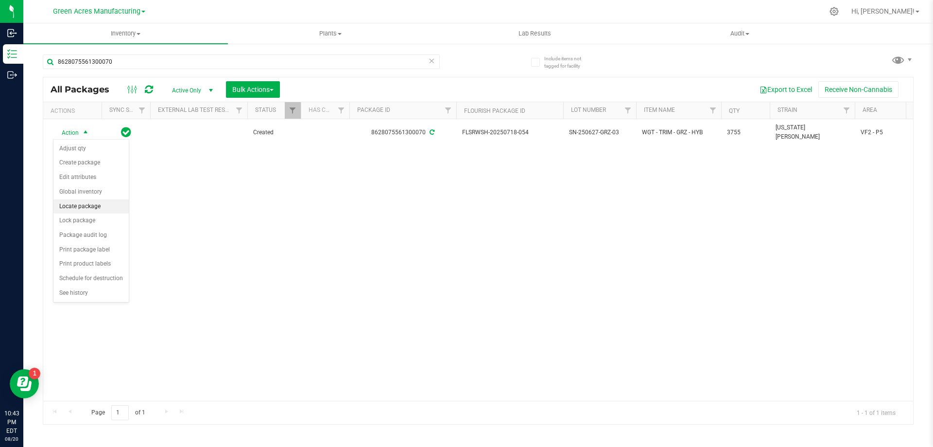
click at [113, 205] on li "Locate package" at bounding box center [90, 206] width 75 height 15
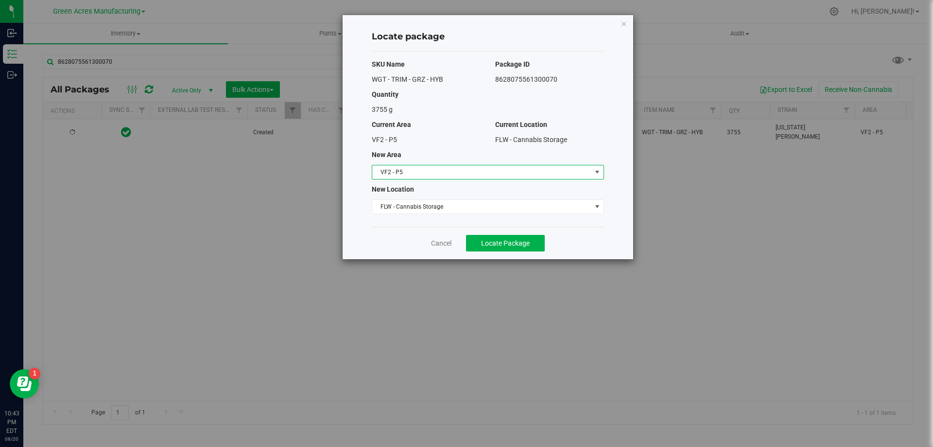
click at [469, 173] on span "VF2 - P5" at bounding box center [481, 172] width 219 height 14
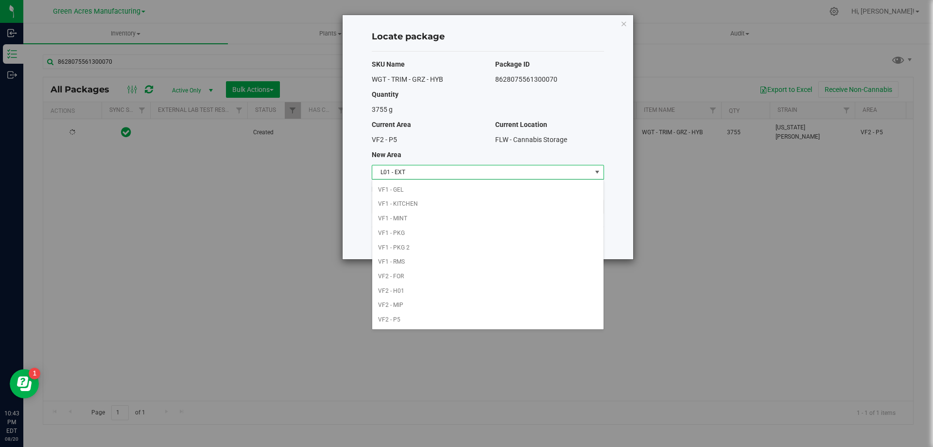
scroll to position [188, 0]
click at [426, 188] on li "L01 - EXT" at bounding box center [487, 188] width 231 height 15
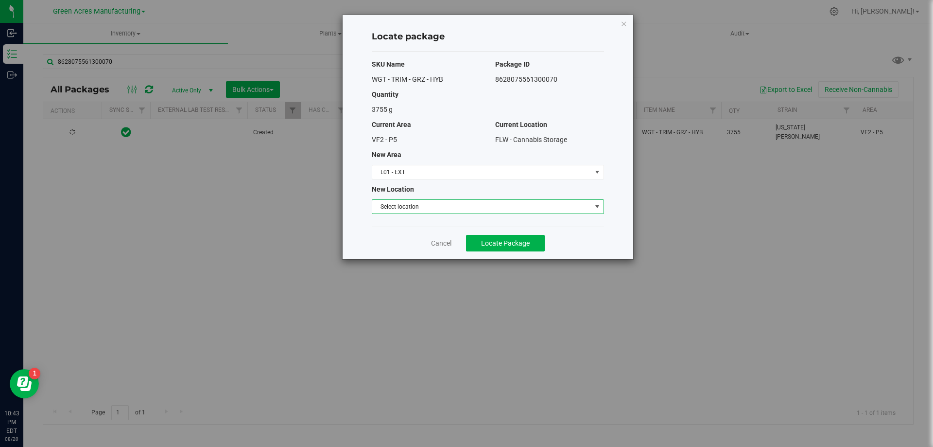
click at [413, 206] on span "Select location" at bounding box center [481, 207] width 219 height 14
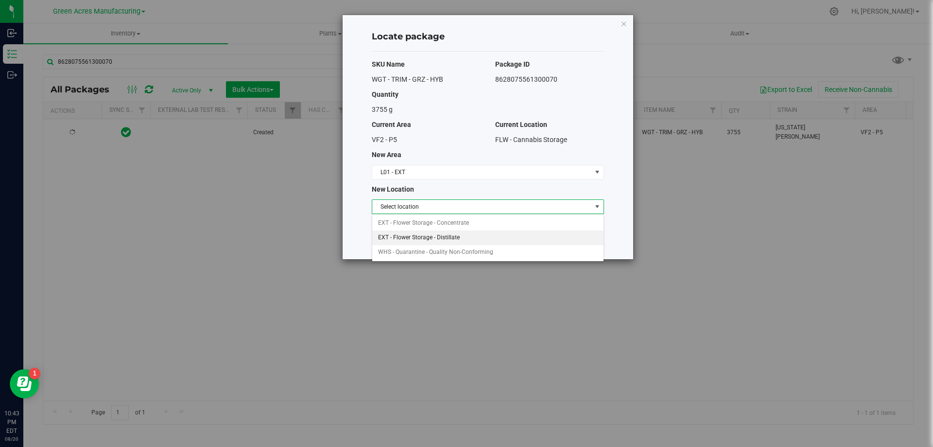
click at [449, 239] on li "EXT - Flower Storage - Distillate" at bounding box center [487, 237] width 231 height 15
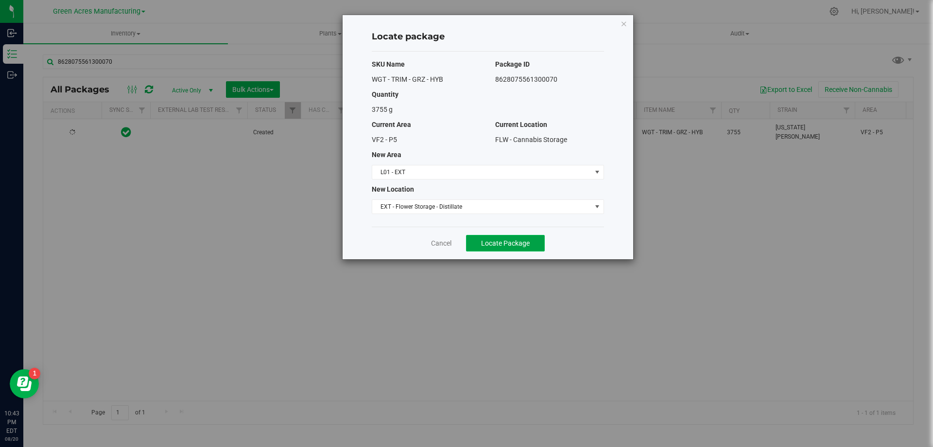
click at [522, 247] on button "Locate Package" at bounding box center [505, 243] width 79 height 17
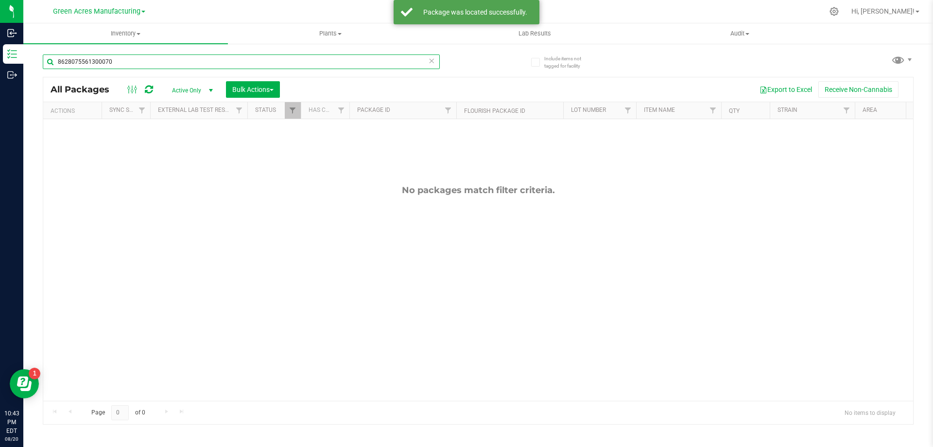
drag, startPoint x: 146, startPoint y: 61, endPoint x: 28, endPoint y: 61, distance: 118.1
click at [28, 61] on div "Include items not tagged for facility 8628075561300070 All Packages Active Only…" at bounding box center [478, 191] width 910 height 296
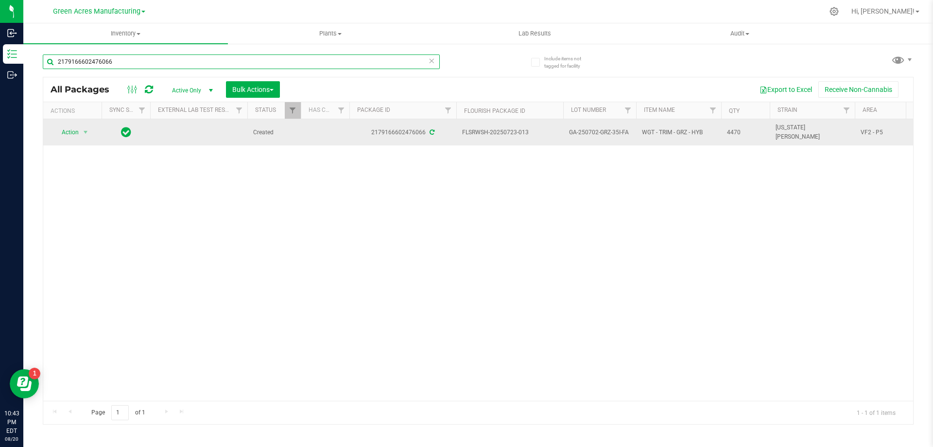
type input "2179166602476066"
drag, startPoint x: 536, startPoint y: 136, endPoint x: 455, endPoint y: 135, distance: 80.7
drag, startPoint x: 629, startPoint y: 133, endPoint x: 569, endPoint y: 139, distance: 60.5
click at [569, 139] on td "GA-250702-GRZ-35I-FA" at bounding box center [599, 132] width 73 height 26
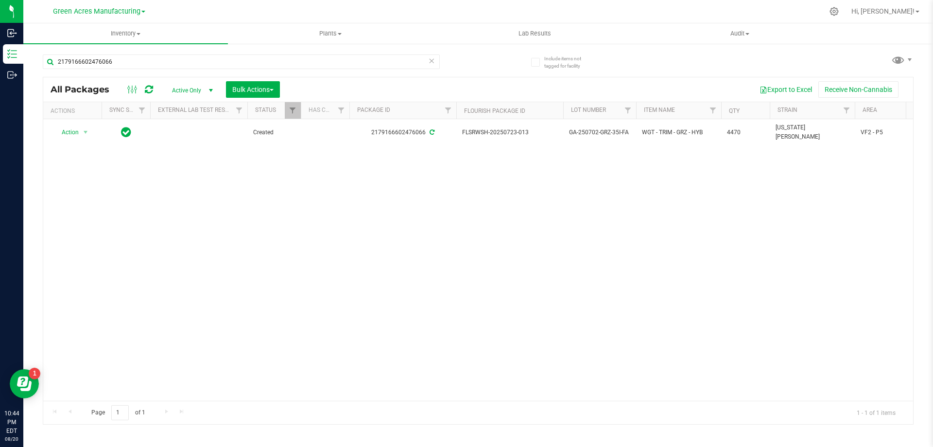
click at [658, 249] on div "Action Action Adjust qty Create package Edit attributes Global inventory Locate…" at bounding box center [478, 259] width 870 height 281
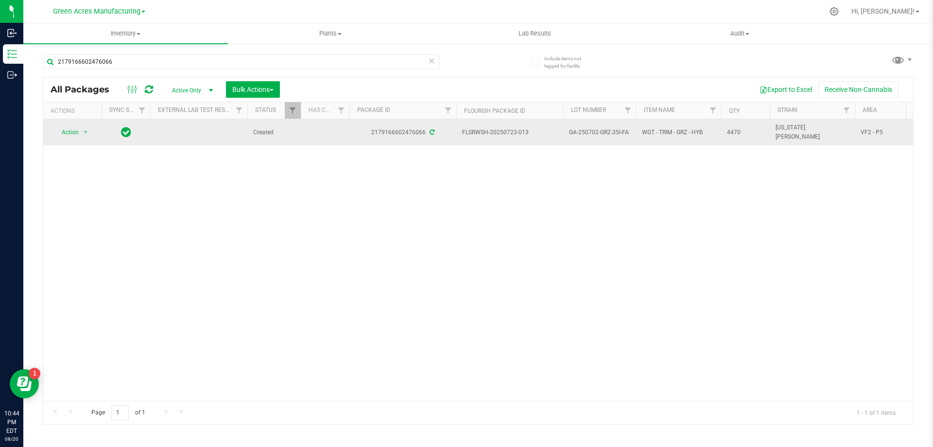
click at [84, 139] on td "Action Action Adjust qty Create package Edit attributes Global inventory Locate…" at bounding box center [72, 132] width 58 height 26
click at [87, 137] on span "select" at bounding box center [86, 132] width 12 height 14
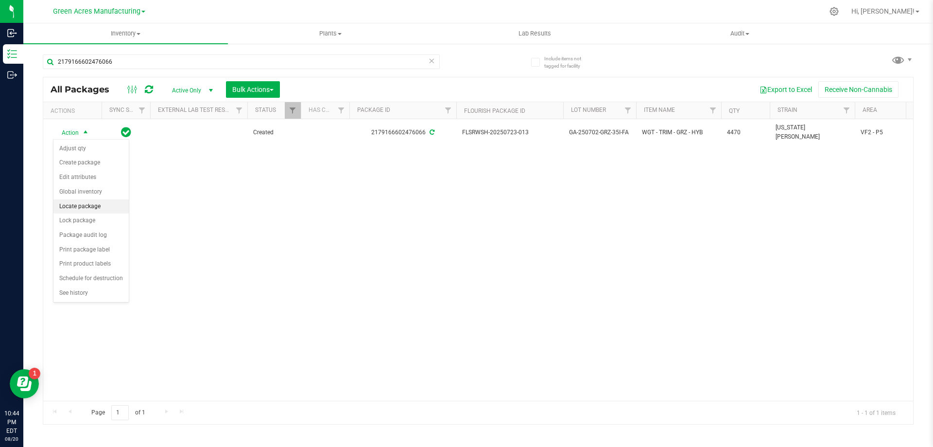
click at [97, 203] on li "Locate package" at bounding box center [90, 206] width 75 height 15
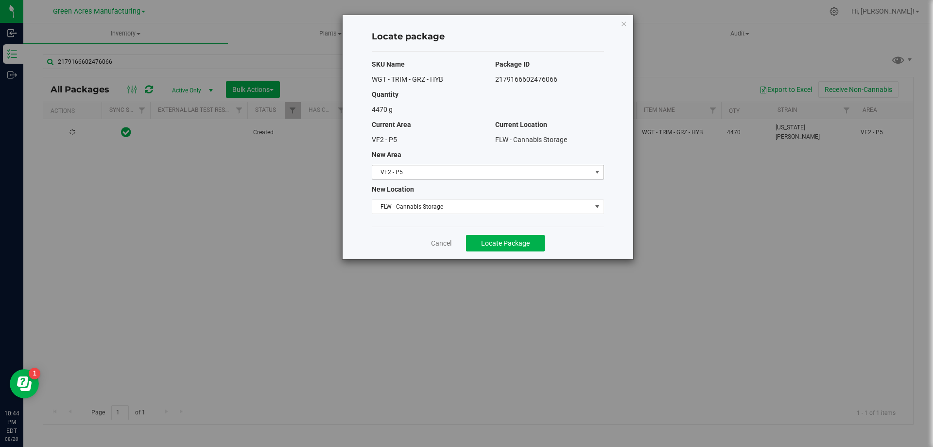
click at [440, 165] on span "VF2 - P5" at bounding box center [481, 172] width 219 height 14
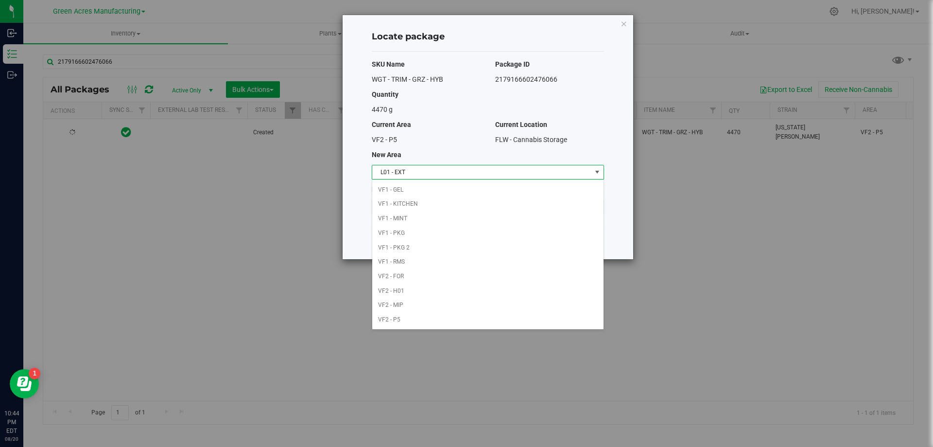
scroll to position [188, 0]
click at [421, 187] on li "L01 - EXT" at bounding box center [487, 188] width 231 height 15
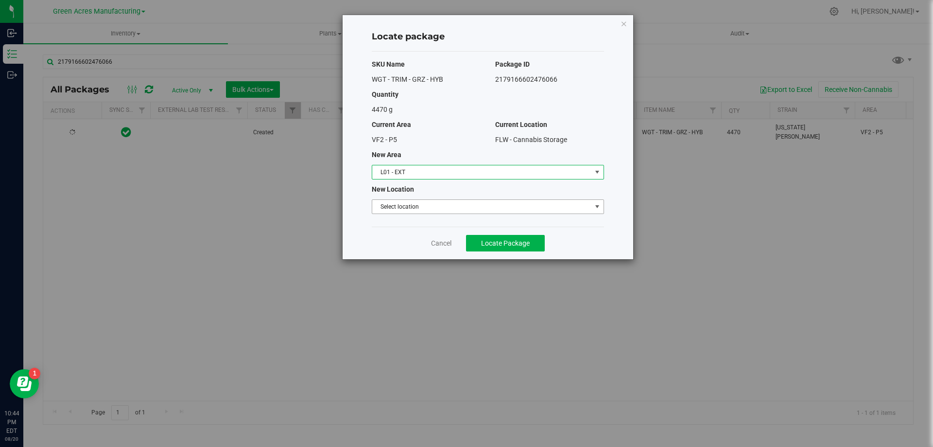
click at [418, 205] on span "Select location" at bounding box center [481, 207] width 219 height 14
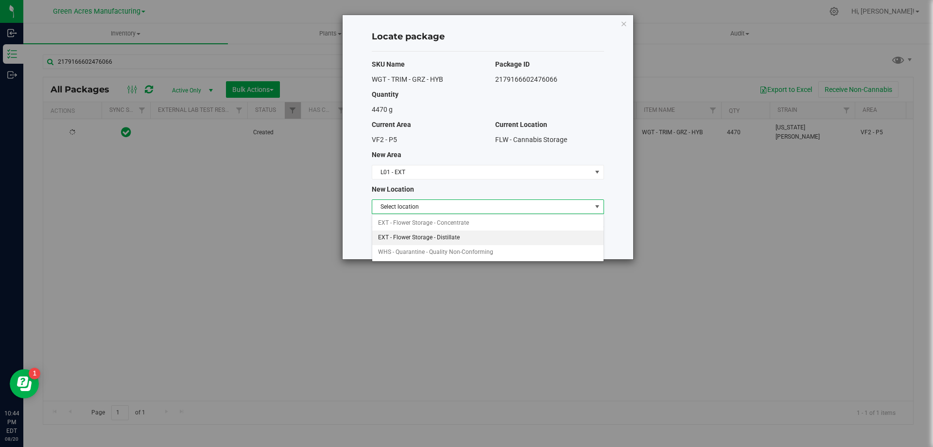
click at [434, 236] on li "EXT - Flower Storage - Distillate" at bounding box center [487, 237] width 231 height 15
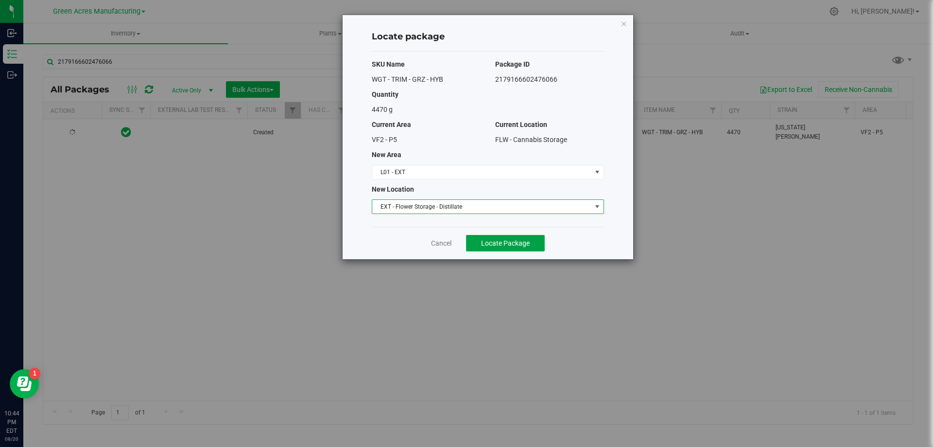
click at [500, 244] on span "Locate Package" at bounding box center [505, 243] width 49 height 8
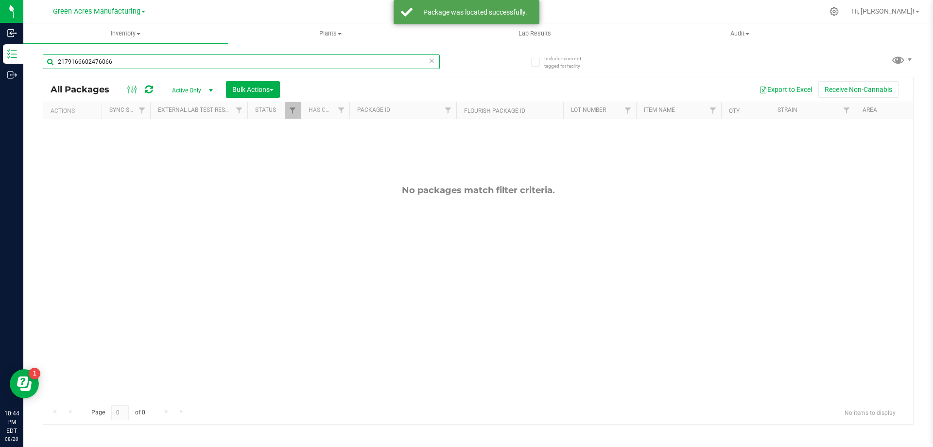
drag, startPoint x: 159, startPoint y: 66, endPoint x: 53, endPoint y: 59, distance: 106.7
click at [53, 59] on input "2179166602476066" at bounding box center [241, 61] width 397 height 15
click at [2, 58] on div "Inbound Inventory Outbound 10:44 PM EDT 08/20/2025 08/20 Green Acres Manufactur…" at bounding box center [466, 223] width 933 height 447
click at [114, 62] on input "8083738877863715" at bounding box center [241, 61] width 397 height 15
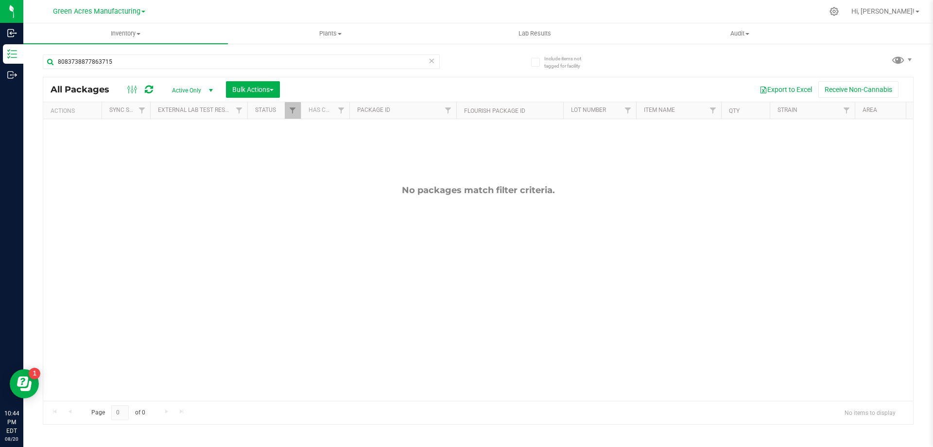
click at [133, 166] on div "No packages match filter criteria." at bounding box center [478, 292] width 870 height 347
drag, startPoint x: 132, startPoint y: 66, endPoint x: 44, endPoint y: 64, distance: 88.0
click at [44, 64] on input "8083738877863715" at bounding box center [241, 61] width 397 height 15
drag, startPoint x: 126, startPoint y: 59, endPoint x: 35, endPoint y: 63, distance: 91.9
click at [35, 63] on div "Include items not tagged for facility 8628075561300070 All Packages Active Only…" at bounding box center [478, 191] width 910 height 296
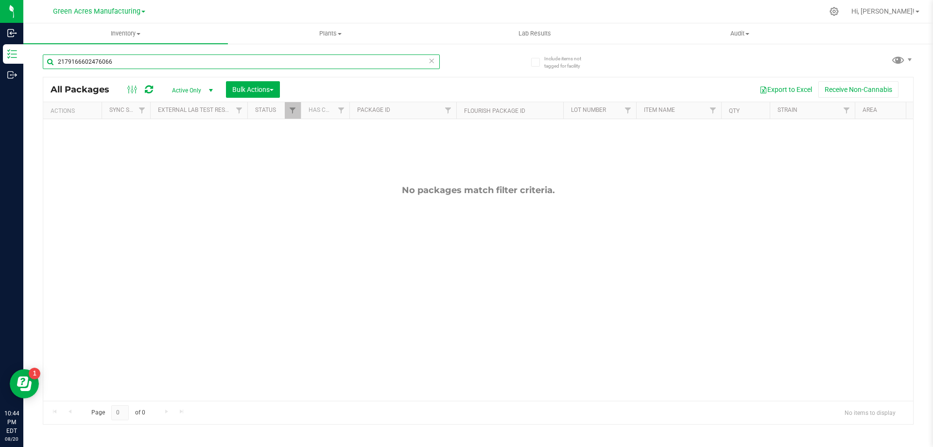
drag, startPoint x: 123, startPoint y: 63, endPoint x: 38, endPoint y: 71, distance: 85.4
click at [38, 71] on div "Include items not tagged for facility 2179166602476066 All Packages Active Only…" at bounding box center [478, 191] width 910 height 296
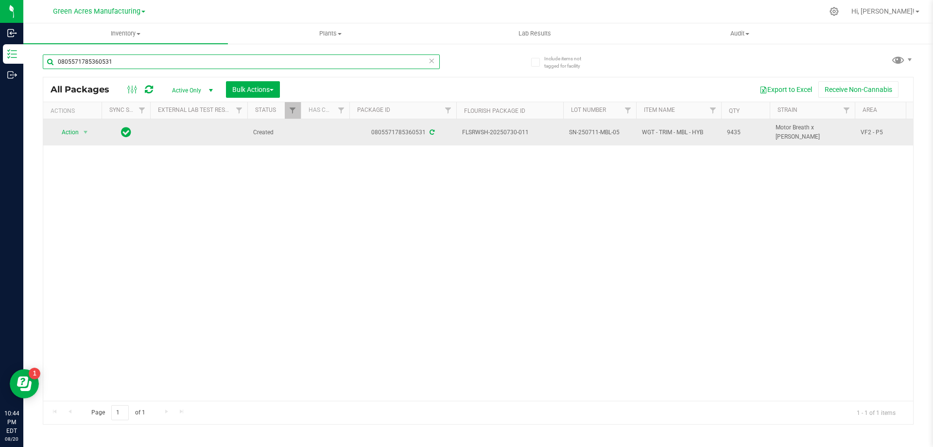
type input "0805571785360531"
drag, startPoint x: 529, startPoint y: 133, endPoint x: 468, endPoint y: 139, distance: 61.5
click at [468, 139] on td "FLSRWSH-20250730-011" at bounding box center [509, 132] width 107 height 26
drag, startPoint x: 618, startPoint y: 135, endPoint x: 569, endPoint y: 135, distance: 49.1
click at [569, 135] on td "SN-250711-MBL-05" at bounding box center [599, 132] width 73 height 26
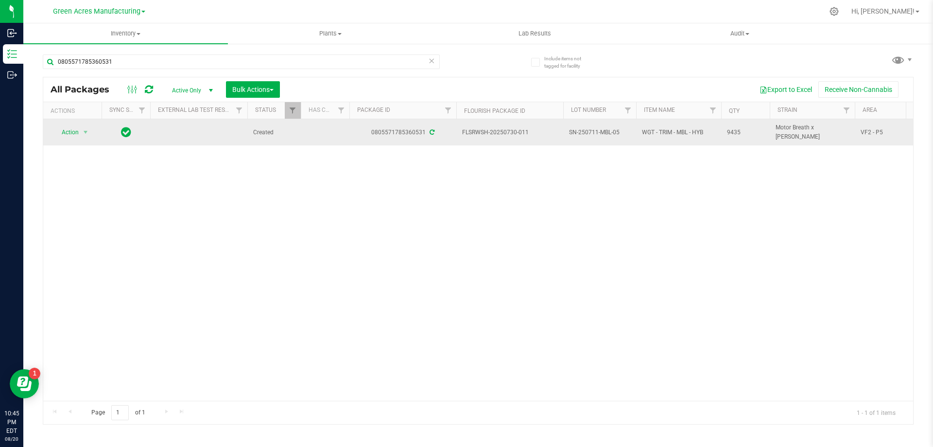
click at [624, 132] on span "SN-250711-MBL-05" at bounding box center [599, 132] width 61 height 9
drag, startPoint x: 622, startPoint y: 132, endPoint x: 567, endPoint y: 132, distance: 54.9
click at [567, 132] on td "SN-250711-MBL-05" at bounding box center [599, 132] width 73 height 26
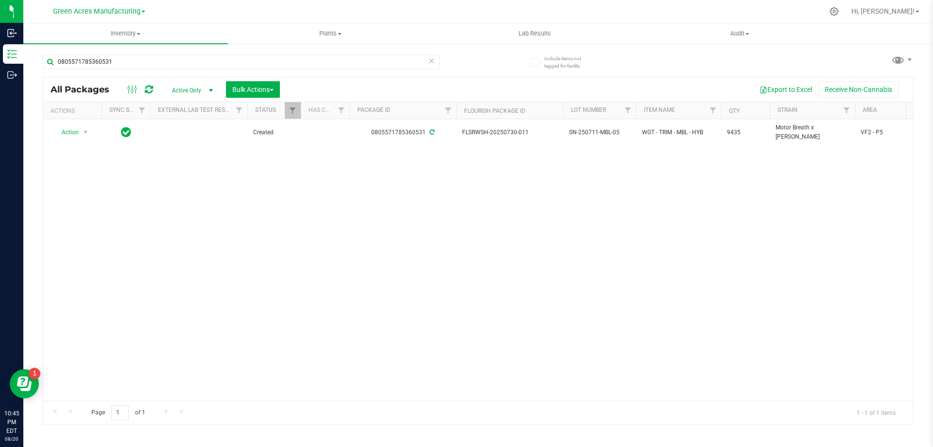
click at [722, 169] on div "Action Action Adjust qty Create package Edit attributes Global inventory Locate…" at bounding box center [478, 259] width 870 height 281
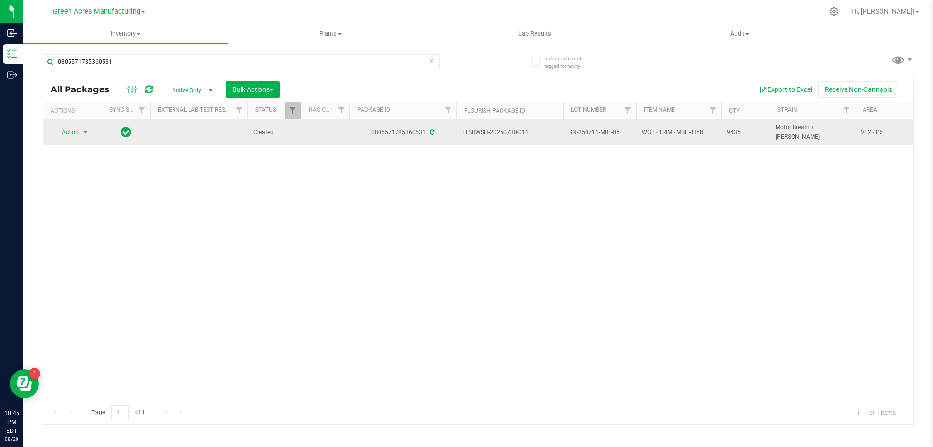
click at [88, 133] on span "select" at bounding box center [86, 132] width 8 height 8
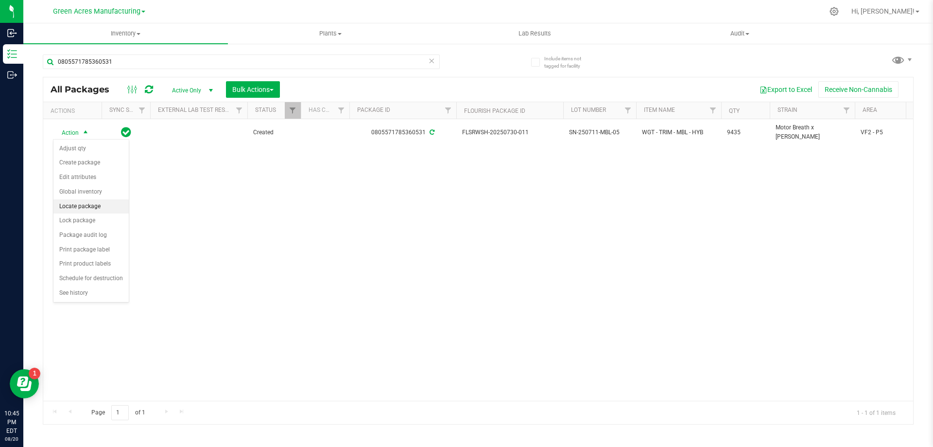
click at [96, 210] on li "Locate package" at bounding box center [90, 206] width 75 height 15
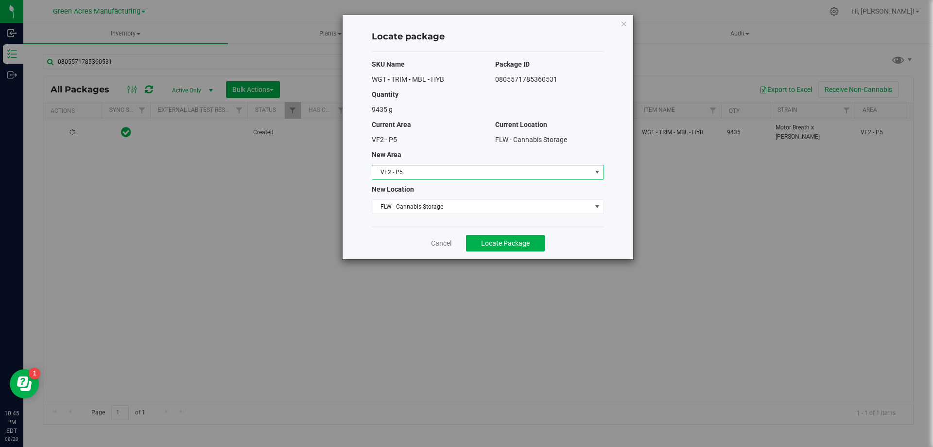
click at [441, 174] on span "VF2 - P5" at bounding box center [481, 172] width 219 height 14
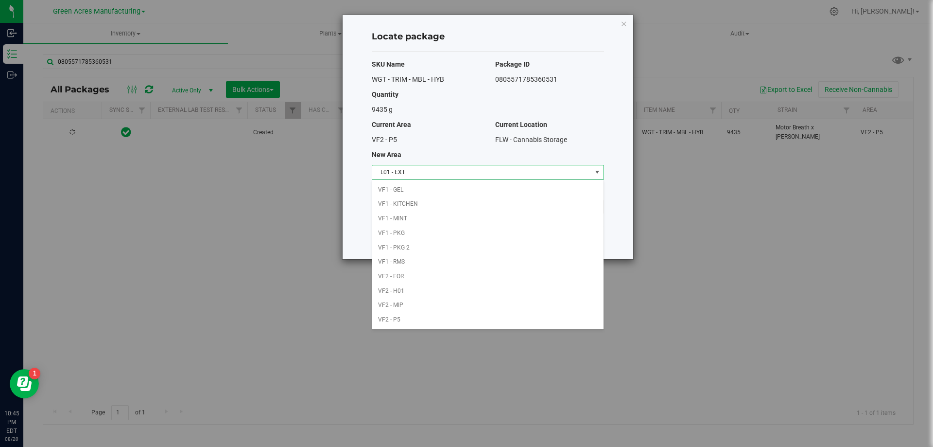
scroll to position [188, 0]
click at [409, 191] on li "L01 - EXT" at bounding box center [487, 188] width 231 height 15
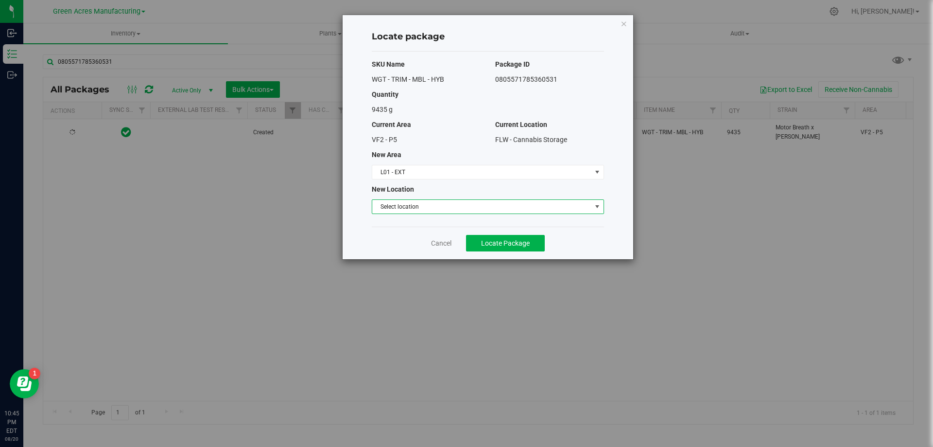
click at [407, 204] on span "Select location" at bounding box center [481, 207] width 219 height 14
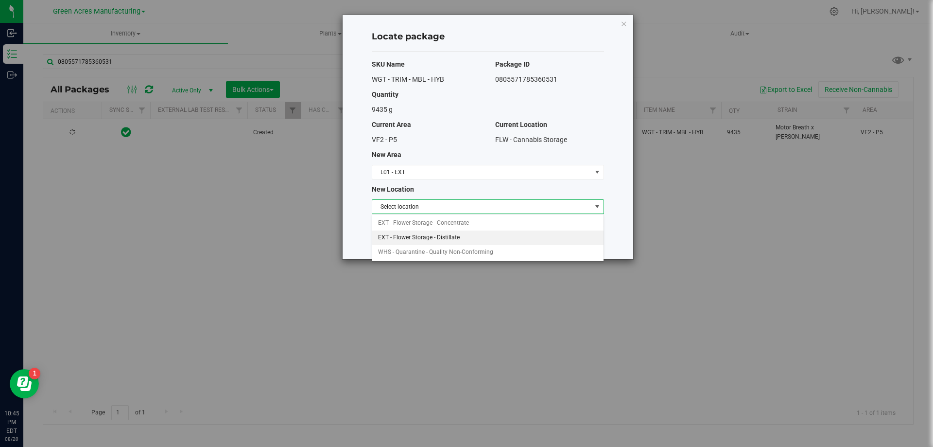
click at [423, 233] on li "EXT - Flower Storage - Distillate" at bounding box center [487, 237] width 231 height 15
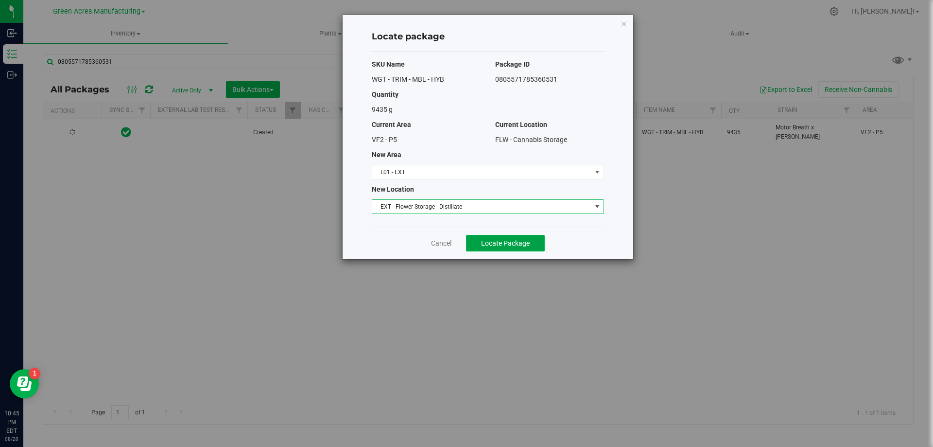
click at [531, 246] on button "Locate Package" at bounding box center [505, 243] width 79 height 17
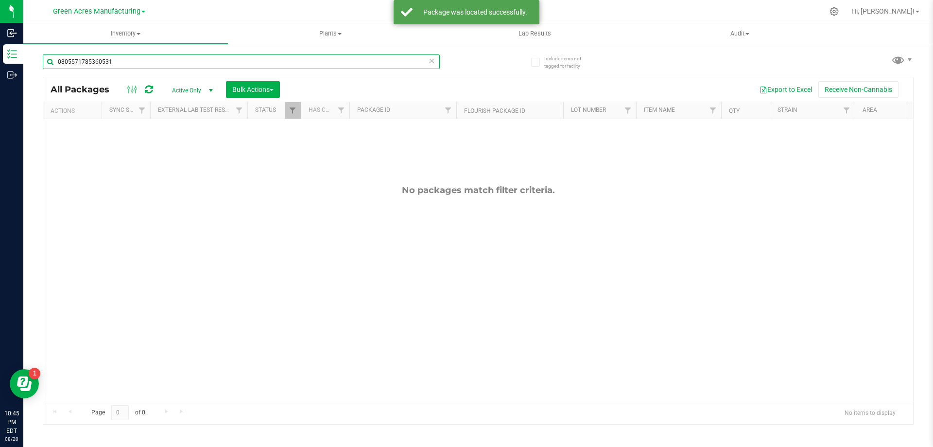
drag, startPoint x: 119, startPoint y: 62, endPoint x: 52, endPoint y: 64, distance: 67.6
click at [52, 64] on input "0805571785360531" at bounding box center [241, 61] width 397 height 15
drag, startPoint x: 145, startPoint y: 63, endPoint x: 54, endPoint y: 61, distance: 90.9
click at [54, 61] on input "8083738877863715" at bounding box center [241, 61] width 397 height 15
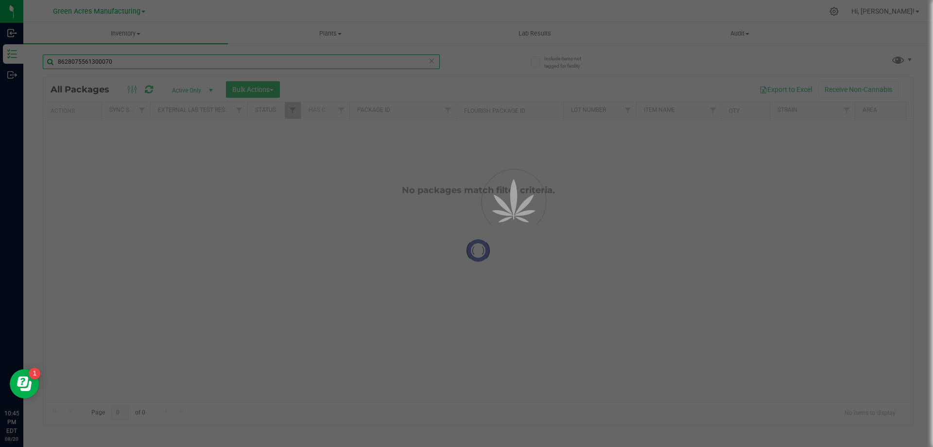
click at [123, 62] on input "8628075561300070" at bounding box center [241, 61] width 397 height 15
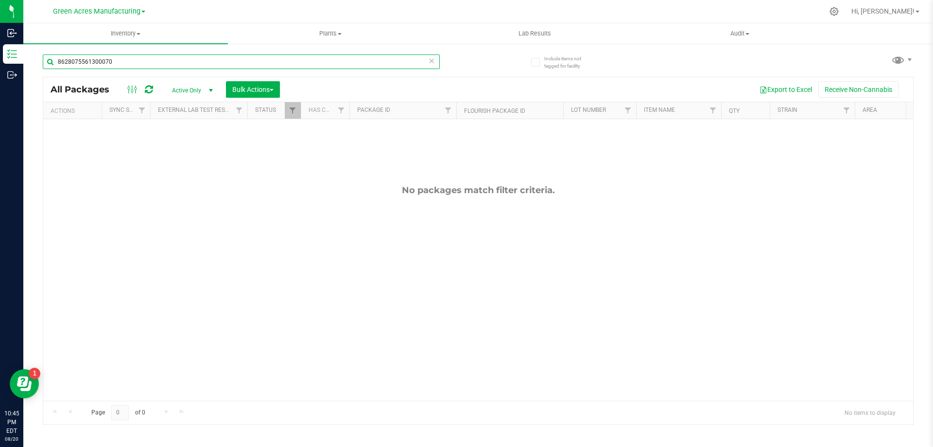
drag, startPoint x: 134, startPoint y: 62, endPoint x: 25, endPoint y: 63, distance: 109.3
click at [25, 63] on div "Include items not tagged for facility 8628075561300070 All Packages Active Only…" at bounding box center [478, 191] width 910 height 296
drag, startPoint x: 139, startPoint y: 61, endPoint x: 29, endPoint y: 60, distance: 109.4
click at [40, 57] on div "Include items not tagged for facility 2179166602476066 All Packages Active Only…" at bounding box center [478, 191] width 910 height 296
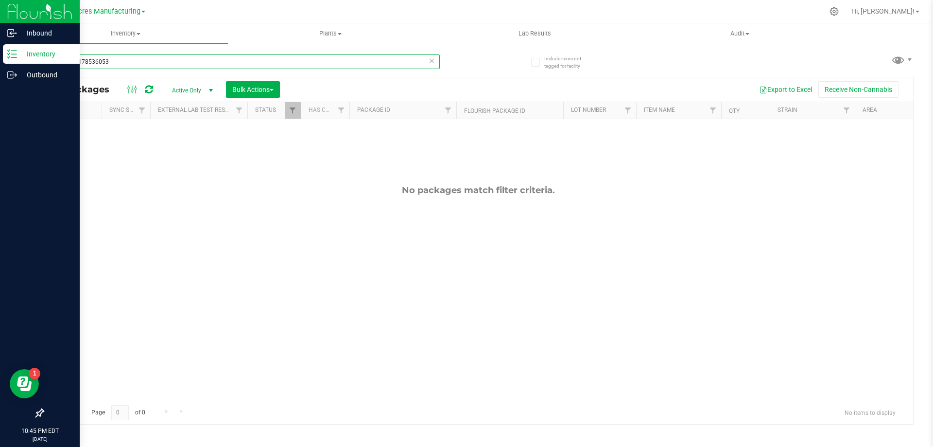
type input "0805571785360531"
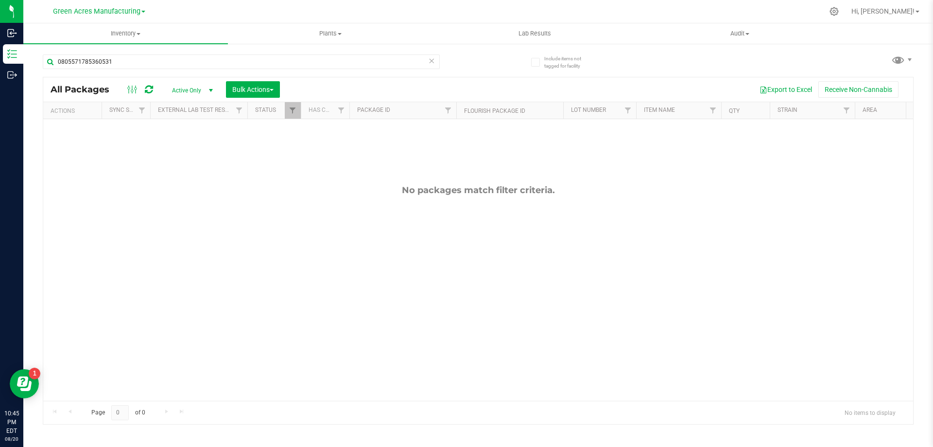
click at [555, 180] on div "No packages match filter criteria." at bounding box center [478, 292] width 870 height 347
click at [862, 113] on span "Filter" at bounding box center [861, 110] width 8 height 8
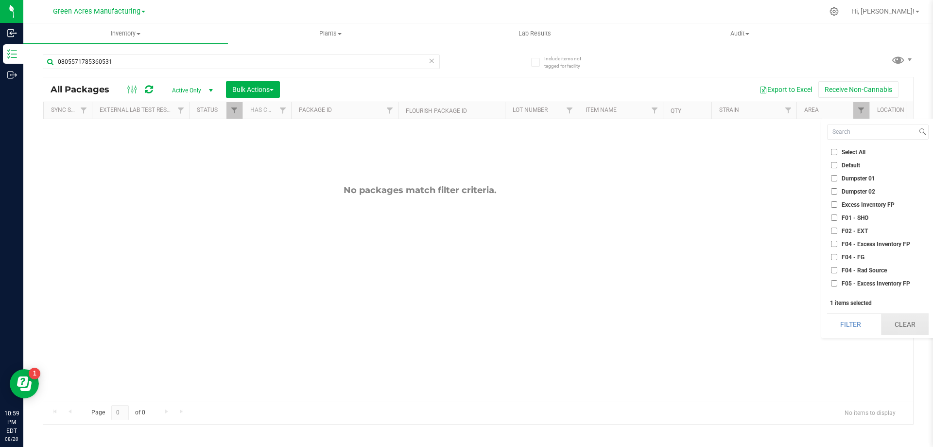
click at [904, 328] on button "Clear" at bounding box center [905, 323] width 48 height 21
